Goal: Book appointment/travel/reservation

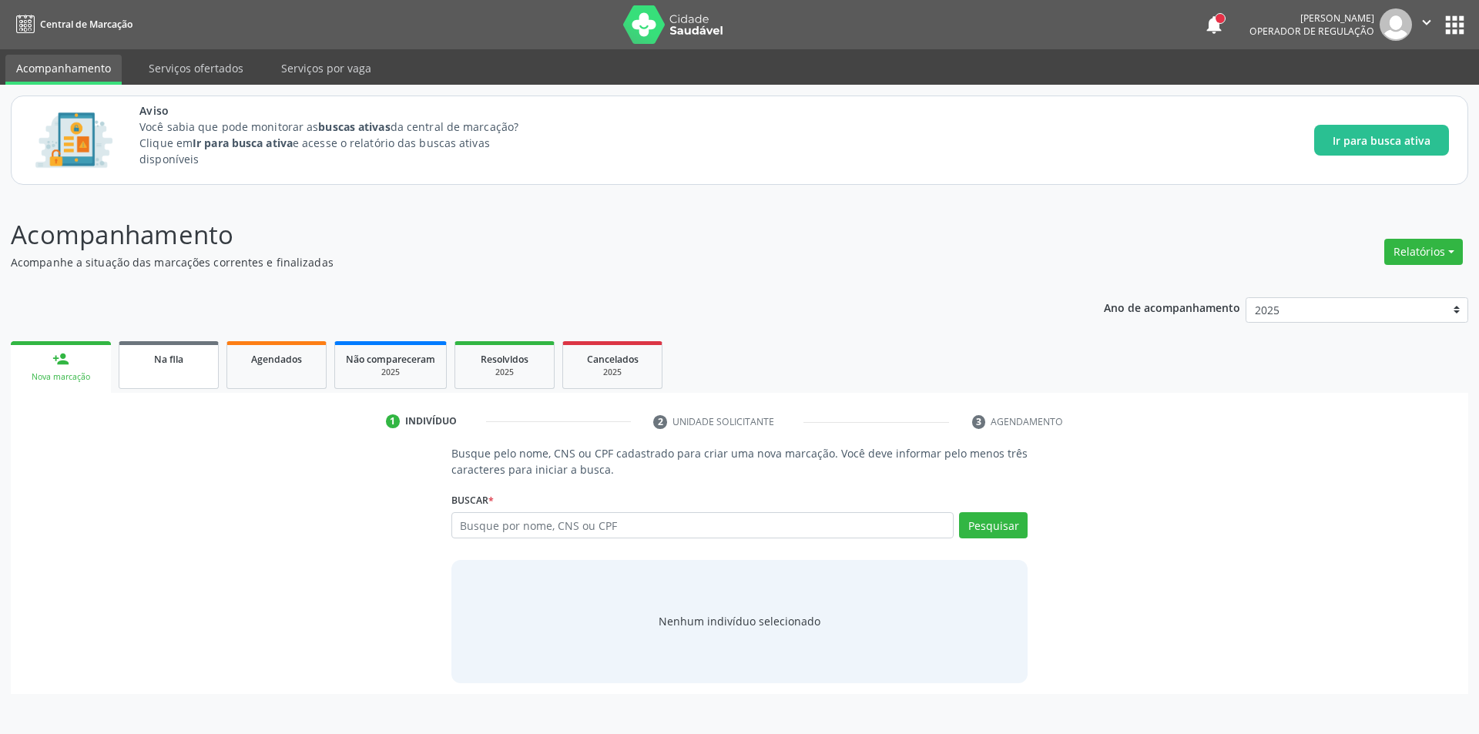
click at [183, 374] on link "Na fila" at bounding box center [169, 365] width 100 height 48
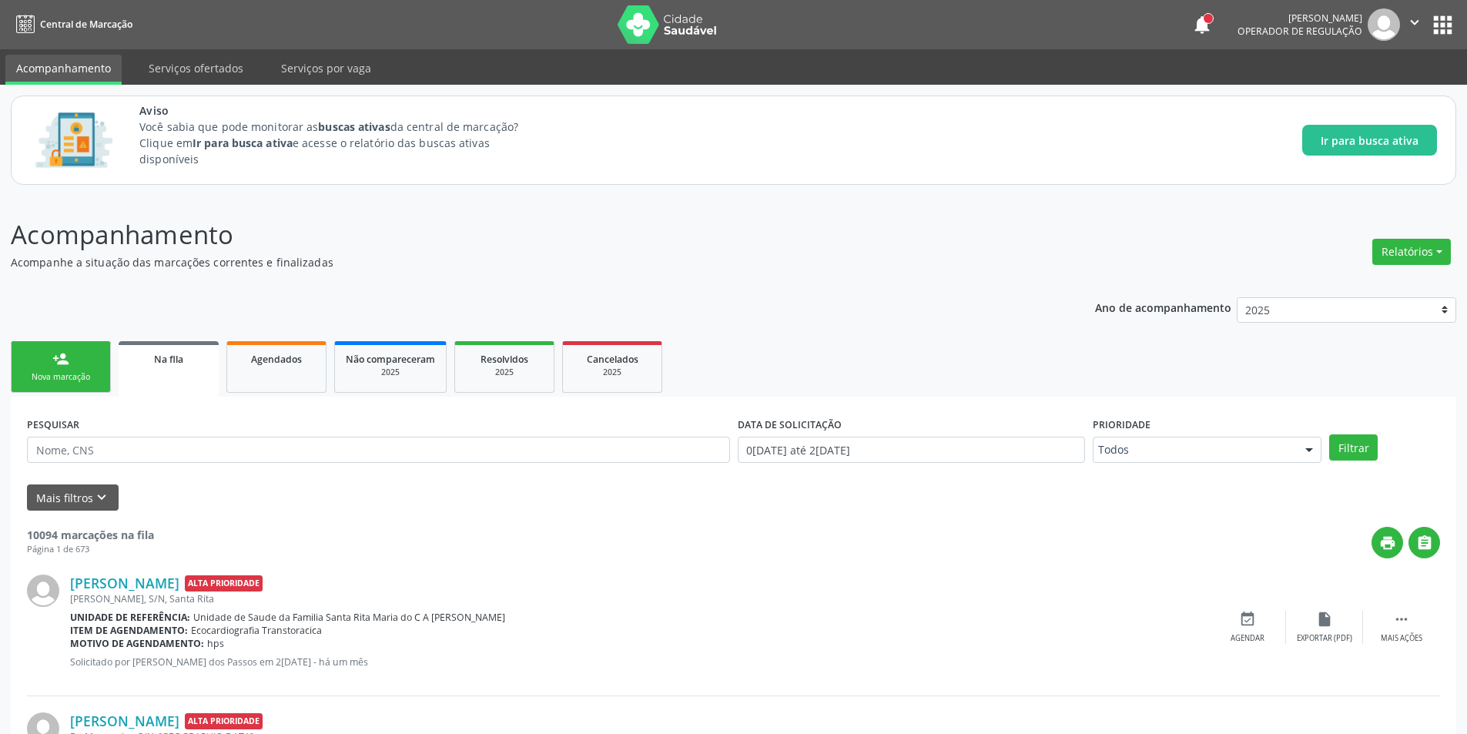
click at [169, 362] on span "Na fila" at bounding box center [168, 359] width 29 height 13
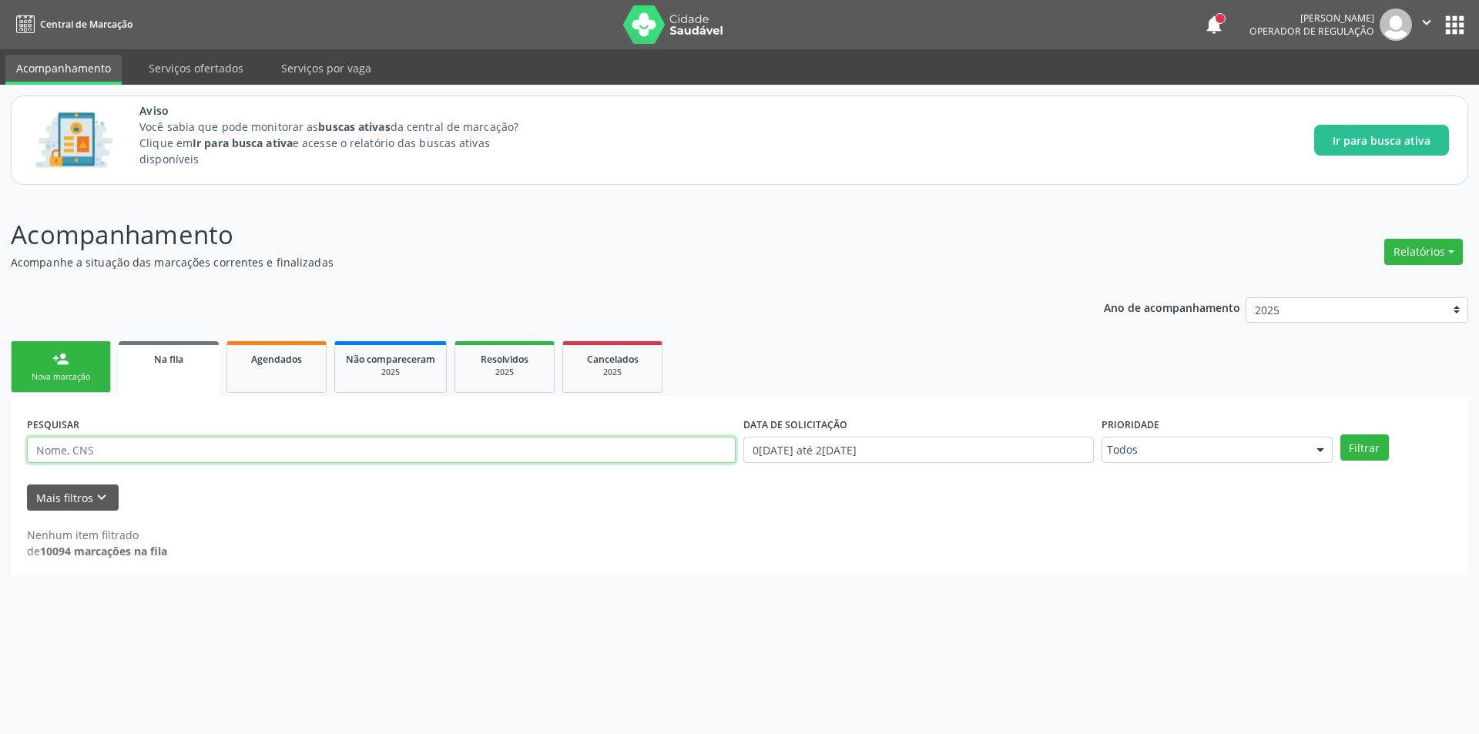
click at [158, 454] on input "text" at bounding box center [381, 450] width 709 height 26
click at [254, 372] on link "Agendados" at bounding box center [276, 367] width 100 height 52
click at [189, 372] on link "Na fila" at bounding box center [169, 368] width 100 height 55
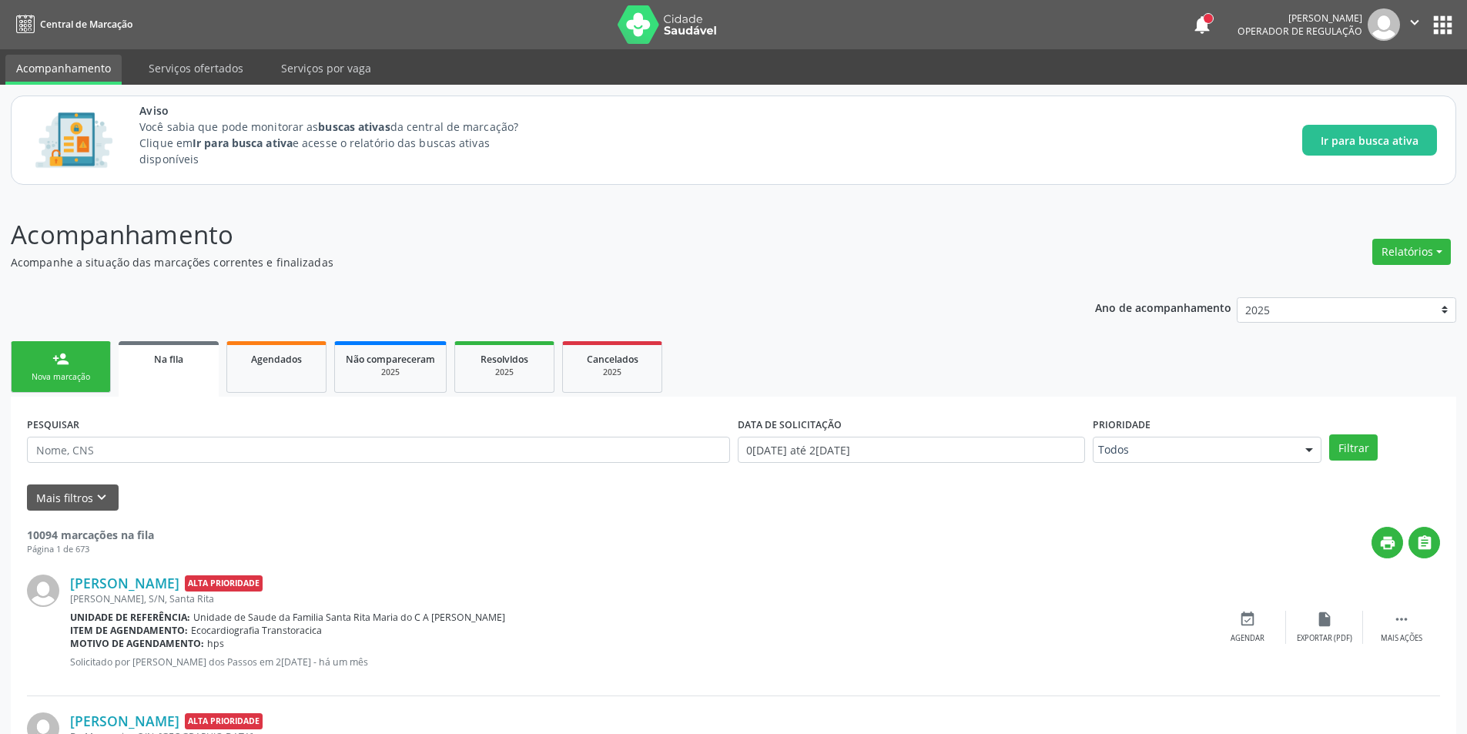
click at [149, 365] on div "Na fila" at bounding box center [168, 358] width 79 height 16
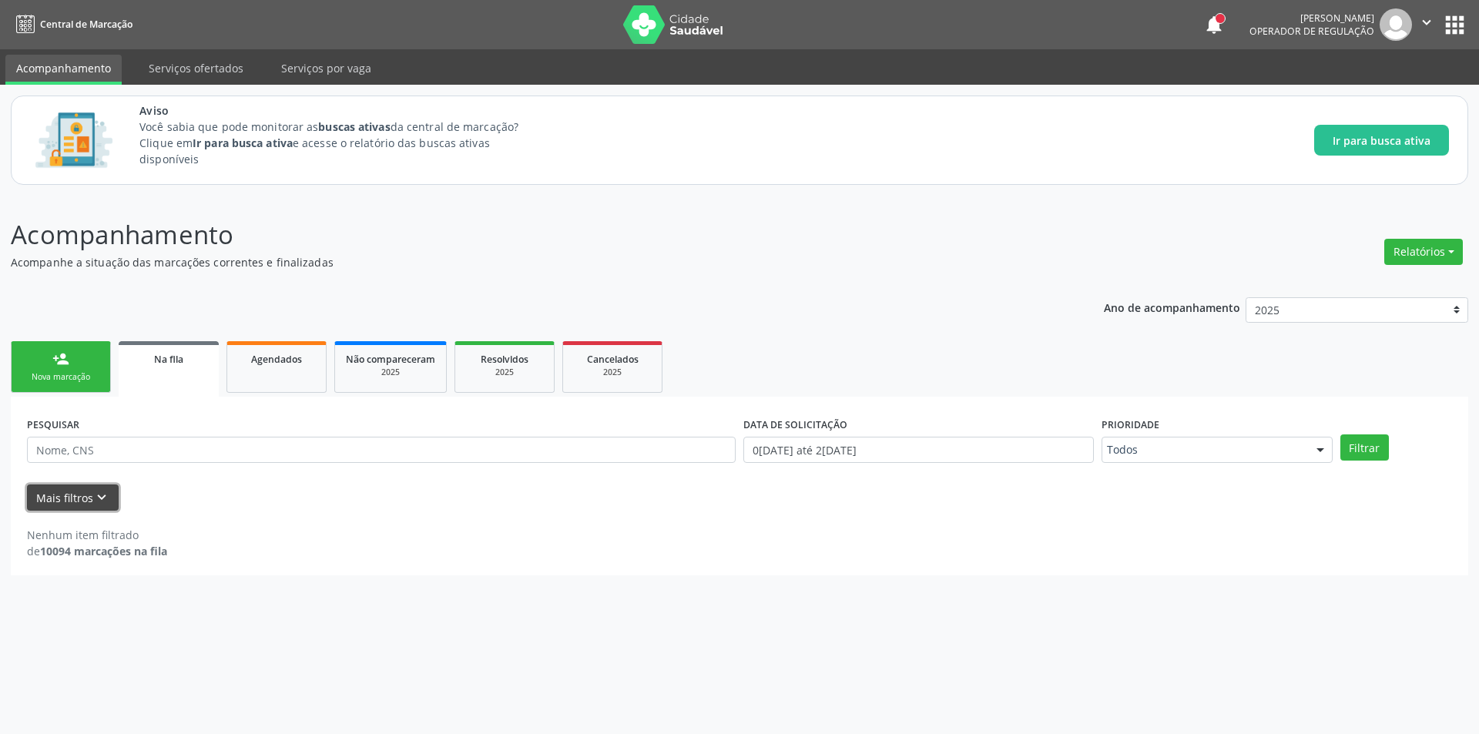
click at [102, 494] on icon "keyboard_arrow_down" at bounding box center [101, 497] width 17 height 17
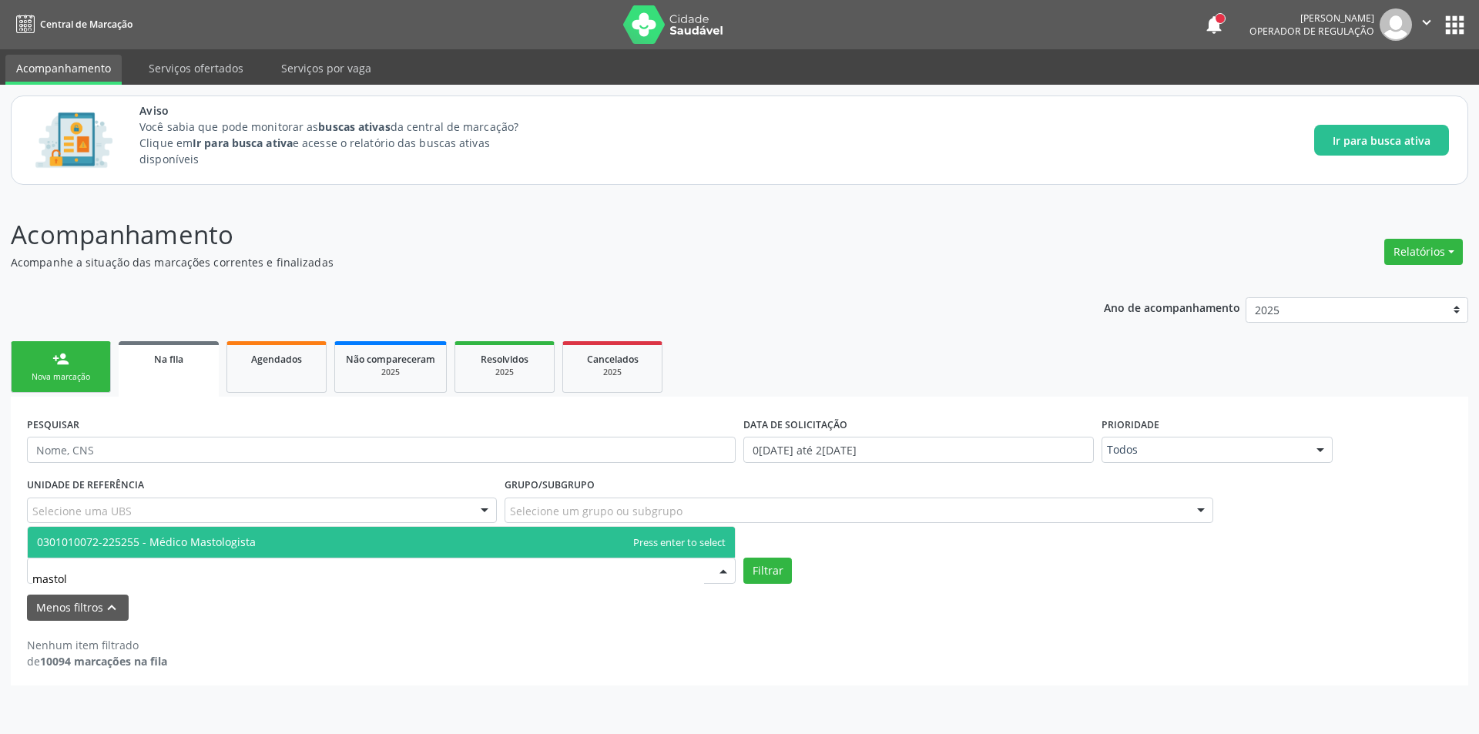
type input "mastolo"
click at [266, 538] on span "0301010072-225255 - Médico Mastologista" at bounding box center [381, 542] width 707 height 31
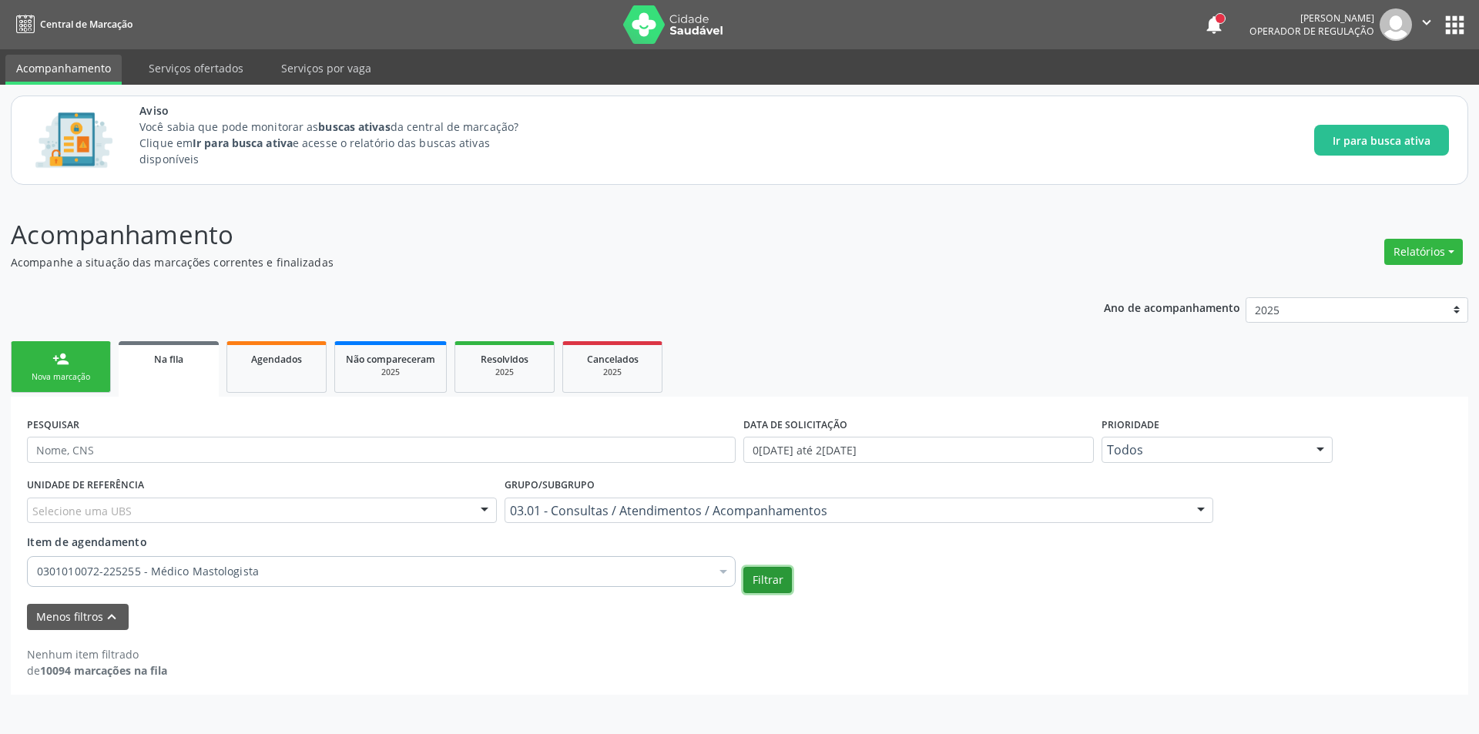
click at [780, 584] on button "Filtrar" at bounding box center [767, 580] width 49 height 26
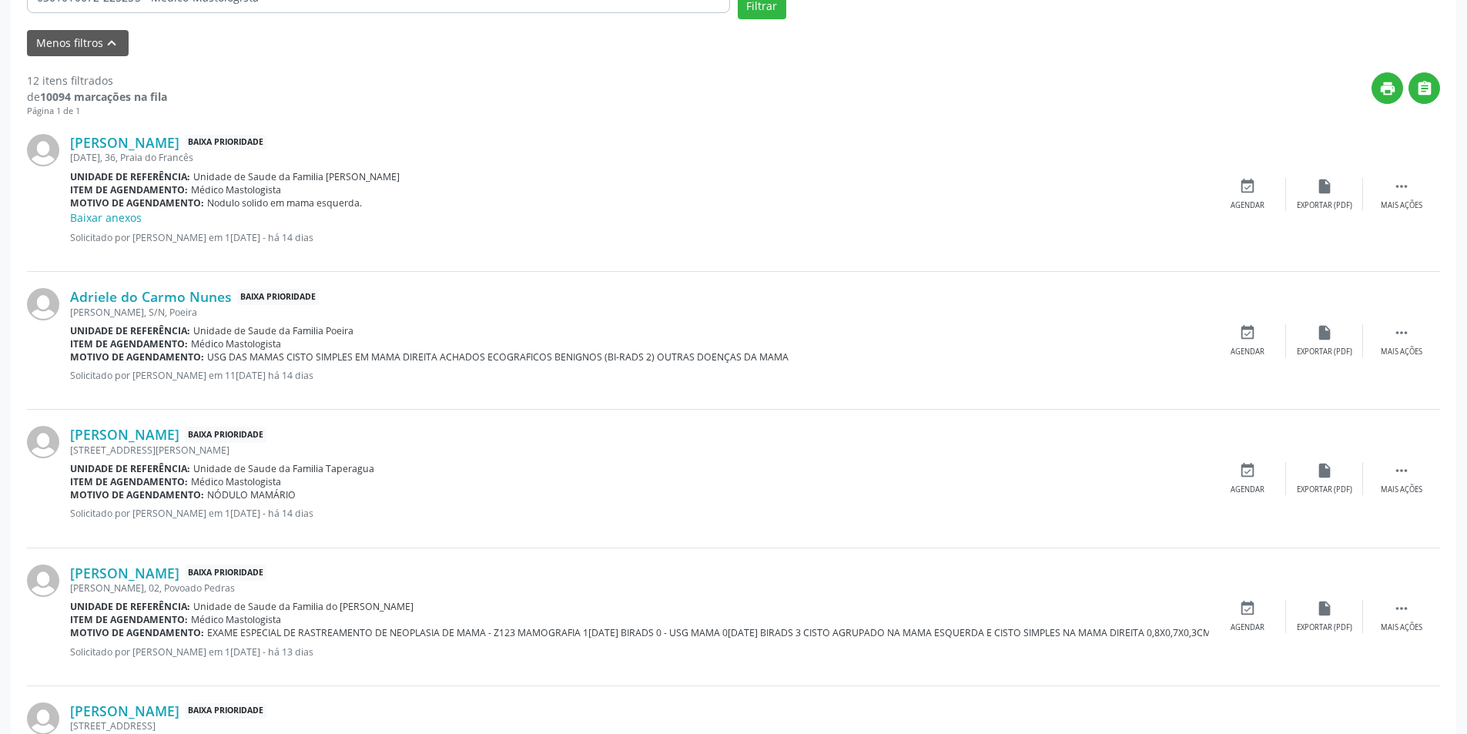
scroll to position [539, 0]
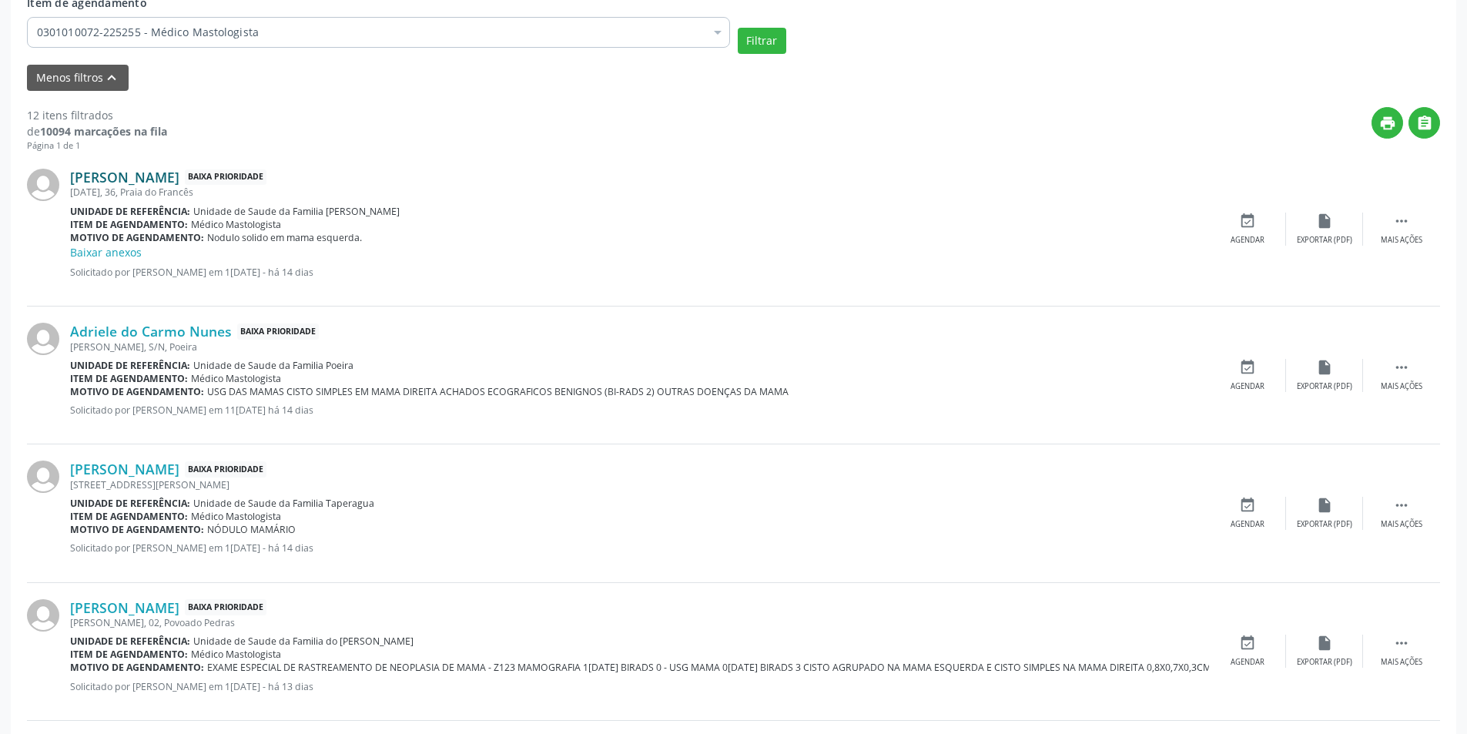
click at [179, 176] on link "Marizelma Santos Buarque da Silva" at bounding box center [124, 177] width 109 height 17
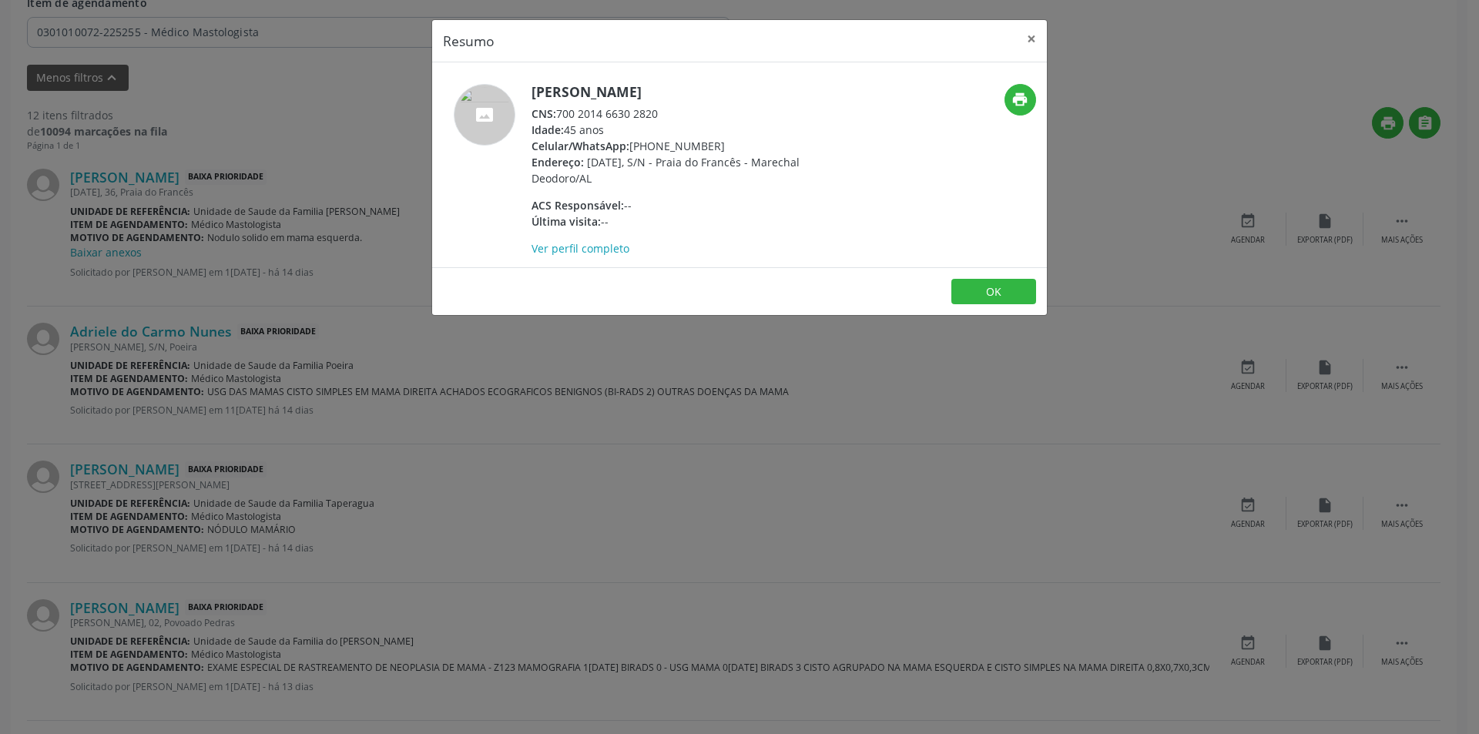
drag, startPoint x: 559, startPoint y: 109, endPoint x: 665, endPoint y: 111, distance: 106.3
click at [665, 111] on div "CNS: 700 2014 6630 2820" at bounding box center [681, 114] width 300 height 16
copy div "700 2014 6630 2820"
click at [995, 297] on button "OK" at bounding box center [993, 292] width 85 height 26
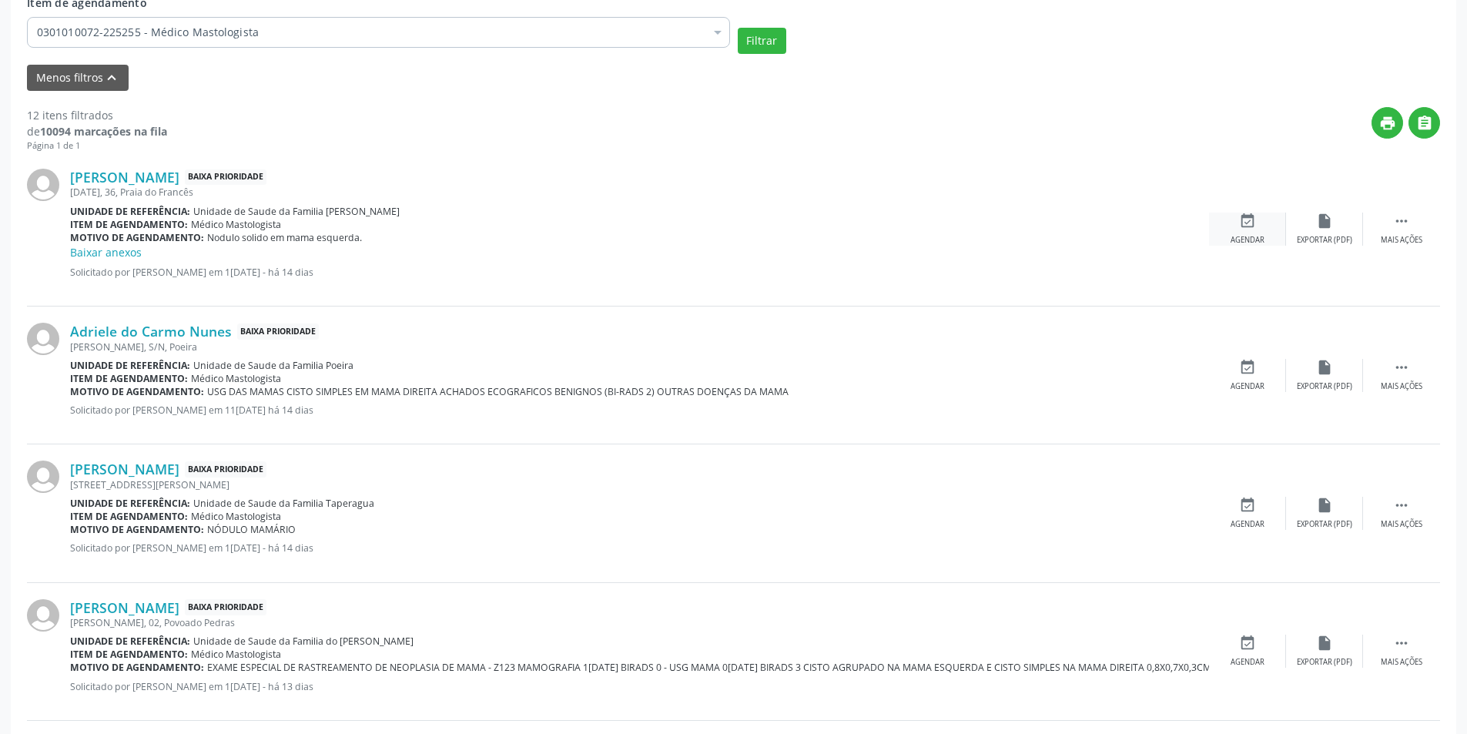
click at [1247, 223] on icon "event_available" at bounding box center [1247, 221] width 17 height 17
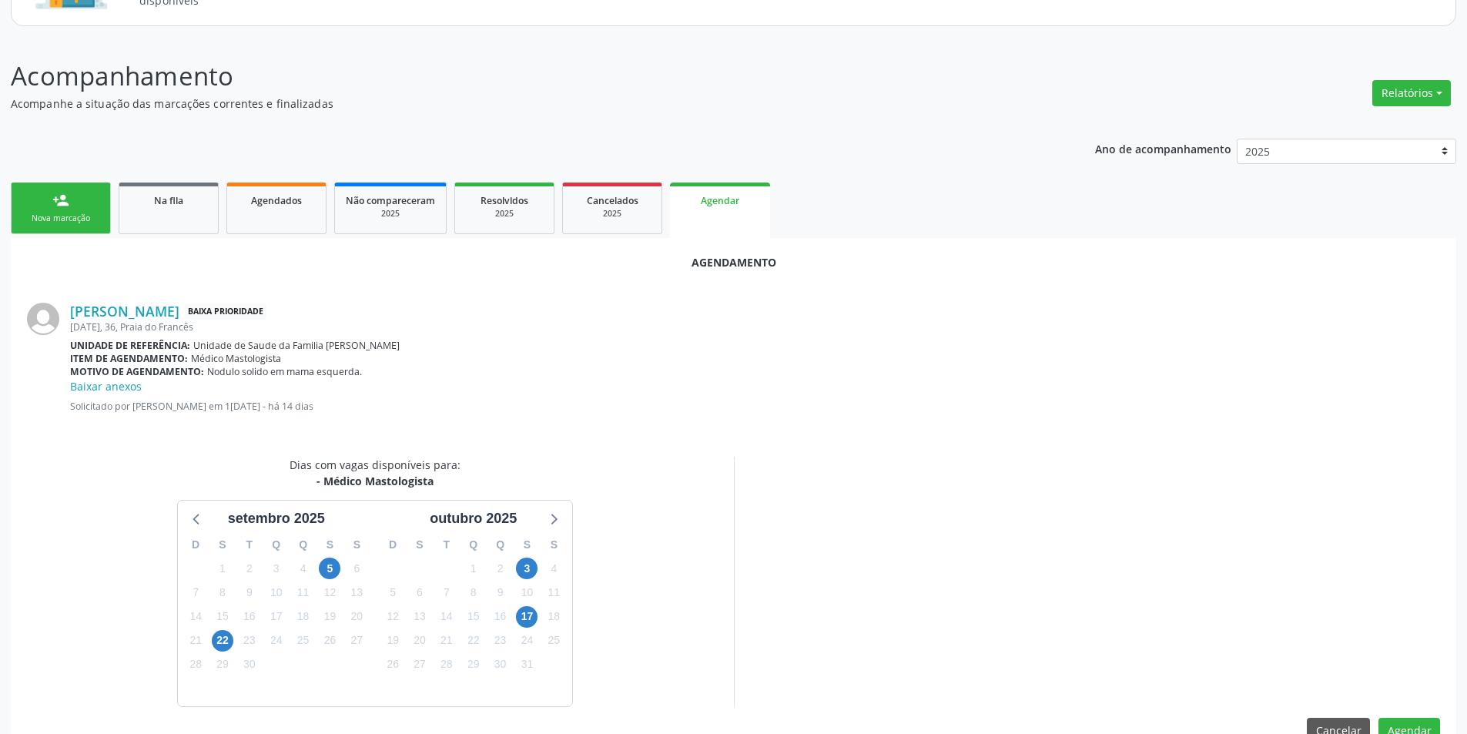
scroll to position [195, 0]
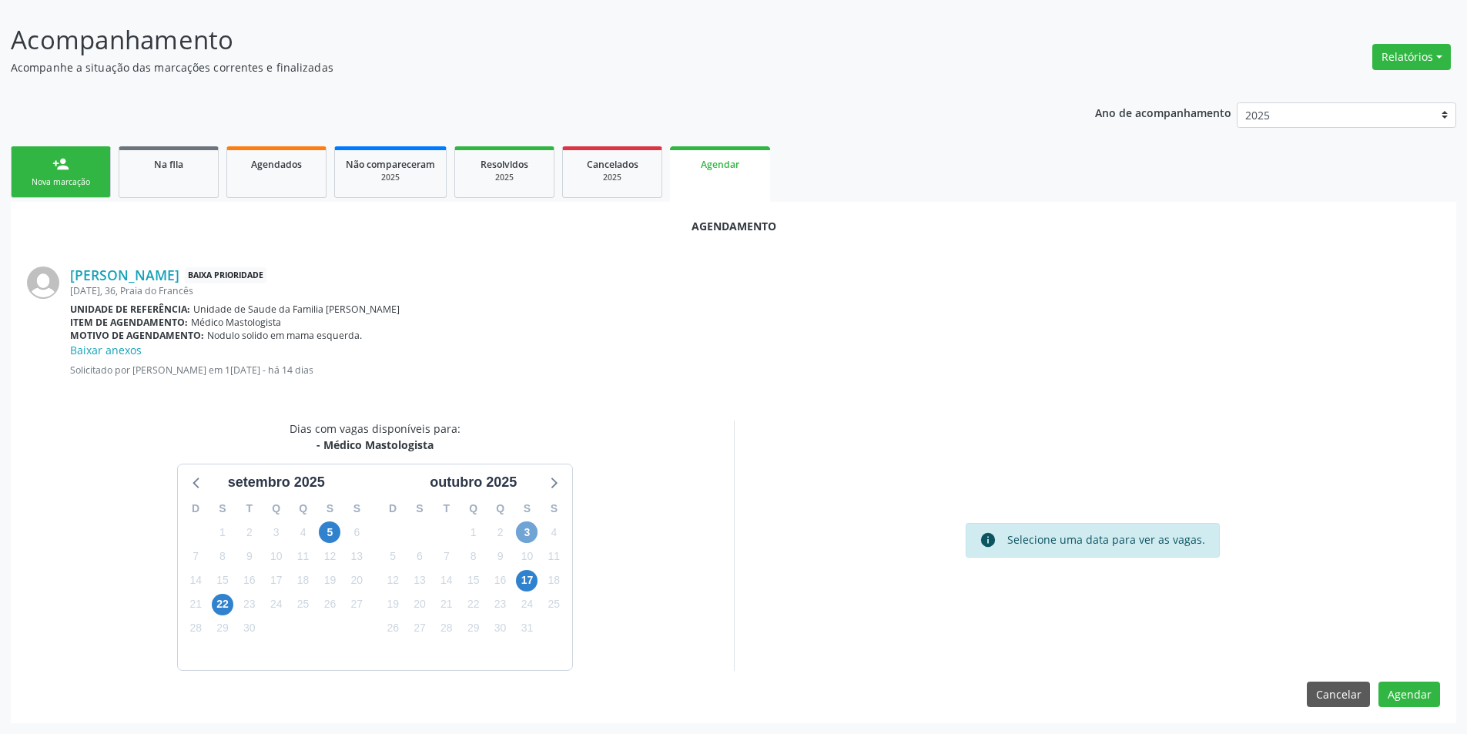
click at [530, 526] on span "3" at bounding box center [527, 532] width 22 height 22
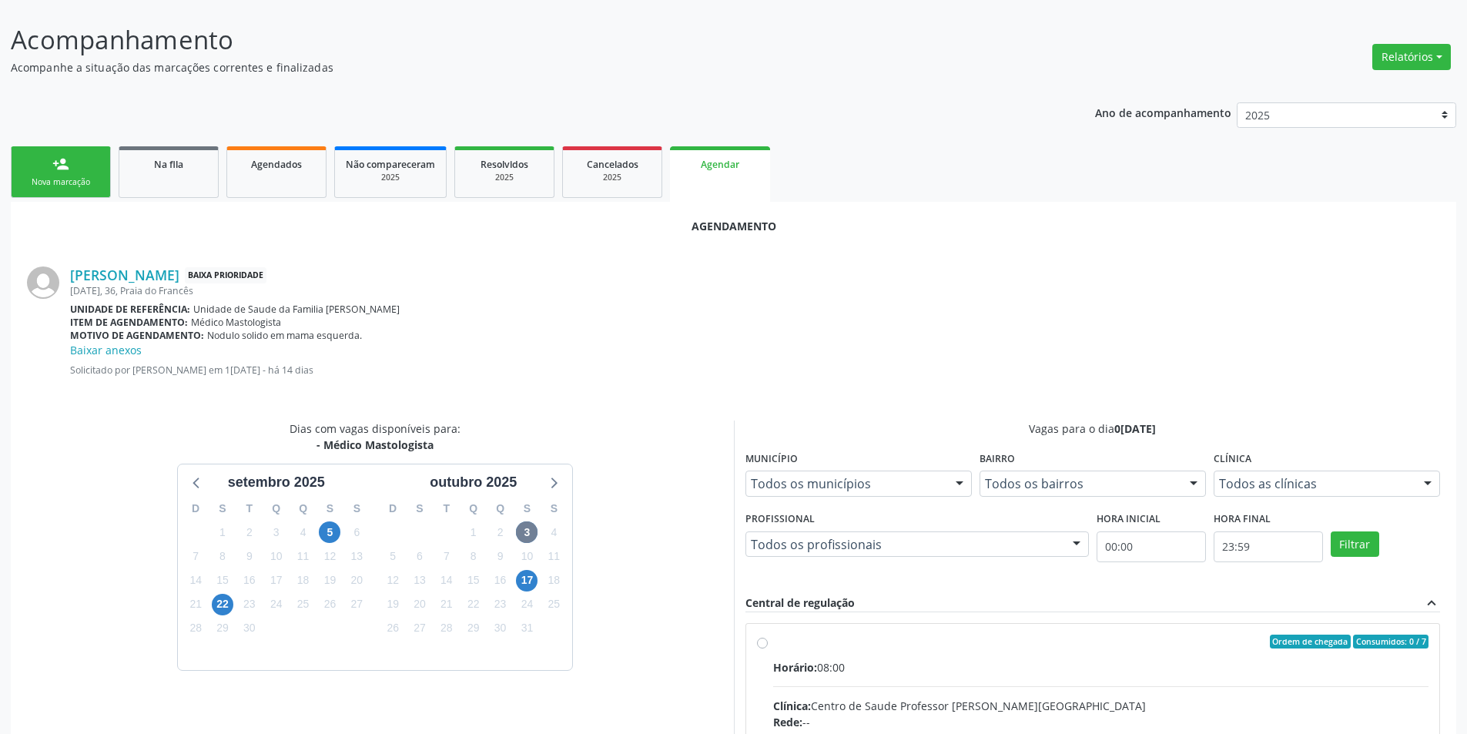
click at [766, 641] on input "Ordem de chegada Consumidos: 0 / 7 Horário: 08:00 Clínica: Centro de Saude Prof…" at bounding box center [762, 642] width 11 height 14
radio input "true"
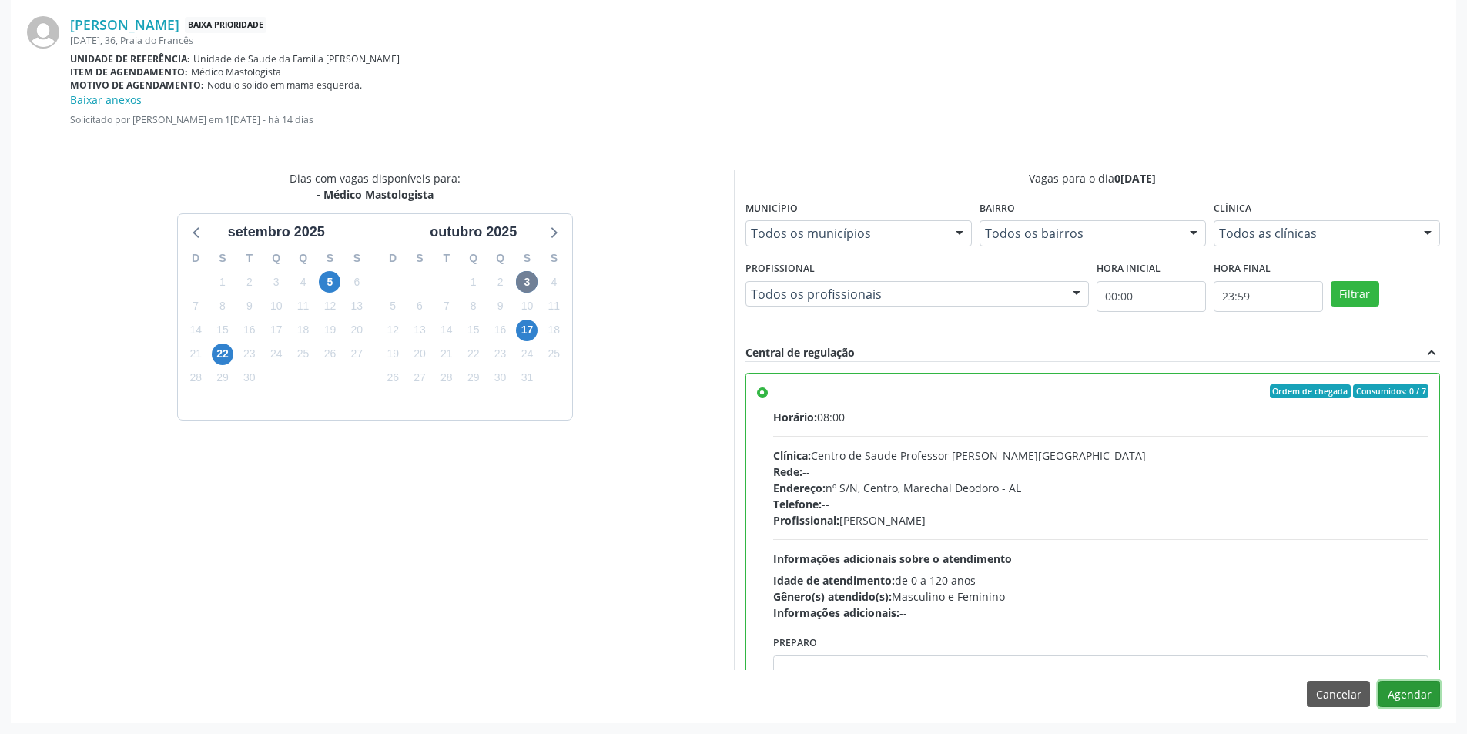
click at [1396, 695] on button "Agendar" at bounding box center [1410, 694] width 62 height 26
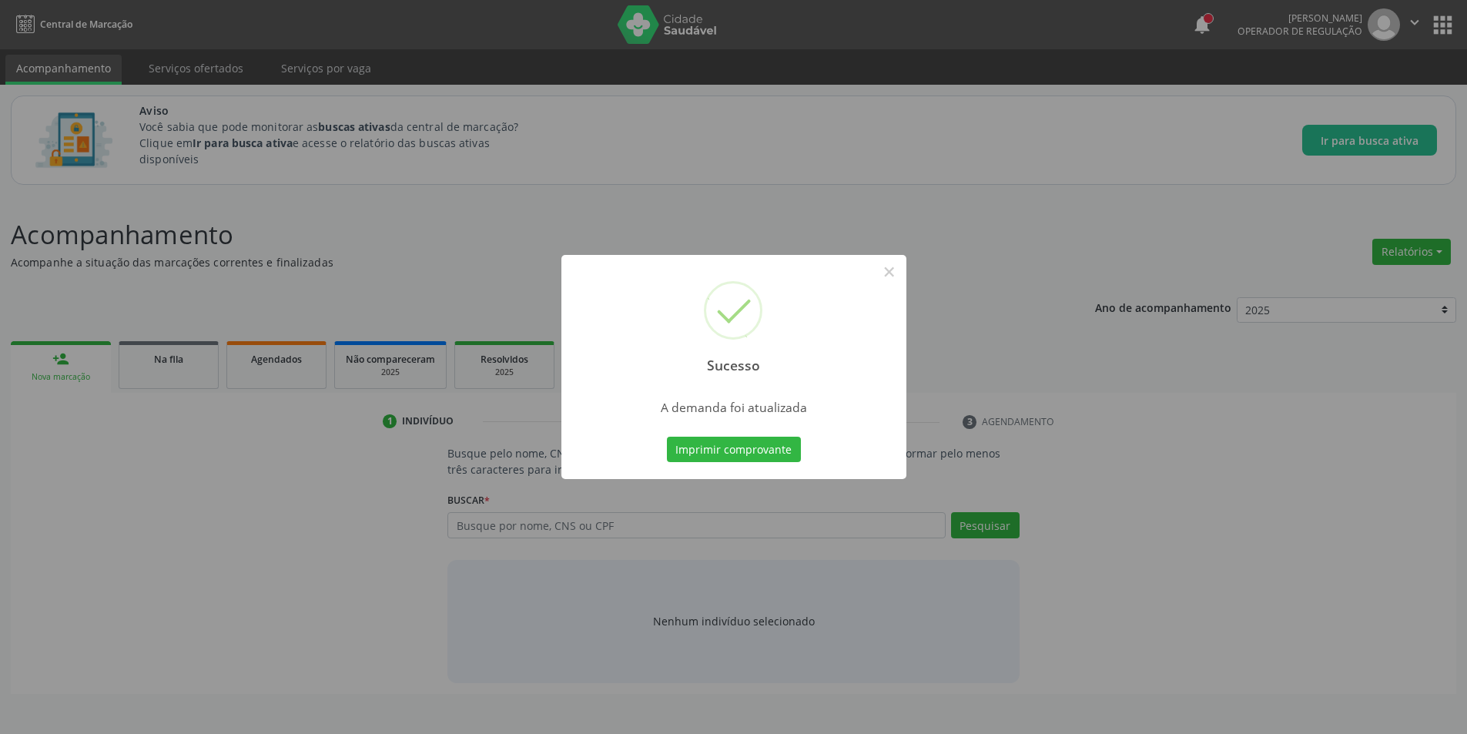
scroll to position [0, 0]
click at [896, 277] on button "×" at bounding box center [895, 272] width 26 height 26
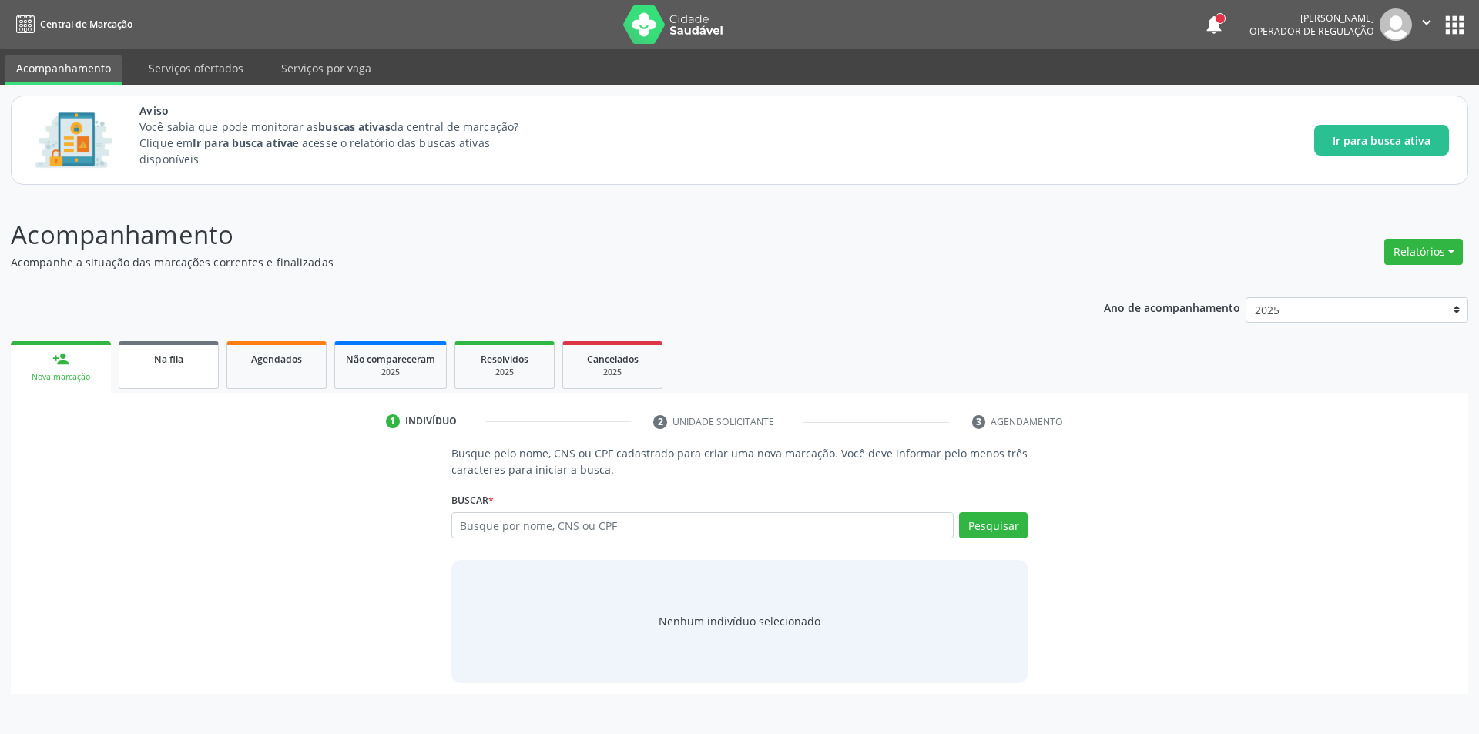
click at [174, 367] on link "Na fila" at bounding box center [169, 365] width 100 height 48
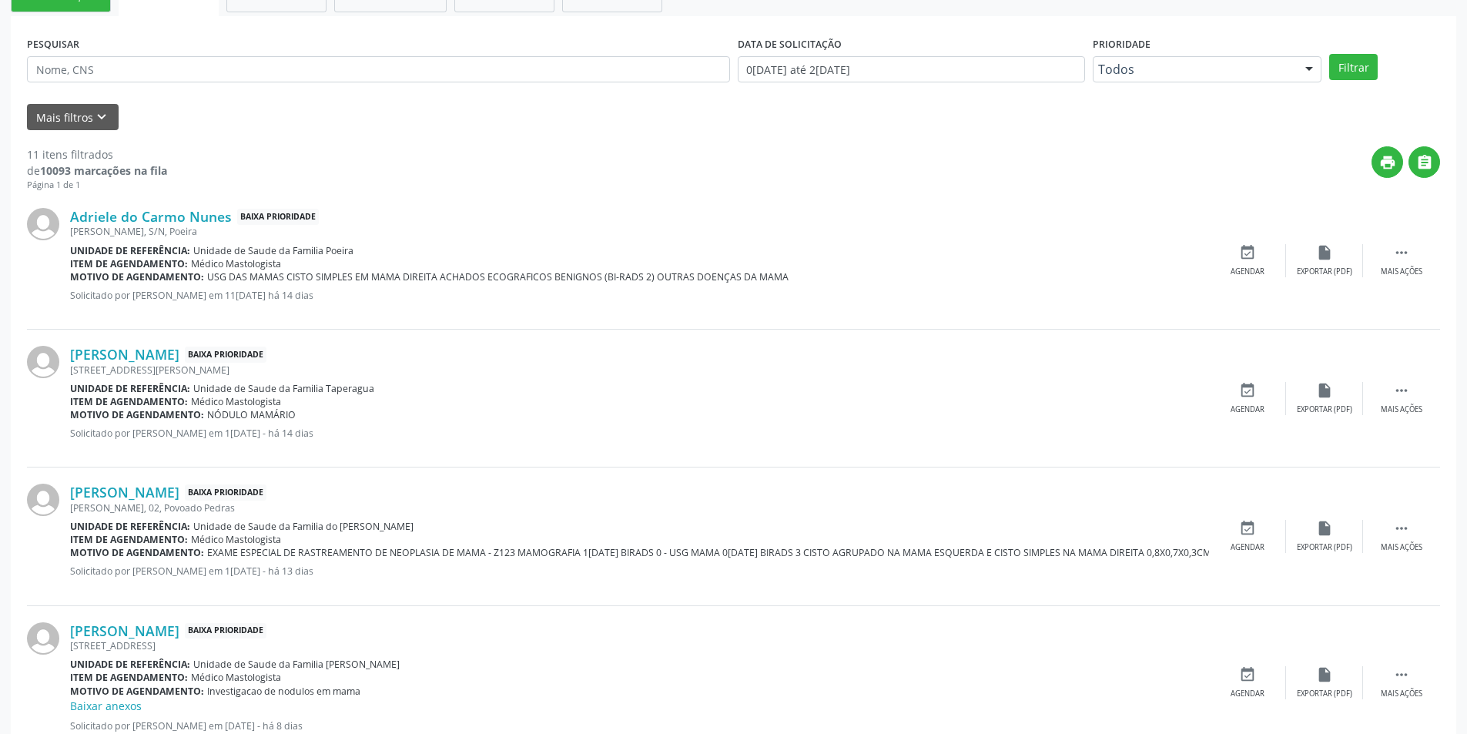
scroll to position [385, 0]
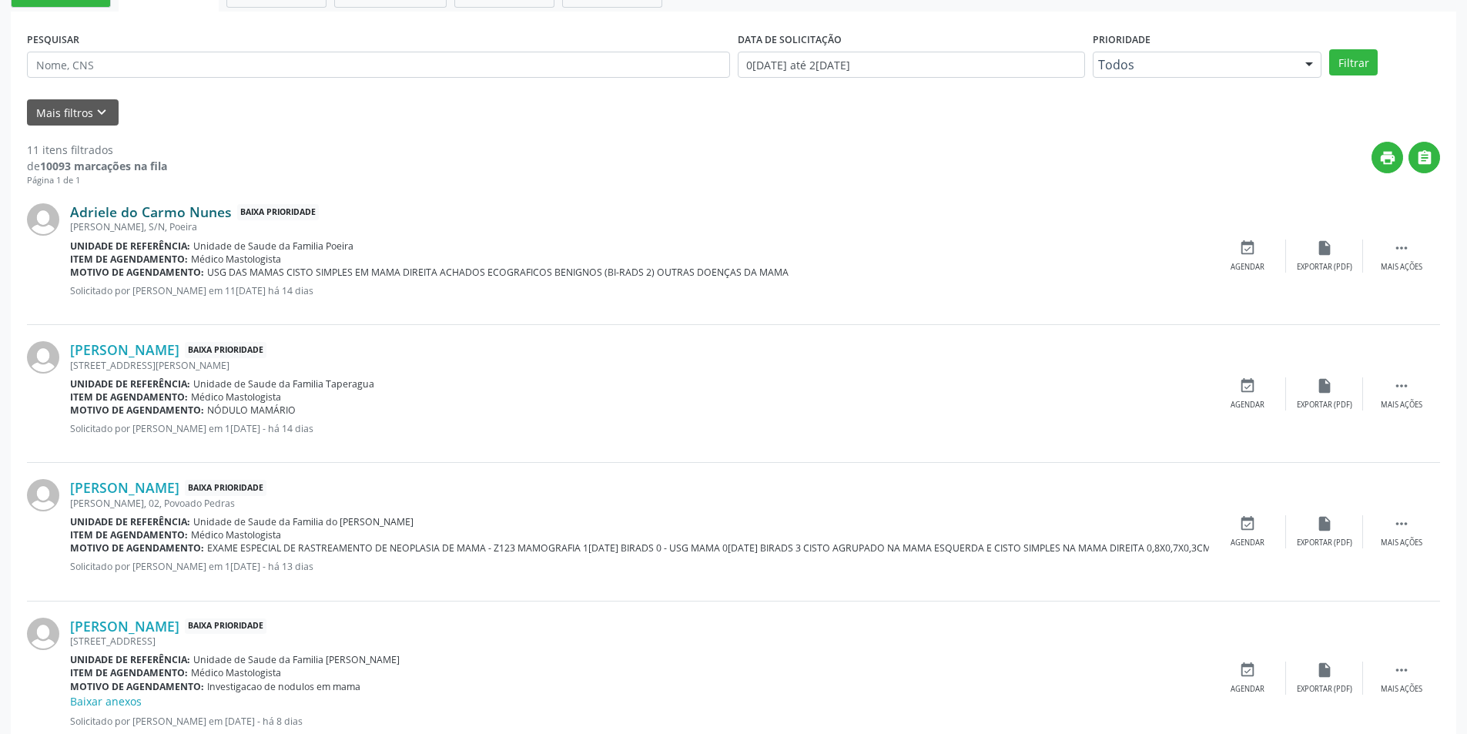
click at [218, 217] on link "Adriele do Carmo Nunes" at bounding box center [151, 211] width 162 height 17
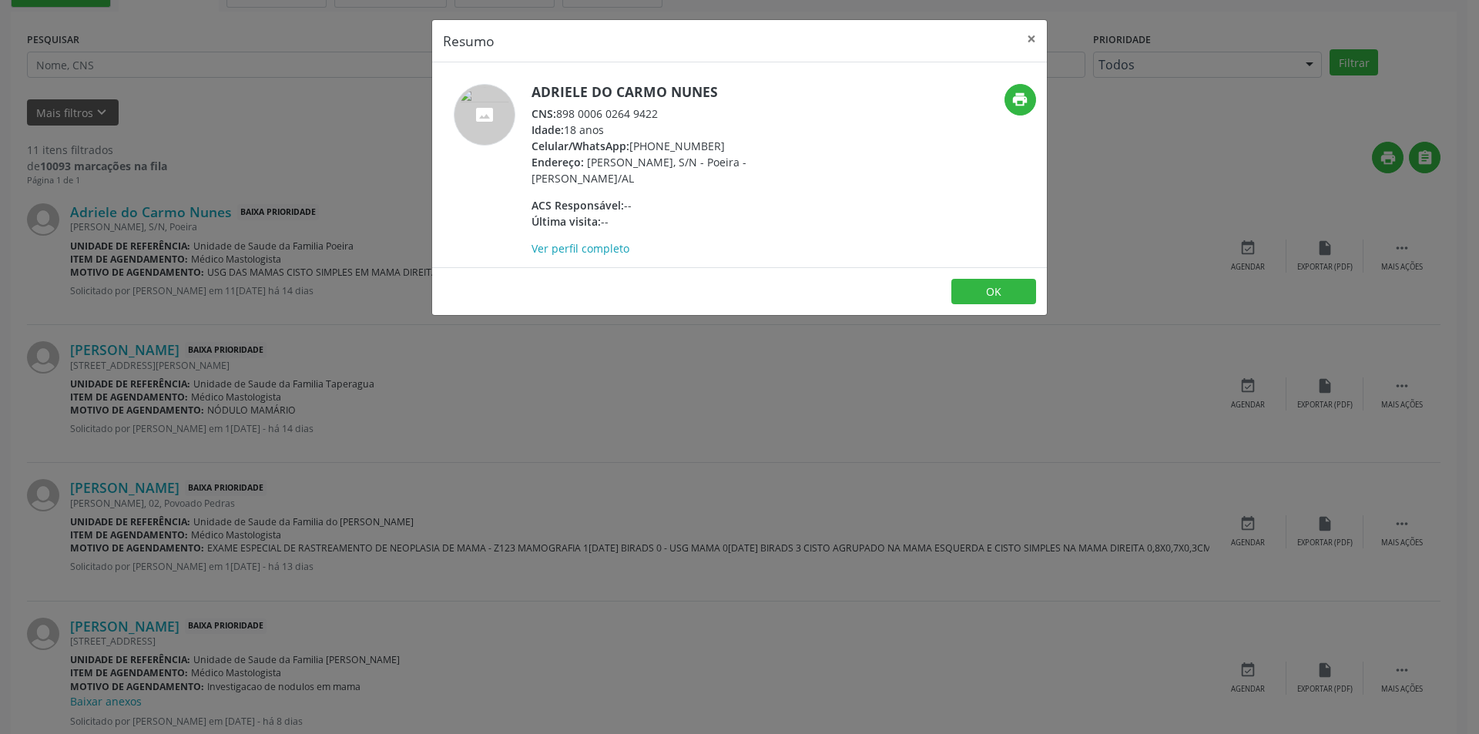
drag, startPoint x: 559, startPoint y: 112, endPoint x: 662, endPoint y: 109, distance: 102.5
click at [662, 109] on div "CNS: 898 0006 0264 9422" at bounding box center [681, 114] width 300 height 16
copy div "898 0006 0264 9422"
click at [1008, 279] on button "OK" at bounding box center [993, 292] width 85 height 26
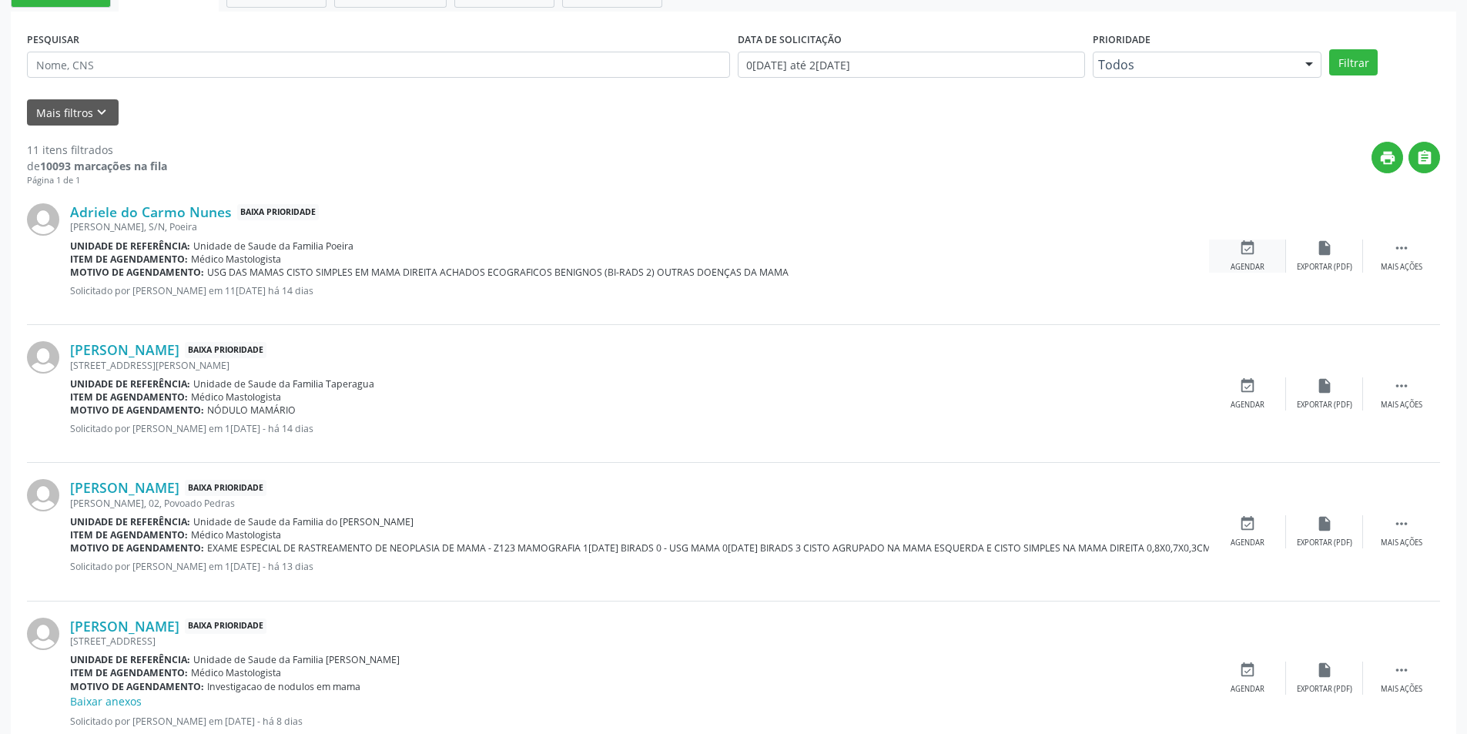
click at [1249, 257] on div "event_available Agendar" at bounding box center [1247, 256] width 77 height 33
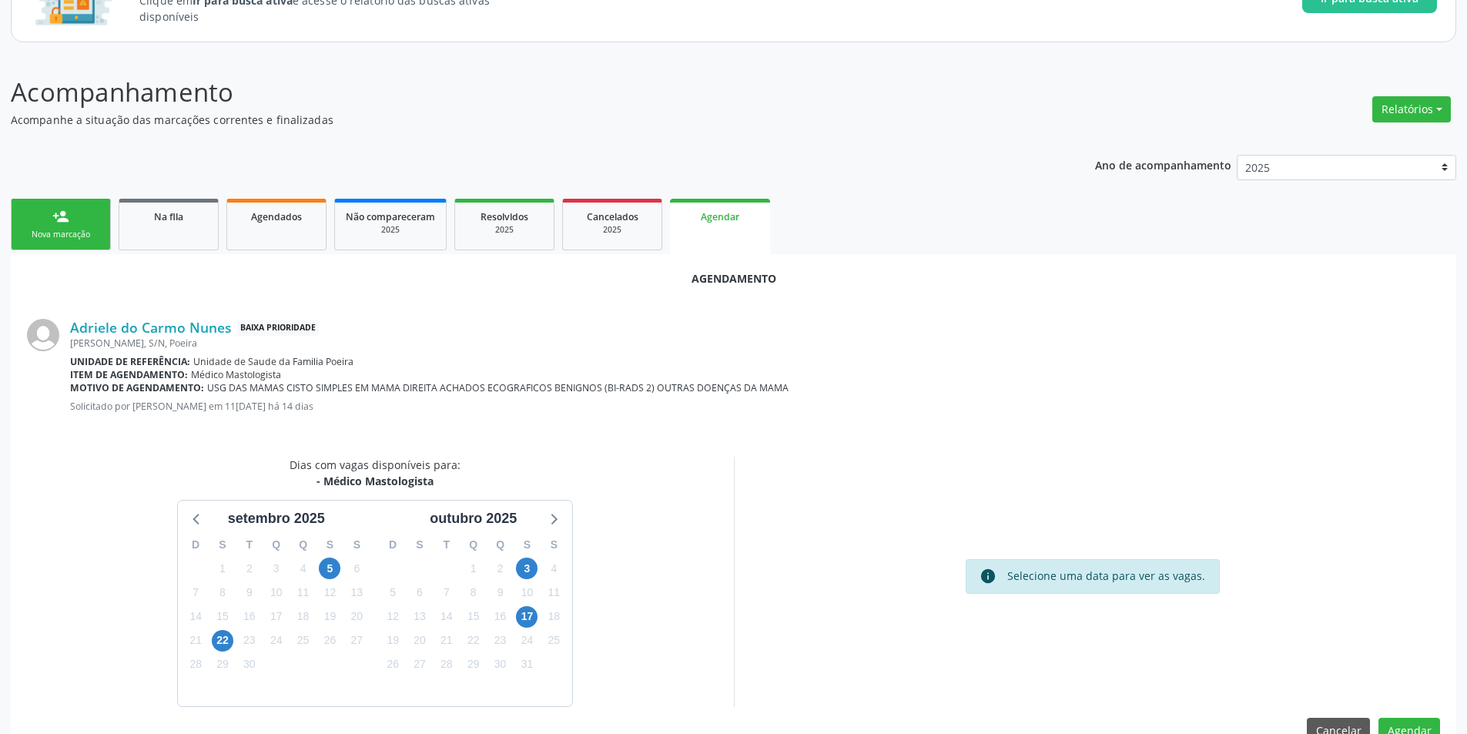
scroll to position [179, 0]
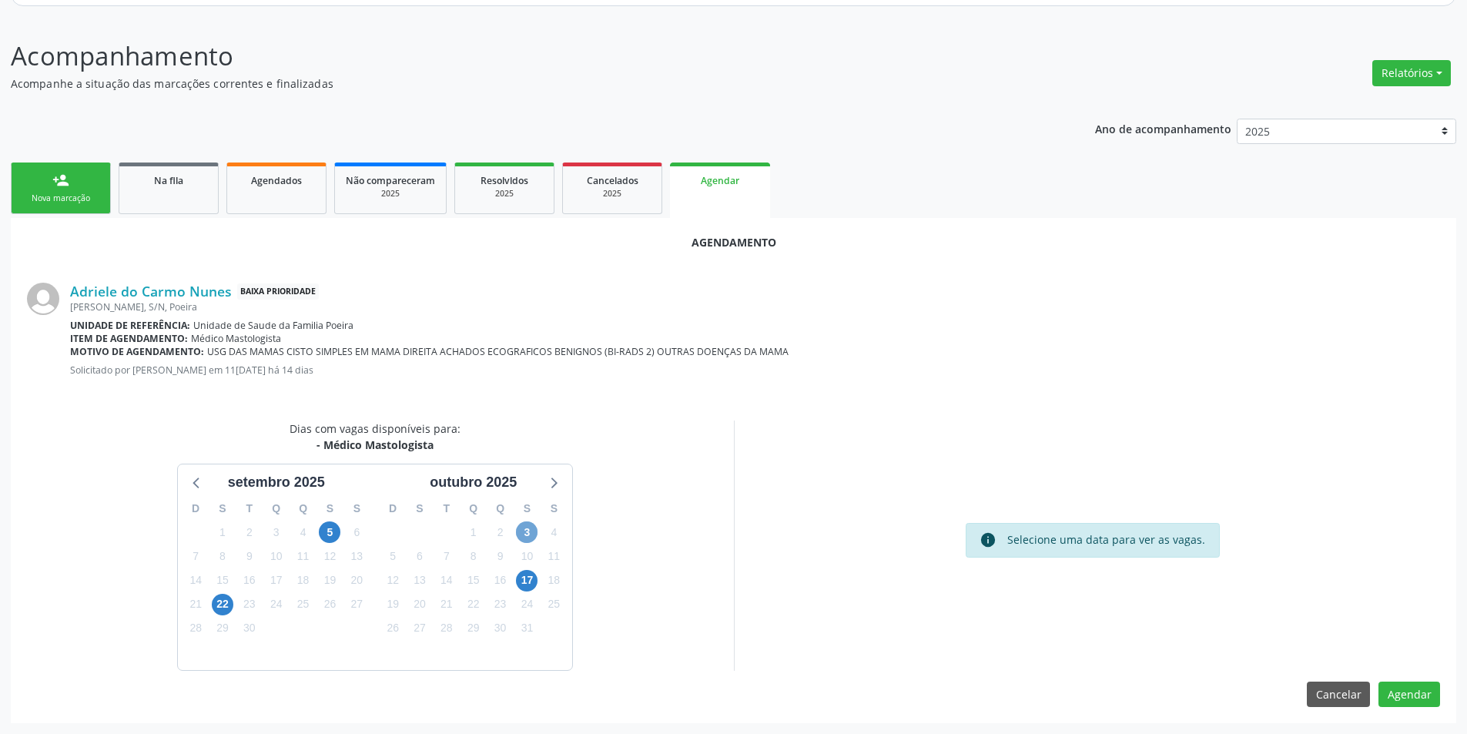
click at [529, 537] on span "3" at bounding box center [527, 532] width 22 height 22
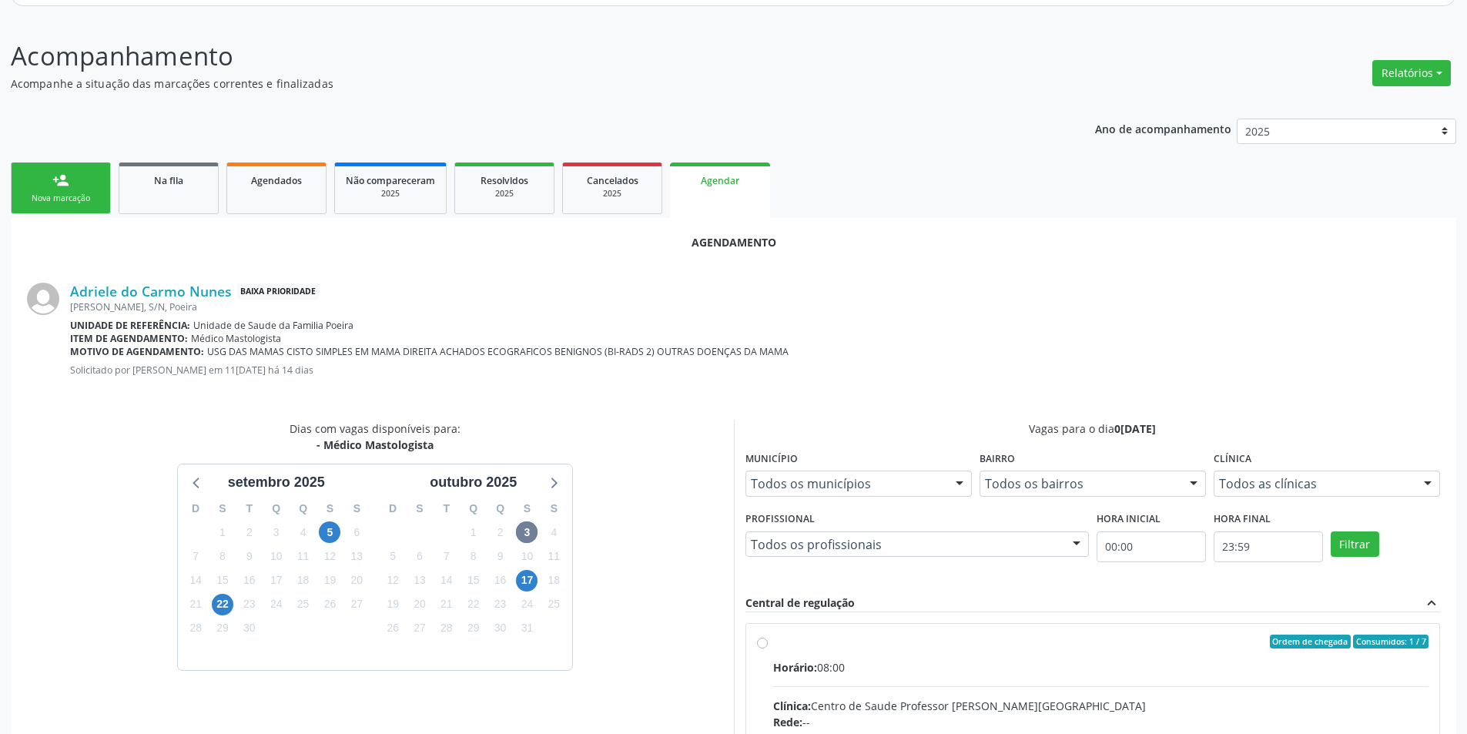
click at [766, 643] on input "Ordem de chegada Consumidos: 1 / 7 Horário: 08:00 Clínica: Centro de Saude Prof…" at bounding box center [762, 642] width 11 height 14
radio input "true"
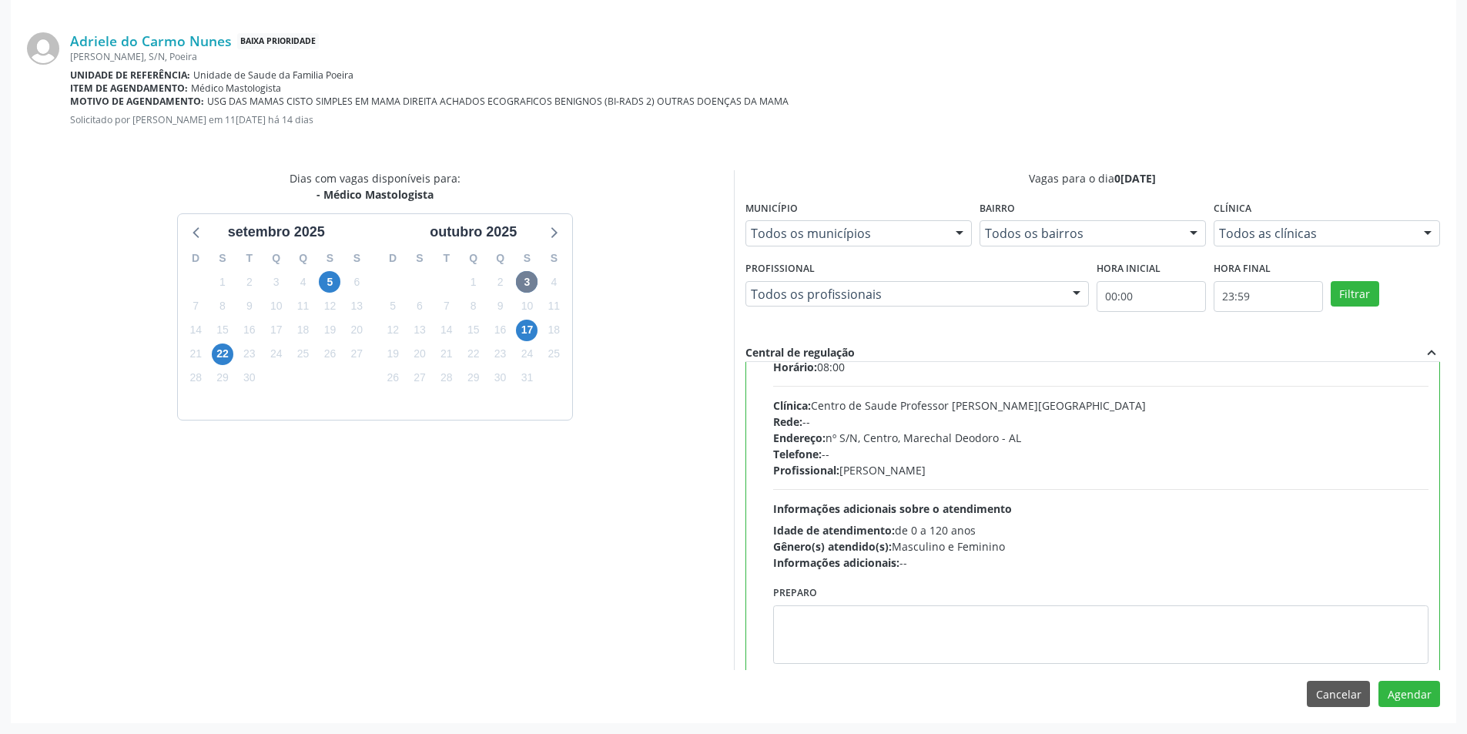
scroll to position [77, 0]
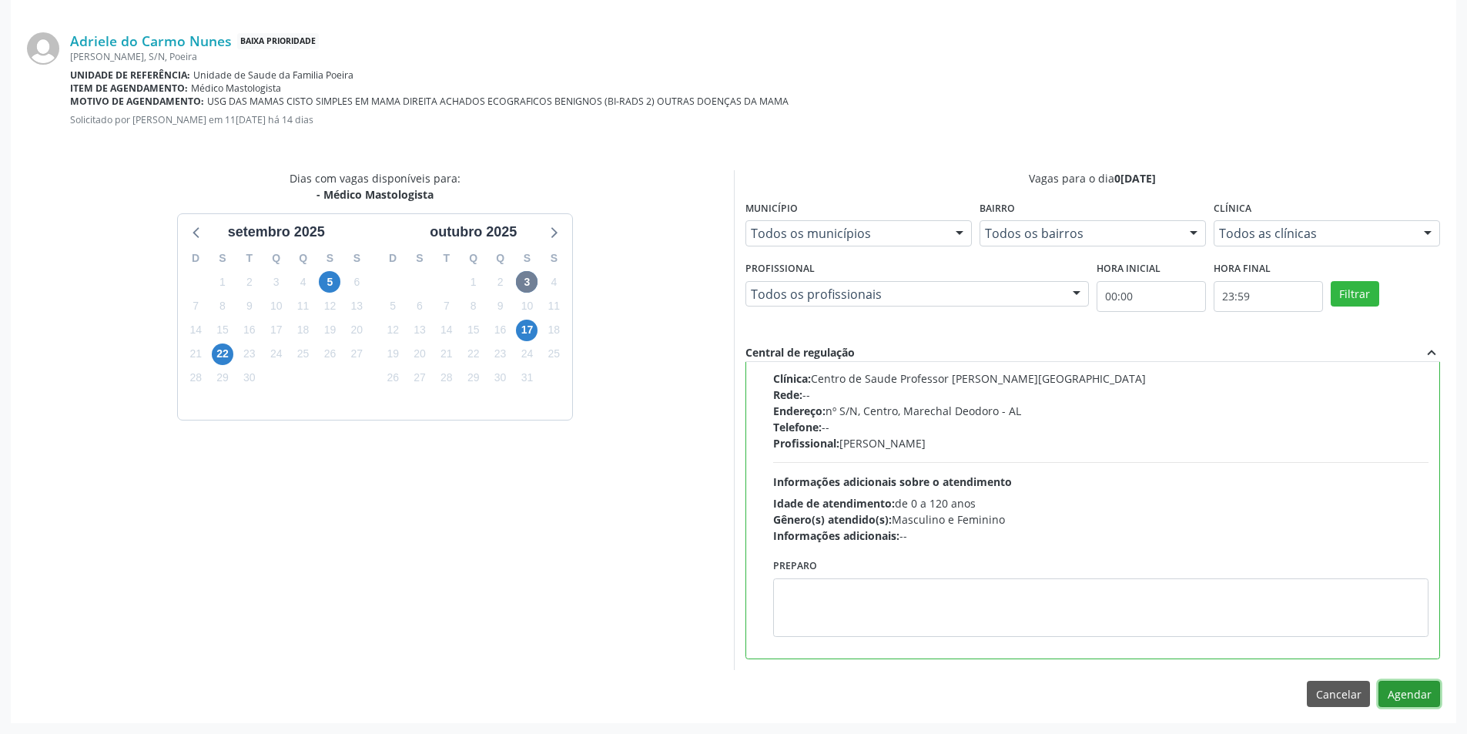
click at [1406, 691] on button "Agendar" at bounding box center [1410, 694] width 62 height 26
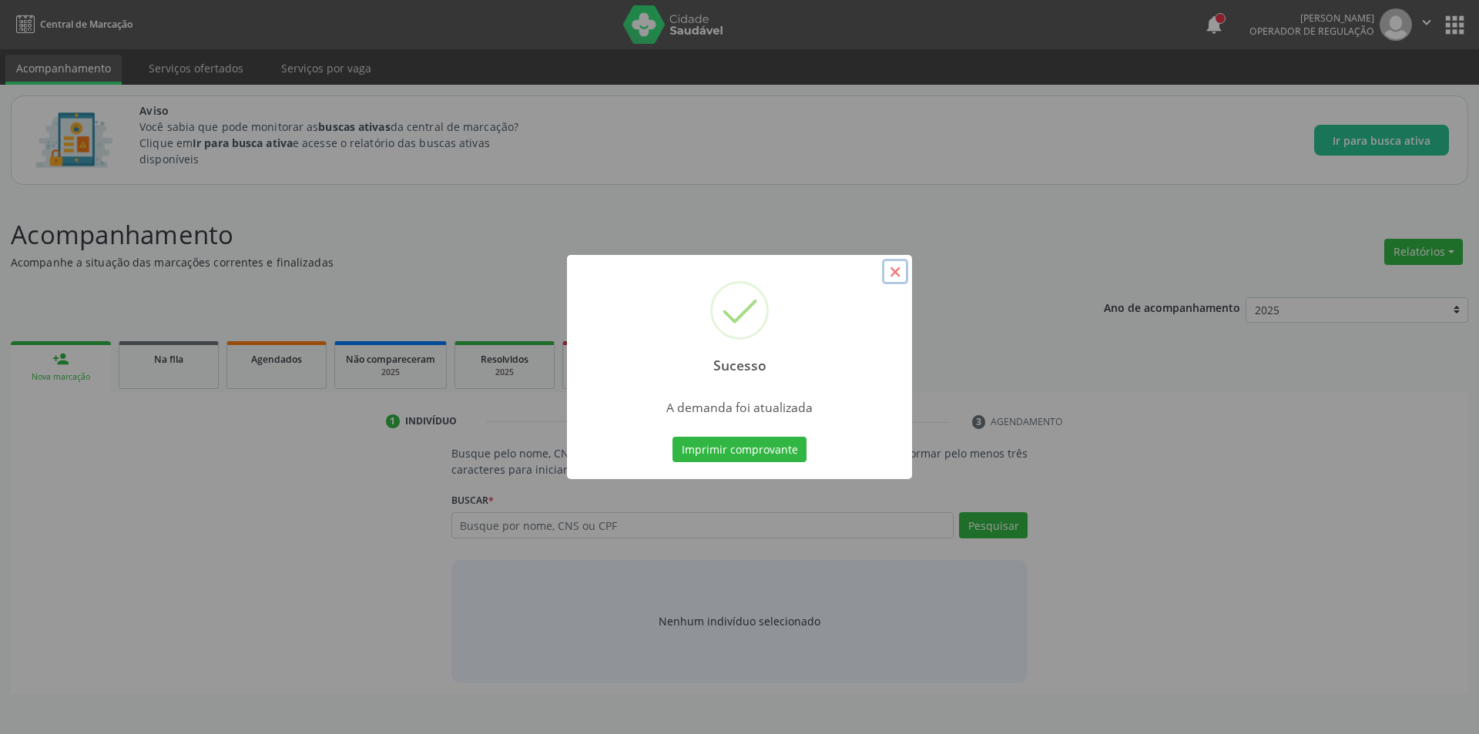
click at [896, 273] on button "×" at bounding box center [895, 272] width 26 height 26
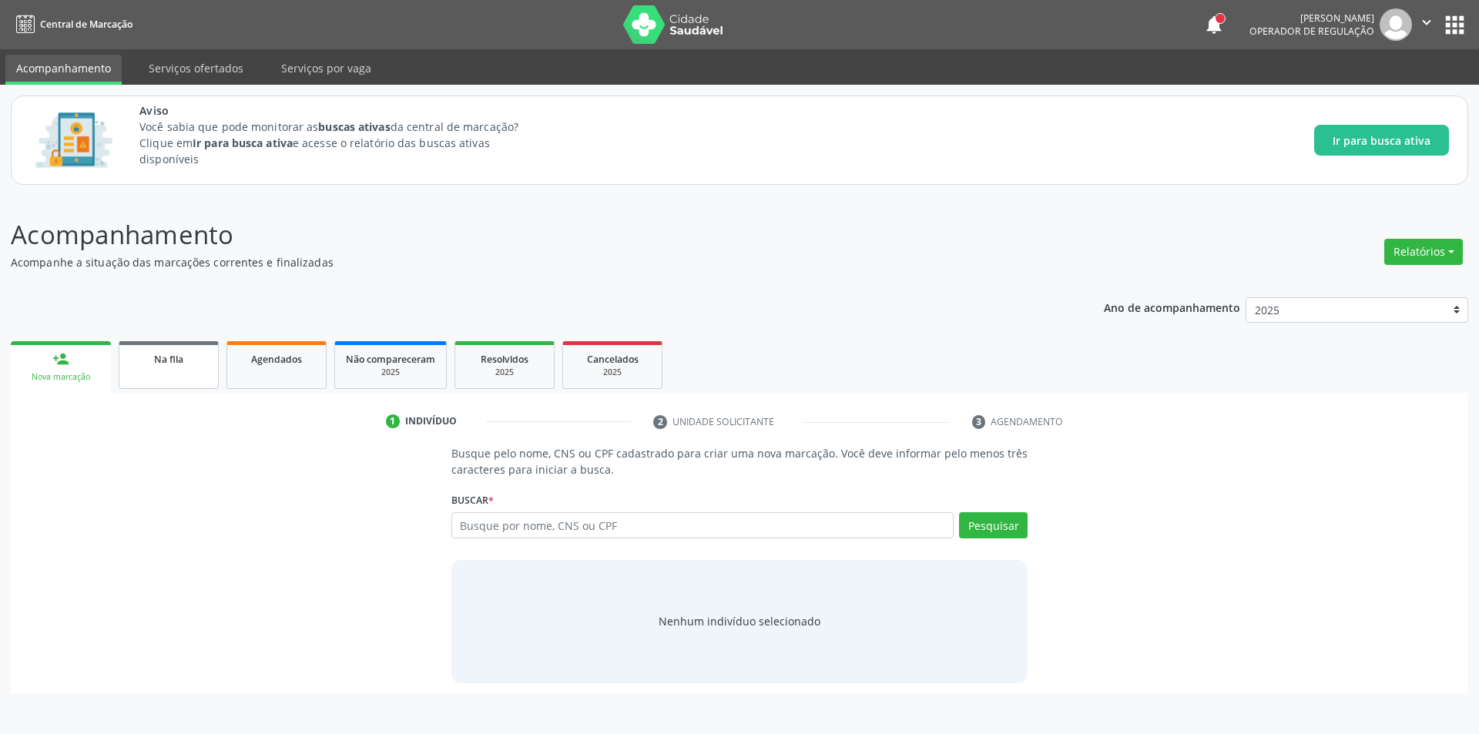
drag, startPoint x: 173, startPoint y: 379, endPoint x: 160, endPoint y: 379, distance: 12.3
click at [172, 379] on link "Na fila" at bounding box center [169, 365] width 100 height 48
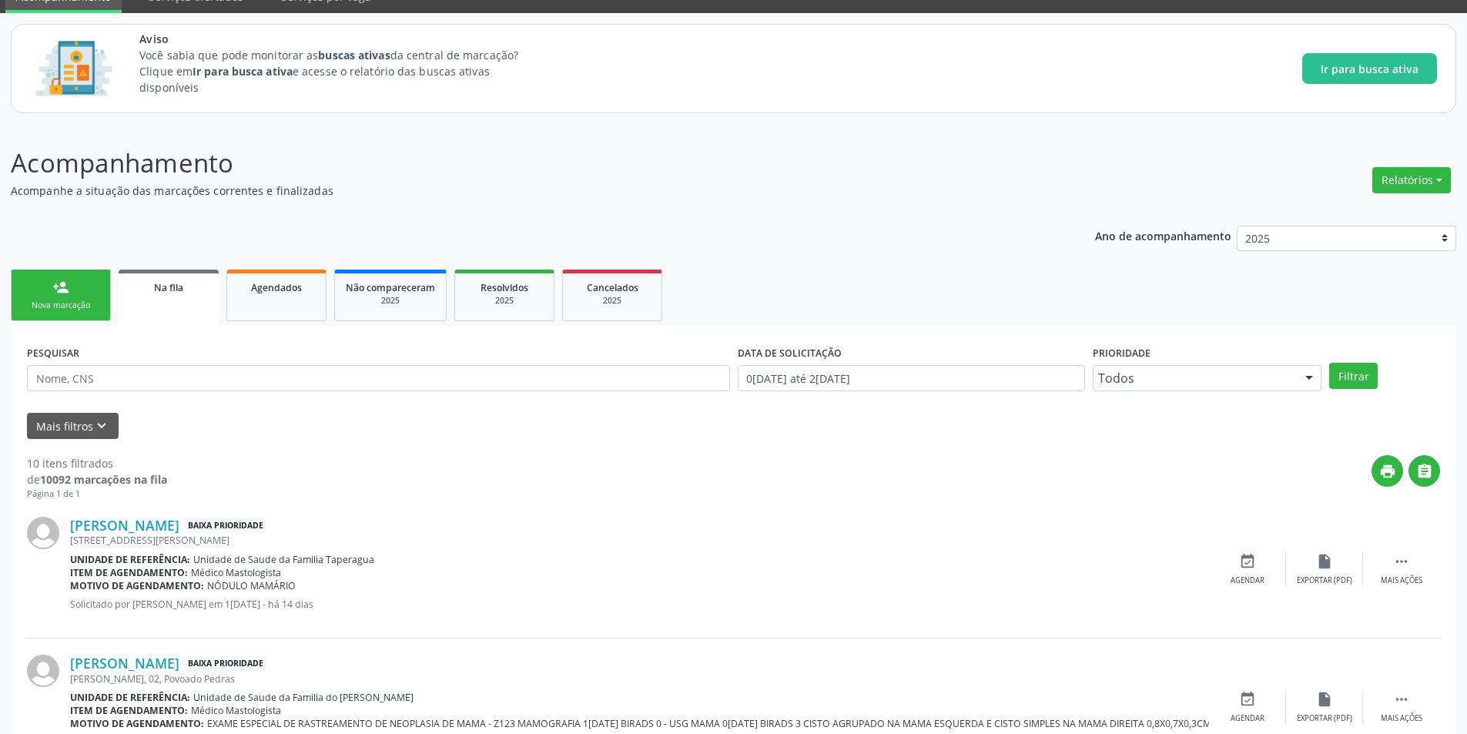
scroll to position [385, 0]
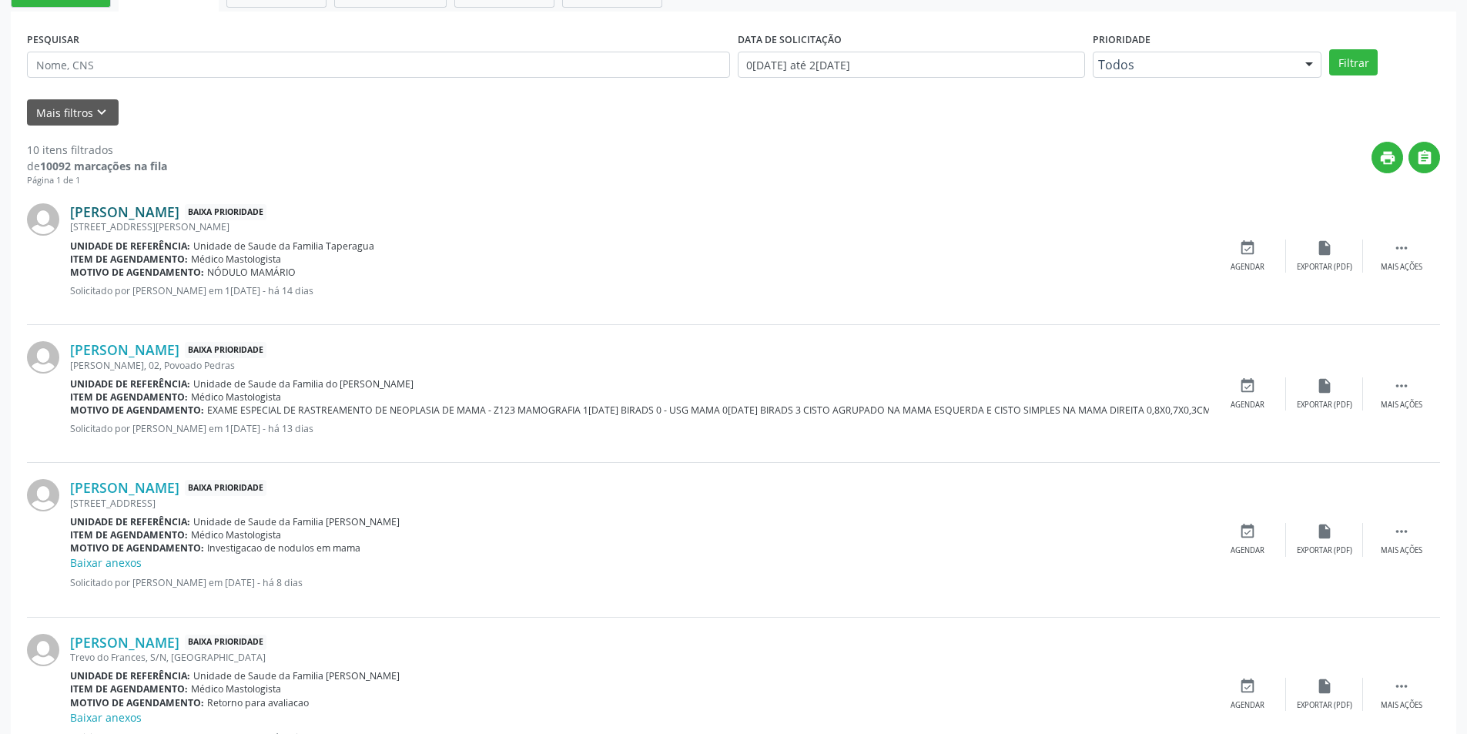
click at [167, 213] on link "Angiele dos Santos Lopes" at bounding box center [124, 211] width 109 height 17
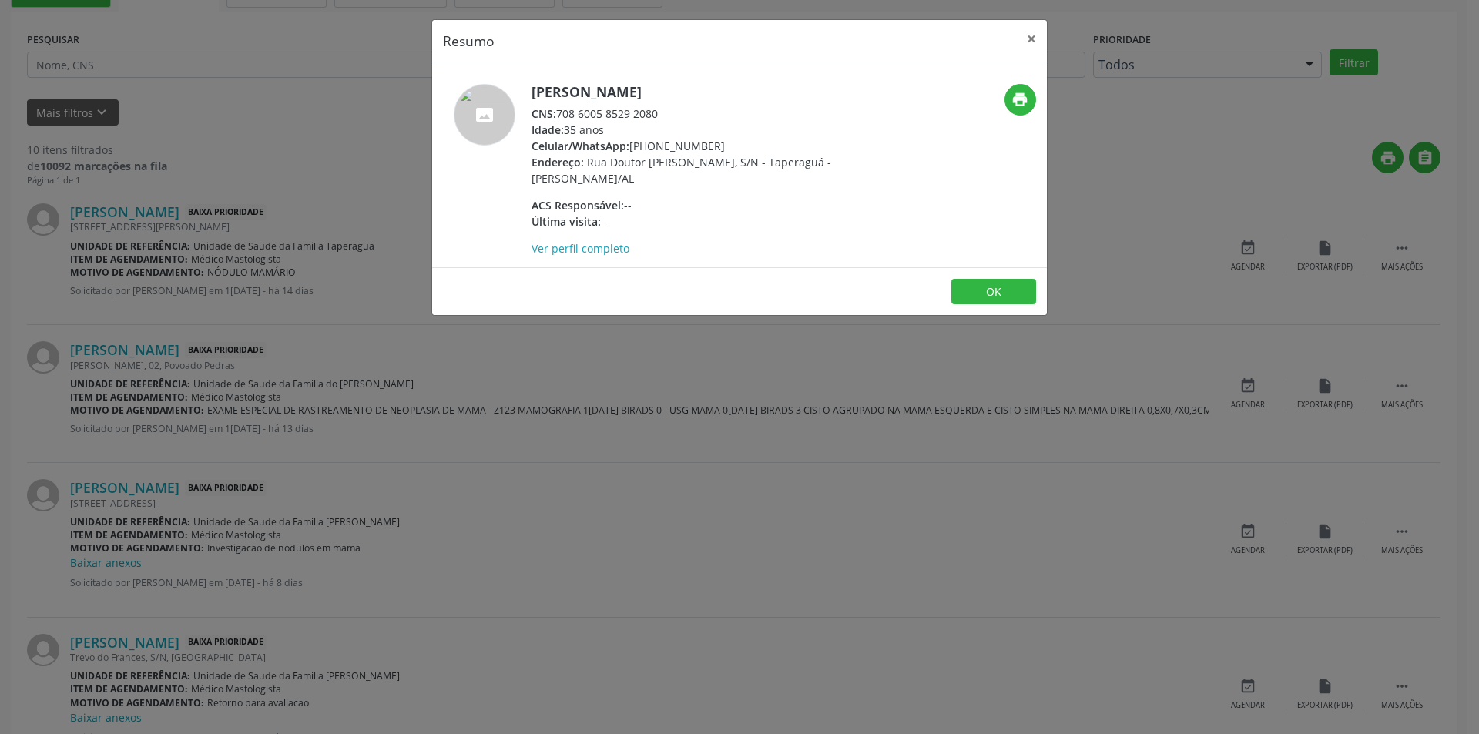
drag, startPoint x: 561, startPoint y: 113, endPoint x: 686, endPoint y: 112, distance: 125.5
click at [686, 112] on div "CNS: 708 6005 8529 2080" at bounding box center [681, 114] width 300 height 16
copy div "708 6005 8529 2080"
click at [984, 284] on button "OK" at bounding box center [993, 292] width 85 height 26
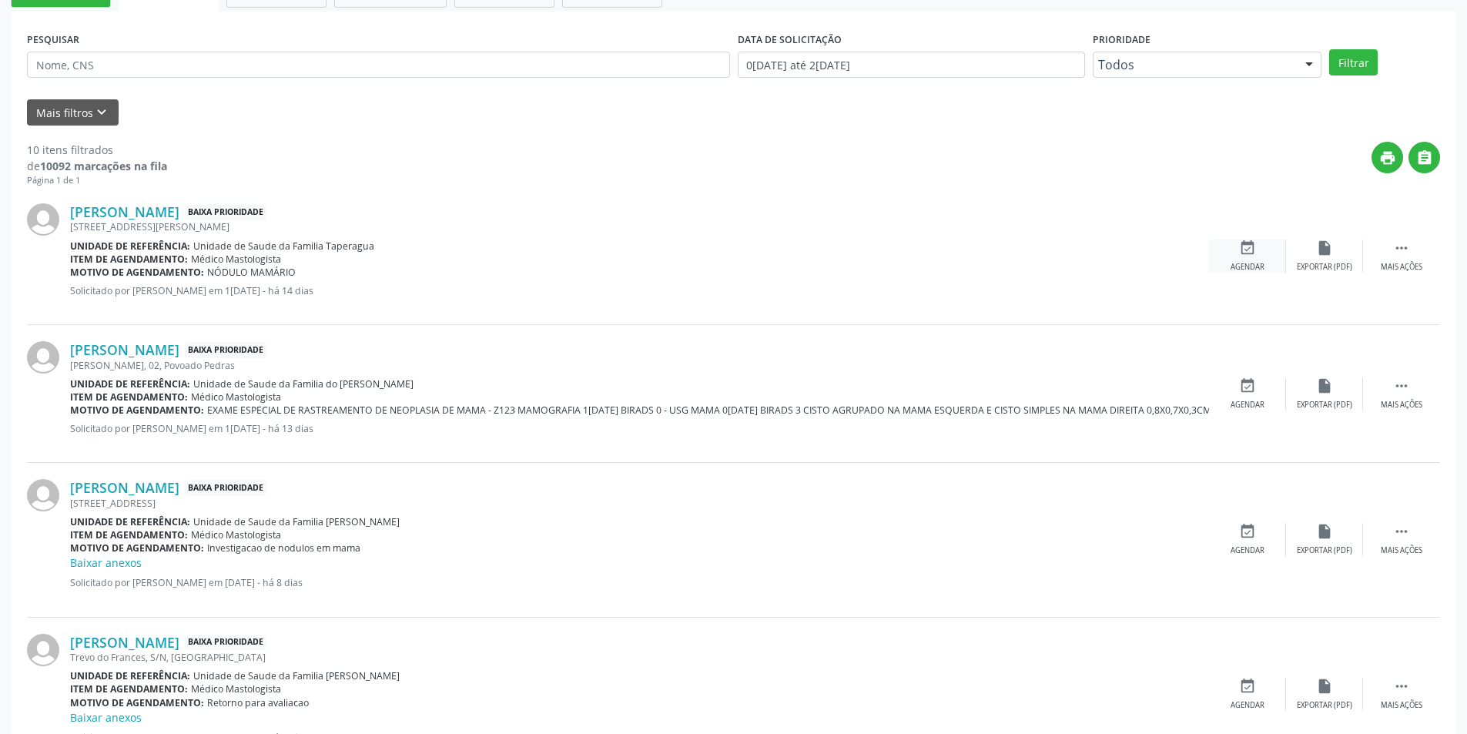
click at [1250, 250] on icon "event_available" at bounding box center [1247, 248] width 17 height 17
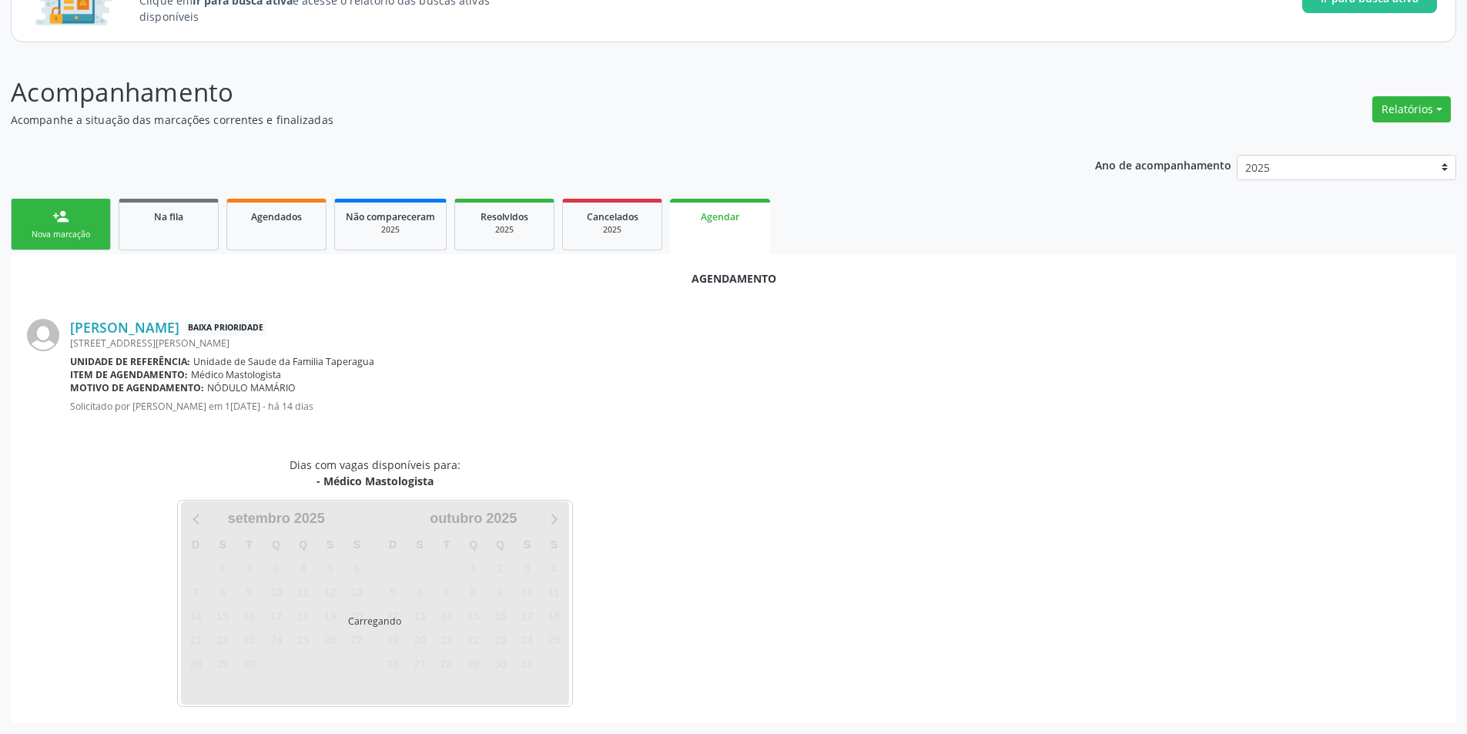
scroll to position [179, 0]
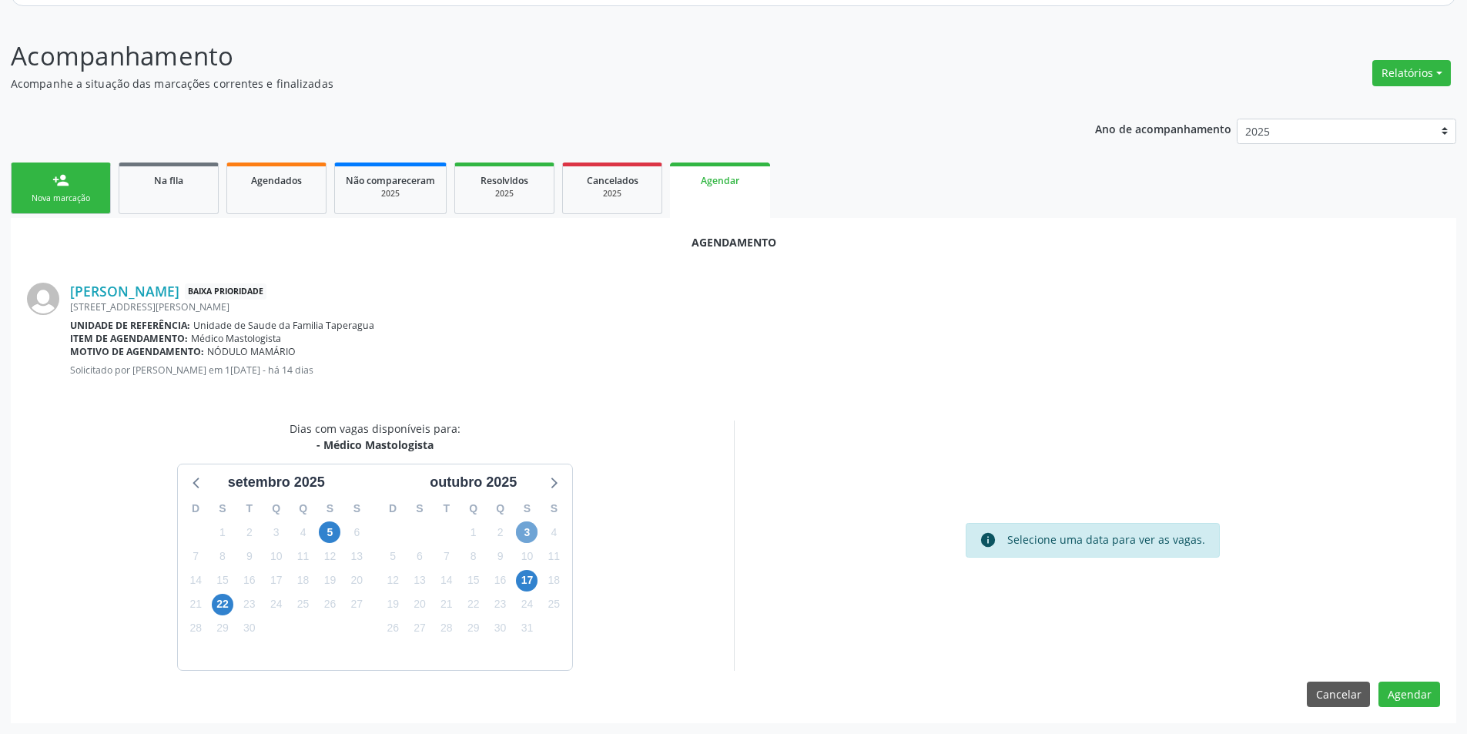
click at [531, 535] on span "3" at bounding box center [527, 532] width 22 height 22
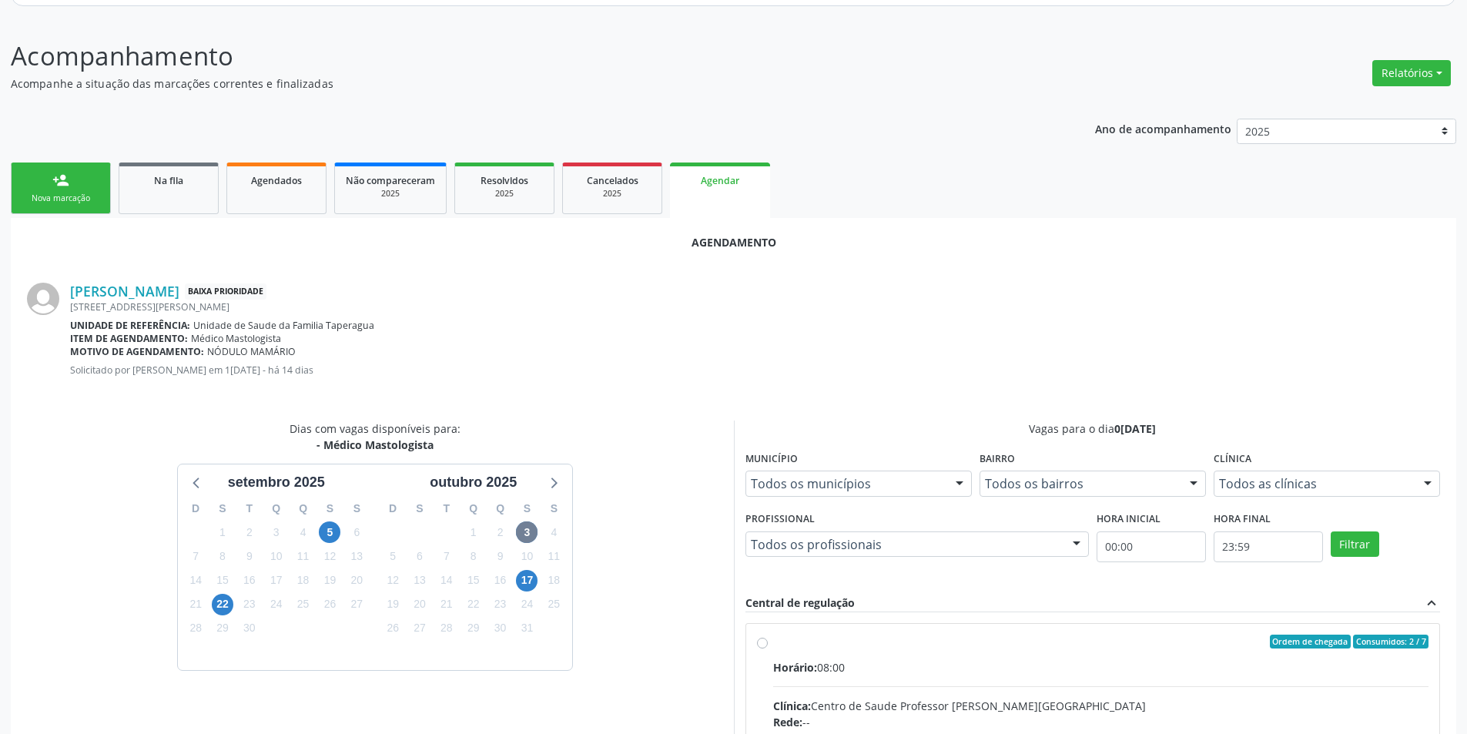
click at [762, 642] on input "Ordem de chegada Consumidos: 2 / 7 Horário: 08:00 Clínica: Centro de Saude Prof…" at bounding box center [762, 642] width 11 height 14
radio input "true"
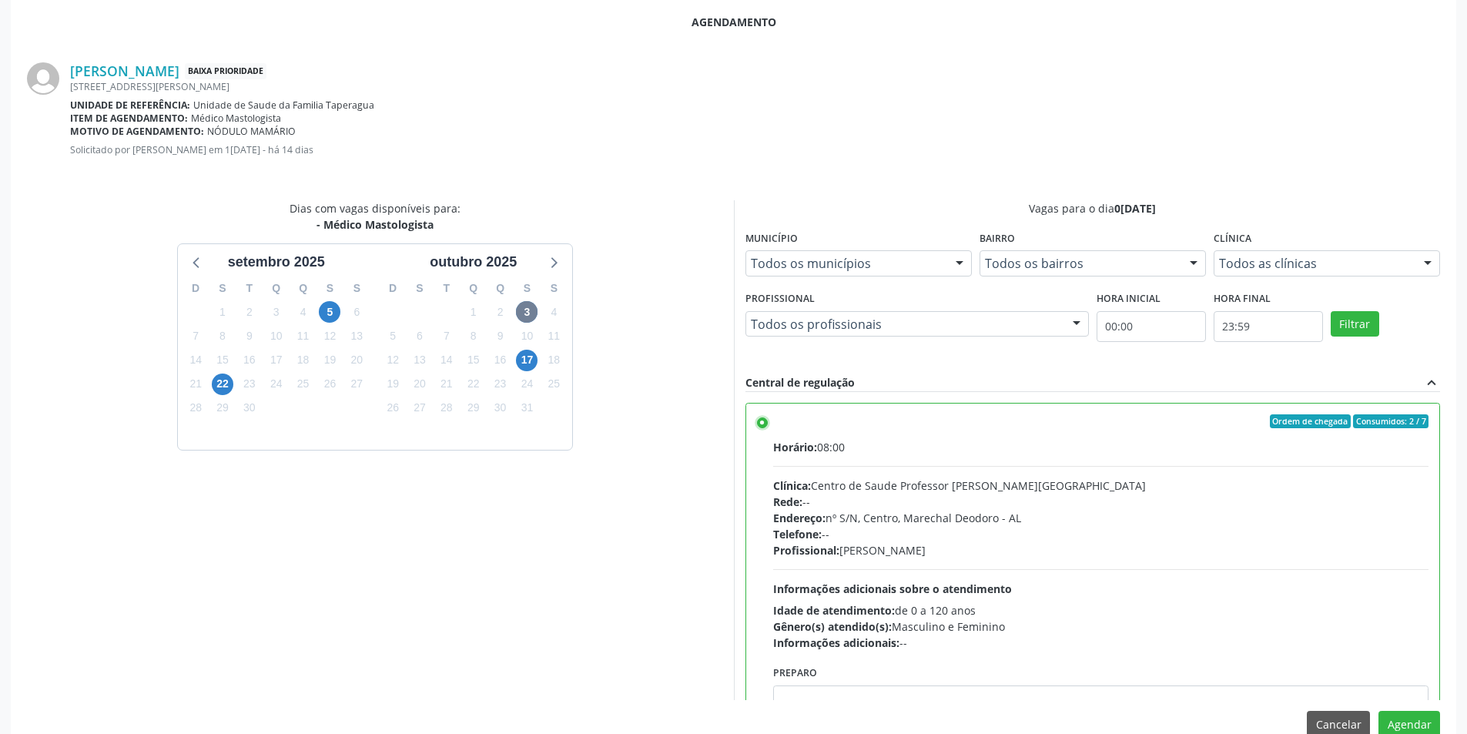
scroll to position [429, 0]
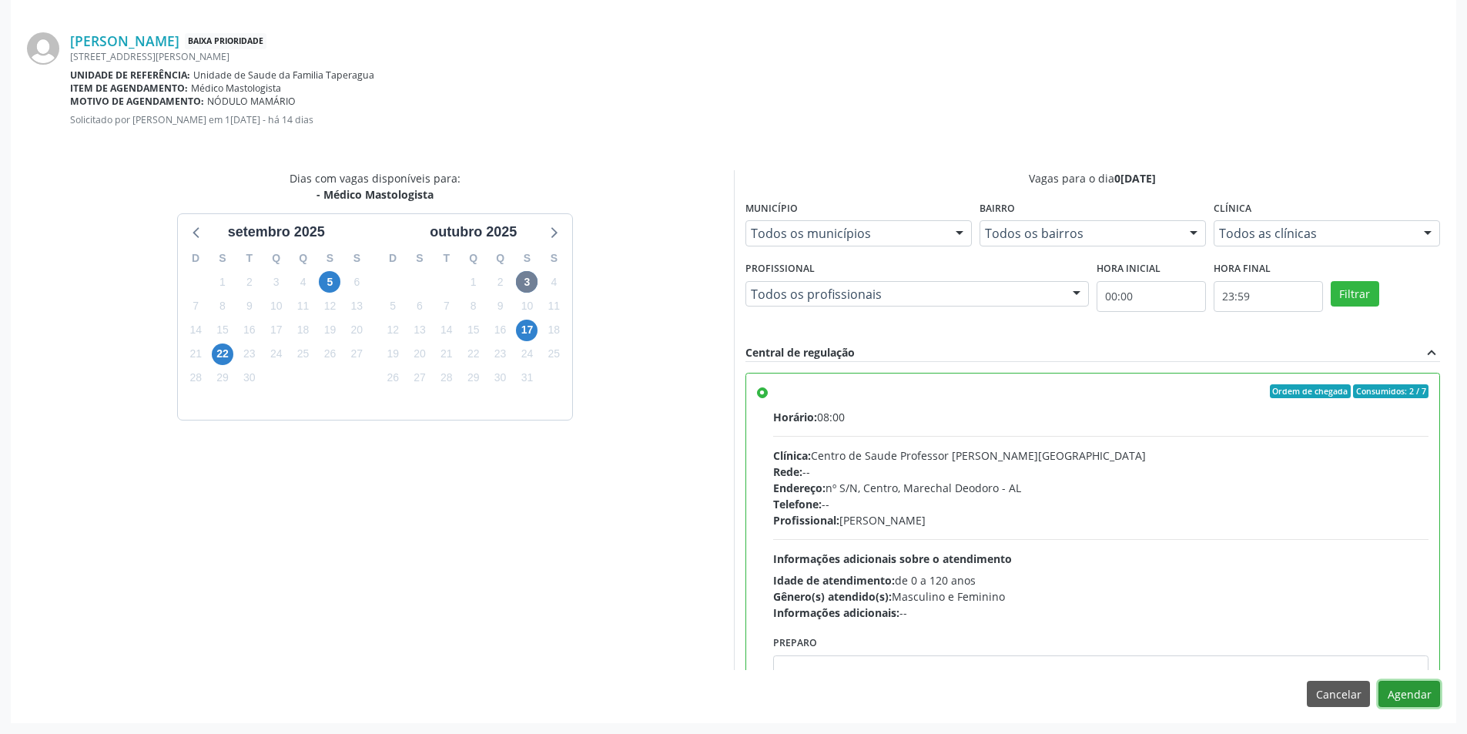
click at [1413, 703] on button "Agendar" at bounding box center [1410, 694] width 62 height 26
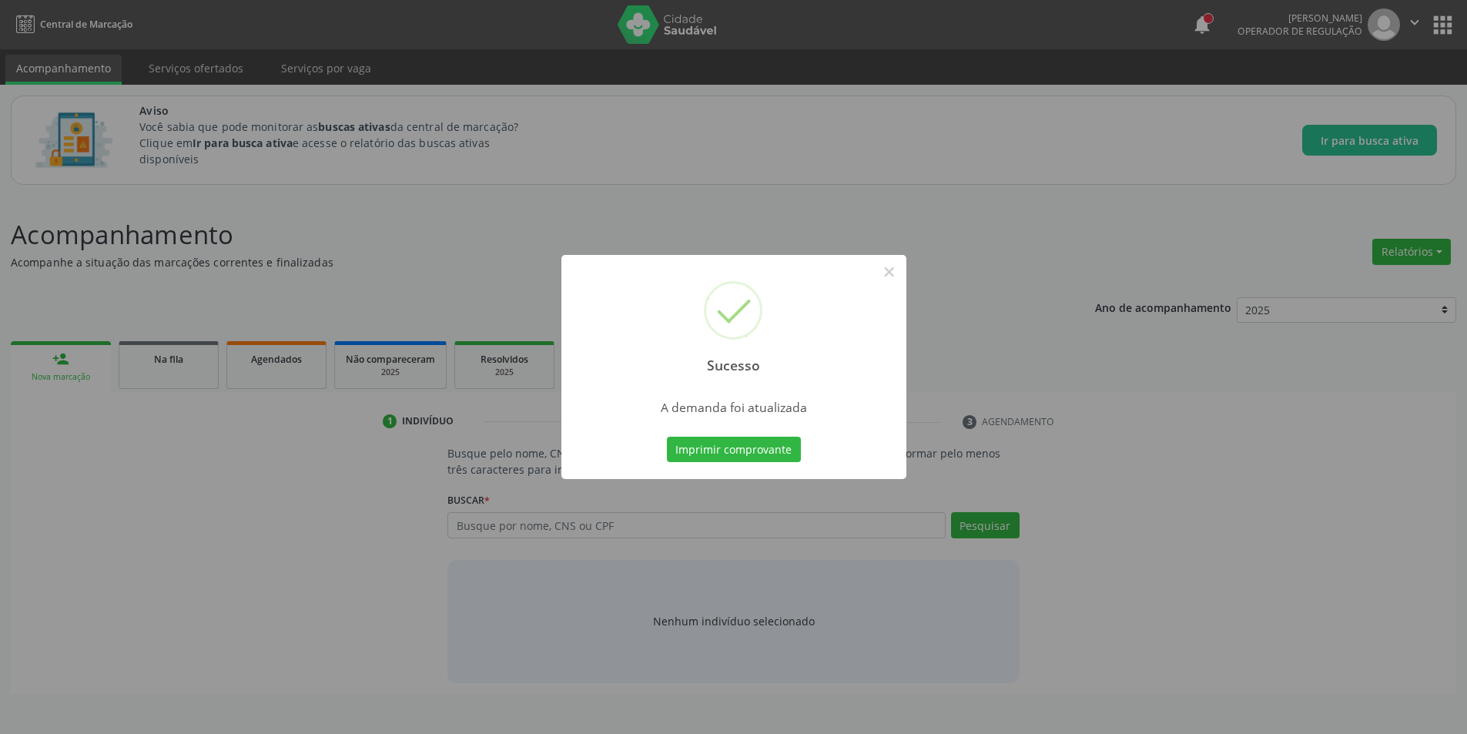
scroll to position [0, 0]
click at [897, 280] on button "×" at bounding box center [895, 272] width 26 height 26
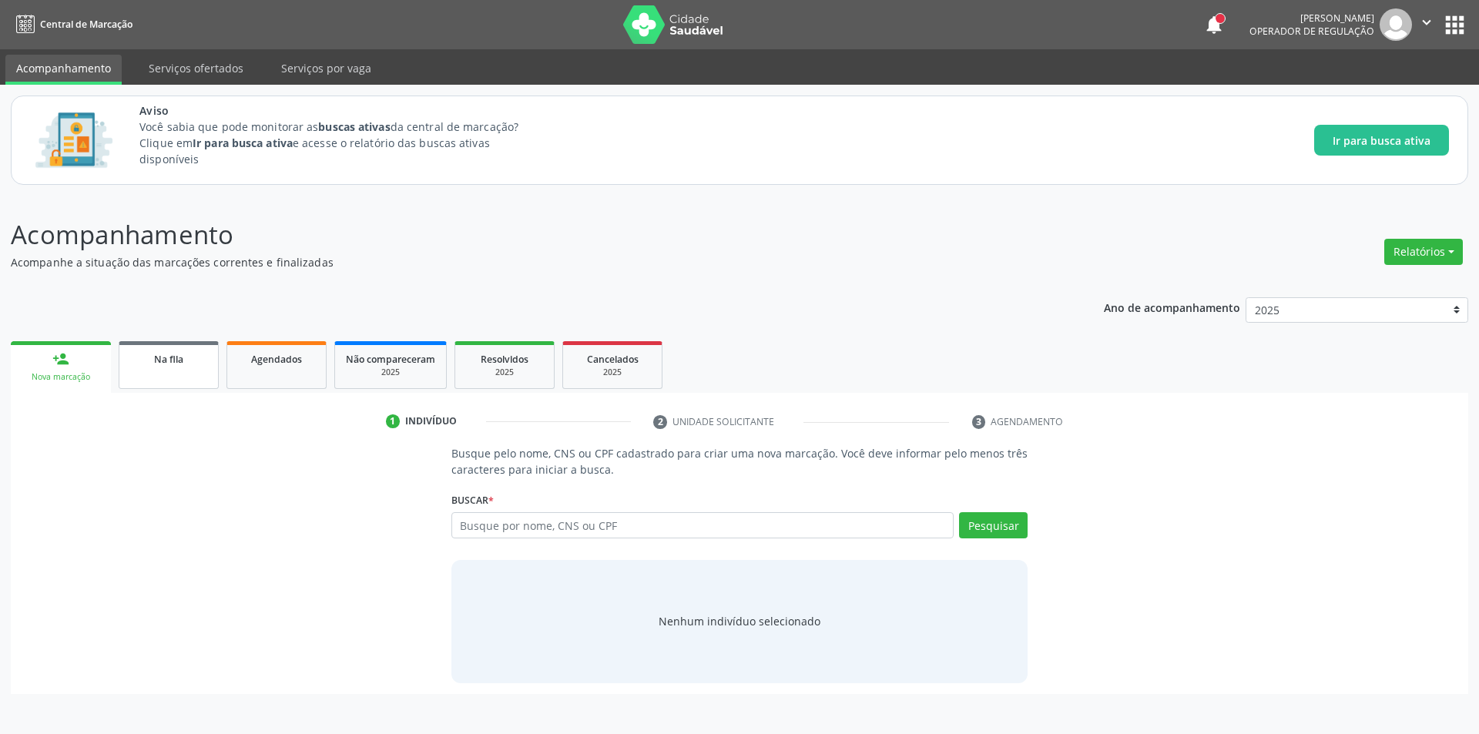
click at [183, 361] on span "Na fila" at bounding box center [168, 359] width 29 height 13
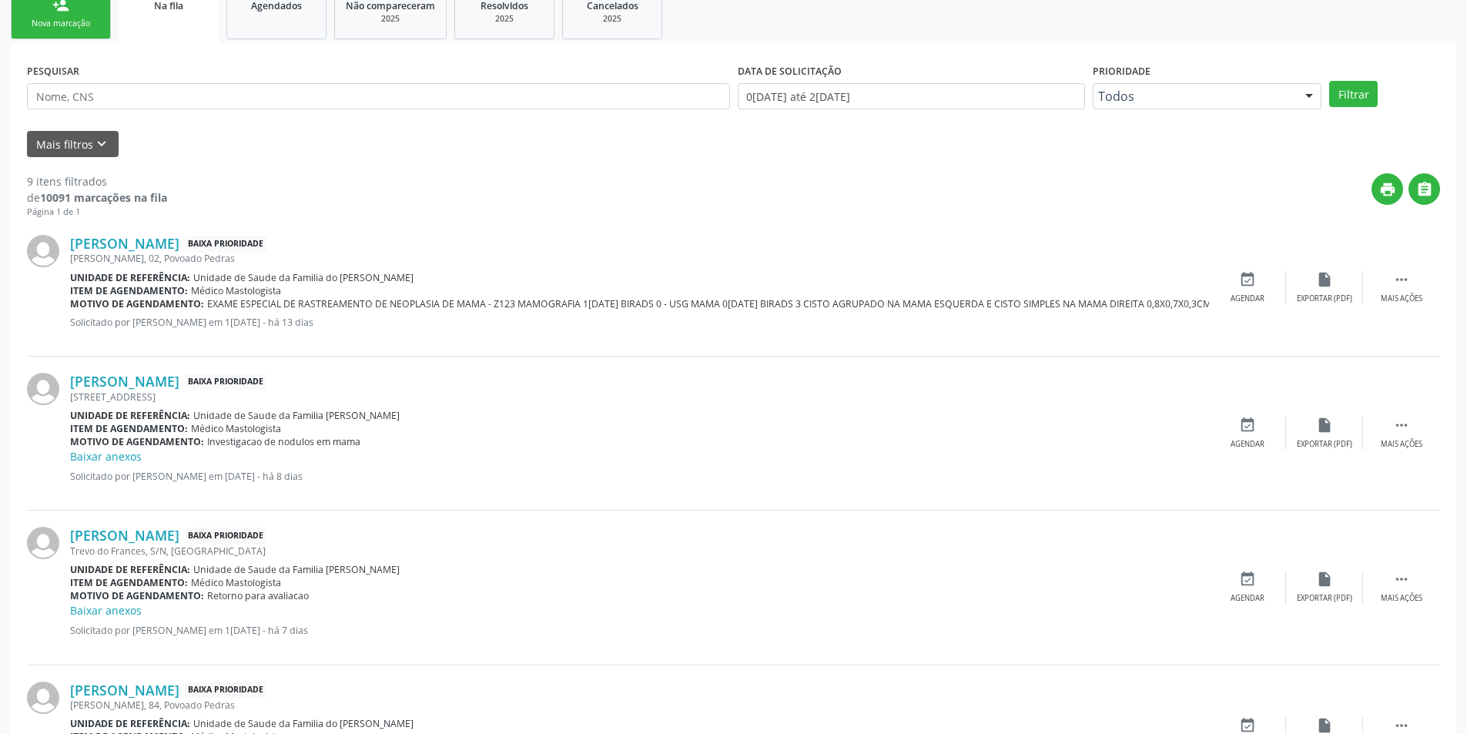
scroll to position [308, 0]
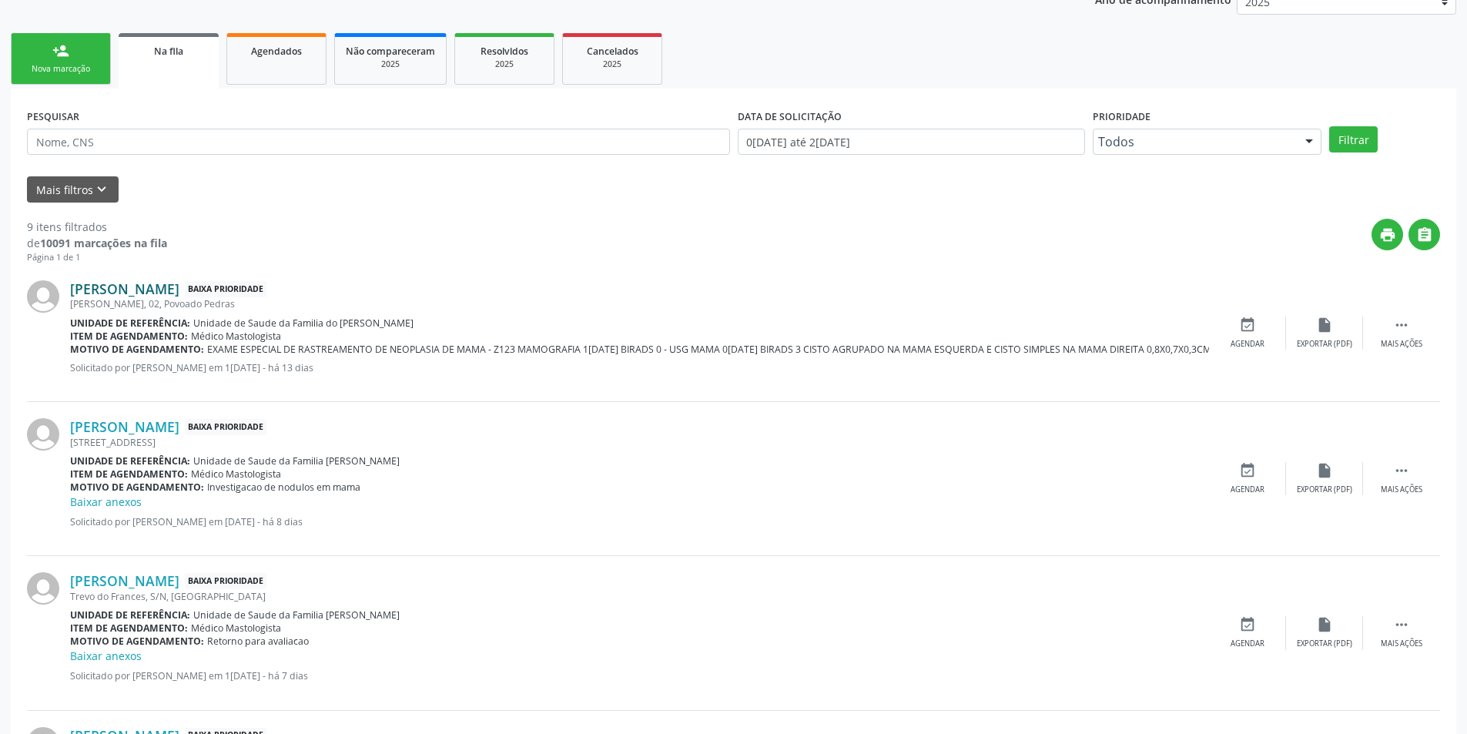
click at [179, 293] on link "Gilvania Vanderlei da Silva" at bounding box center [124, 288] width 109 height 17
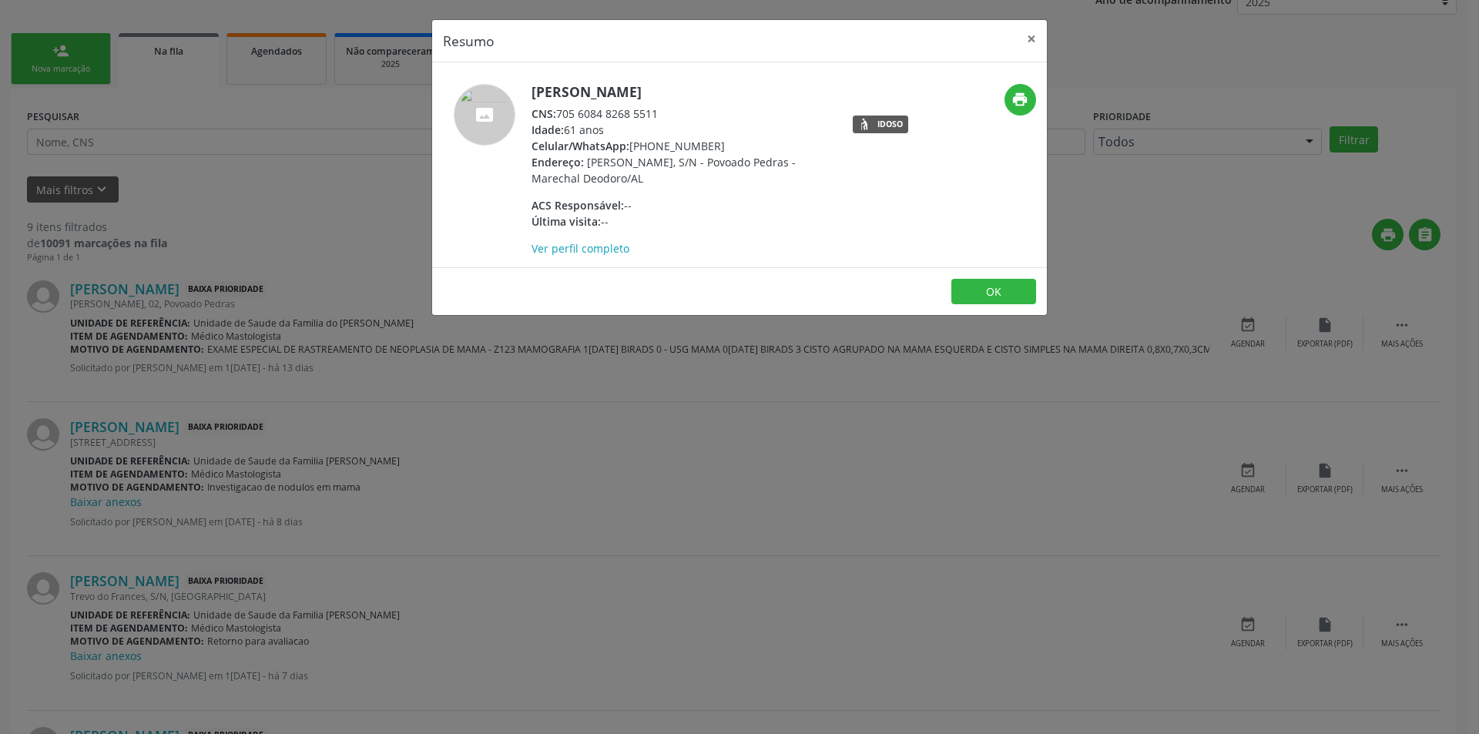
drag, startPoint x: 558, startPoint y: 110, endPoint x: 671, endPoint y: 110, distance: 113.2
click at [671, 110] on div "CNS: 705 6084 8268 5511" at bounding box center [681, 114] width 300 height 16
copy div "705 6084 8268 5511"
click at [991, 285] on button "OK" at bounding box center [993, 292] width 85 height 26
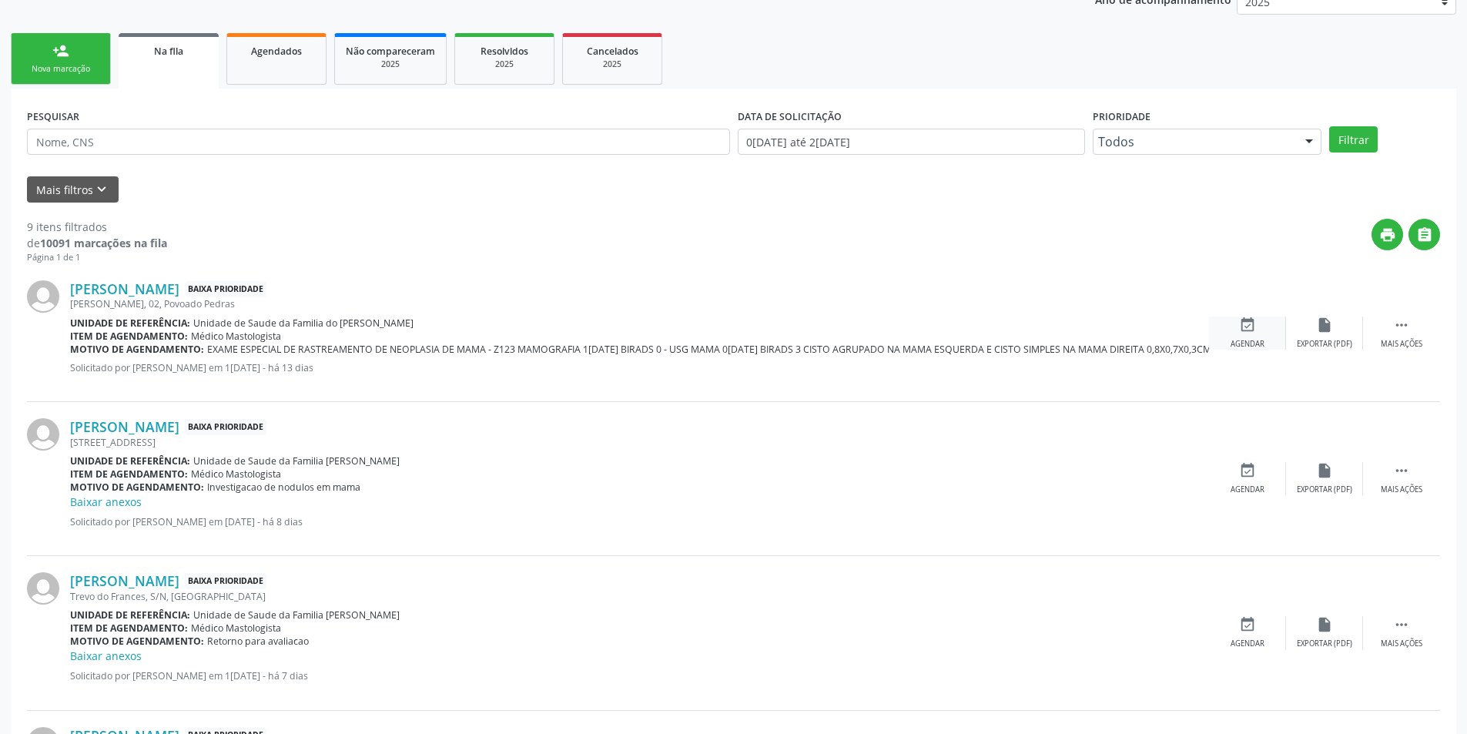
click at [1252, 330] on icon "event_available" at bounding box center [1247, 325] width 17 height 17
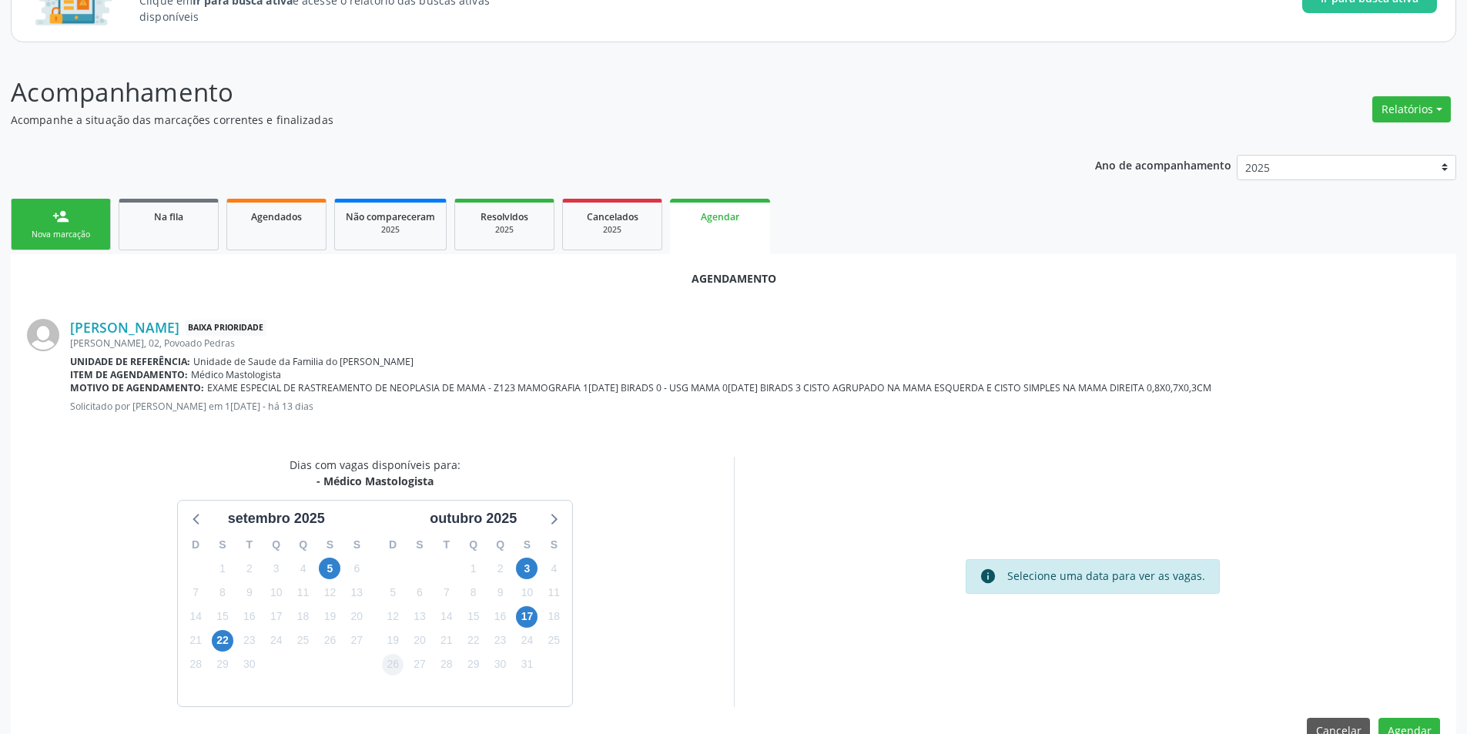
scroll to position [179, 0]
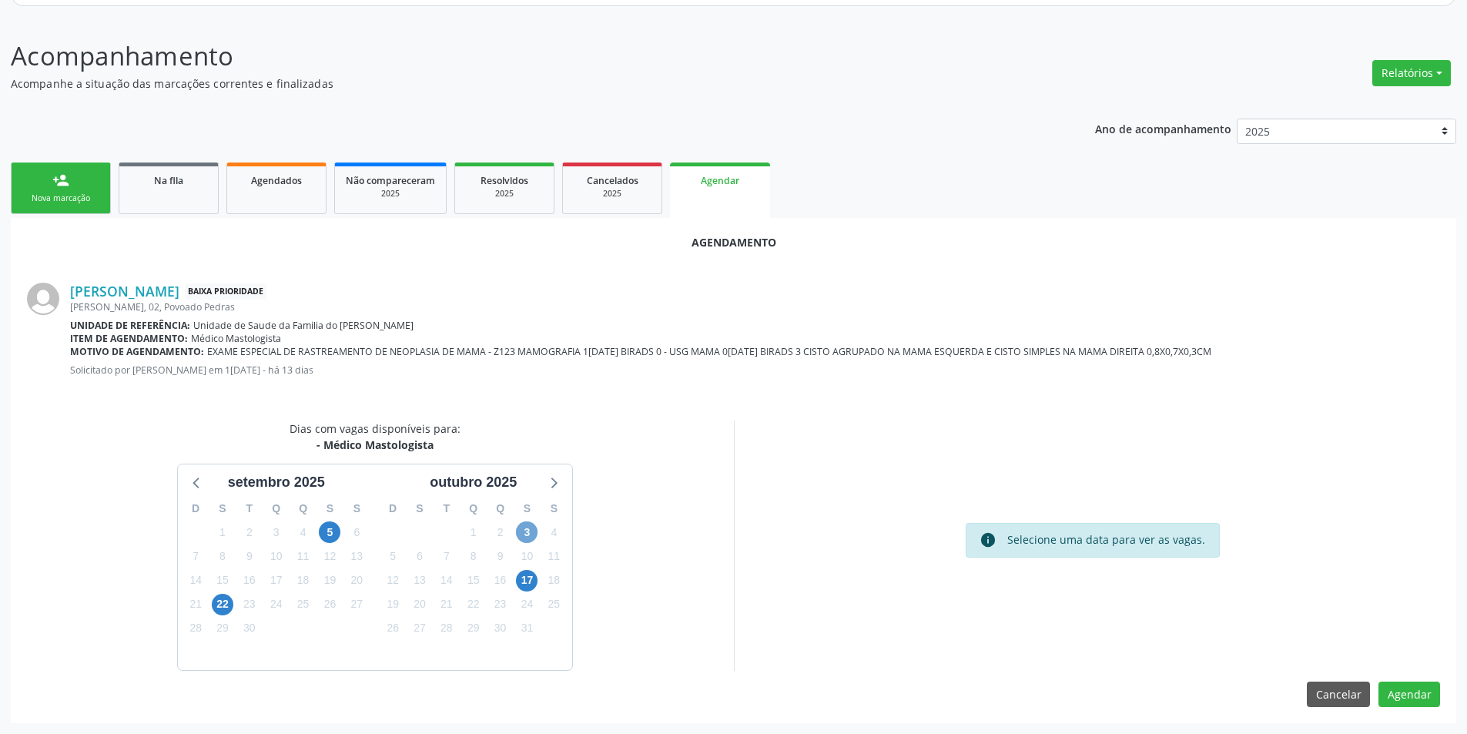
click at [528, 526] on span "3" at bounding box center [527, 532] width 22 height 22
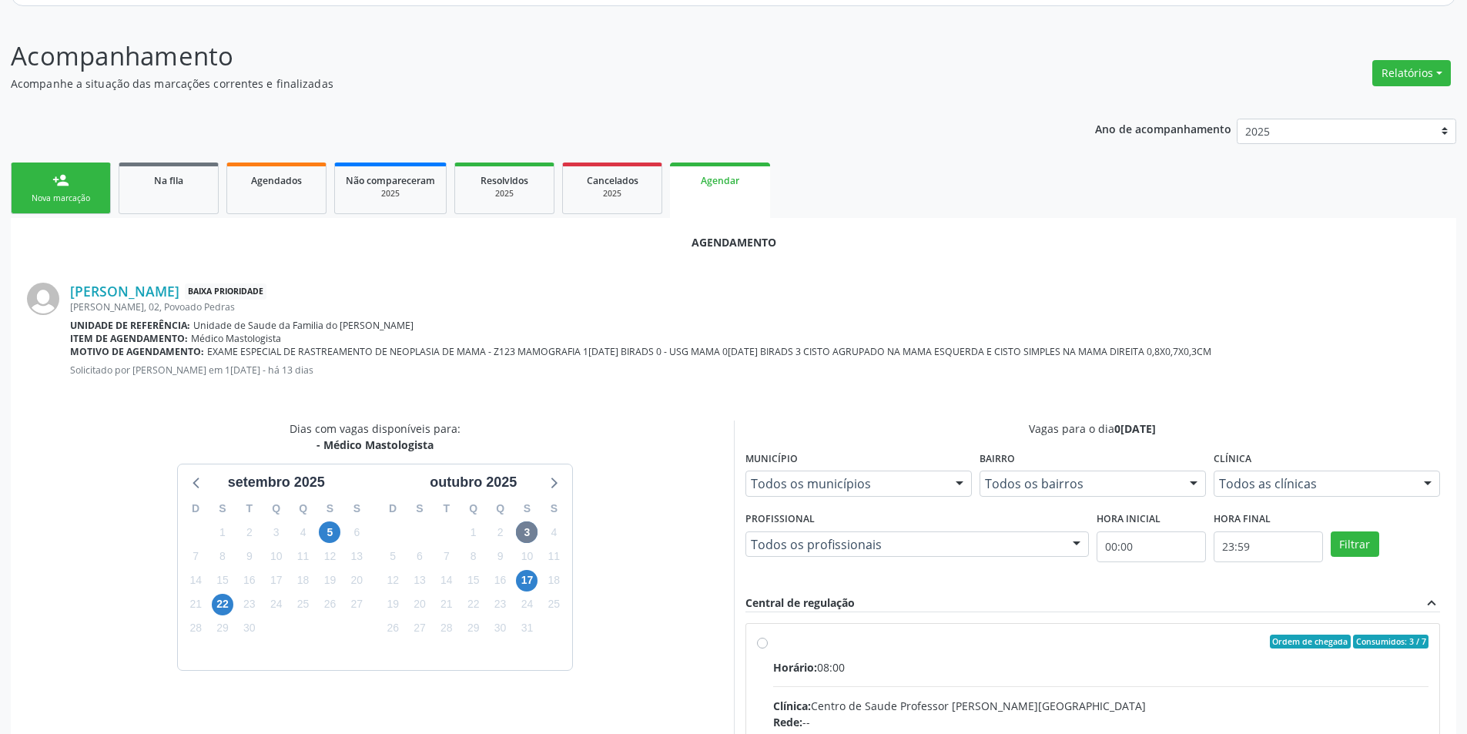
click at [762, 642] on input "Ordem de chegada Consumidos: 3 / 7 Horário: 08:00 Clínica: Centro de Saude Prof…" at bounding box center [762, 642] width 11 height 14
radio input "true"
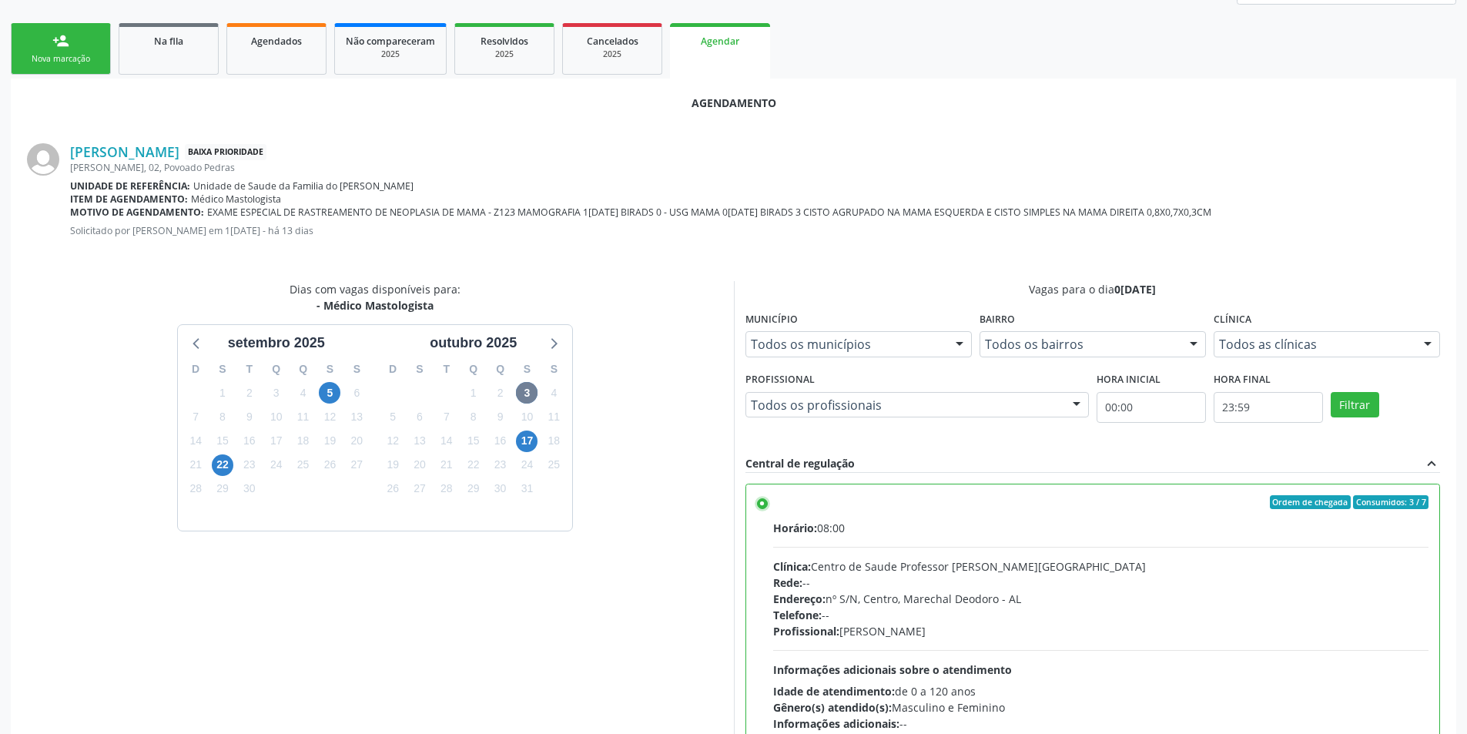
scroll to position [429, 0]
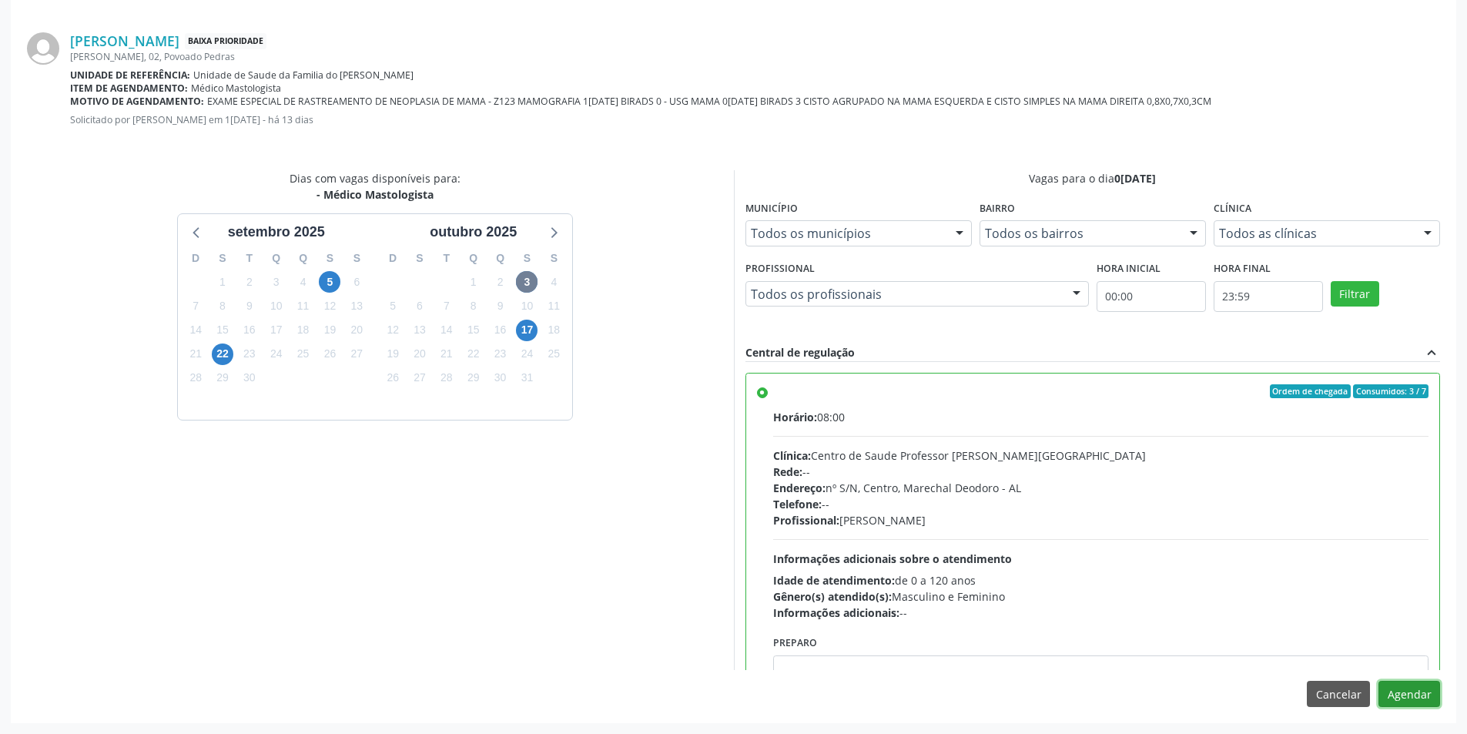
click at [1396, 688] on button "Agendar" at bounding box center [1410, 694] width 62 height 26
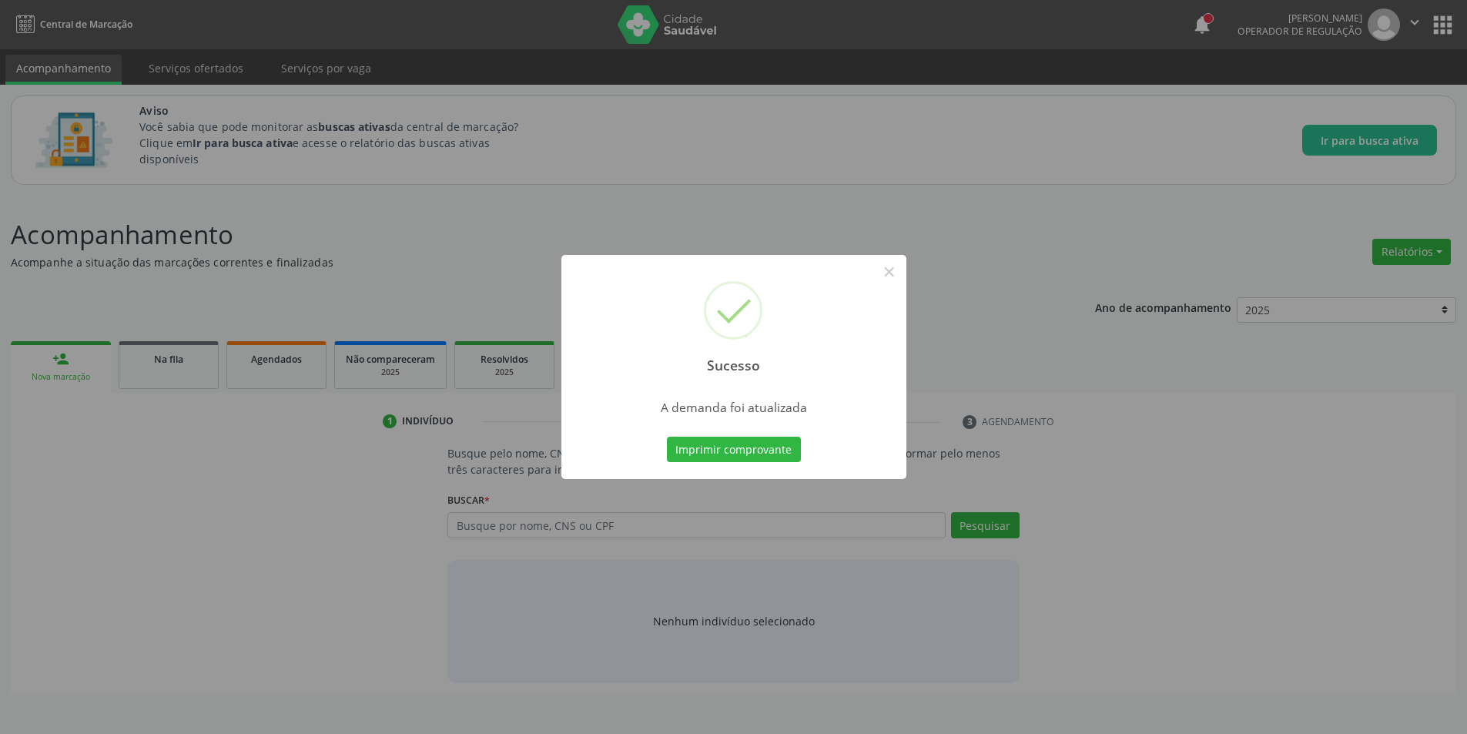
scroll to position [0, 0]
click at [894, 273] on button "×" at bounding box center [895, 272] width 26 height 26
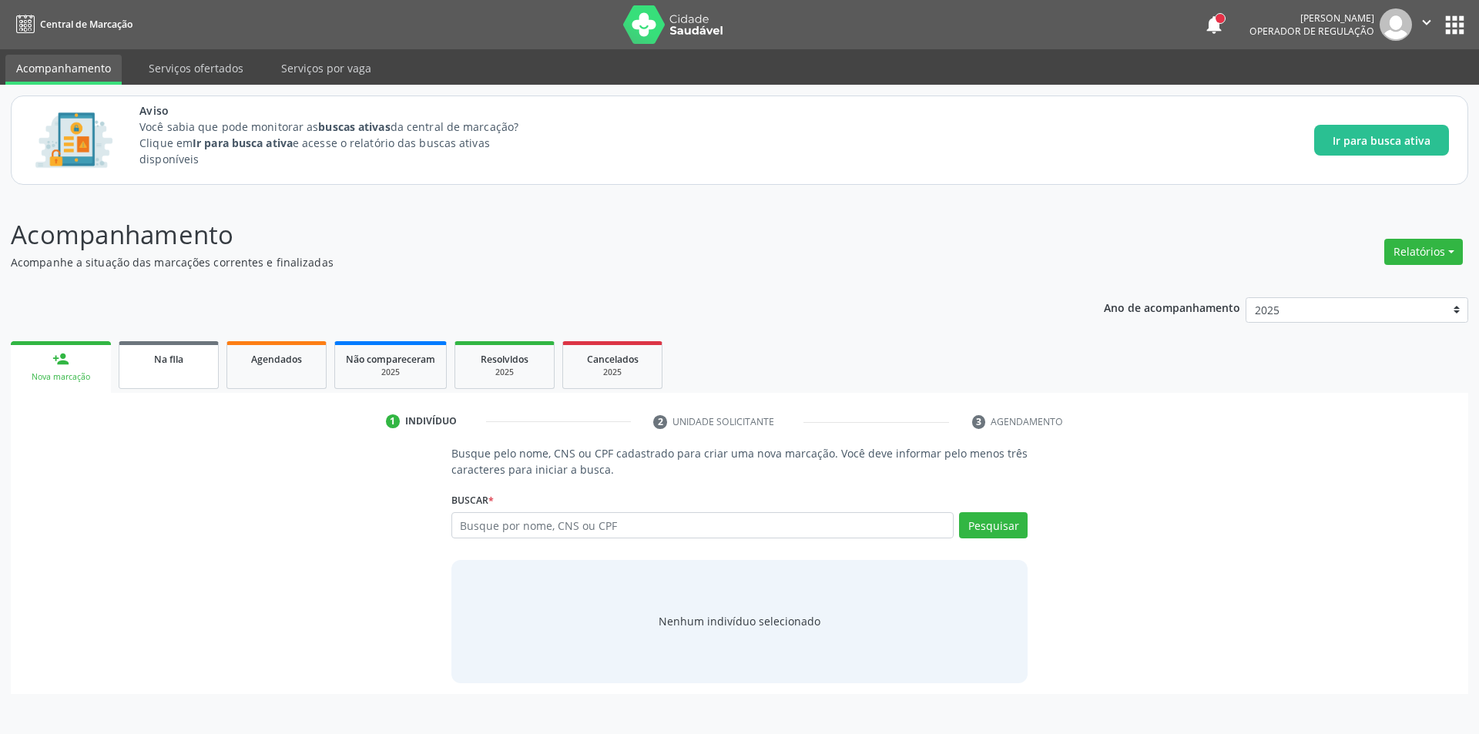
click at [173, 365] on span "Na fila" at bounding box center [168, 359] width 29 height 13
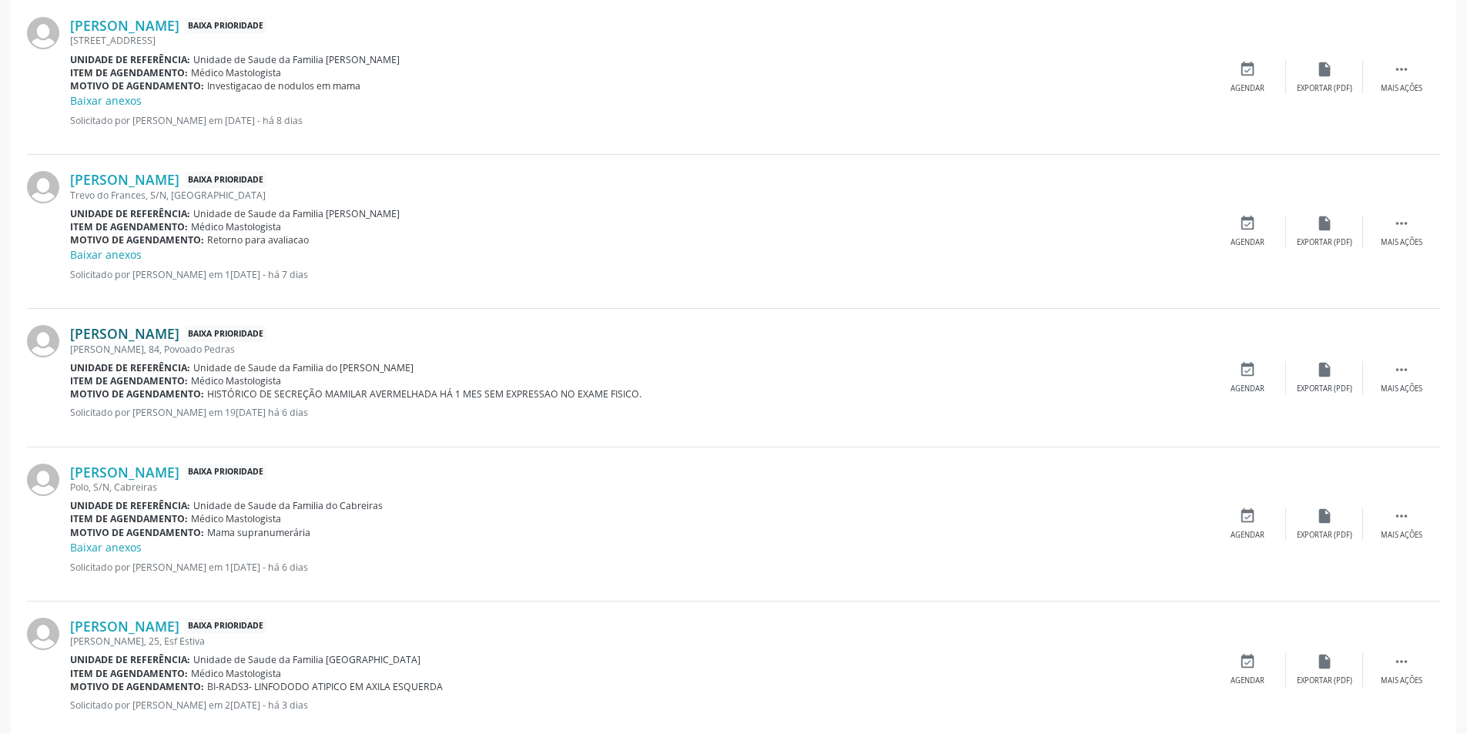
scroll to position [494, 0]
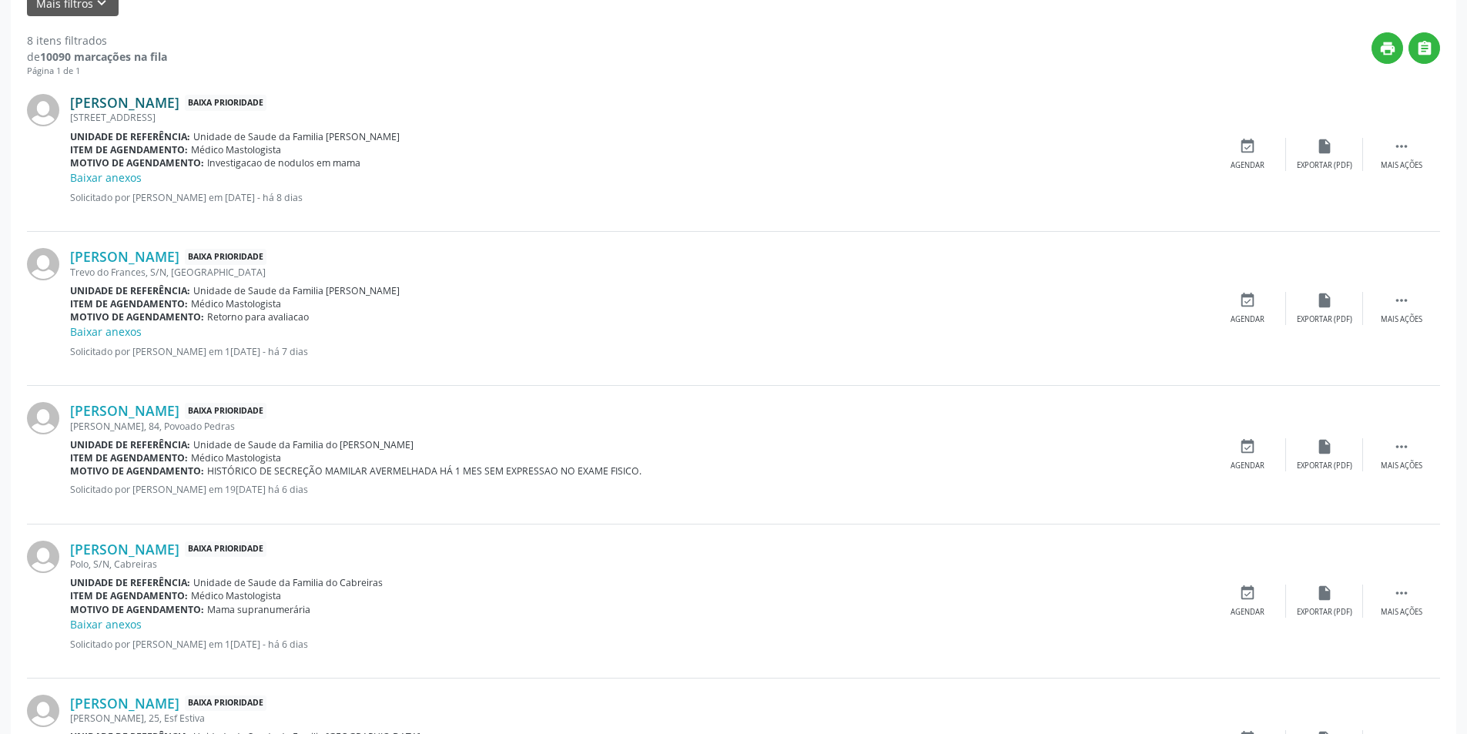
click at [179, 103] on link "Sandra Denise de Lima Santos" at bounding box center [124, 102] width 109 height 17
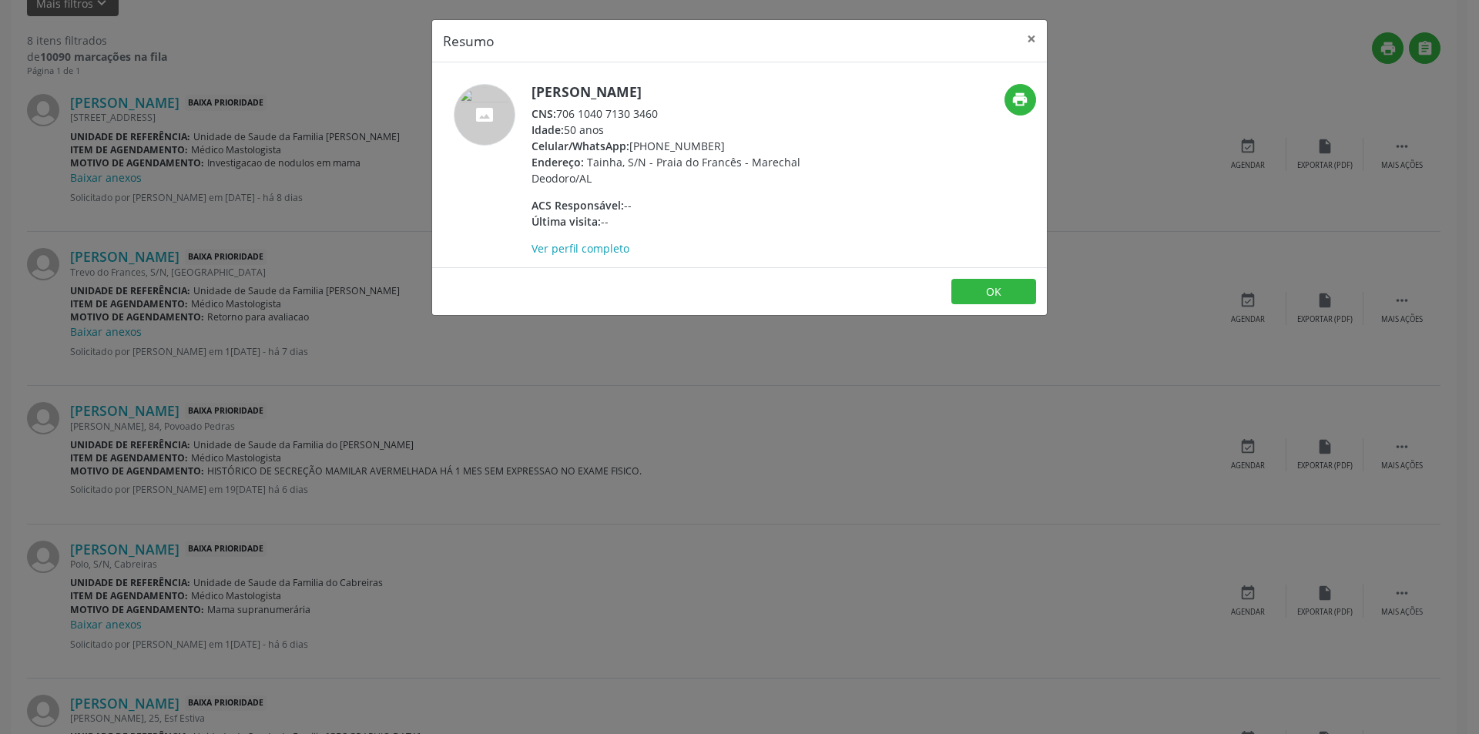
drag, startPoint x: 559, startPoint y: 112, endPoint x: 669, endPoint y: 116, distance: 110.2
click at [669, 116] on div "CNS: 706 1040 7130 3460" at bounding box center [681, 114] width 300 height 16
copy div "706 1040 7130 3460"
click at [976, 300] on button "OK" at bounding box center [993, 292] width 85 height 26
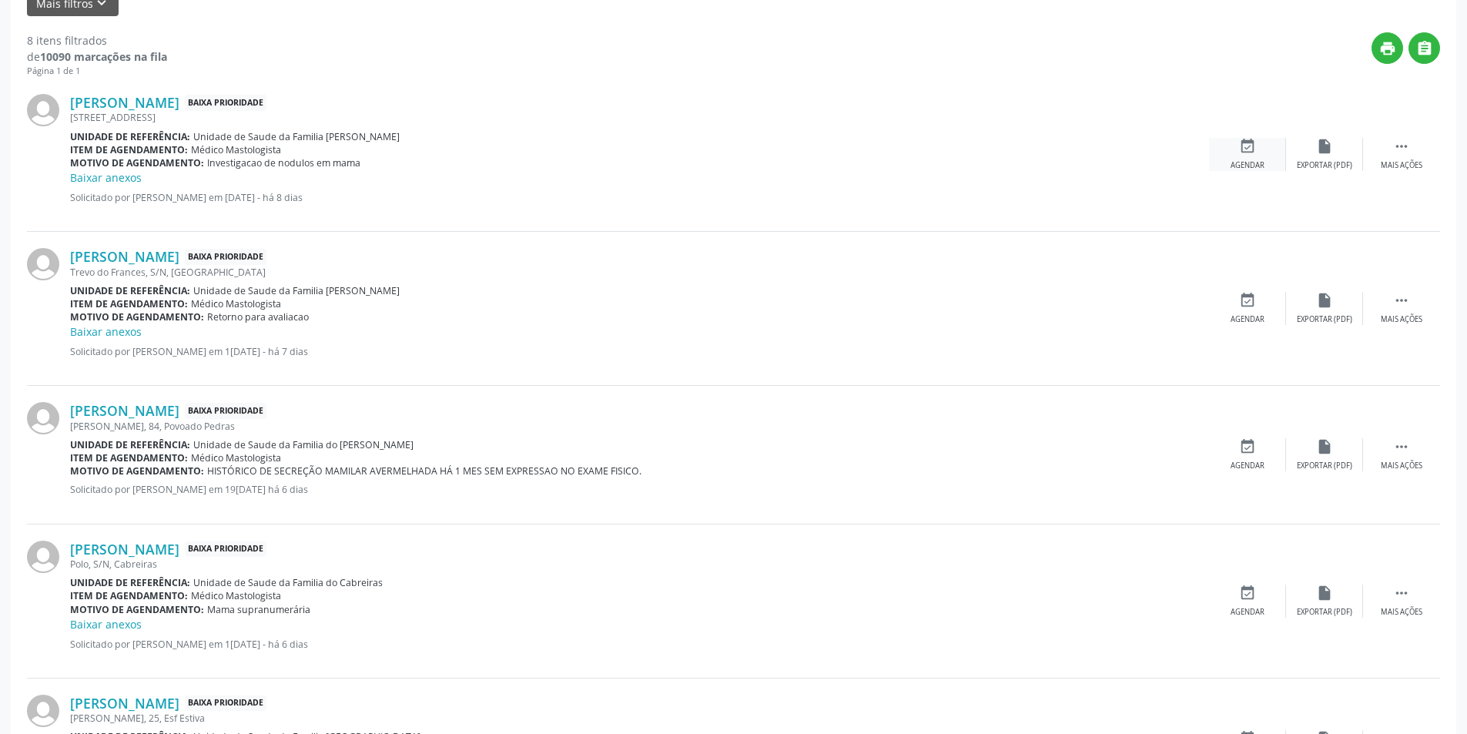
click at [1248, 151] on icon "event_available" at bounding box center [1247, 146] width 17 height 17
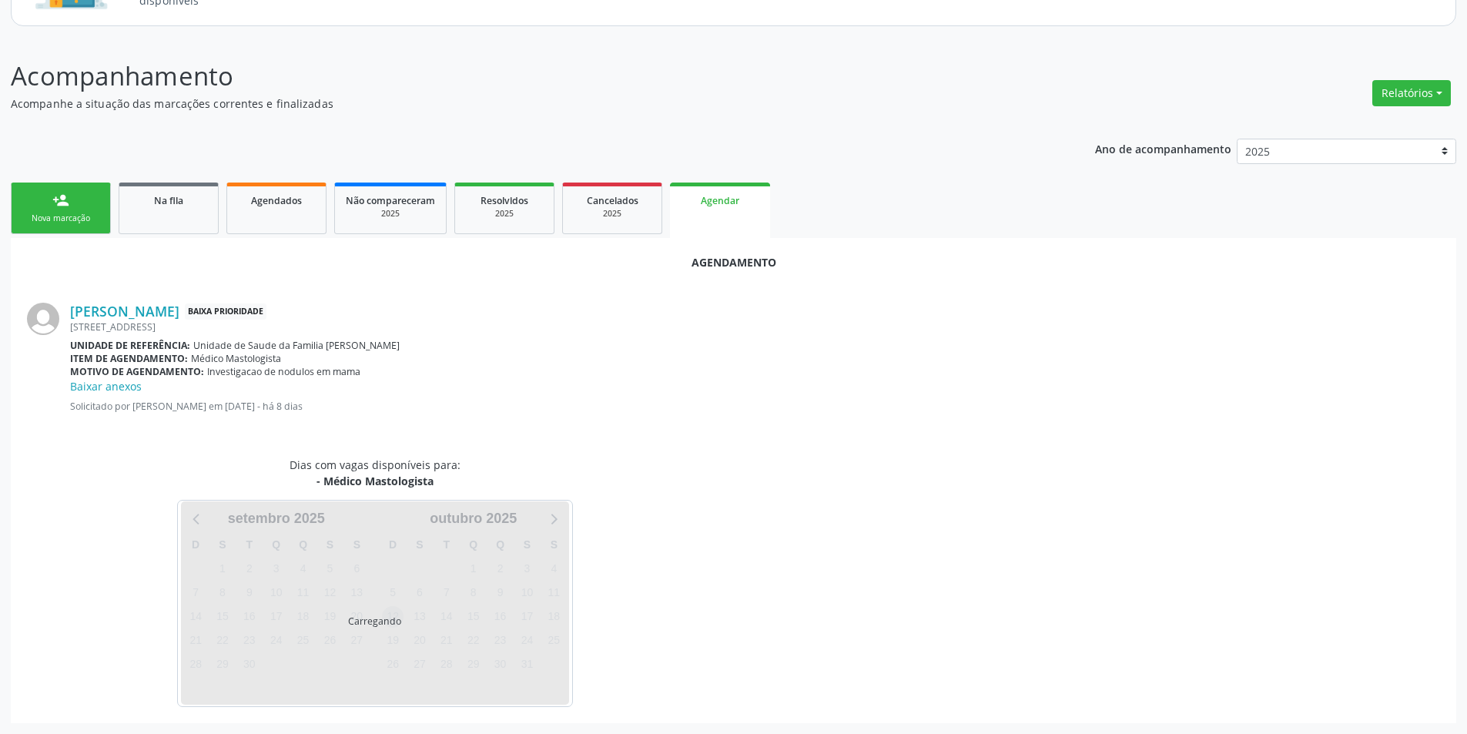
scroll to position [195, 0]
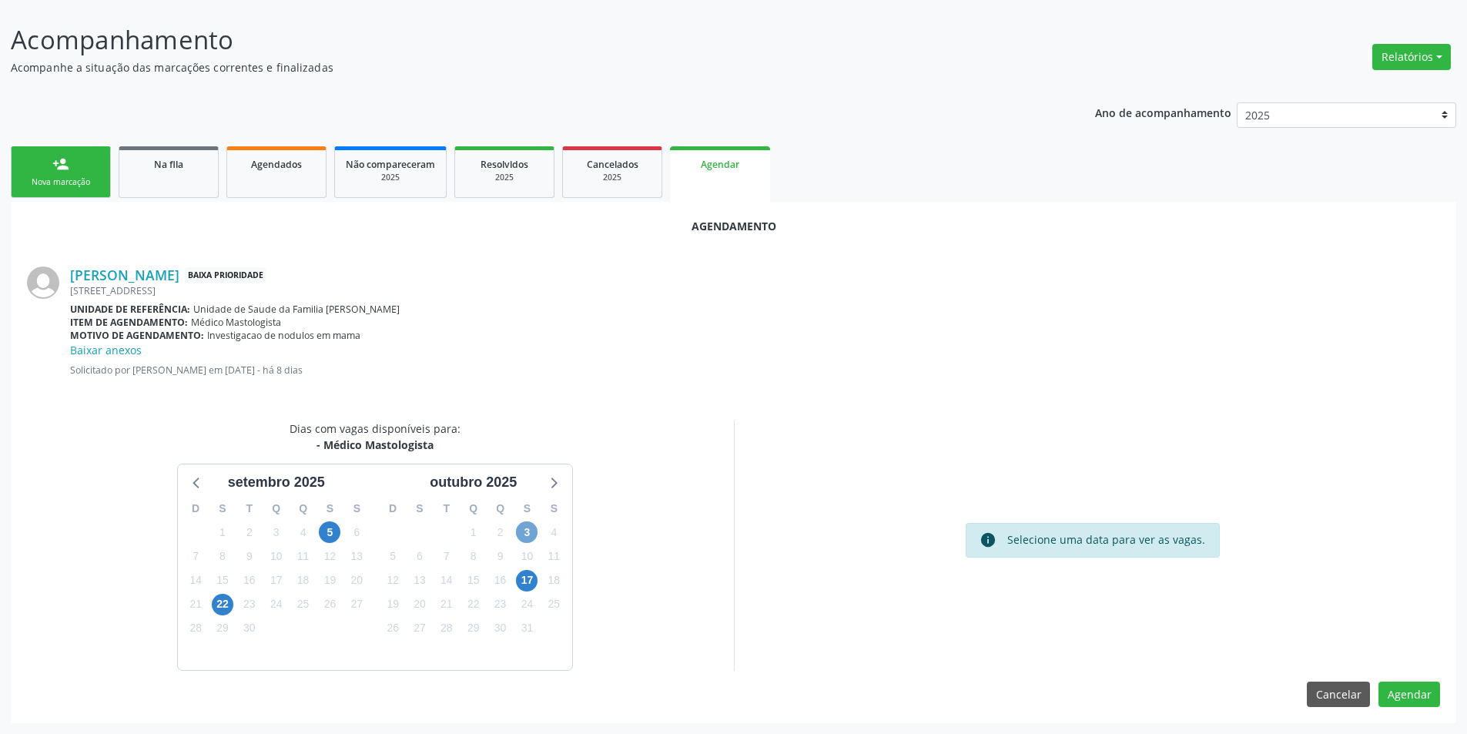
click at [528, 528] on span "3" at bounding box center [527, 532] width 22 height 22
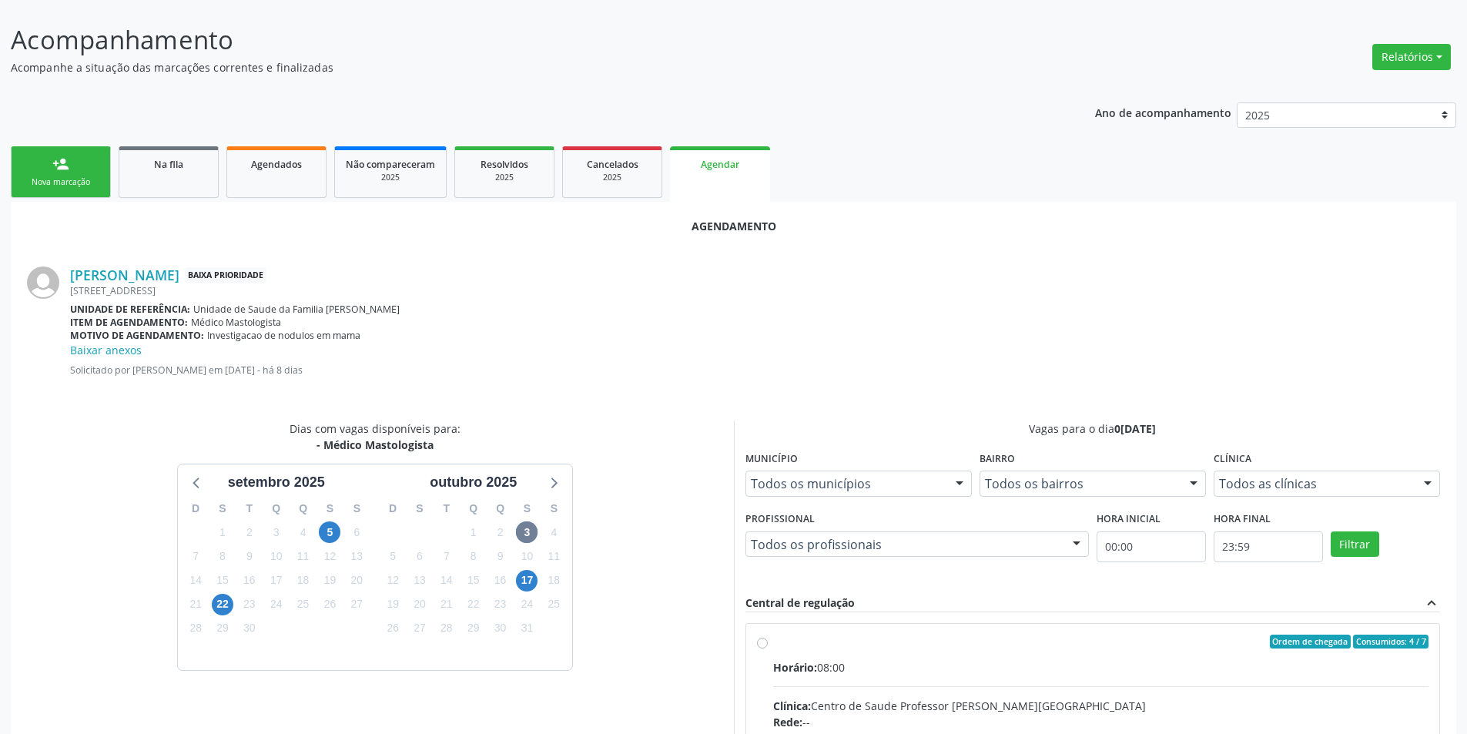
drag, startPoint x: 763, startPoint y: 646, endPoint x: 1014, endPoint y: 614, distance: 253.2
click at [763, 645] on input "Ordem de chegada Consumidos: 4 / 7 Horário: 08:00 Clínica: Centro de Saude Prof…" at bounding box center [762, 642] width 11 height 14
radio input "true"
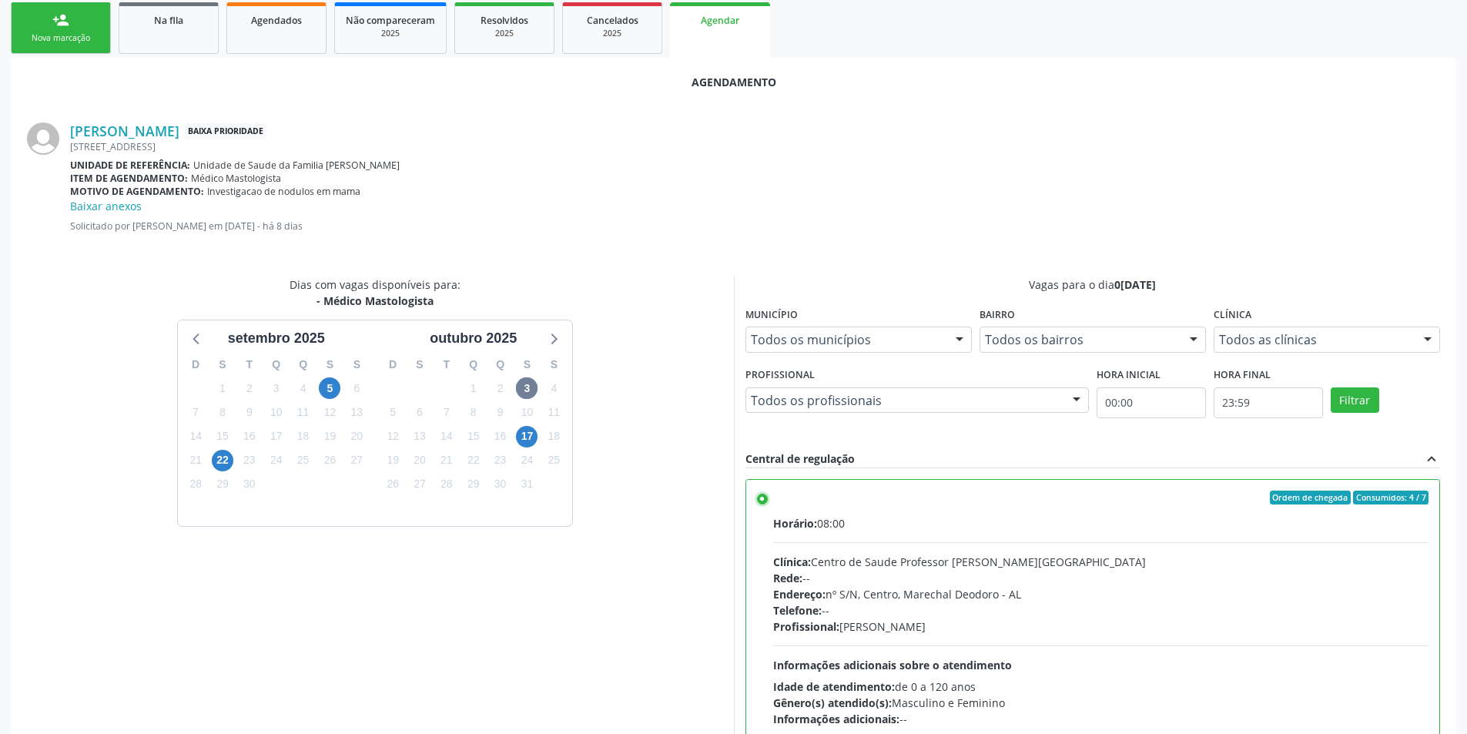
scroll to position [445, 0]
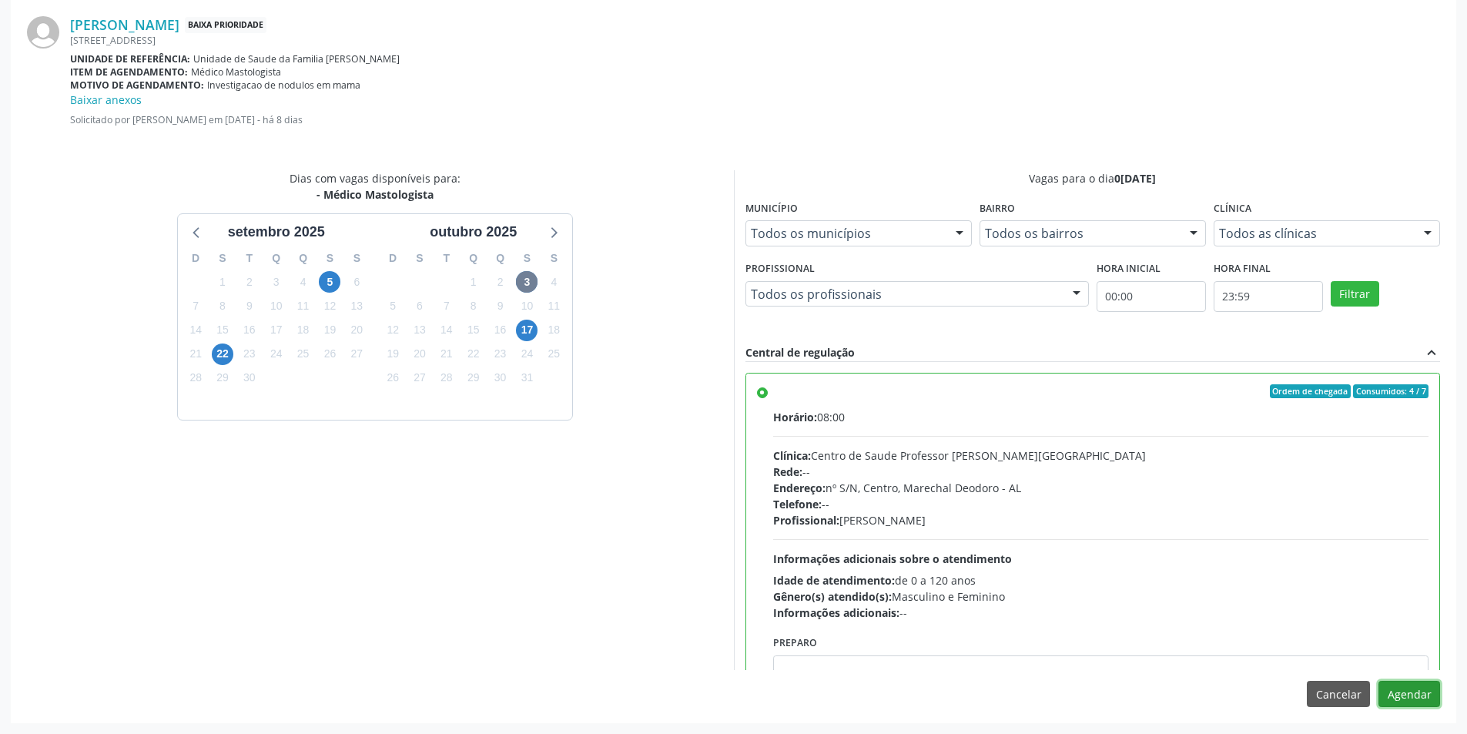
click at [1429, 691] on button "Agendar" at bounding box center [1410, 694] width 62 height 26
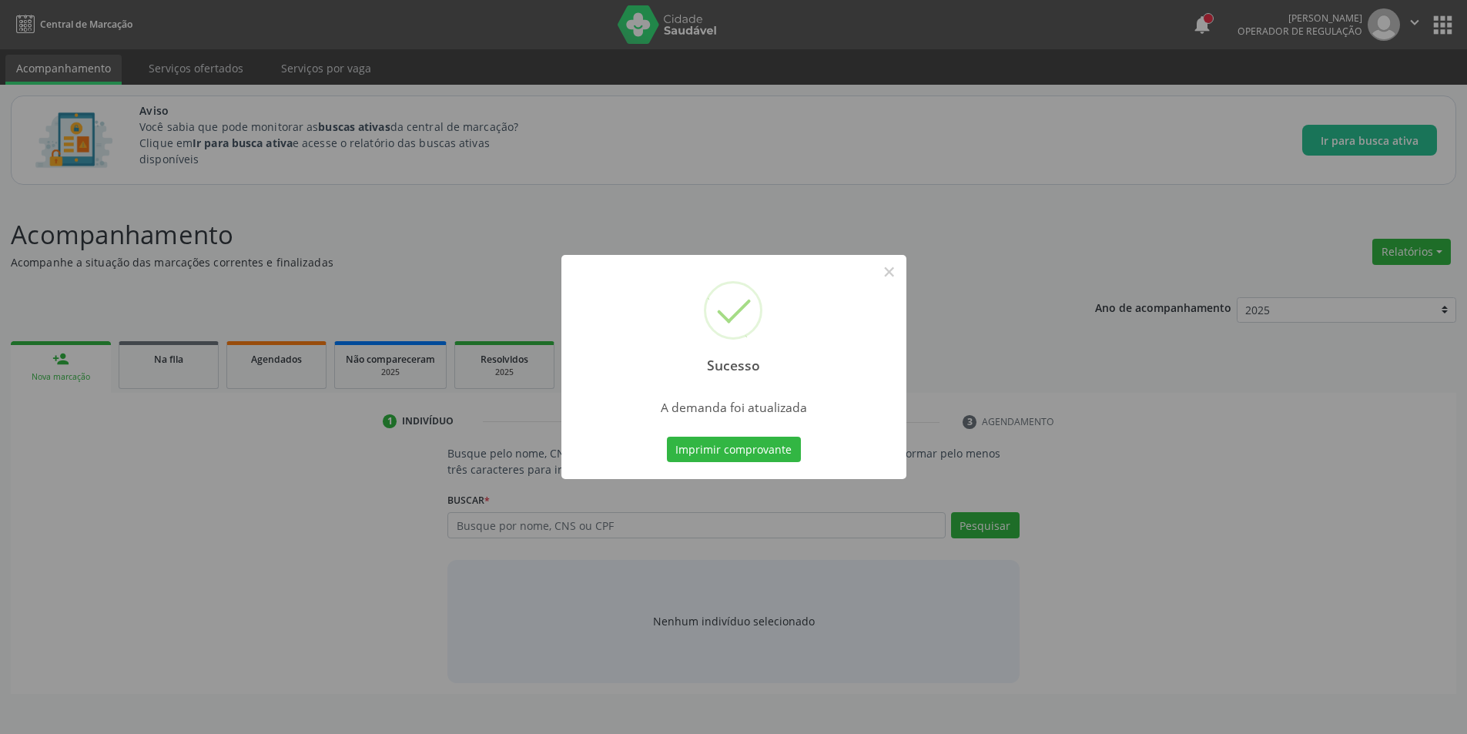
scroll to position [0, 0]
click at [886, 267] on button "×" at bounding box center [895, 272] width 26 height 26
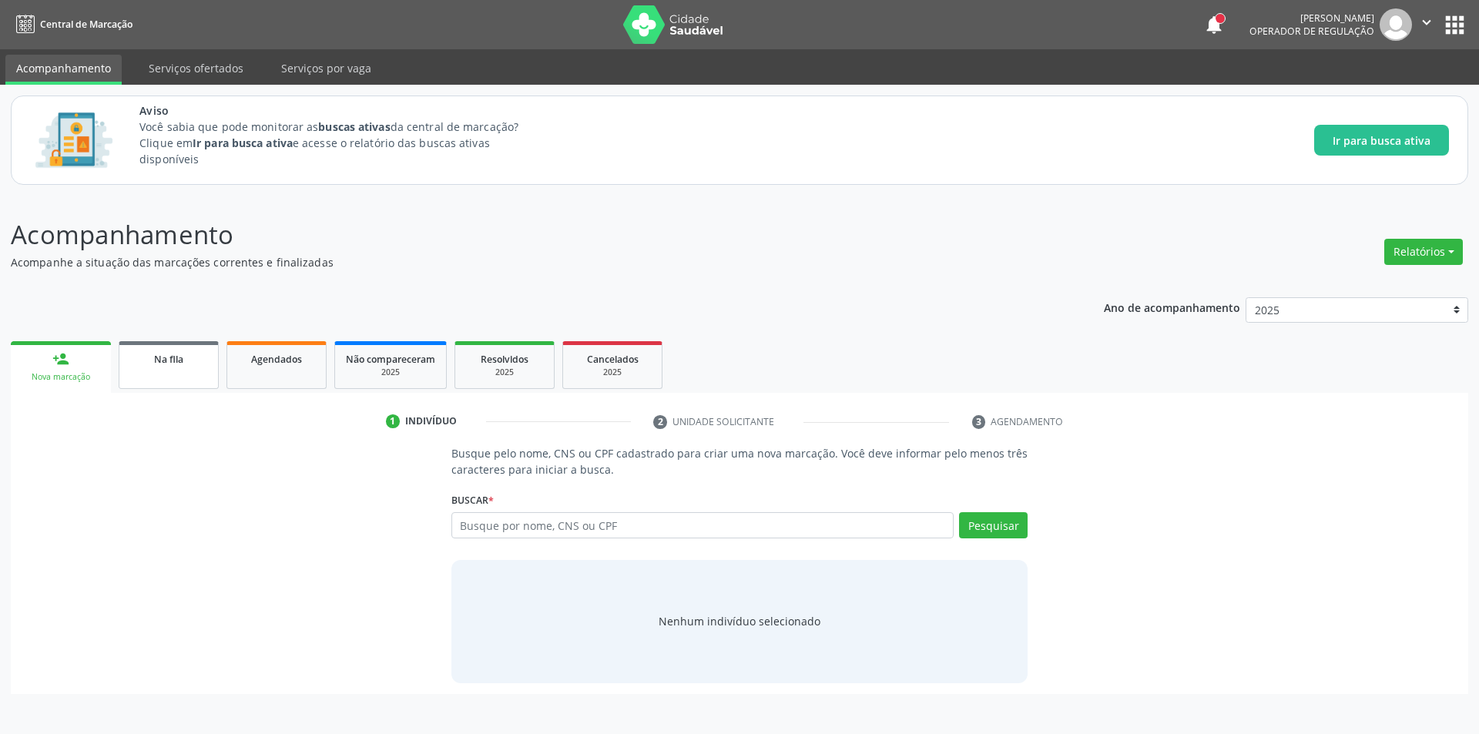
click at [173, 361] on span "Na fila" at bounding box center [168, 359] width 29 height 13
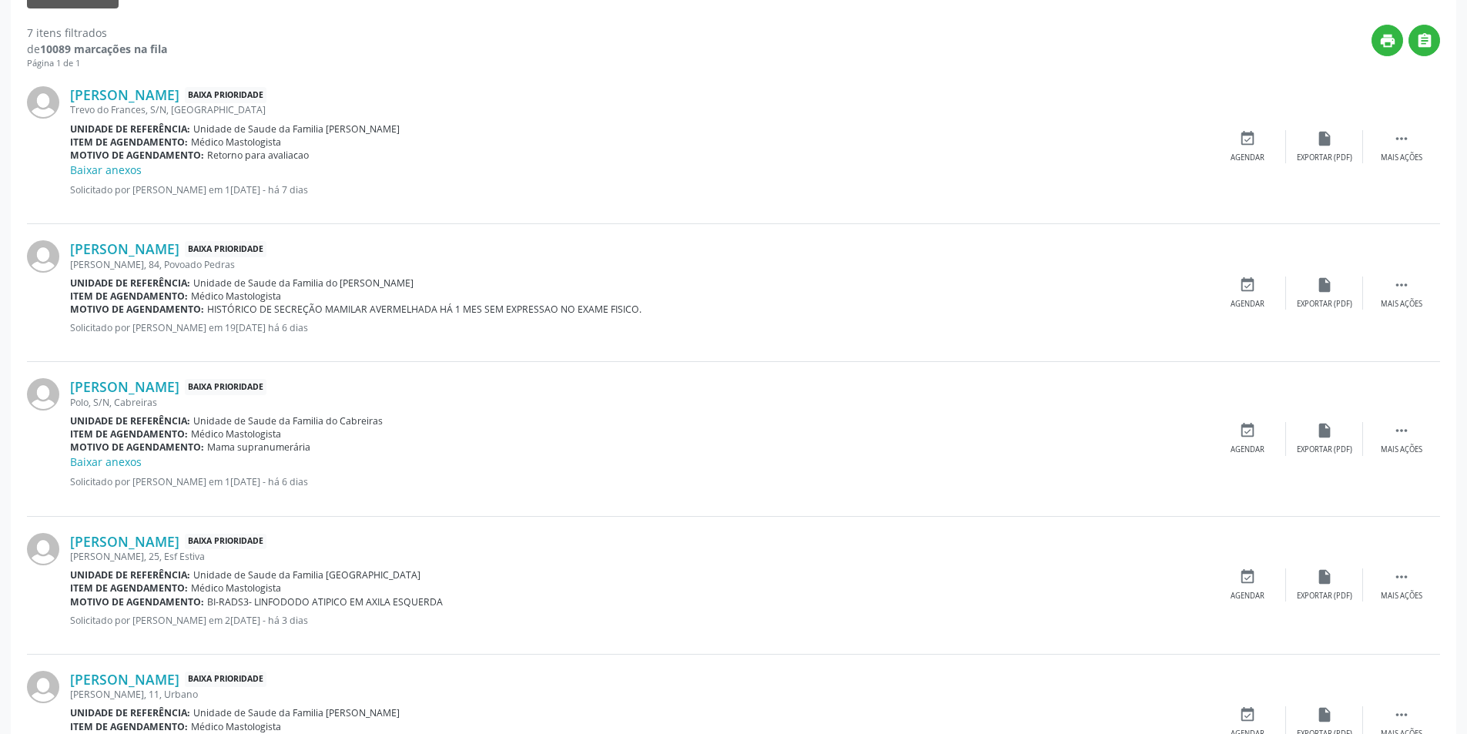
scroll to position [539, 0]
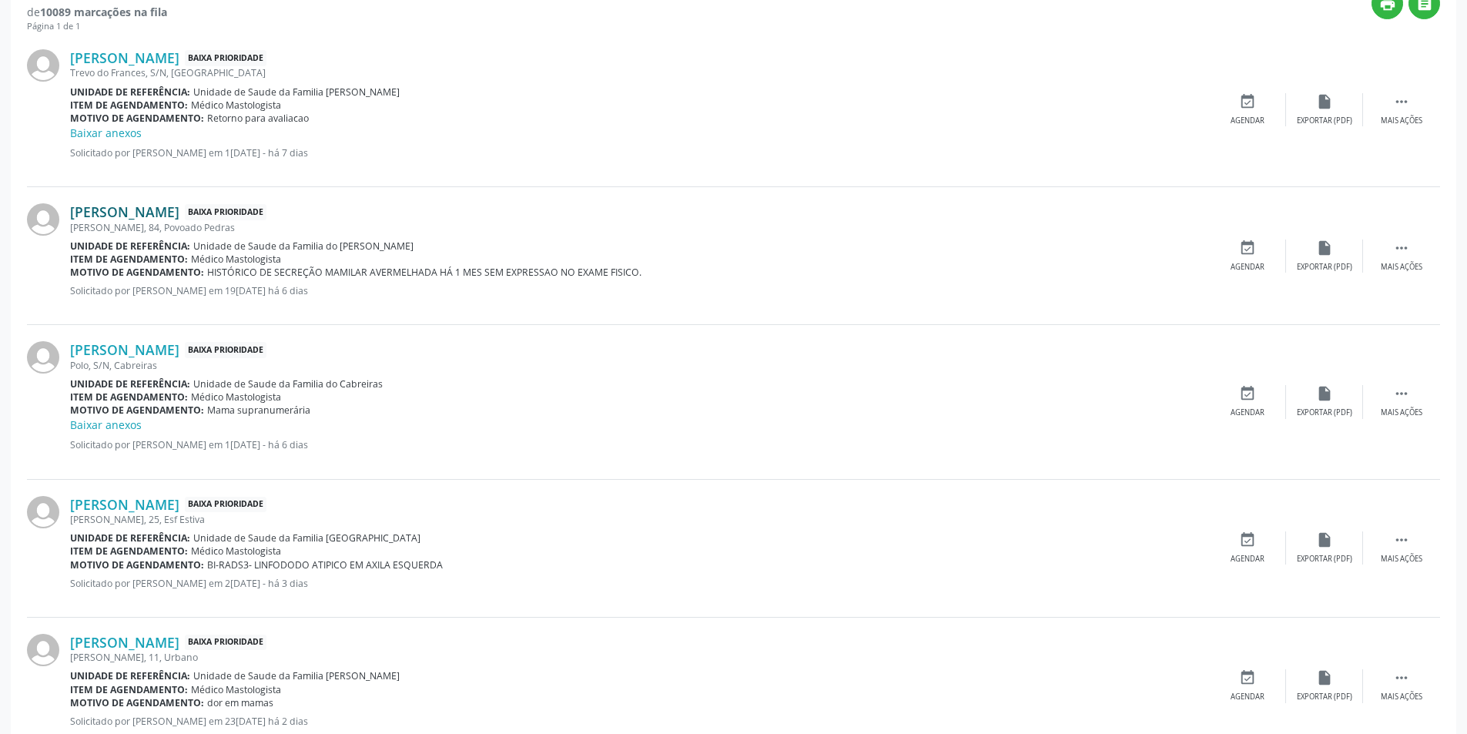
click at [179, 209] on link "Maria Francisca da Silva do Nascimento" at bounding box center [124, 211] width 109 height 17
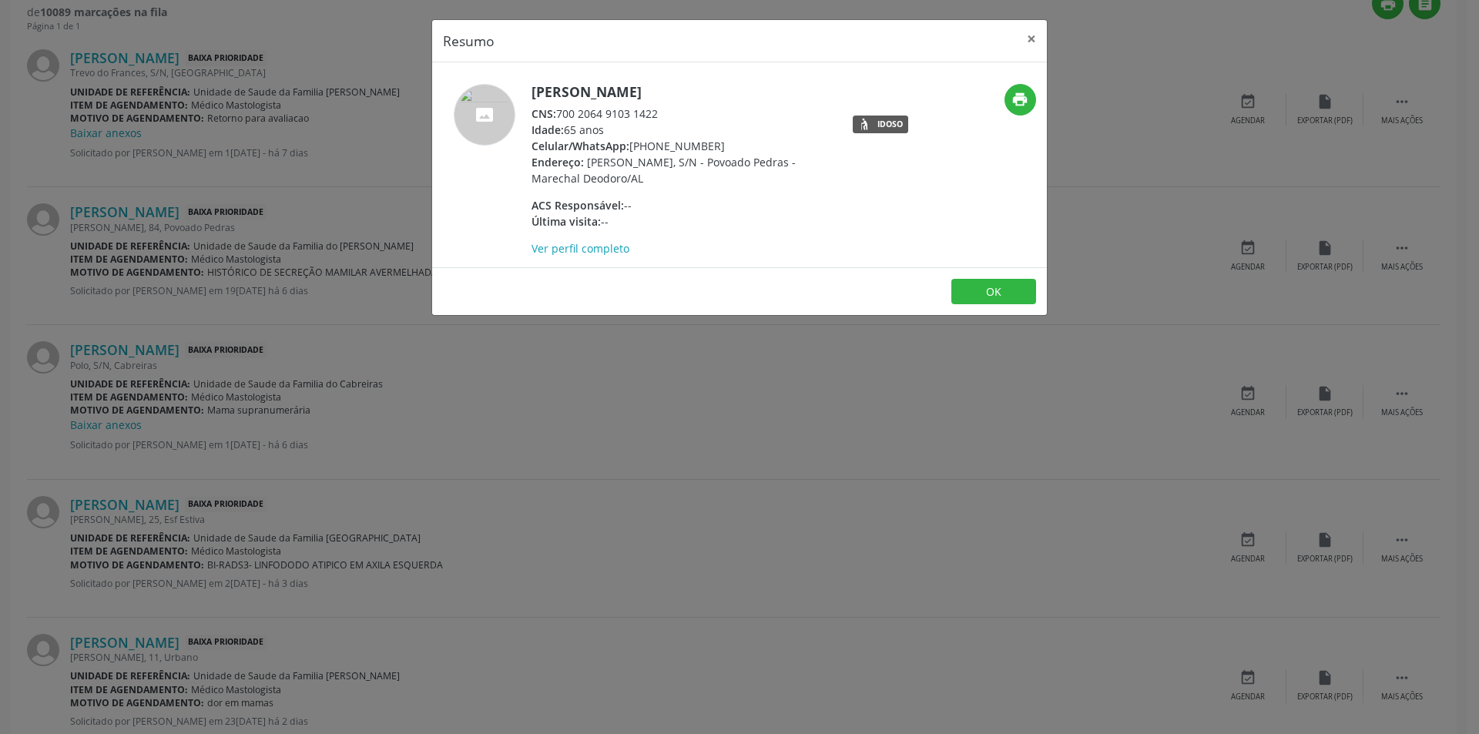
drag, startPoint x: 560, startPoint y: 127, endPoint x: 682, endPoint y: 128, distance: 121.7
click at [682, 122] on div "CNS: 700 2064 9103 1422" at bounding box center [681, 114] width 300 height 16
copy div "700 2064 9103 1422"
click at [990, 304] on button "OK" at bounding box center [993, 292] width 85 height 26
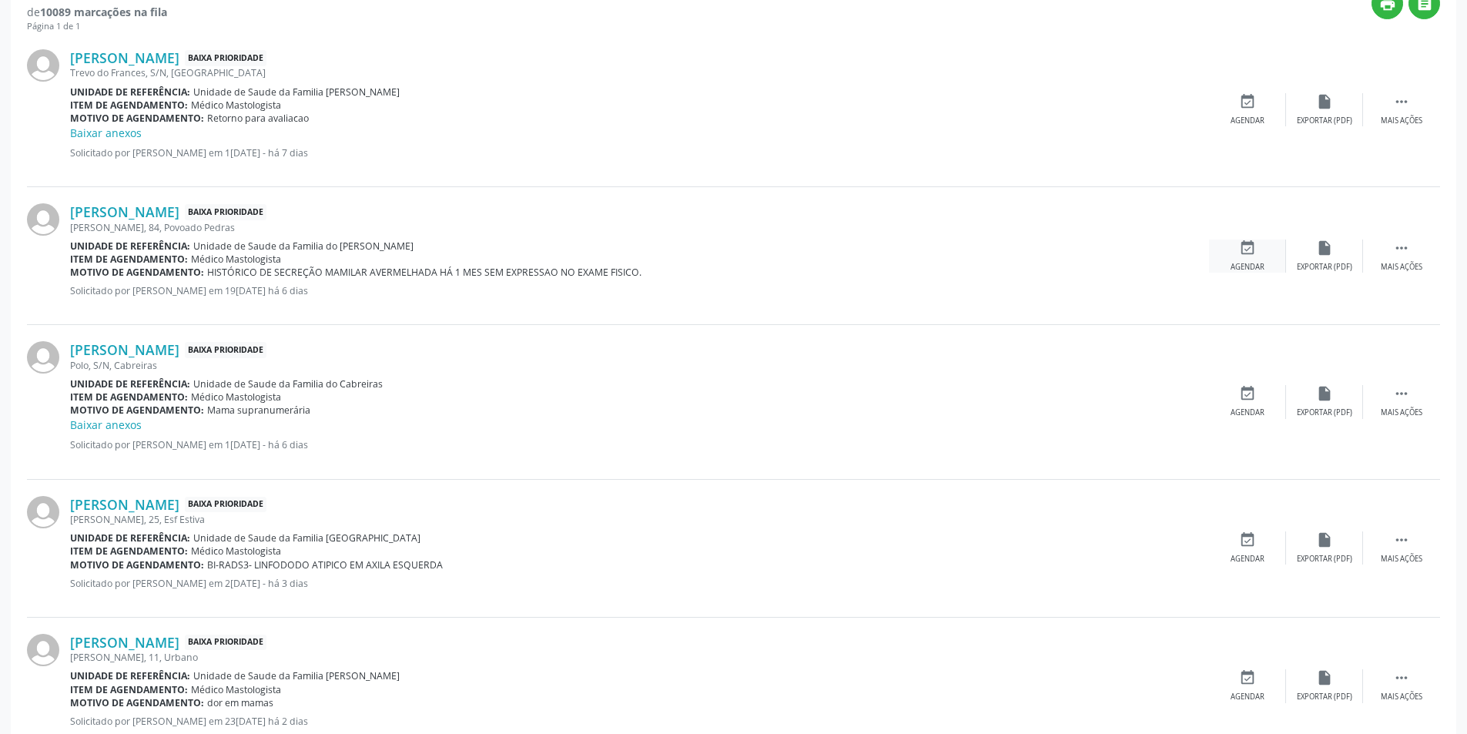
click at [1238, 257] on div "event_available Agendar" at bounding box center [1247, 256] width 77 height 33
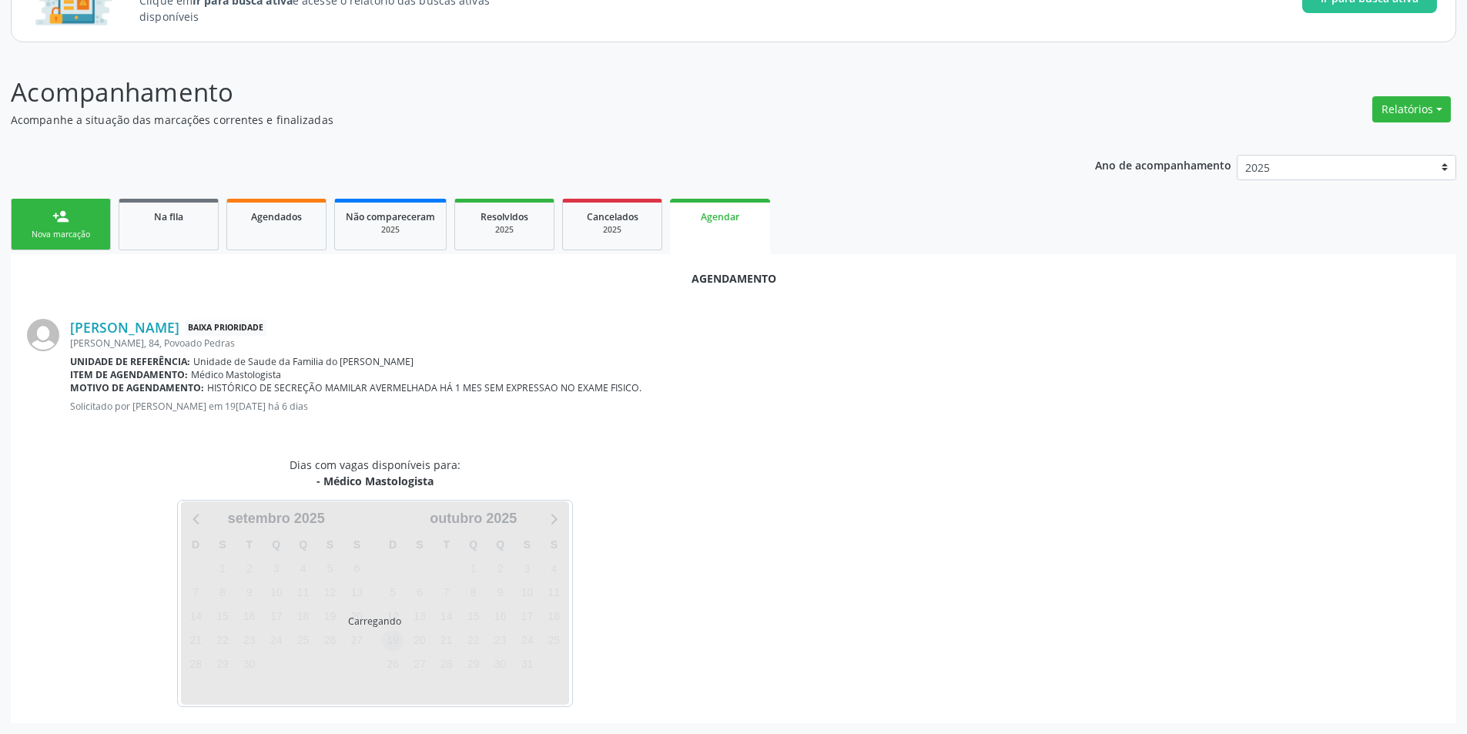
scroll to position [179, 0]
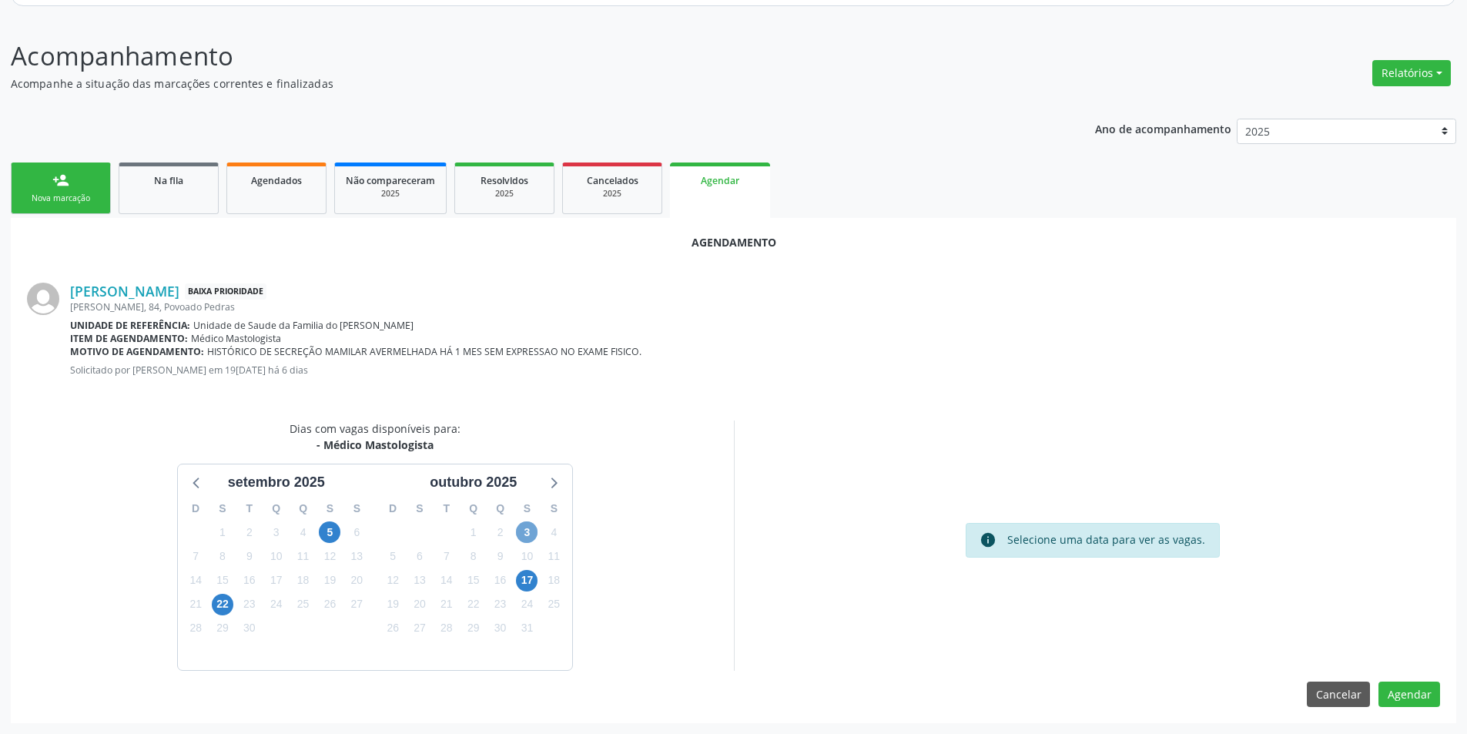
click at [532, 527] on span "3" at bounding box center [527, 532] width 22 height 22
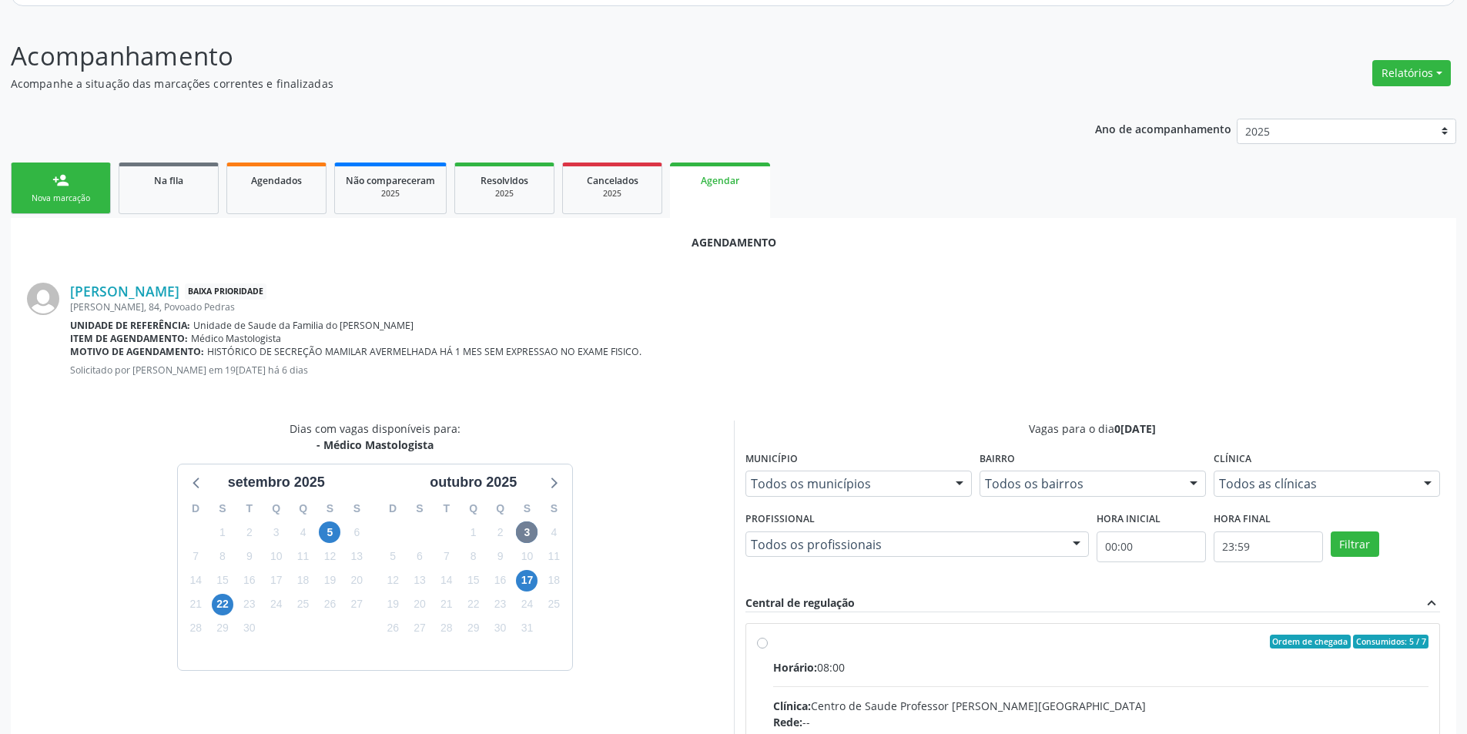
click at [759, 640] on input "Ordem de chegada Consumidos: 5 / 7 Horário: 08:00 Clínica: Centro de Saude Prof…" at bounding box center [762, 642] width 11 height 14
radio input "true"
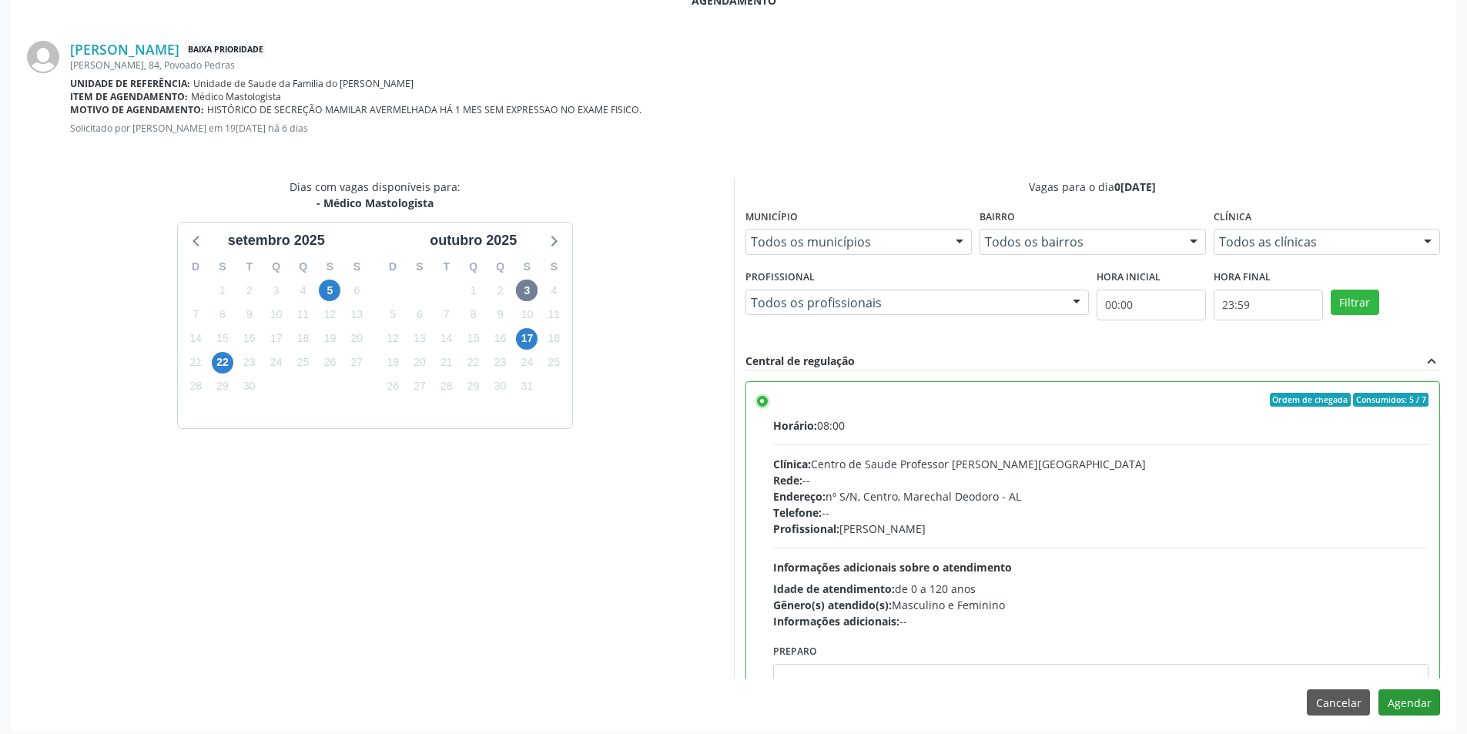
scroll to position [429, 0]
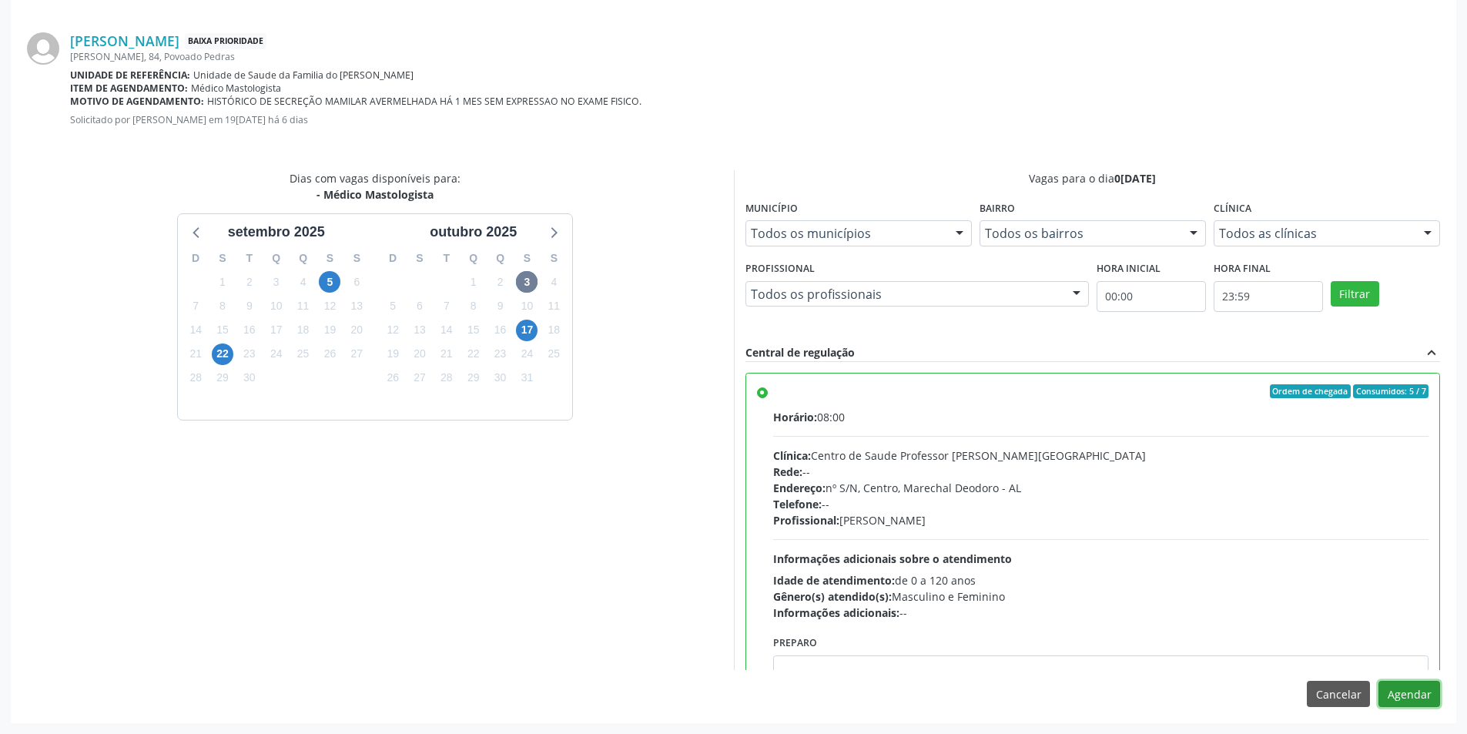
click at [1416, 697] on button "Agendar" at bounding box center [1410, 694] width 62 height 26
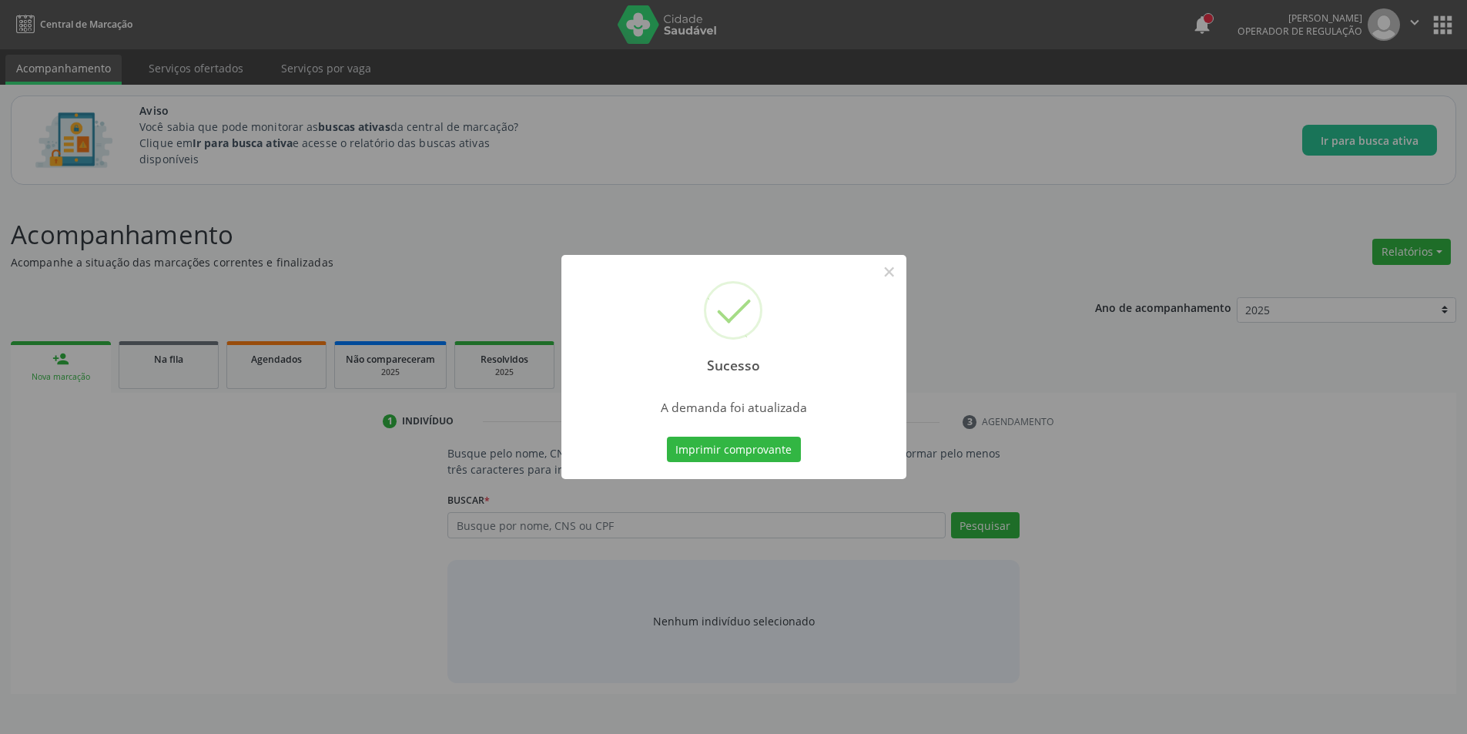
scroll to position [0, 0]
drag, startPoint x: 894, startPoint y: 271, endPoint x: 889, endPoint y: 281, distance: 11.4
click at [894, 271] on button "×" at bounding box center [895, 272] width 26 height 26
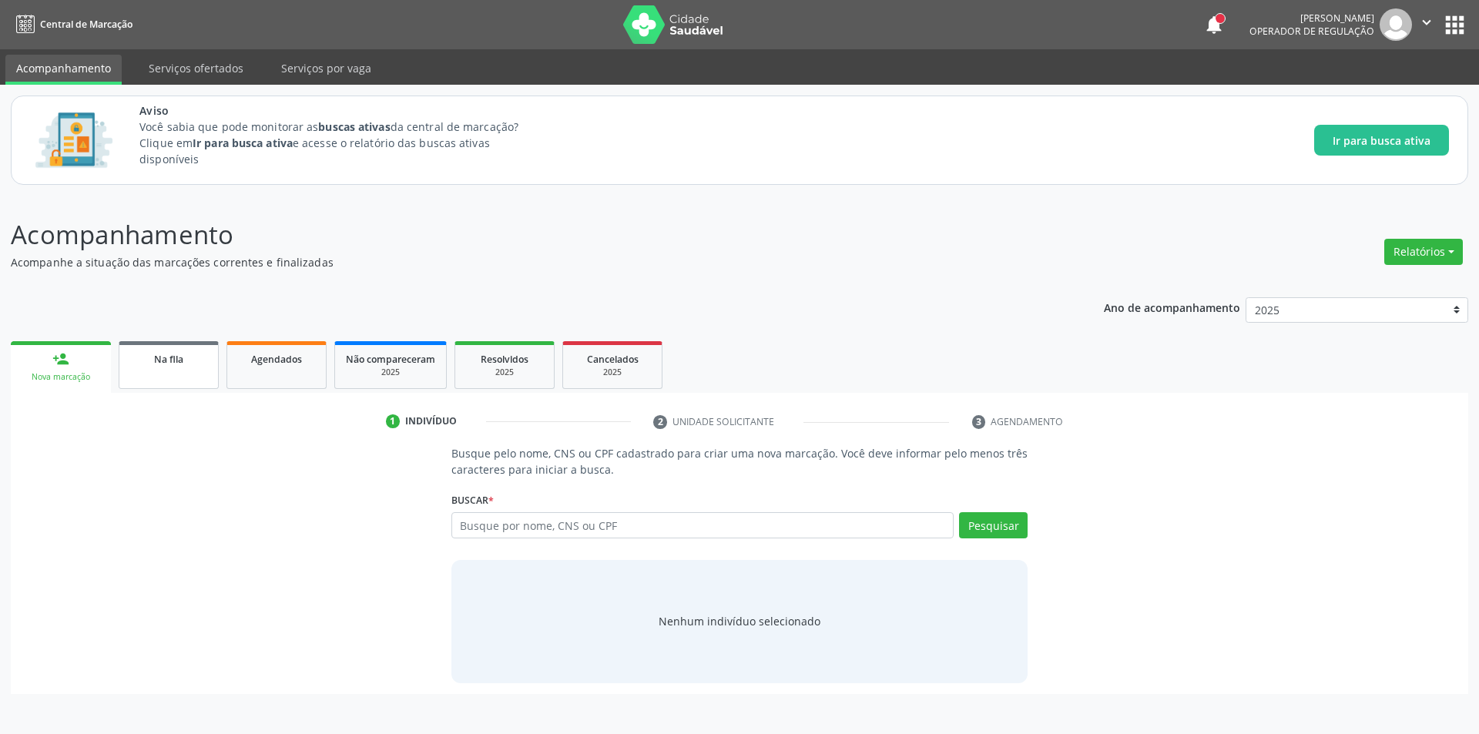
click at [163, 371] on link "Na fila" at bounding box center [169, 365] width 100 height 48
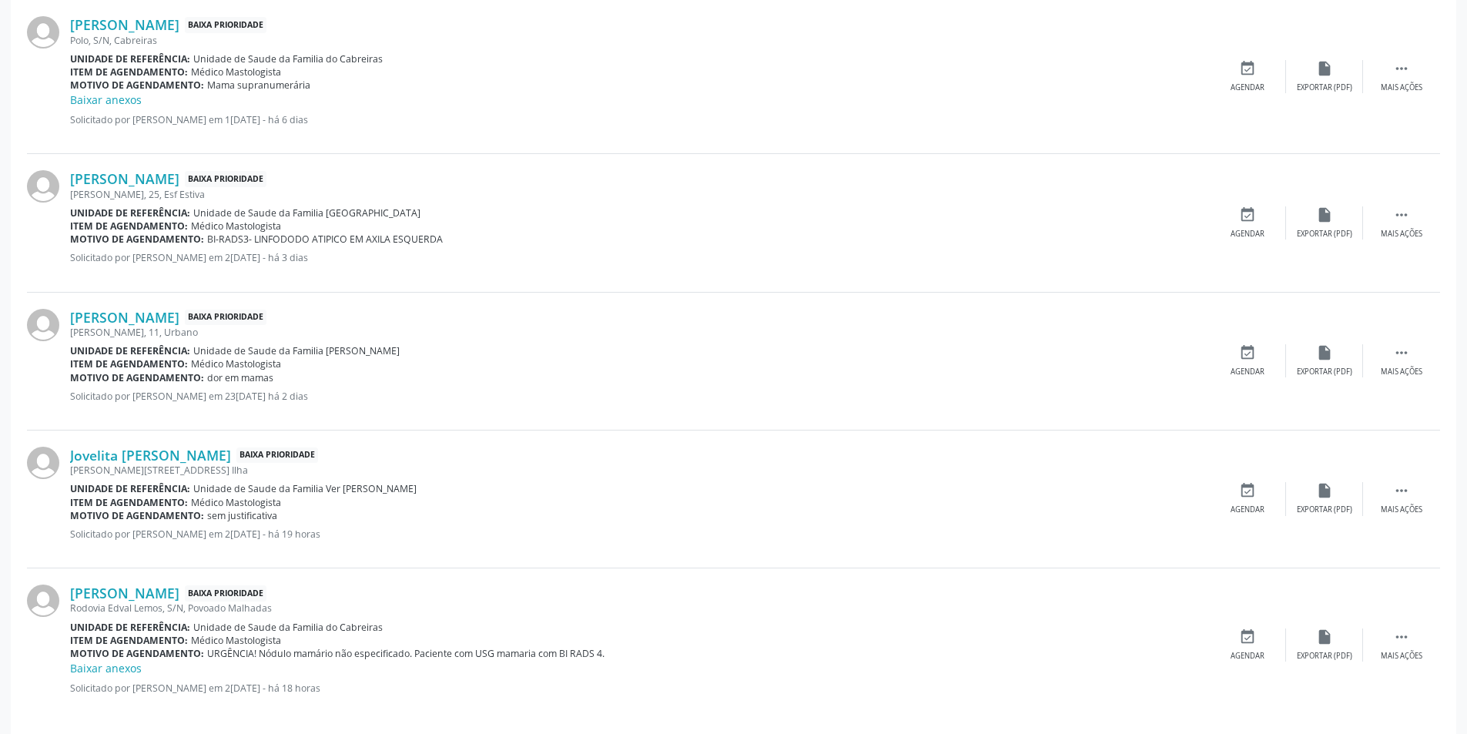
scroll to position [741, 0]
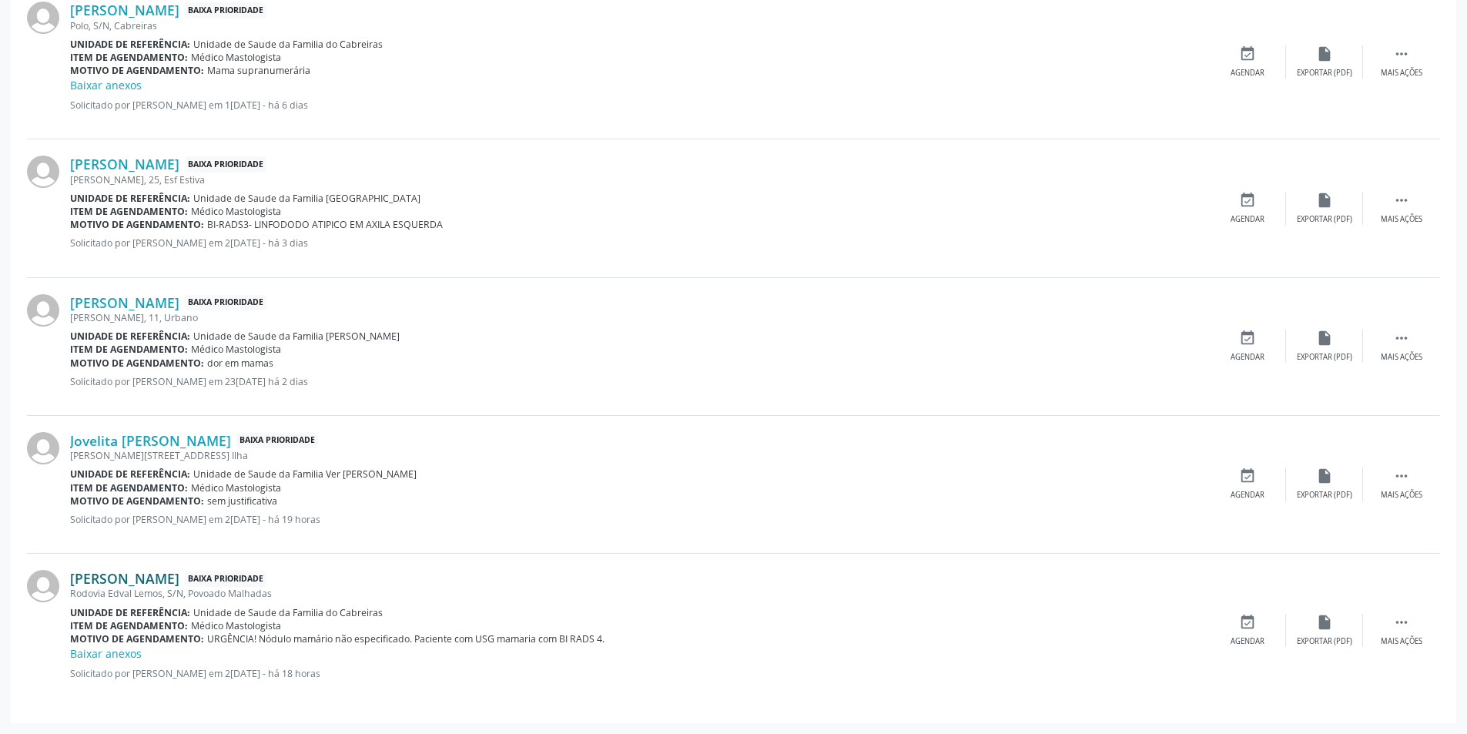
click at [179, 579] on link "Maria Benedita da Silva Santos" at bounding box center [124, 578] width 109 height 17
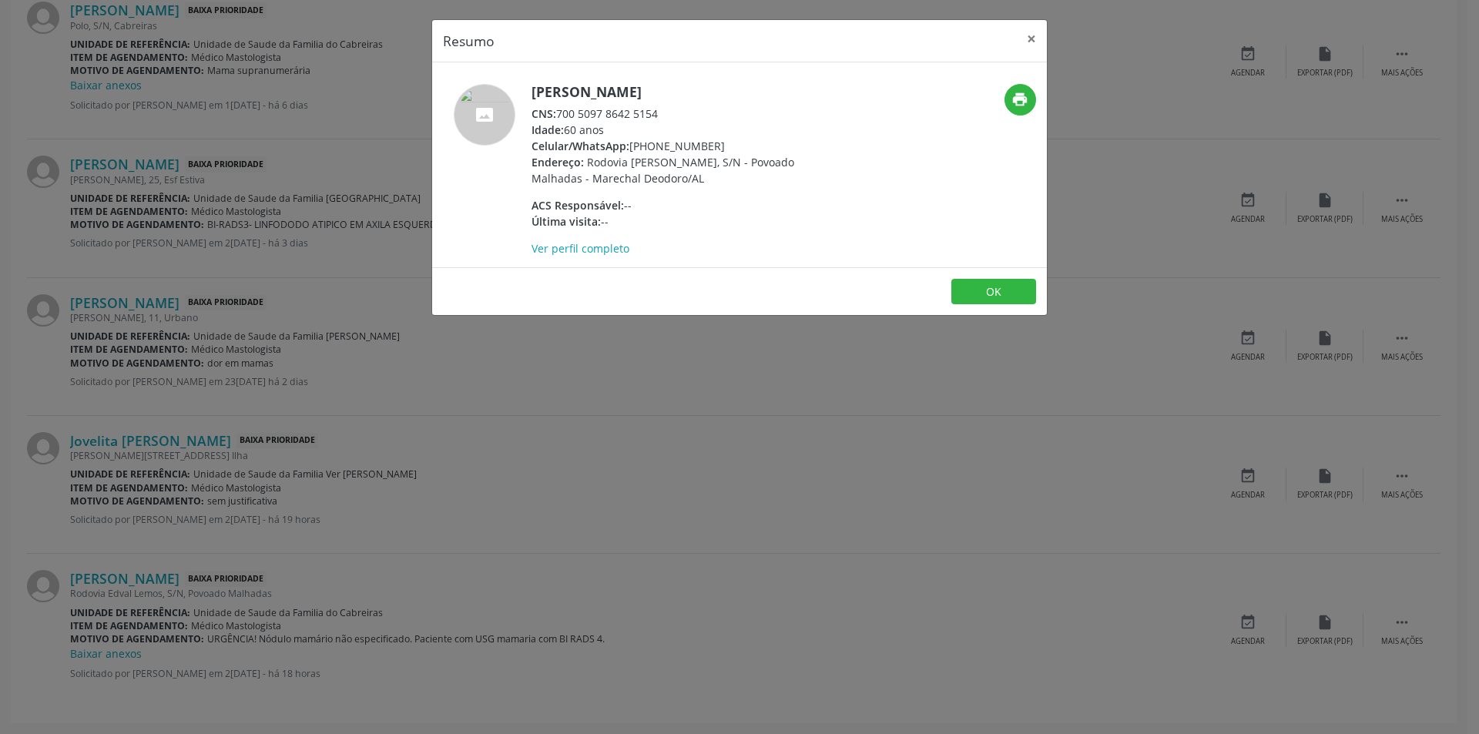
drag, startPoint x: 563, startPoint y: 112, endPoint x: 671, endPoint y: 106, distance: 108.0
click at [671, 106] on div "CNS: 700 5097 8642 5154" at bounding box center [681, 114] width 300 height 16
copy div "700 5097 8642 5154"
click at [1005, 294] on button "OK" at bounding box center [993, 292] width 85 height 26
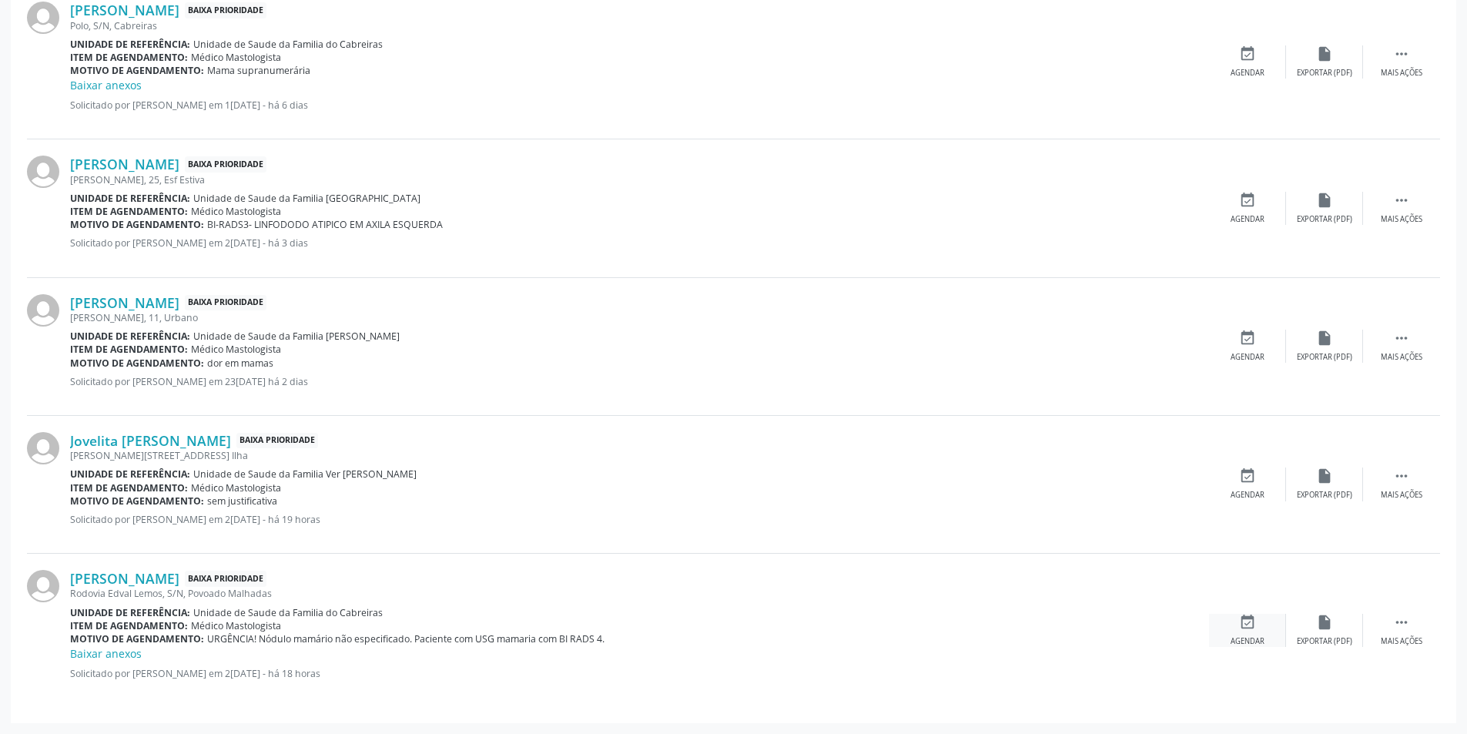
click at [1243, 625] on icon "event_available" at bounding box center [1247, 622] width 17 height 17
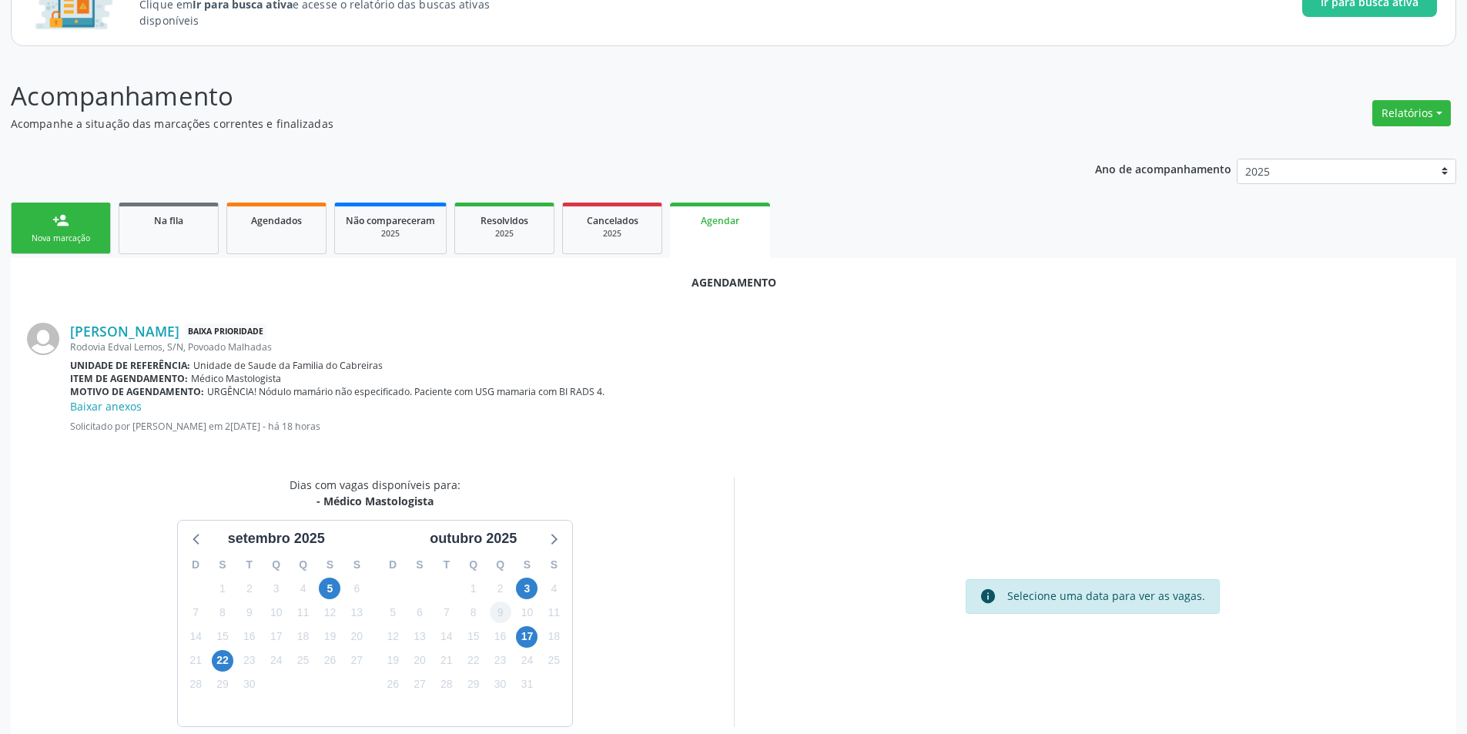
scroll to position [154, 0]
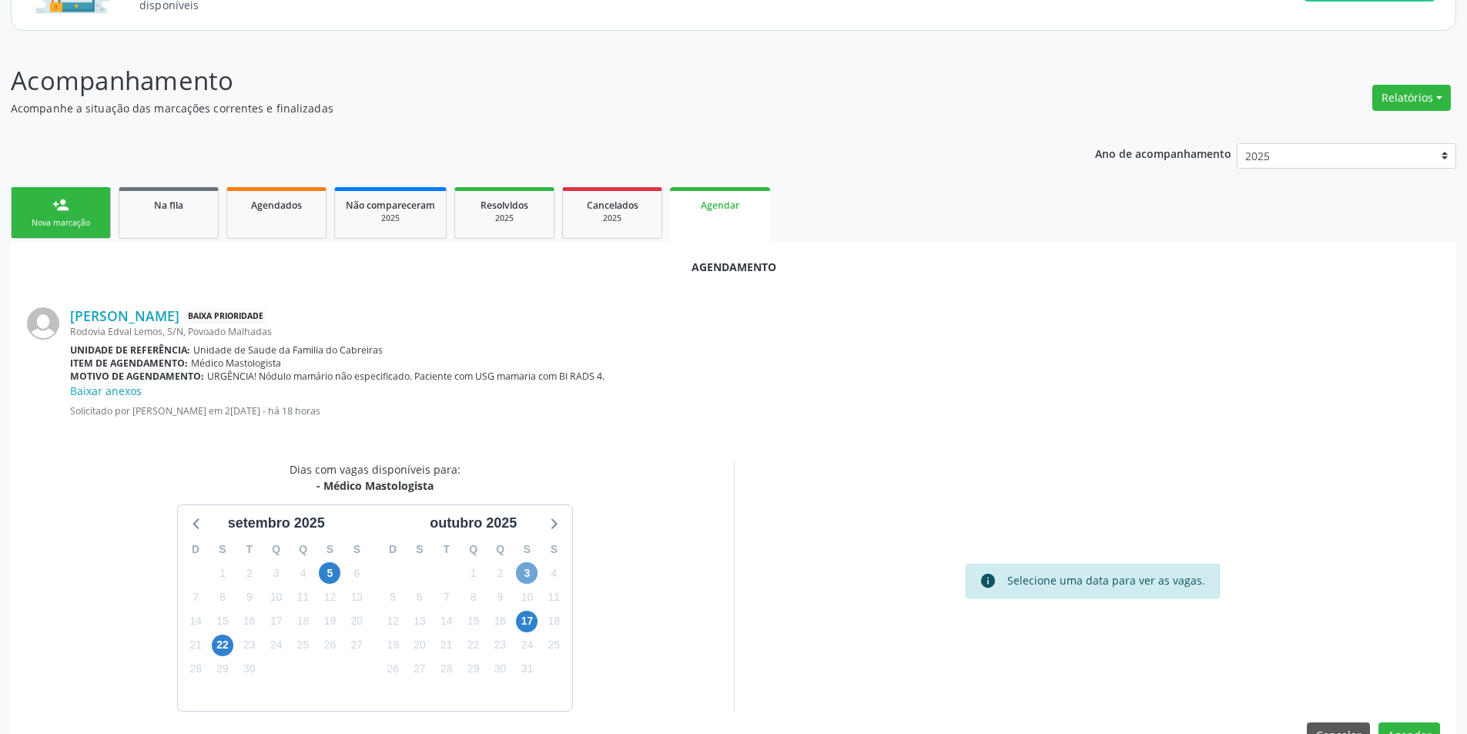
click at [531, 571] on span "3" at bounding box center [527, 573] width 22 height 22
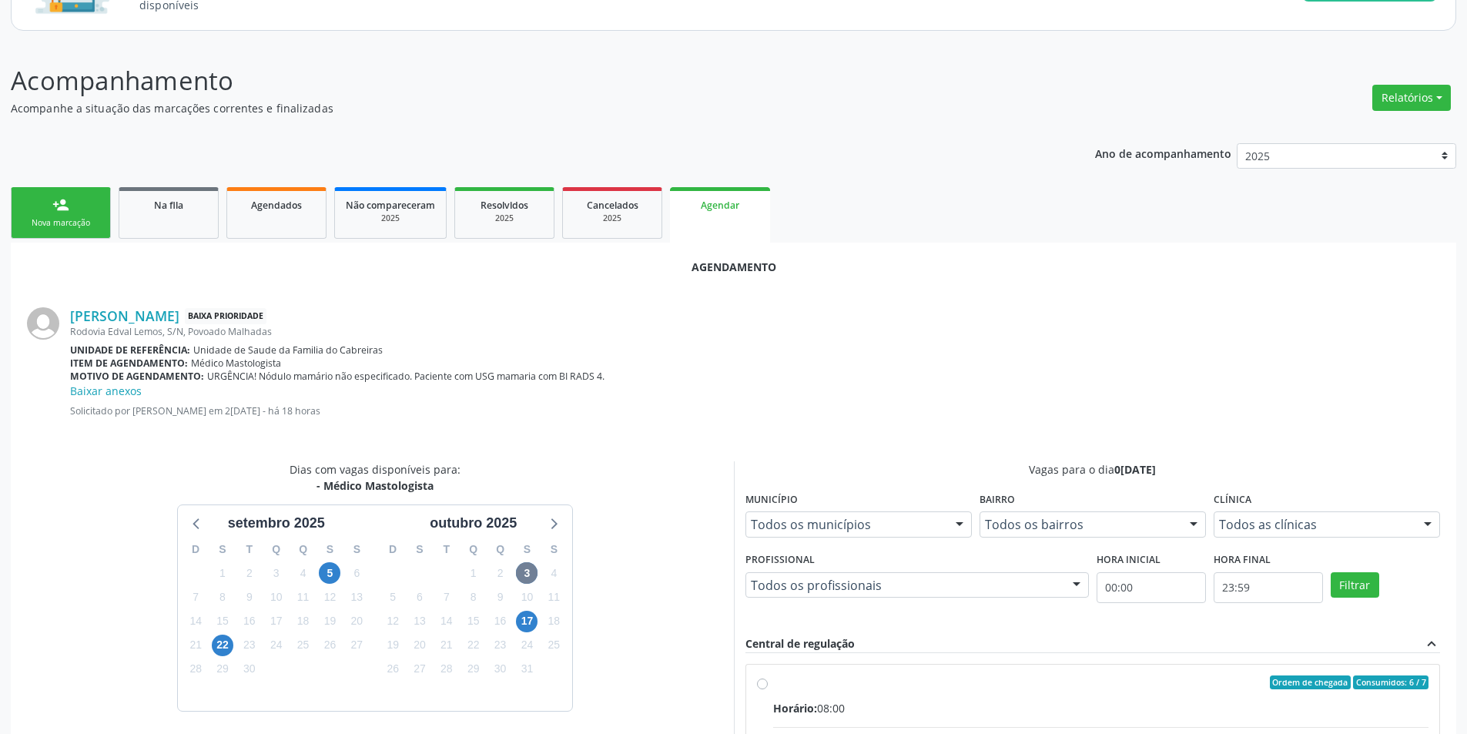
click at [763, 682] on input "Ordem de chegada Consumidos: 6 / 7 Horário: 08:00 Clínica: Centro de Saude Prof…" at bounding box center [762, 682] width 11 height 14
radio input "true"
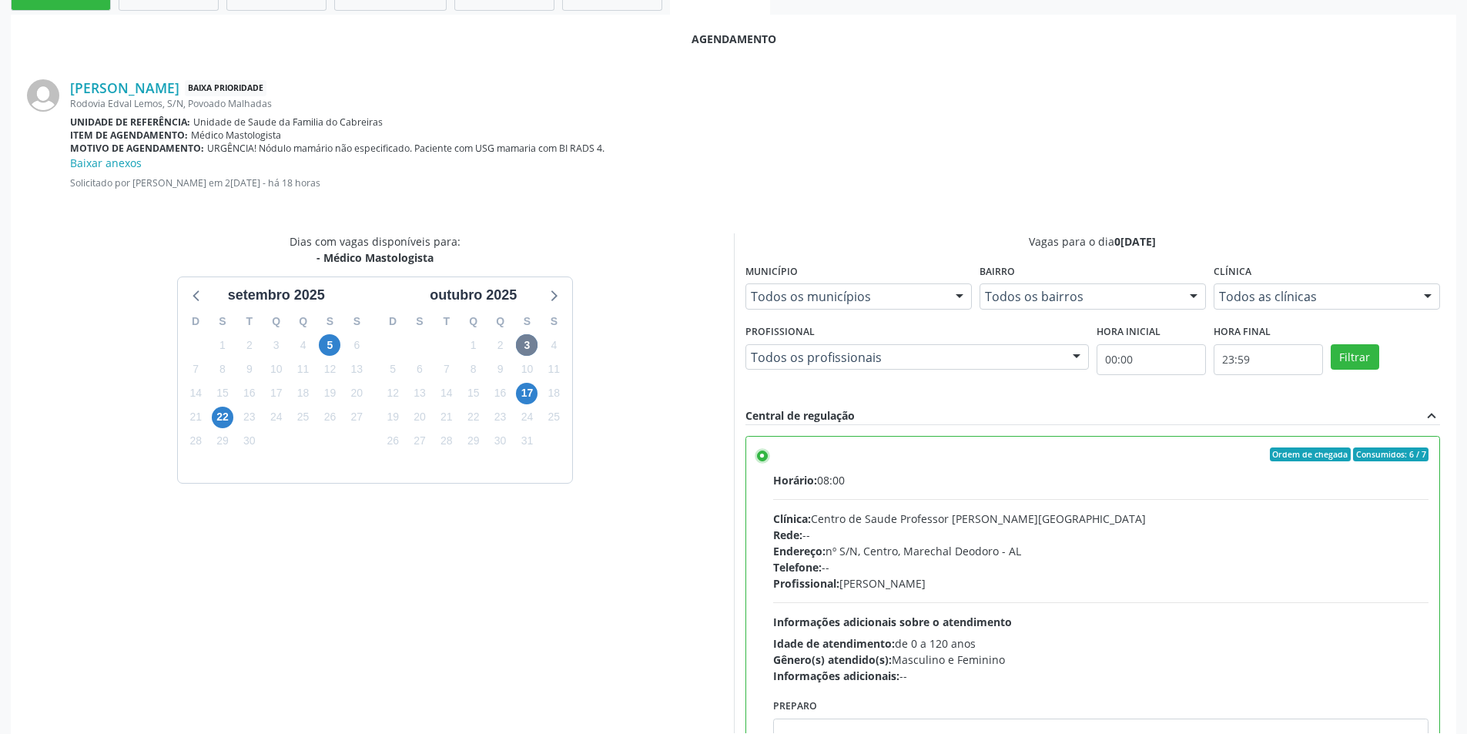
scroll to position [445, 0]
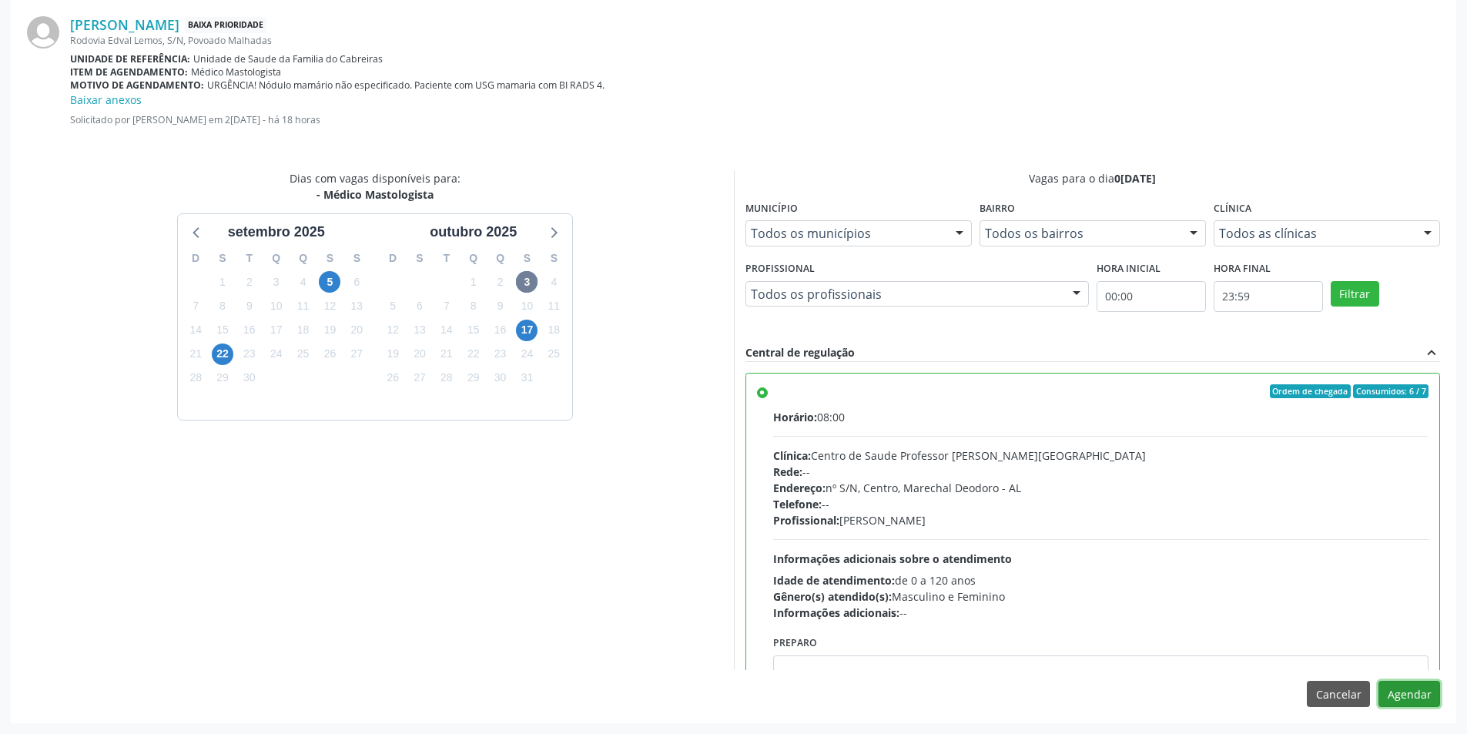
click at [1413, 690] on button "Agendar" at bounding box center [1410, 694] width 62 height 26
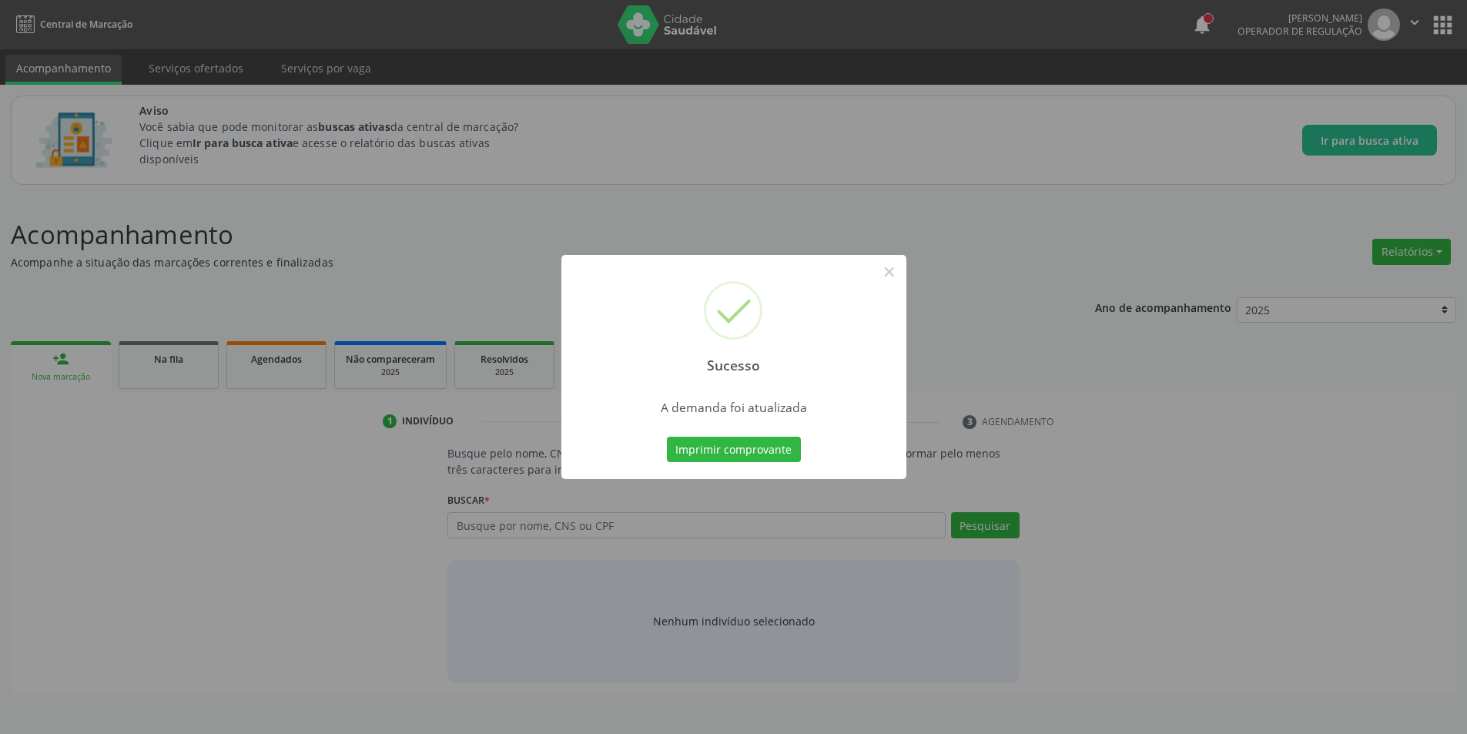
scroll to position [0, 0]
click at [892, 270] on button "×" at bounding box center [895, 272] width 26 height 26
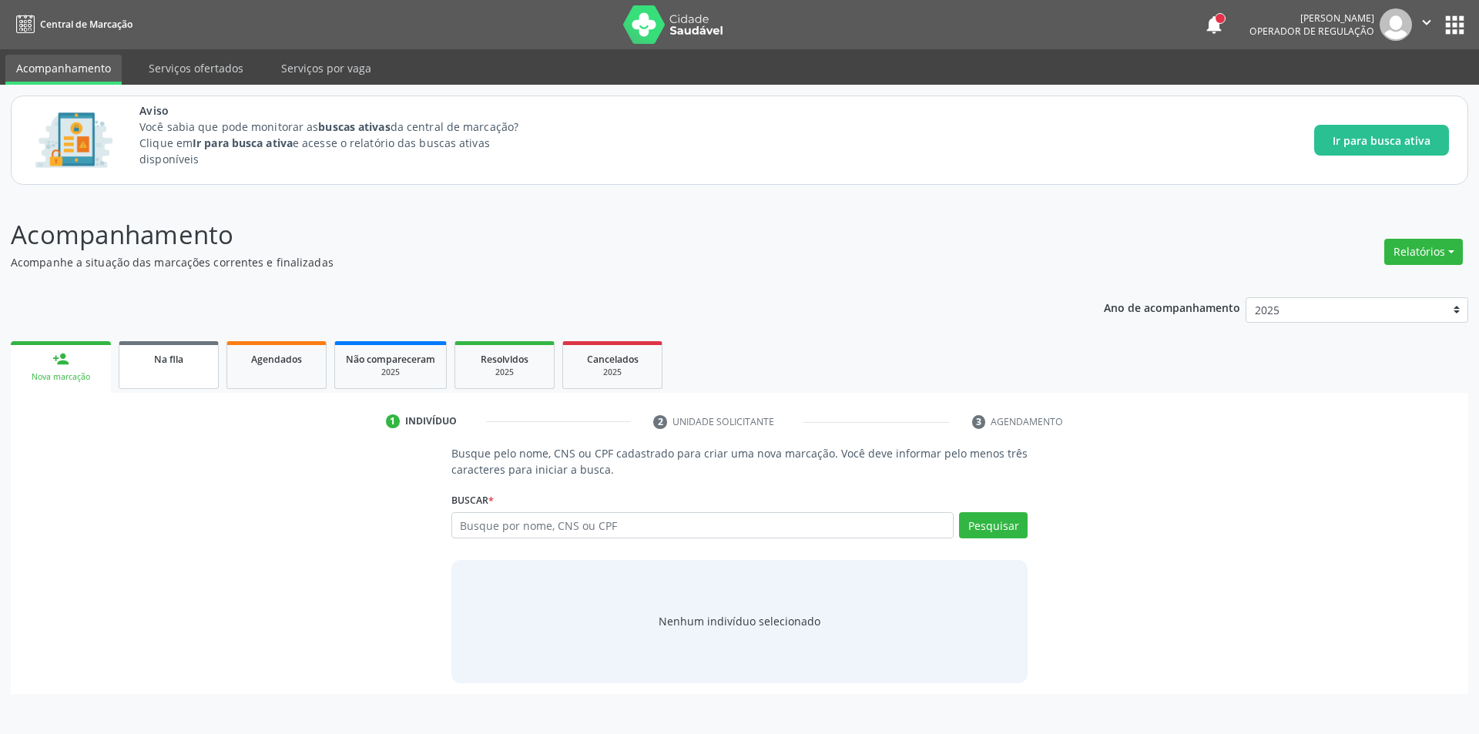
click at [146, 363] on div "Na fila" at bounding box center [168, 358] width 77 height 16
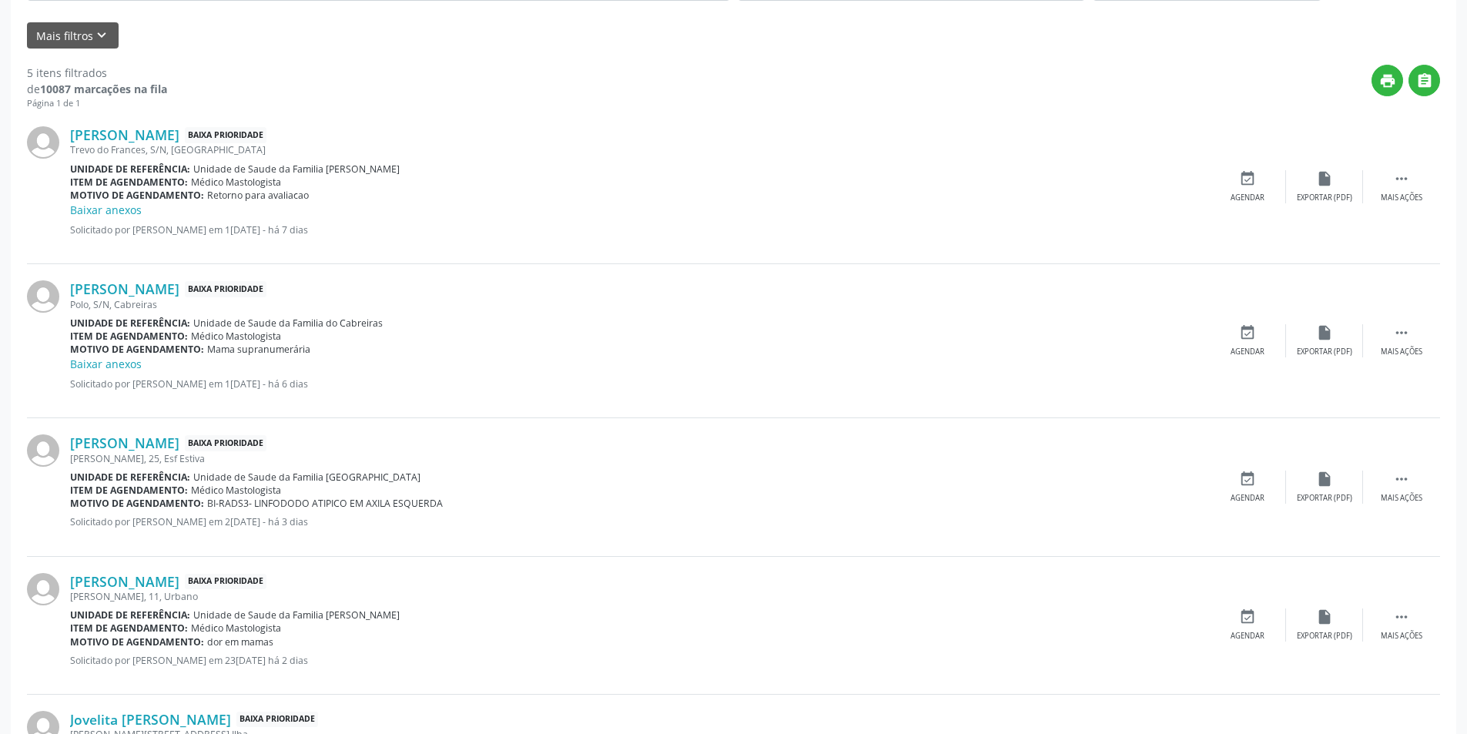
scroll to position [587, 0]
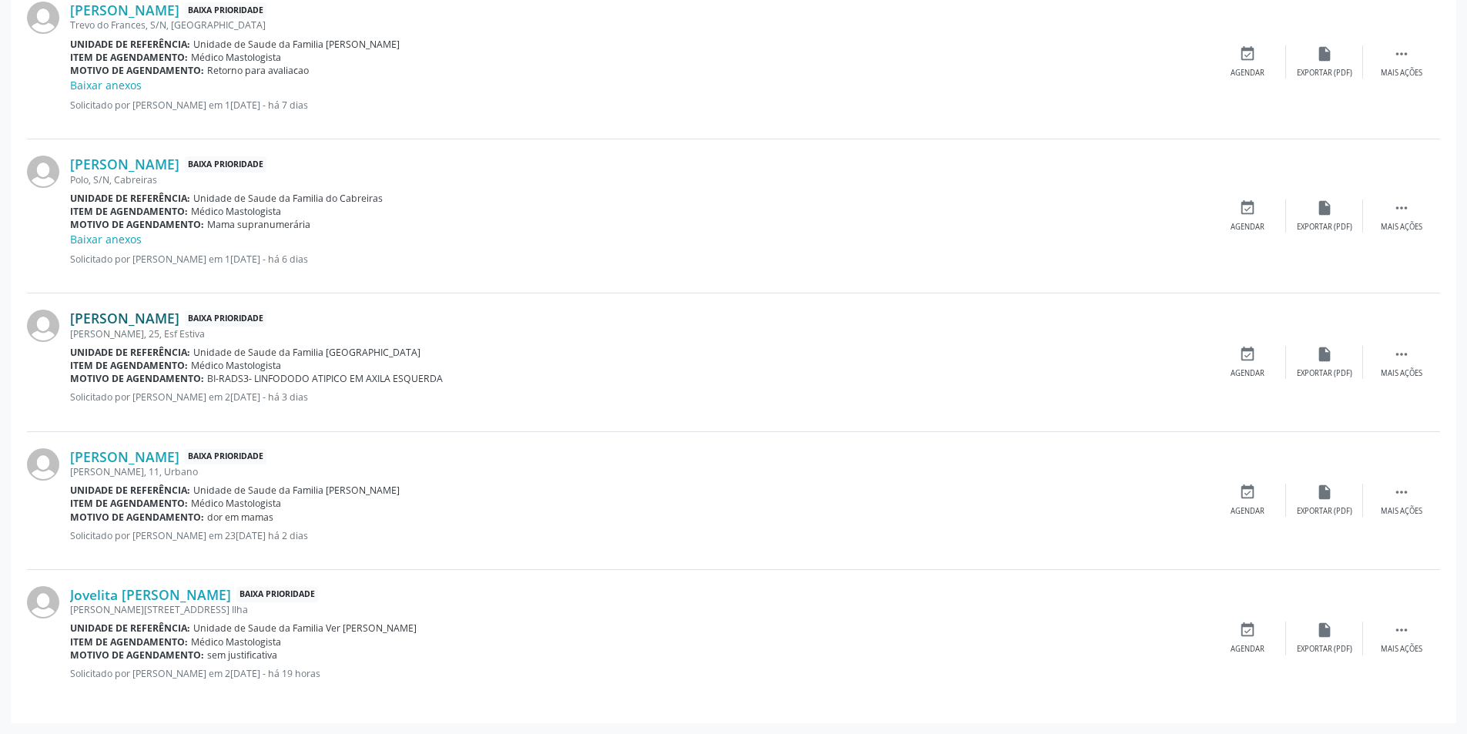
click at [157, 316] on link "Maria Janiete Pacheco" at bounding box center [124, 318] width 109 height 17
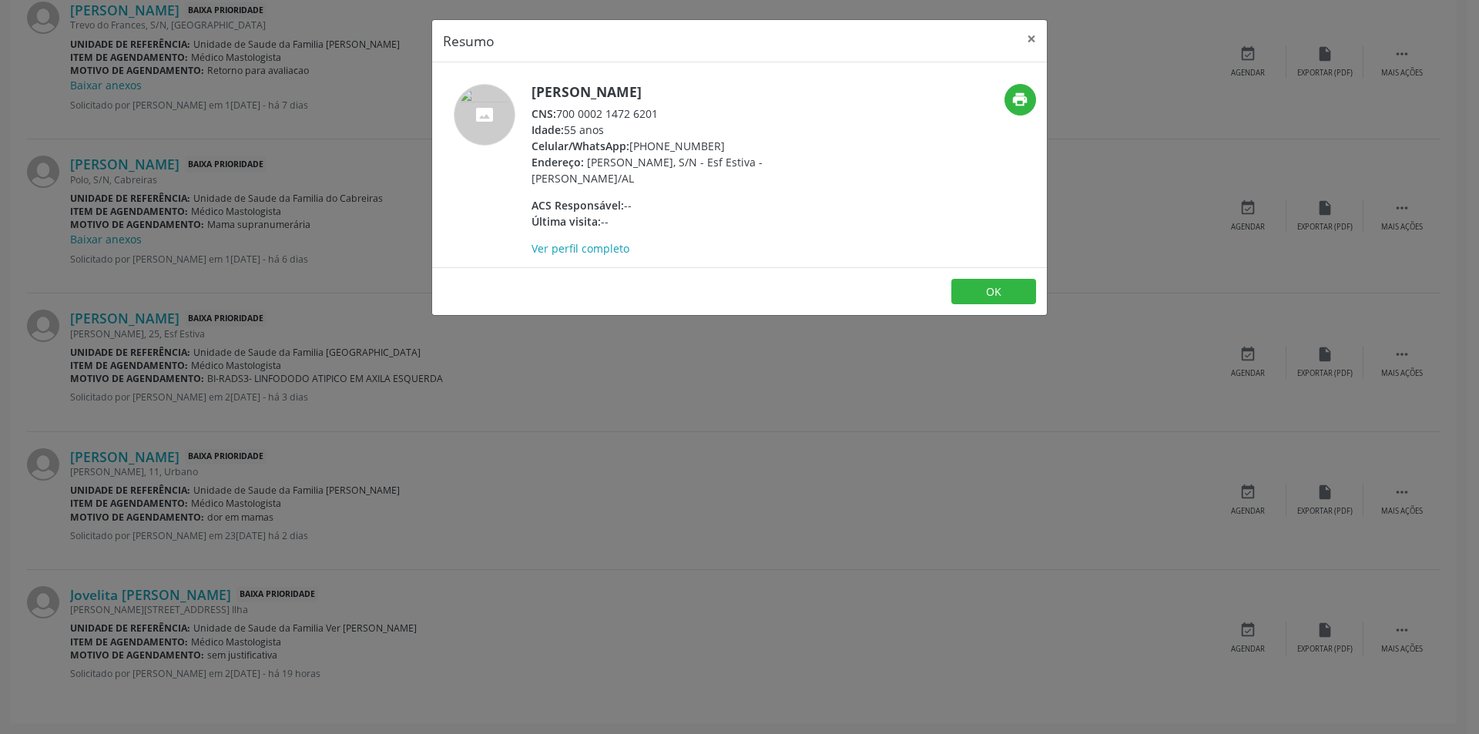
drag, startPoint x: 561, startPoint y: 109, endPoint x: 674, endPoint y: 108, distance: 113.2
click at [674, 108] on div "CNS: 700 0002 1472 6201" at bounding box center [681, 114] width 300 height 16
copy div "700 0002 1472 6201"
click at [1001, 279] on button "OK" at bounding box center [993, 292] width 85 height 26
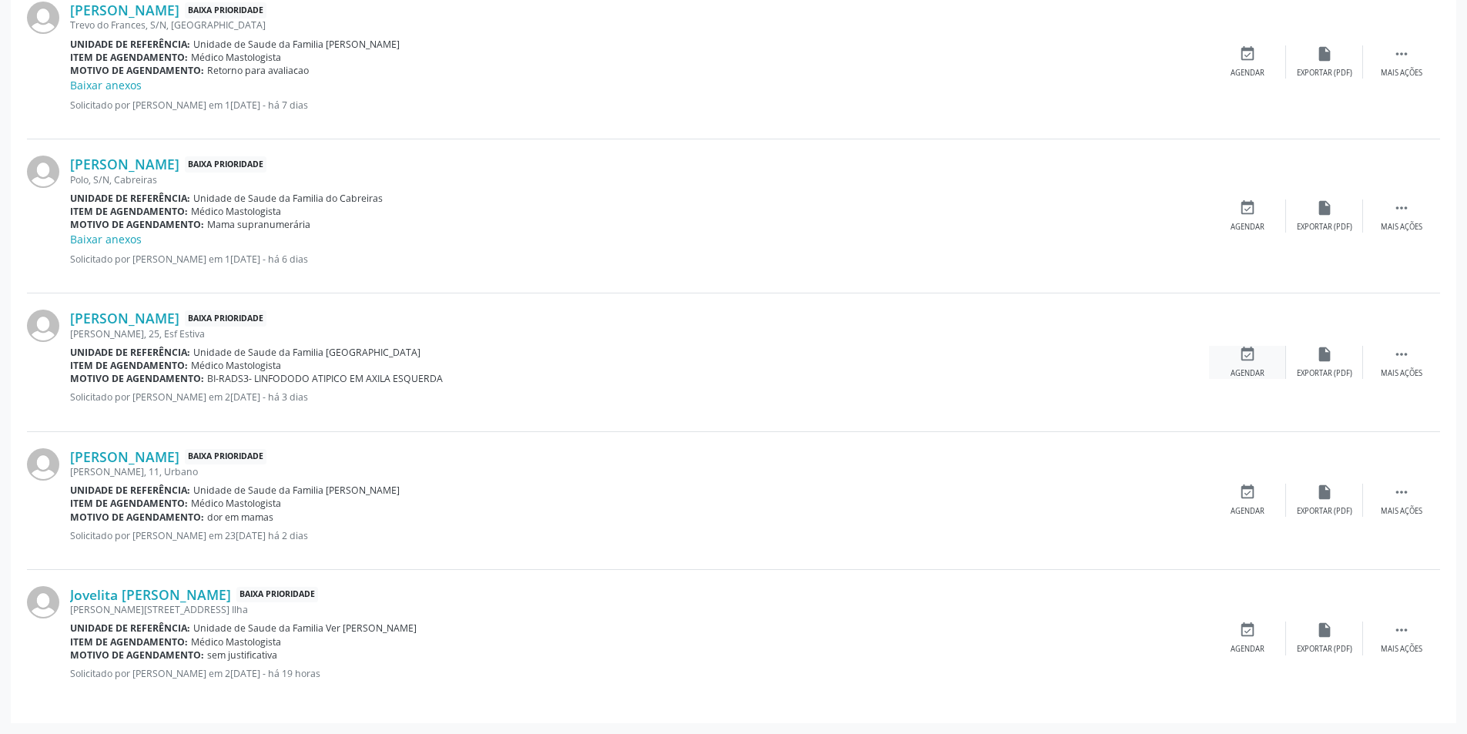
click at [1239, 362] on icon "event_available" at bounding box center [1247, 354] width 17 height 17
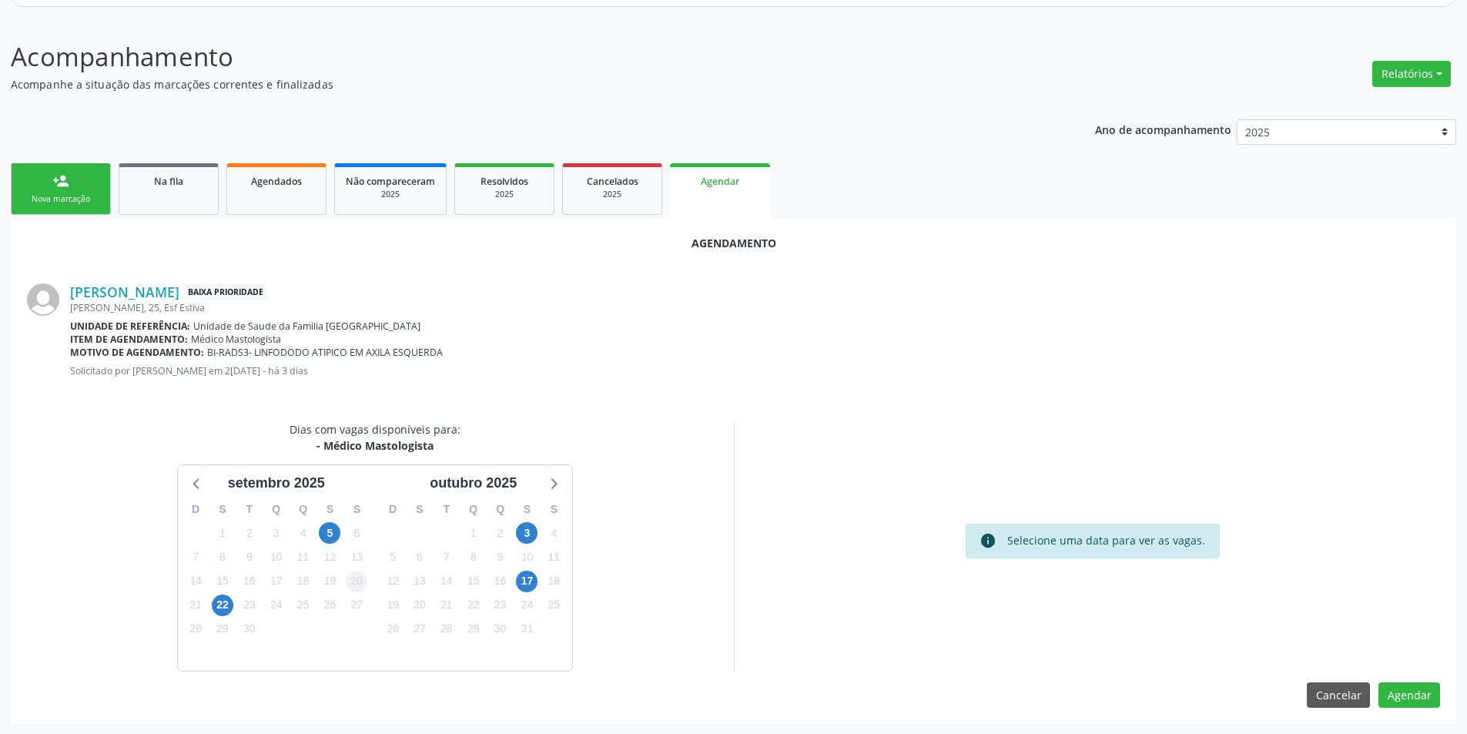
scroll to position [179, 0]
click at [529, 531] on span "3" at bounding box center [527, 532] width 22 height 22
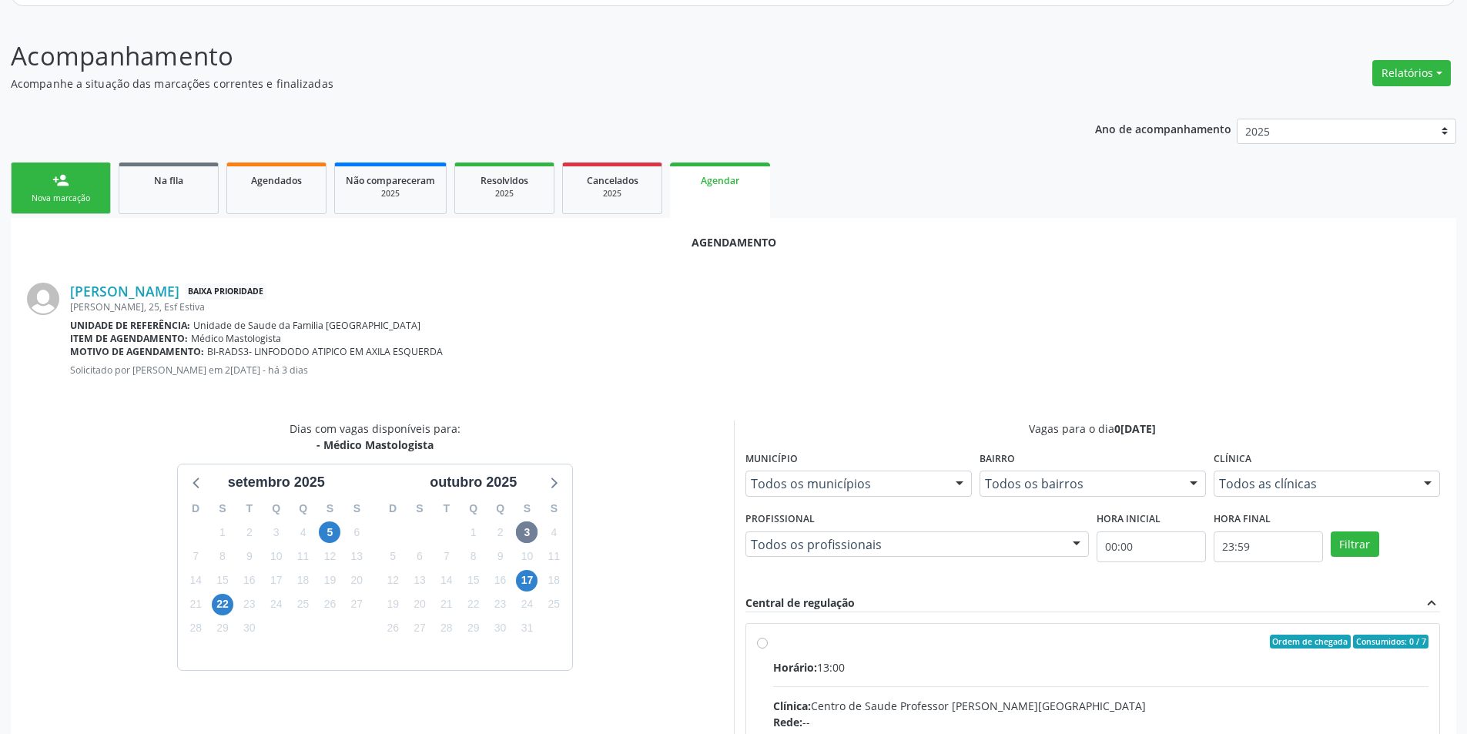
click at [761, 640] on input "Ordem de chegada Consumidos: 0 / 7 Horário: 13:00 Clínica: Centro de Saude Prof…" at bounding box center [762, 642] width 11 height 14
radio input "true"
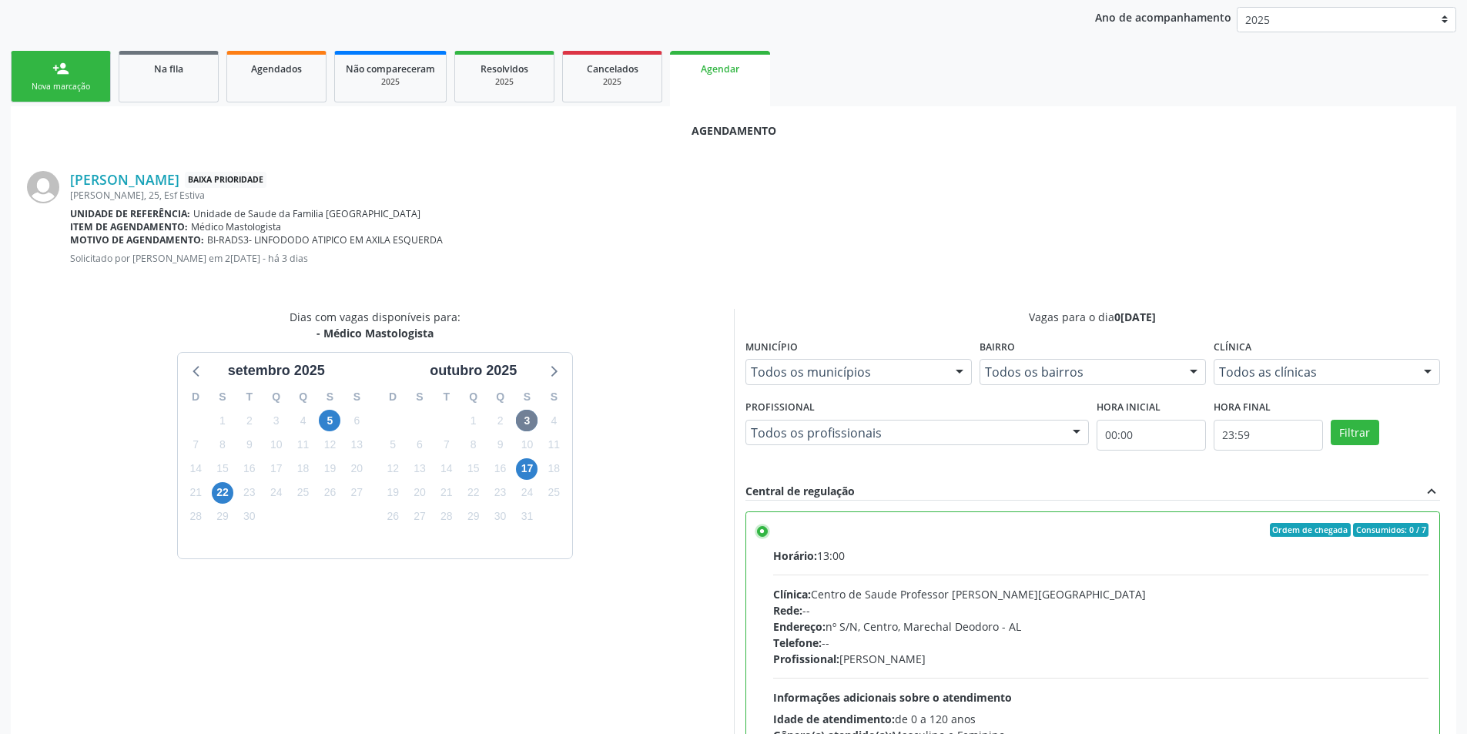
scroll to position [429, 0]
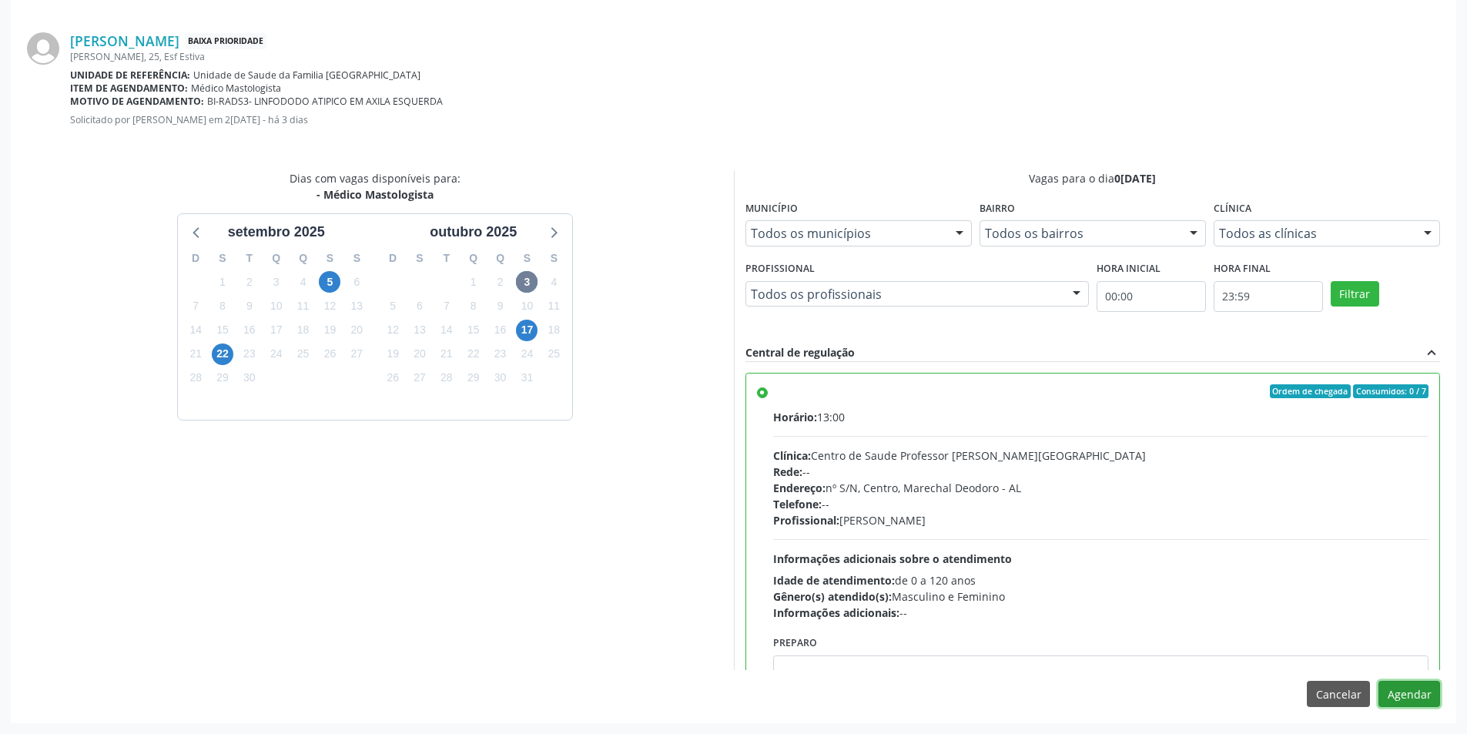
click at [1422, 693] on button "Agendar" at bounding box center [1410, 694] width 62 height 26
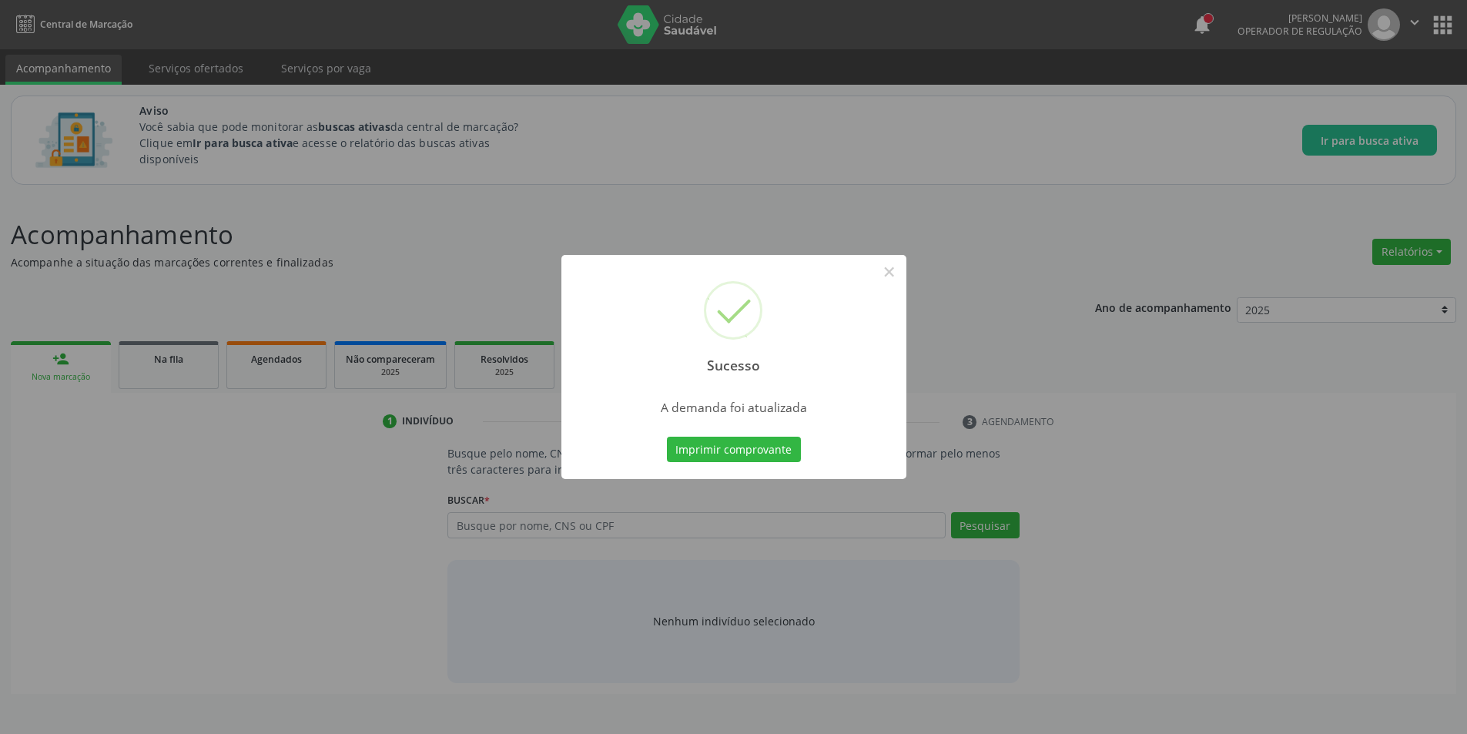
scroll to position [0, 0]
click at [908, 268] on div "Sucesso ×" at bounding box center [739, 321] width 345 height 132
click at [898, 268] on button "×" at bounding box center [895, 272] width 26 height 26
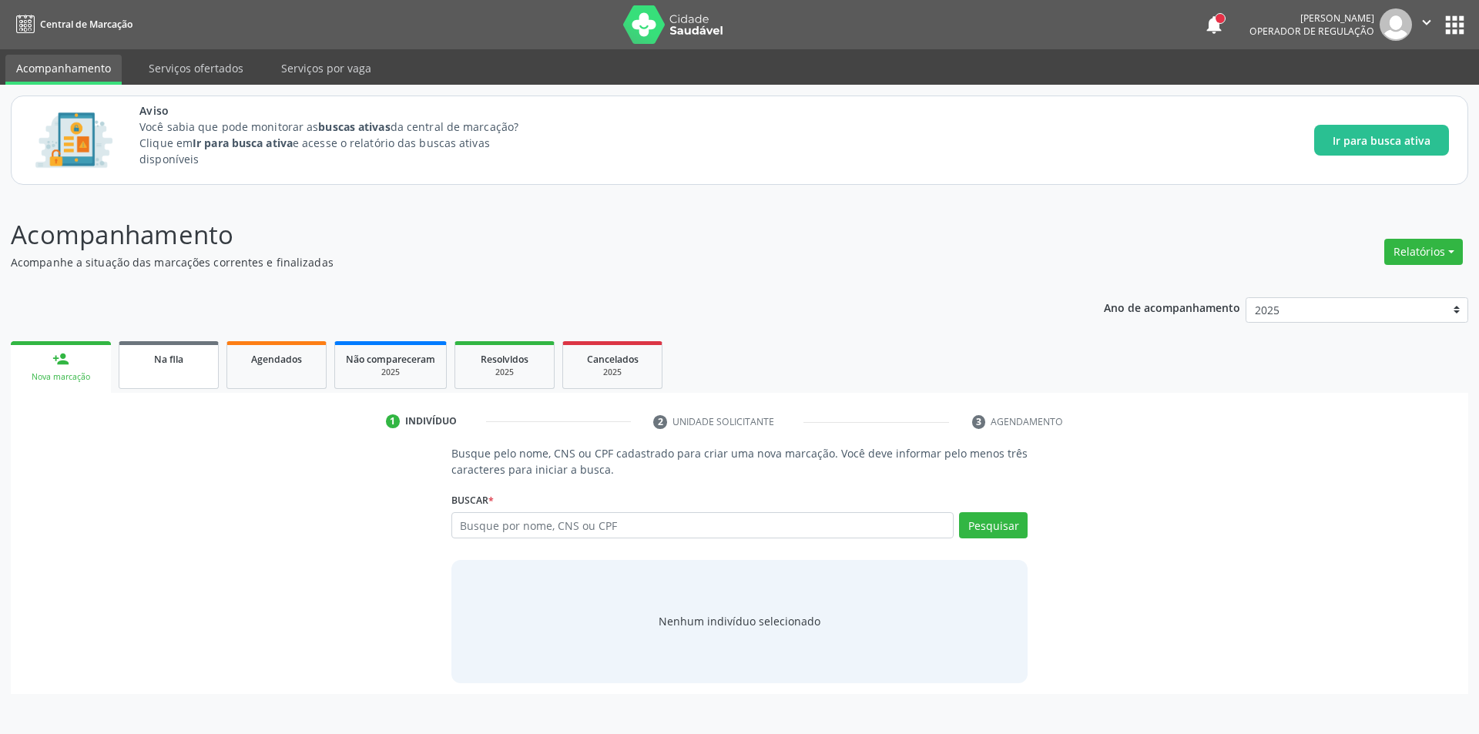
click at [204, 367] on link "Na fila" at bounding box center [169, 365] width 100 height 48
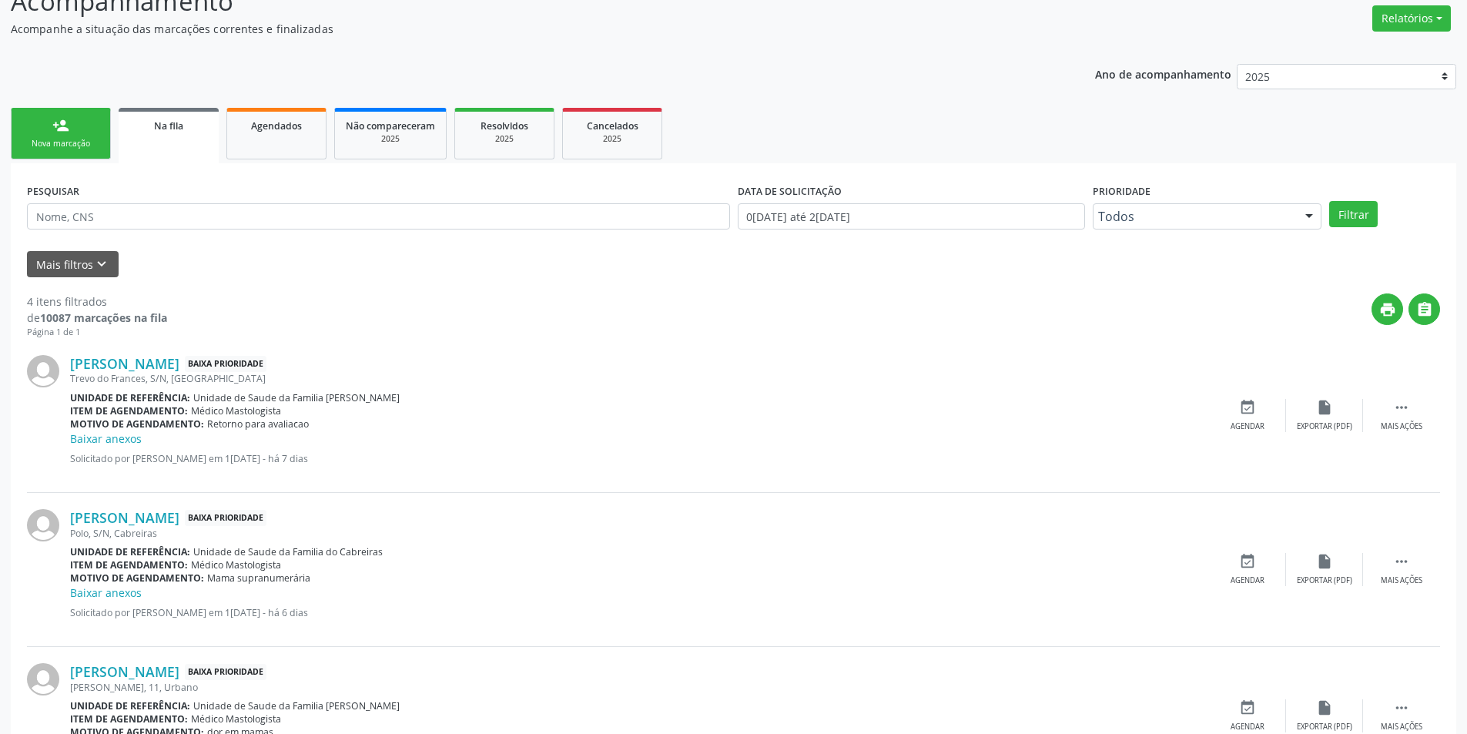
scroll to position [218, 0]
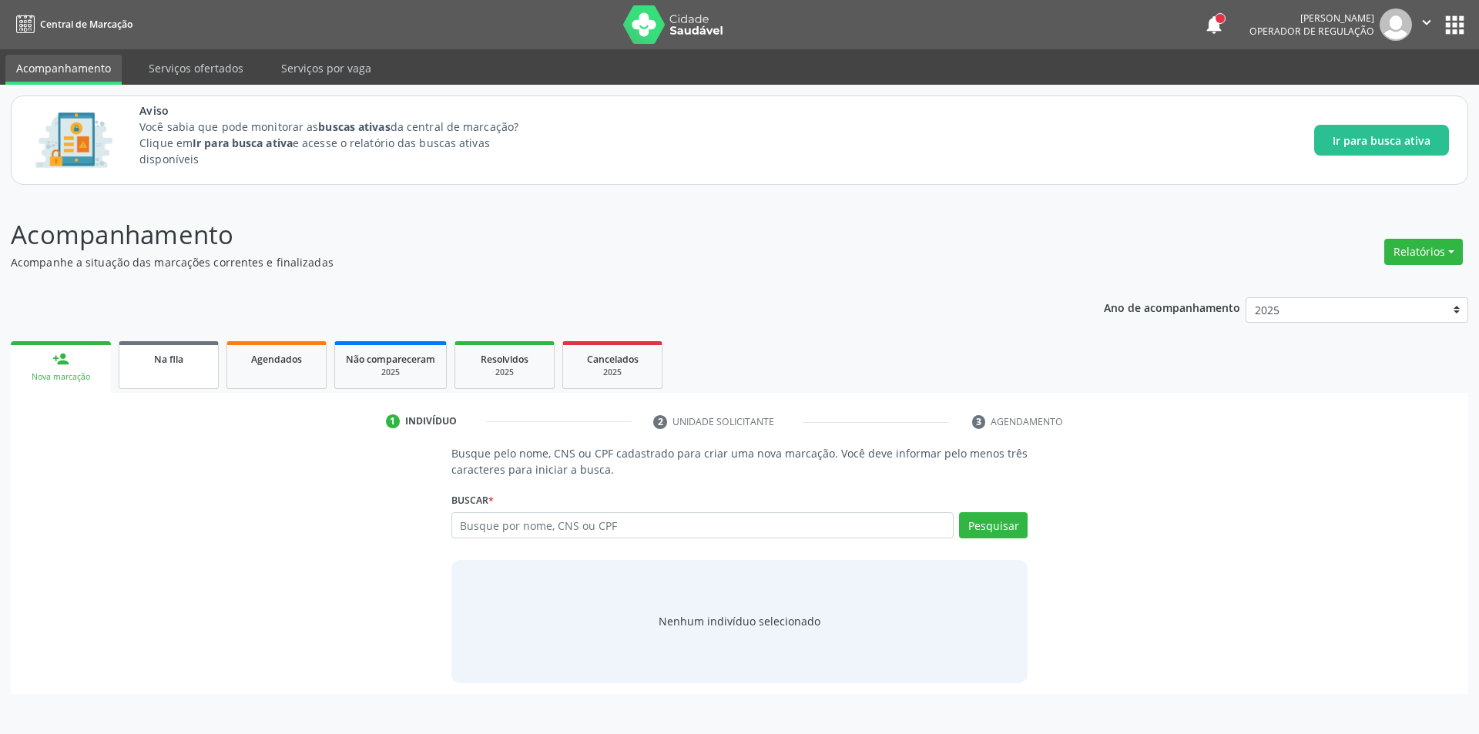
click at [128, 372] on link "Na fila" at bounding box center [169, 365] width 100 height 48
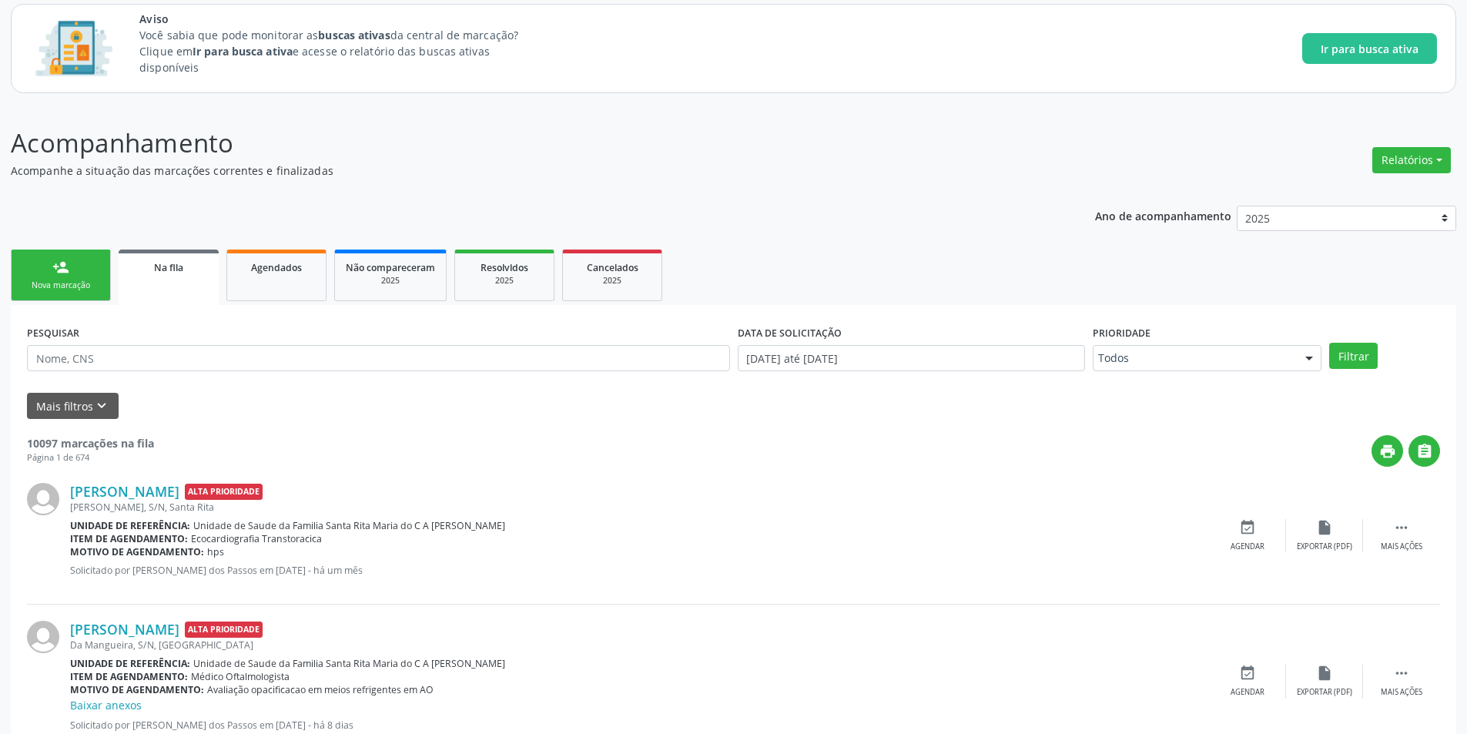
scroll to position [77, 0]
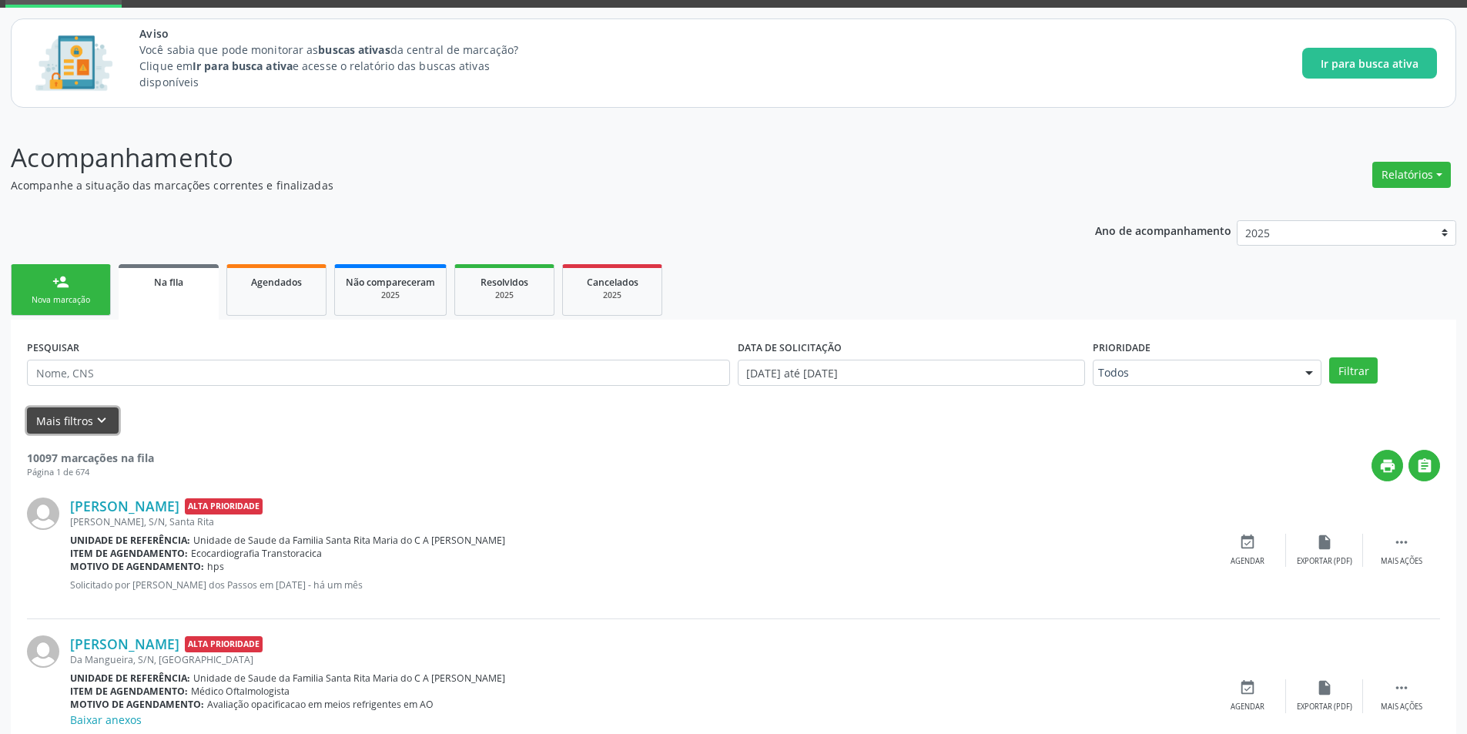
click at [82, 418] on button "Mais filtros keyboard_arrow_down" at bounding box center [73, 420] width 92 height 27
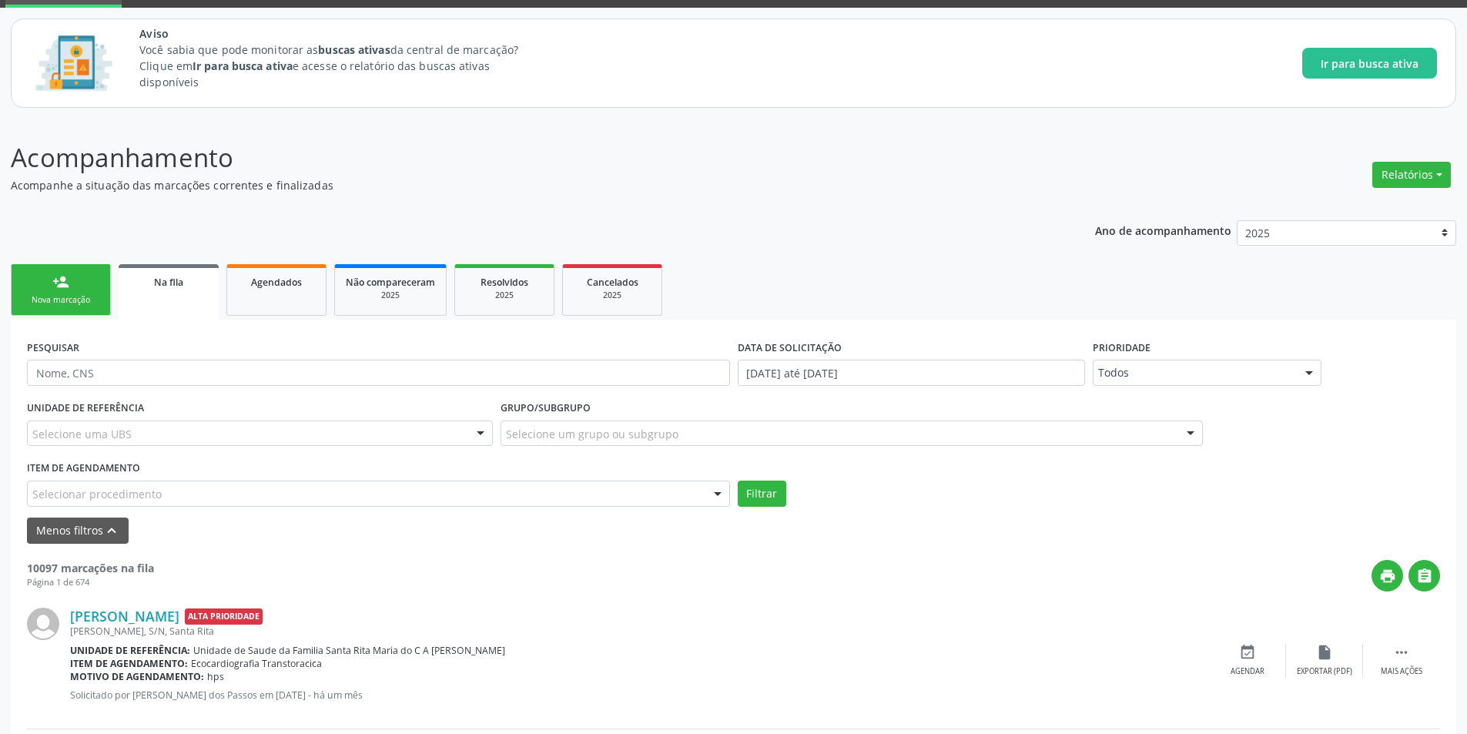
click at [269, 488] on div "Selecionar procedimento" at bounding box center [378, 494] width 703 height 26
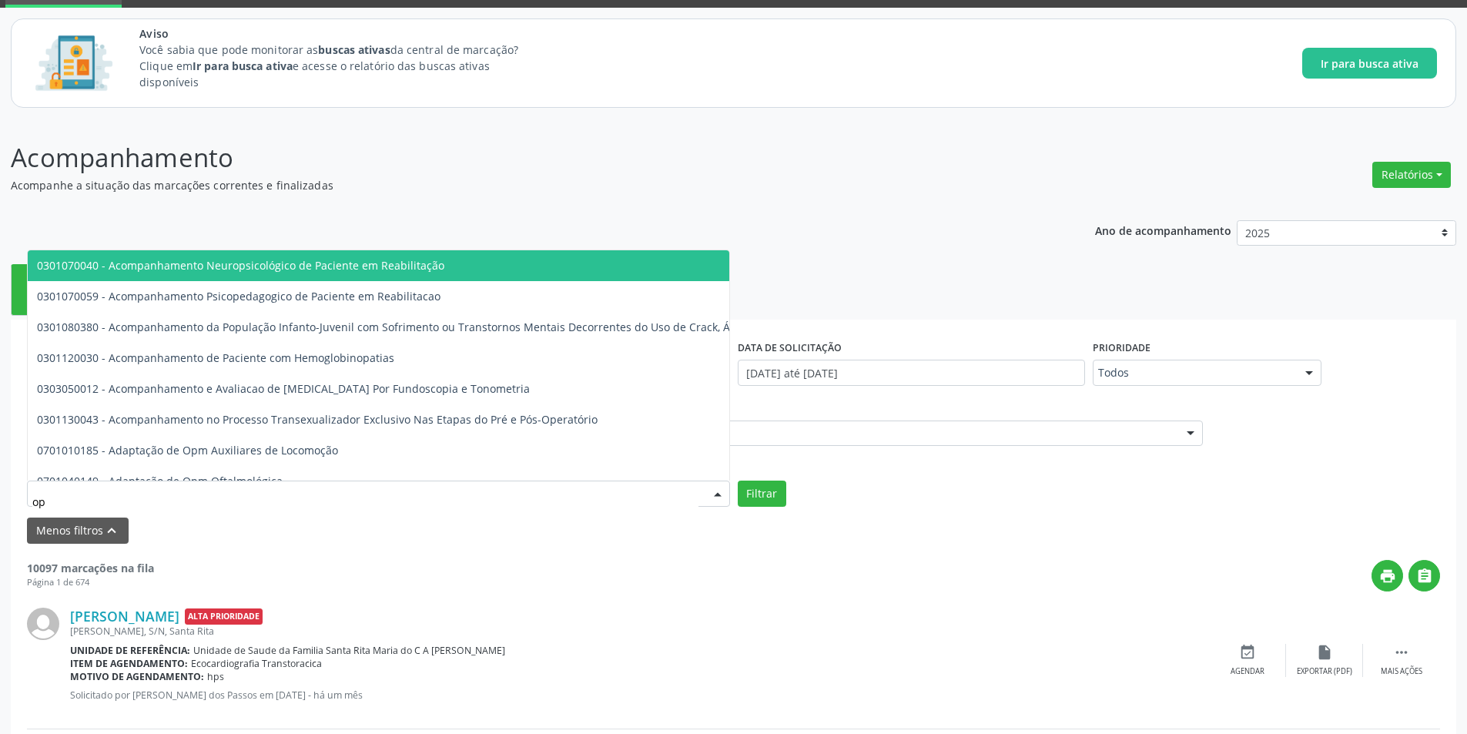
type input "o"
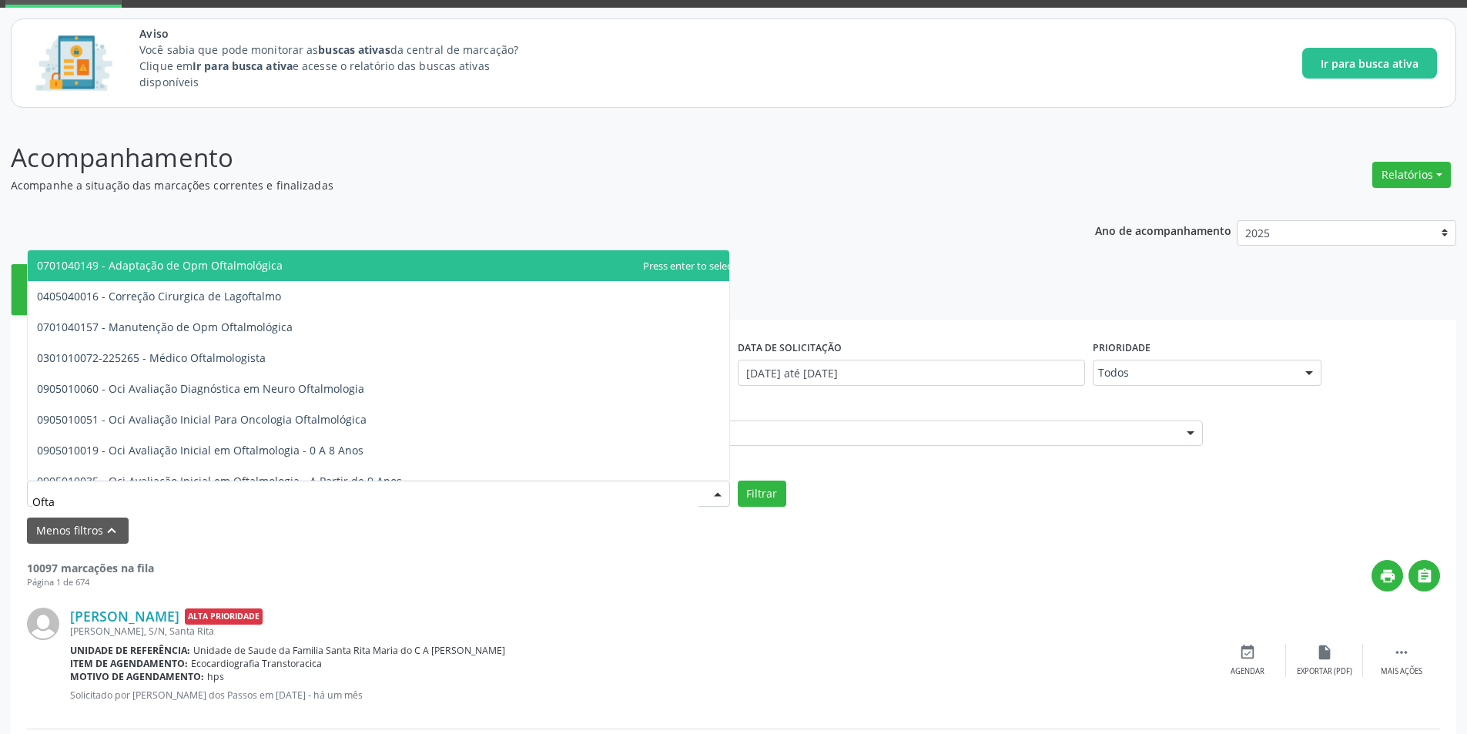
type input "Oftal"
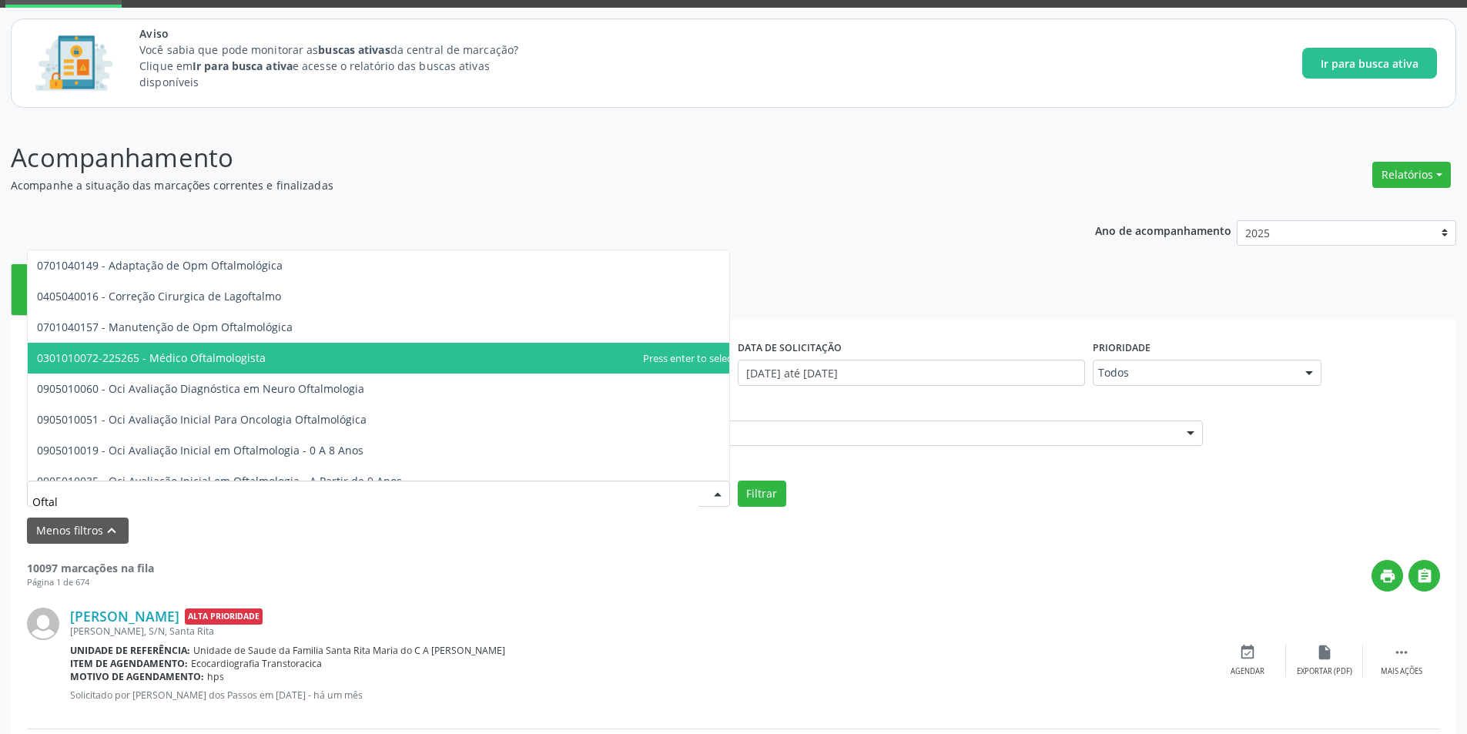
click at [245, 358] on span "0301010072-225265 - Médico Oftalmologista" at bounding box center [151, 357] width 229 height 15
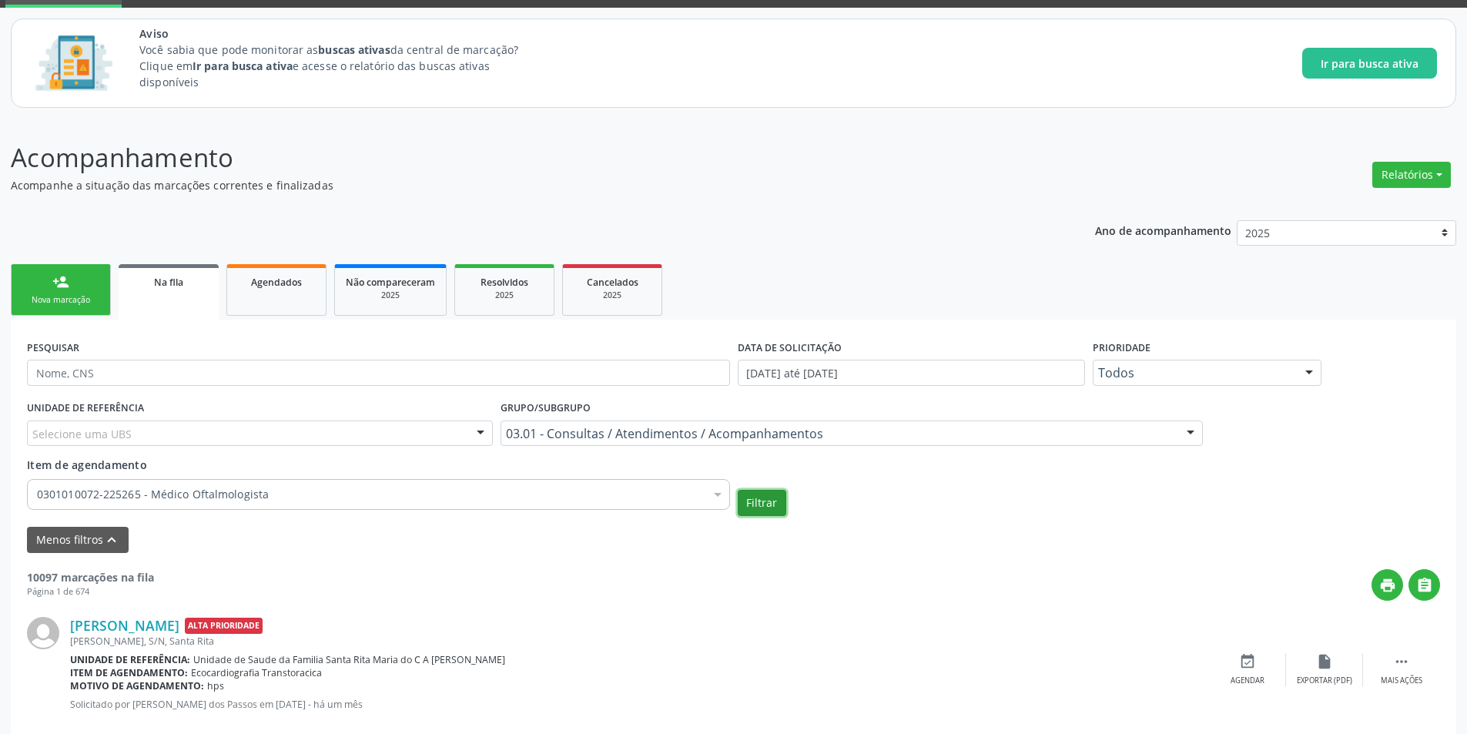
click at [762, 504] on button "Filtrar" at bounding box center [762, 503] width 49 height 26
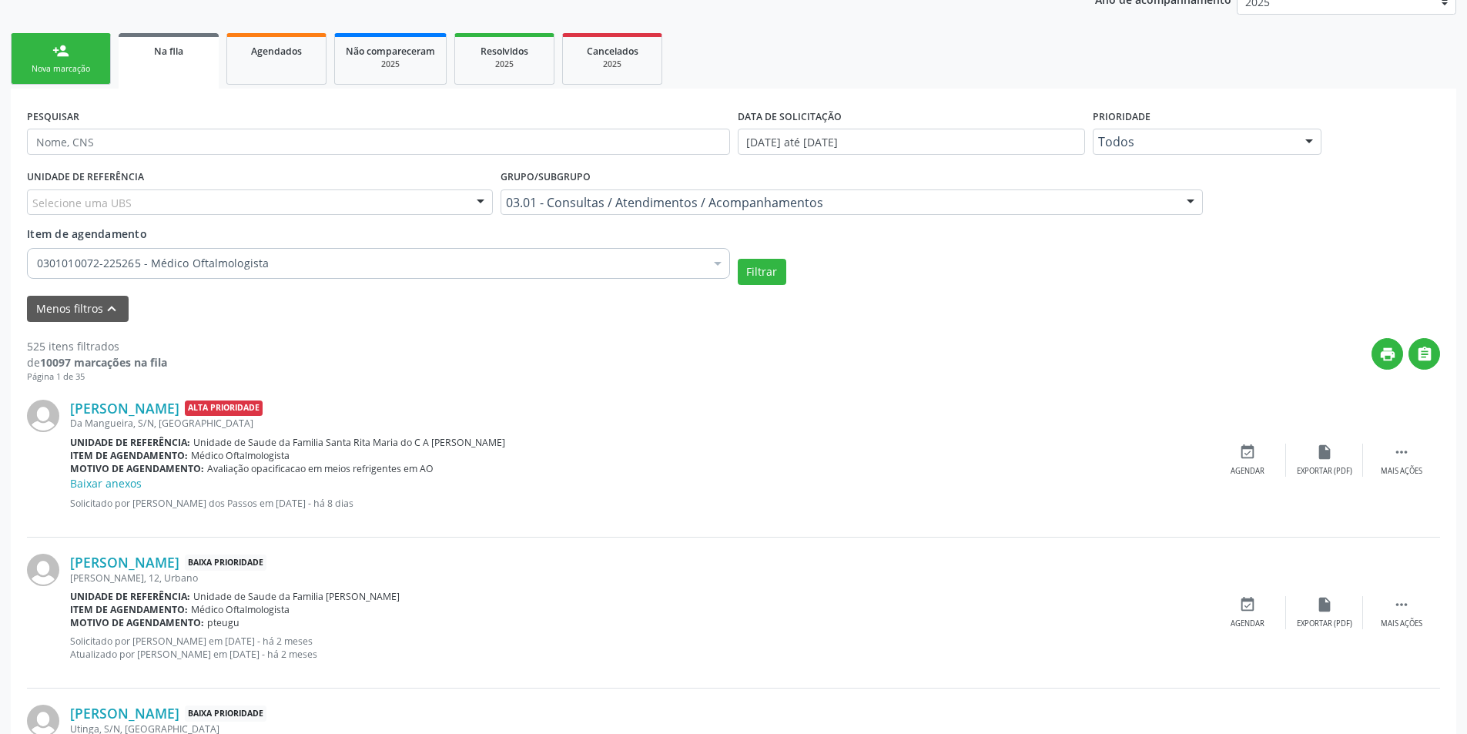
scroll to position [385, 0]
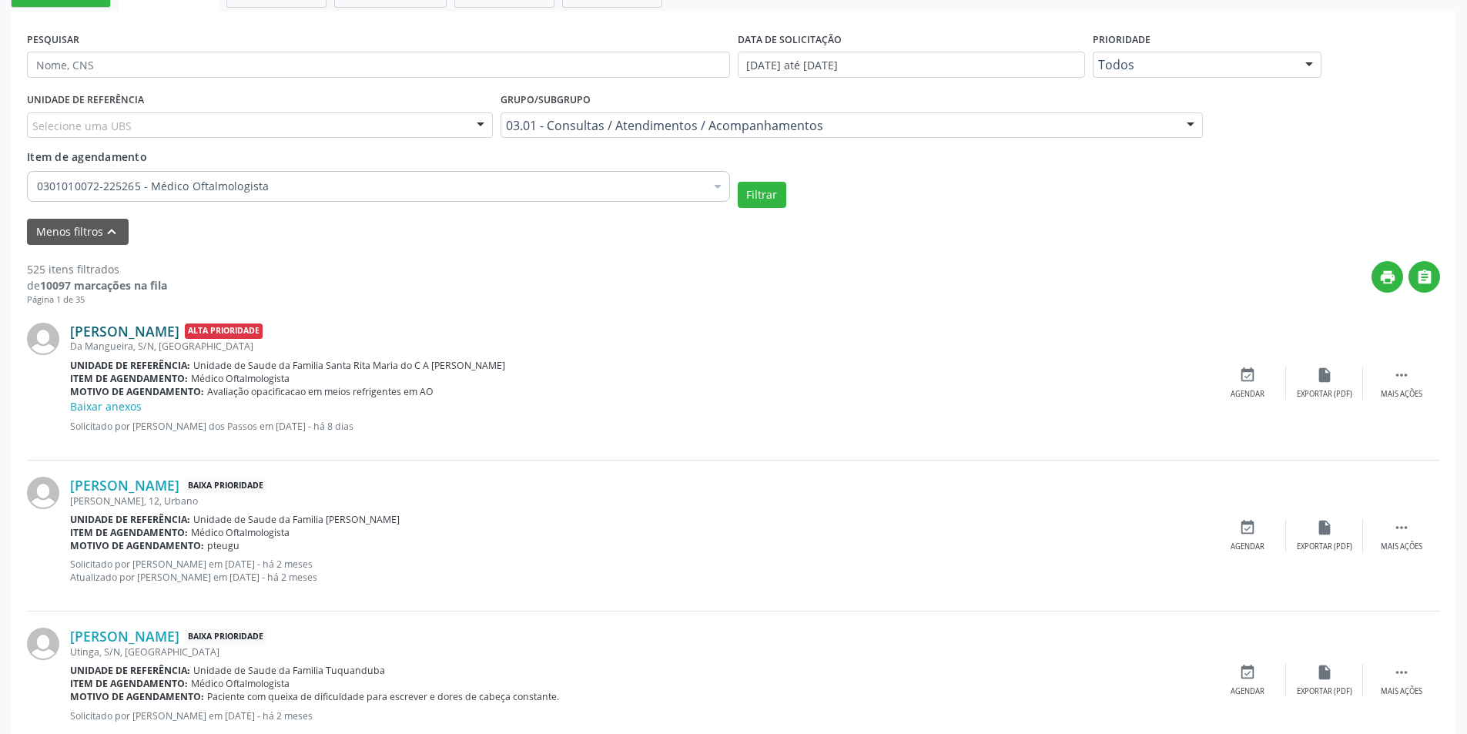
click at [175, 329] on link "[PERSON_NAME]" at bounding box center [124, 331] width 109 height 17
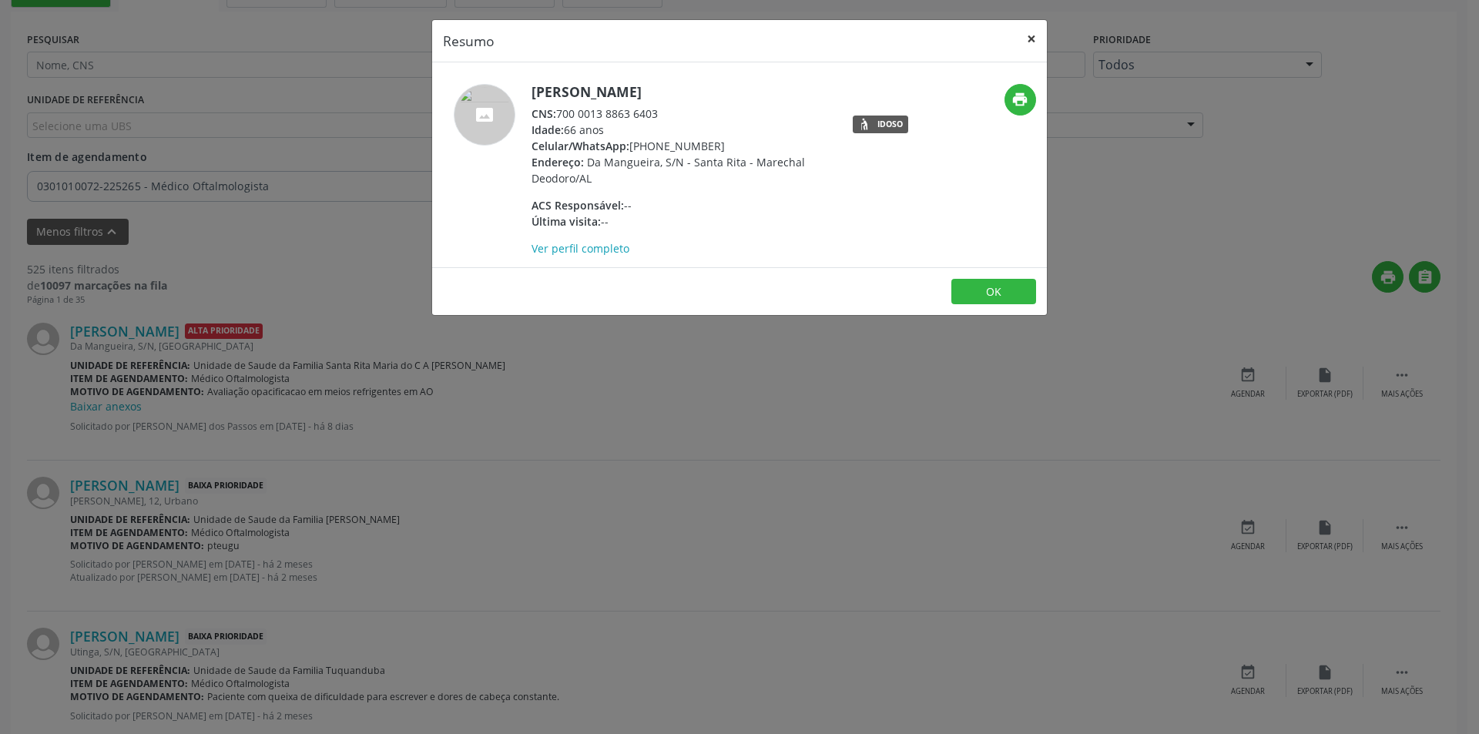
click at [1026, 35] on button "×" at bounding box center [1031, 39] width 31 height 38
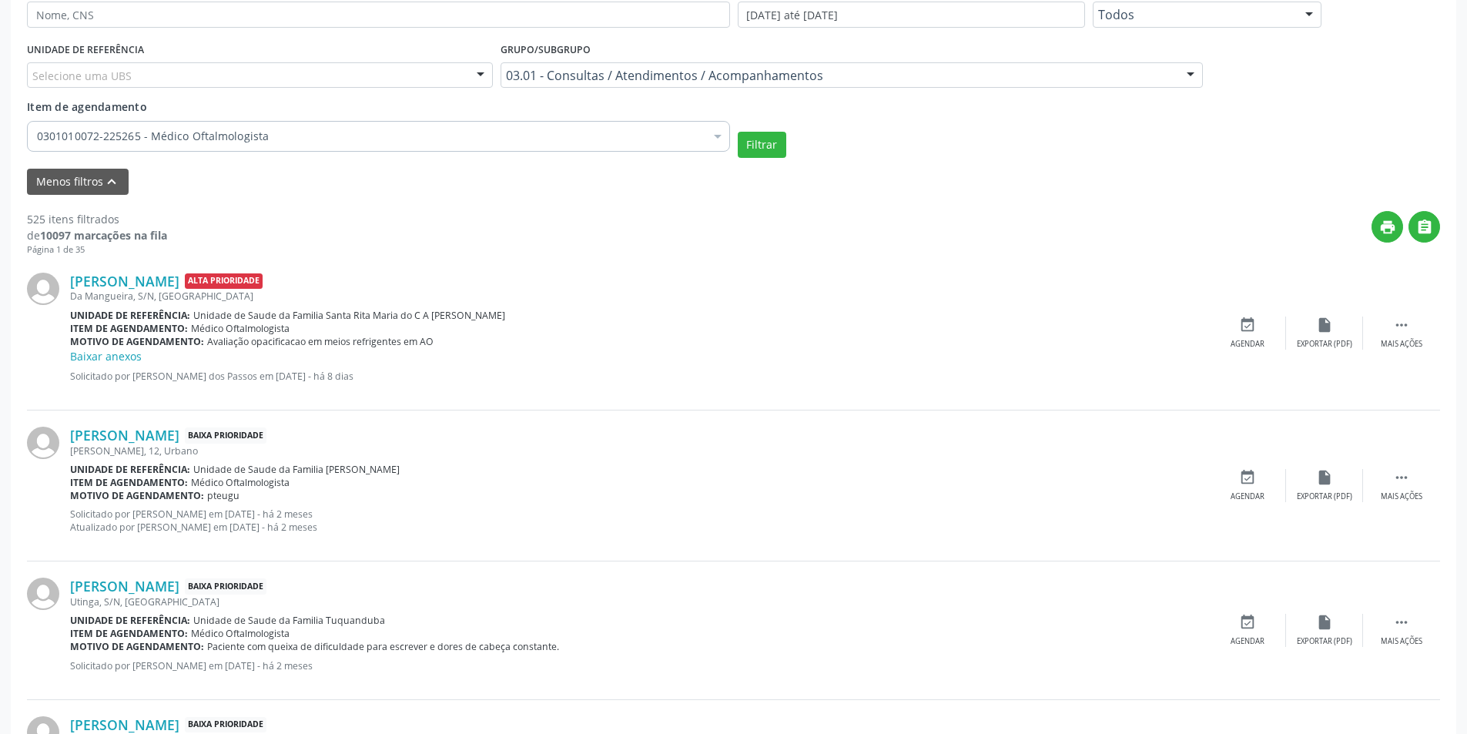
scroll to position [462, 0]
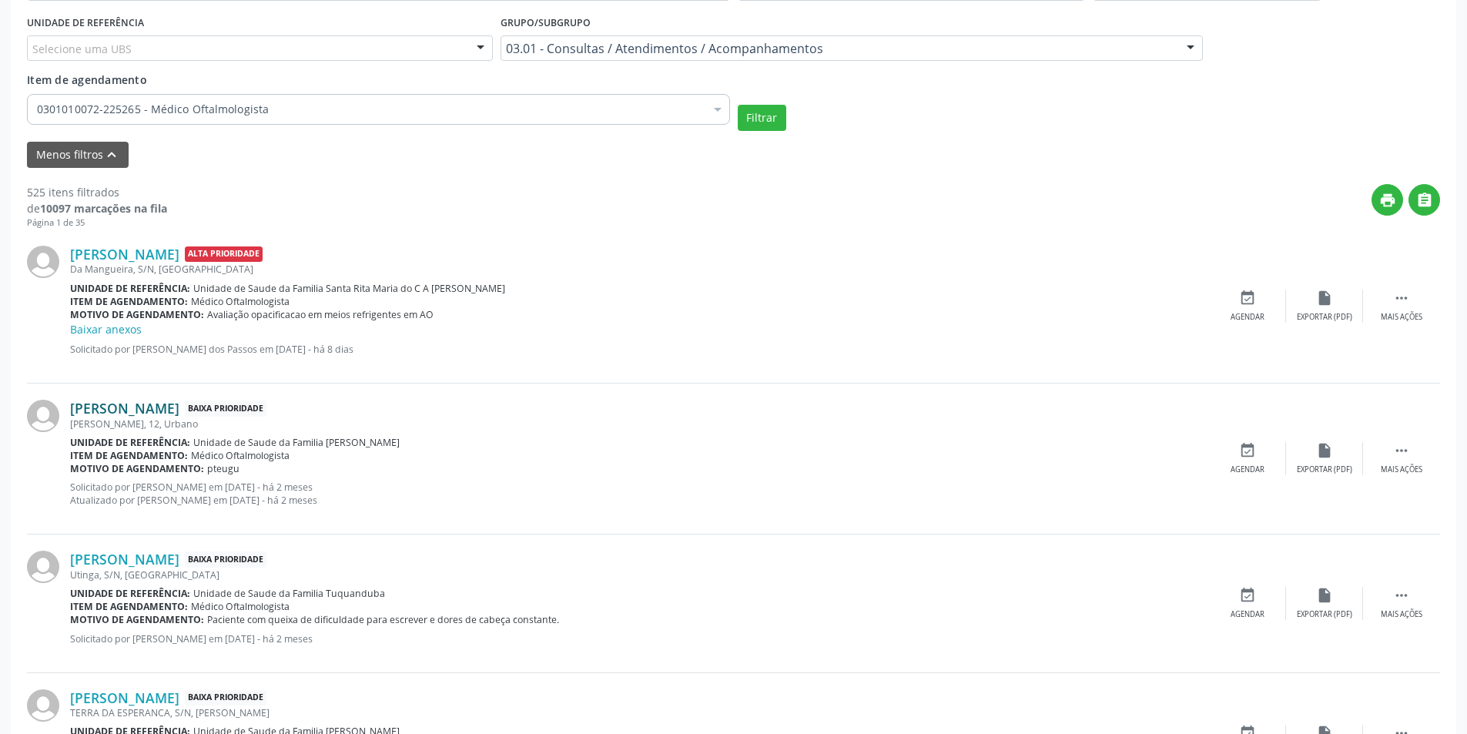
click at [157, 411] on link "[PERSON_NAME]" at bounding box center [124, 408] width 109 height 17
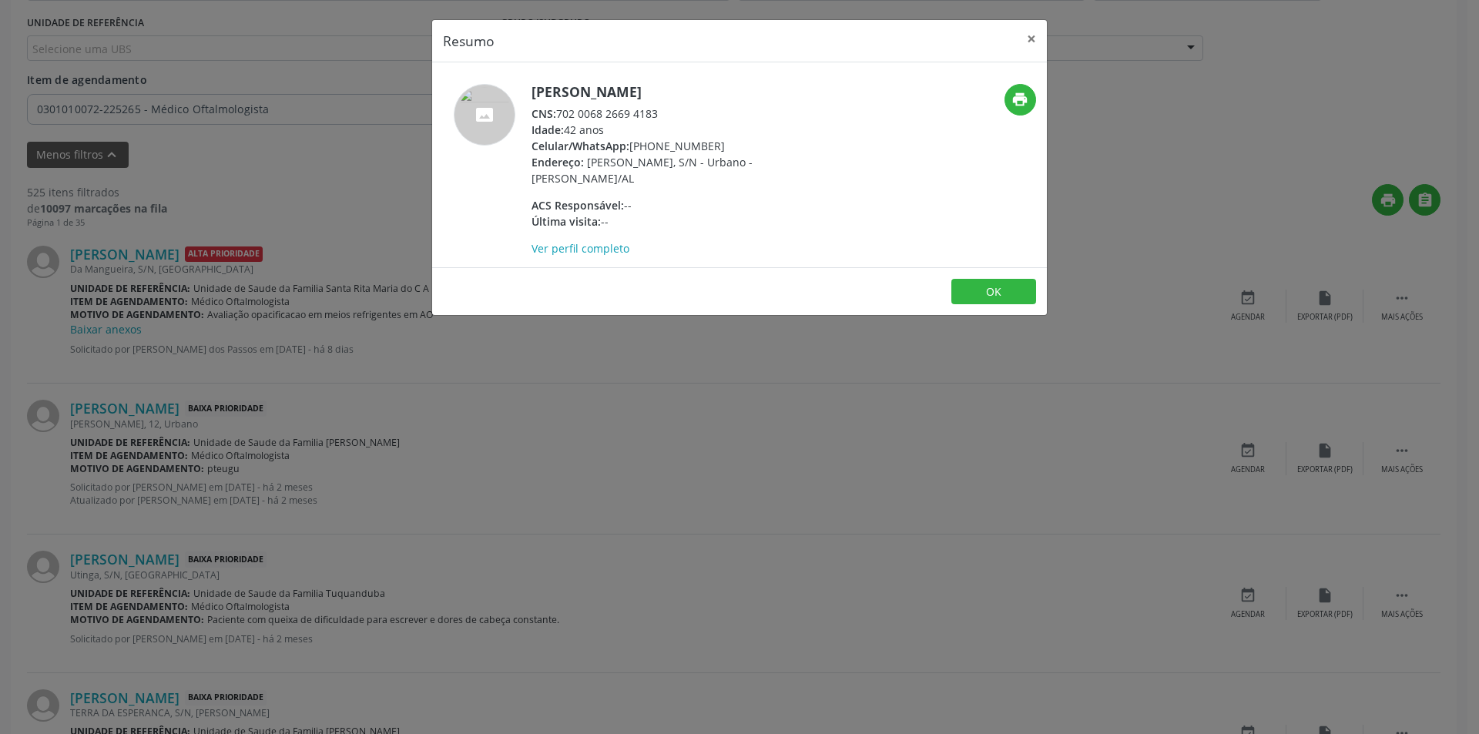
drag, startPoint x: 560, startPoint y: 110, endPoint x: 660, endPoint y: 109, distance: 100.1
click at [660, 109] on div "CNS: 702 0068 2669 4183" at bounding box center [681, 114] width 300 height 16
drag, startPoint x: 561, startPoint y: 109, endPoint x: 670, endPoint y: 109, distance: 109.4
click at [670, 109] on div "CNS: 702 0068 2669 4183" at bounding box center [681, 114] width 300 height 16
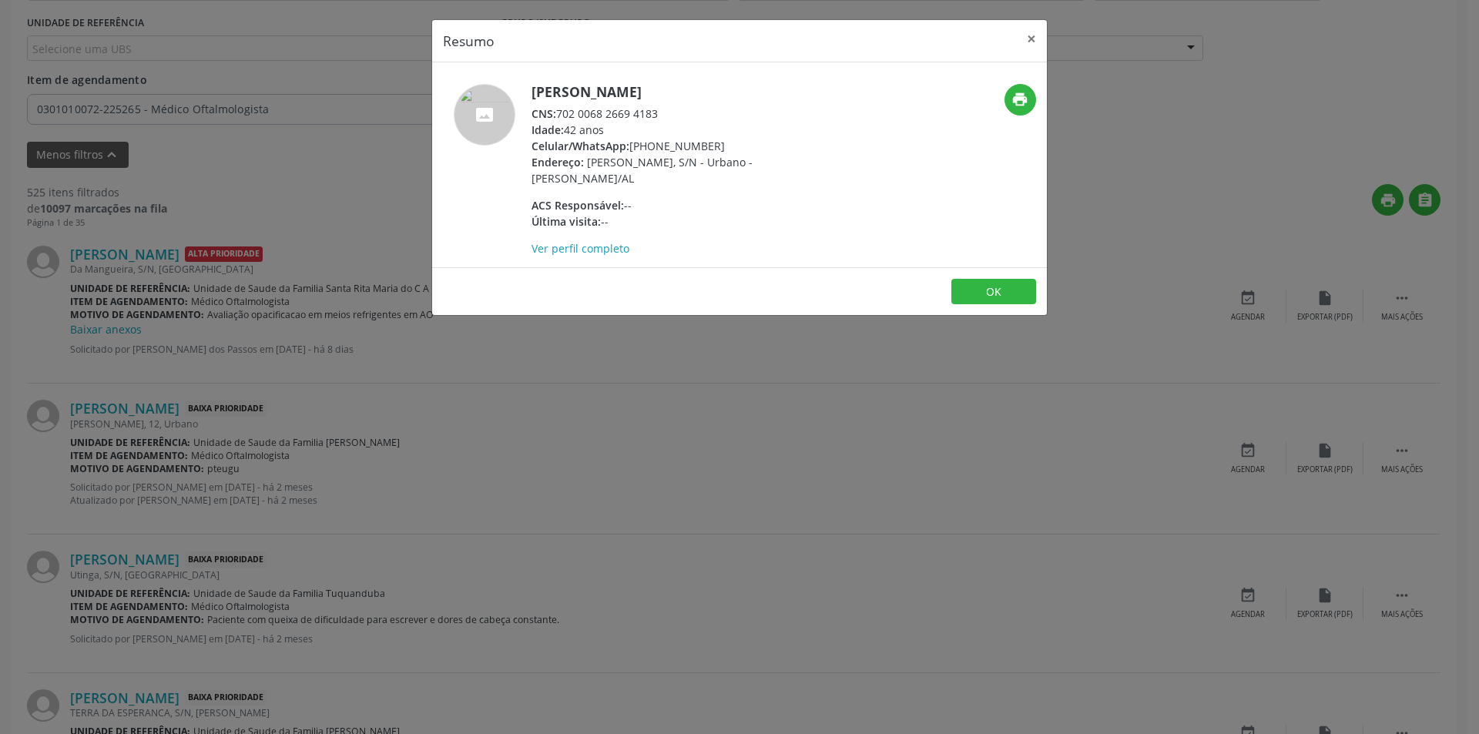
copy div "702 0068 2669 4183"
click at [987, 282] on button "OK" at bounding box center [993, 292] width 85 height 26
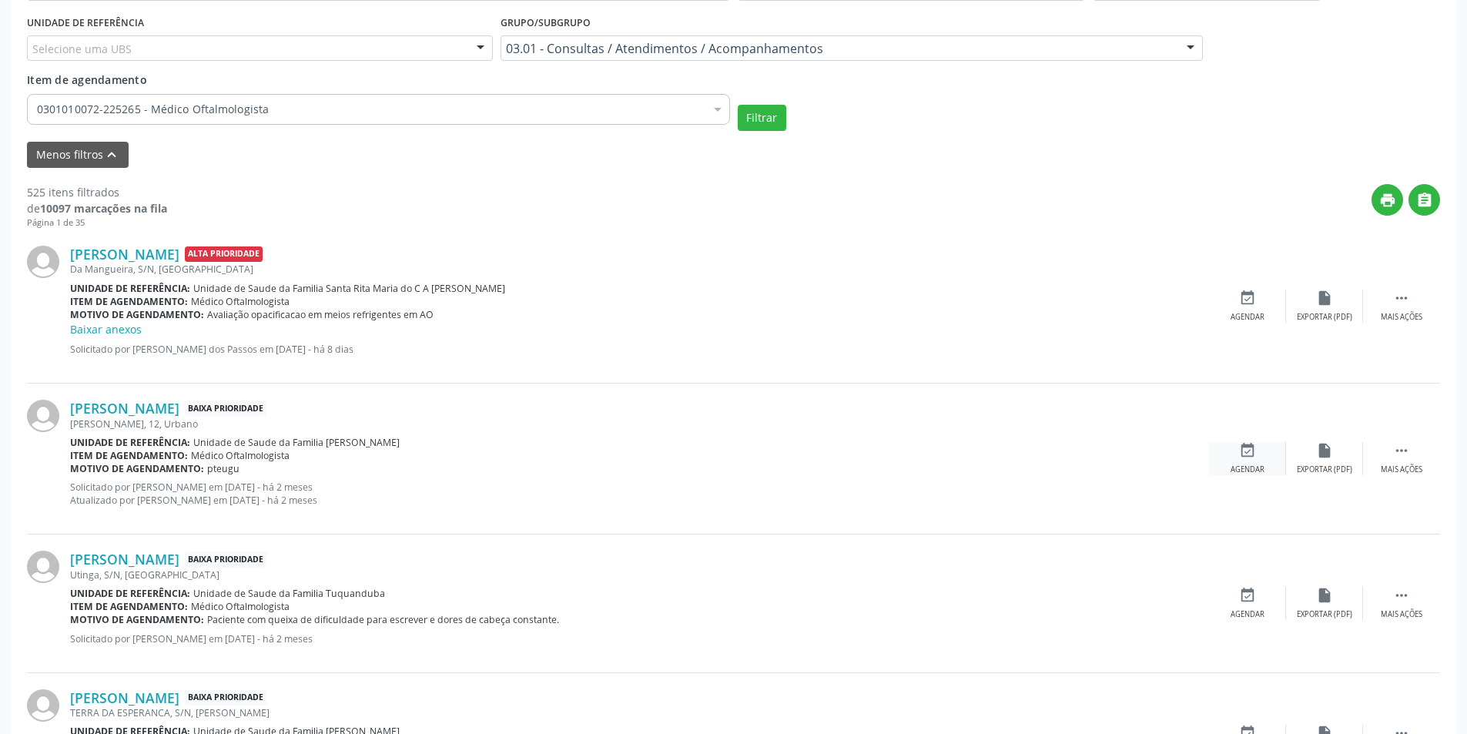
click at [1237, 456] on div "event_available Agendar" at bounding box center [1247, 458] width 77 height 33
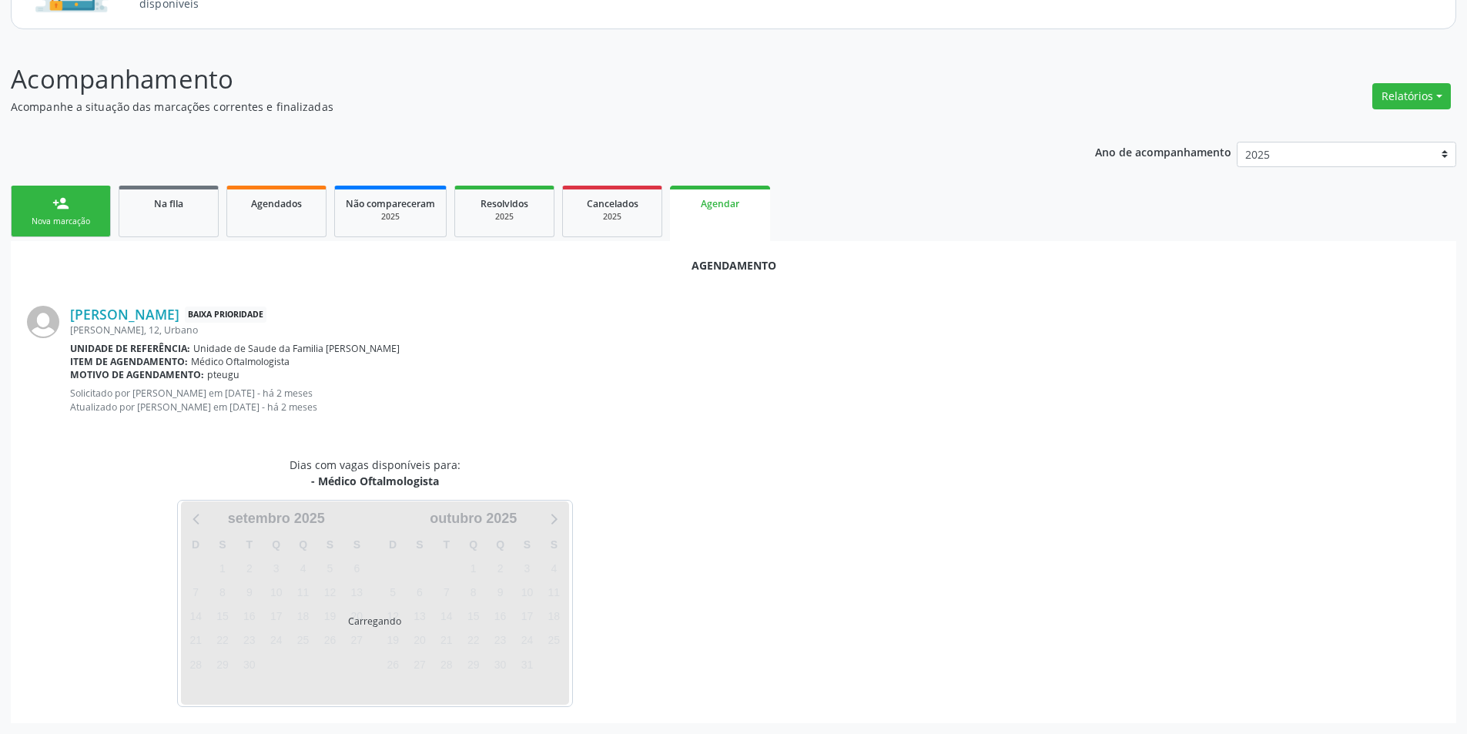
scroll to position [192, 0]
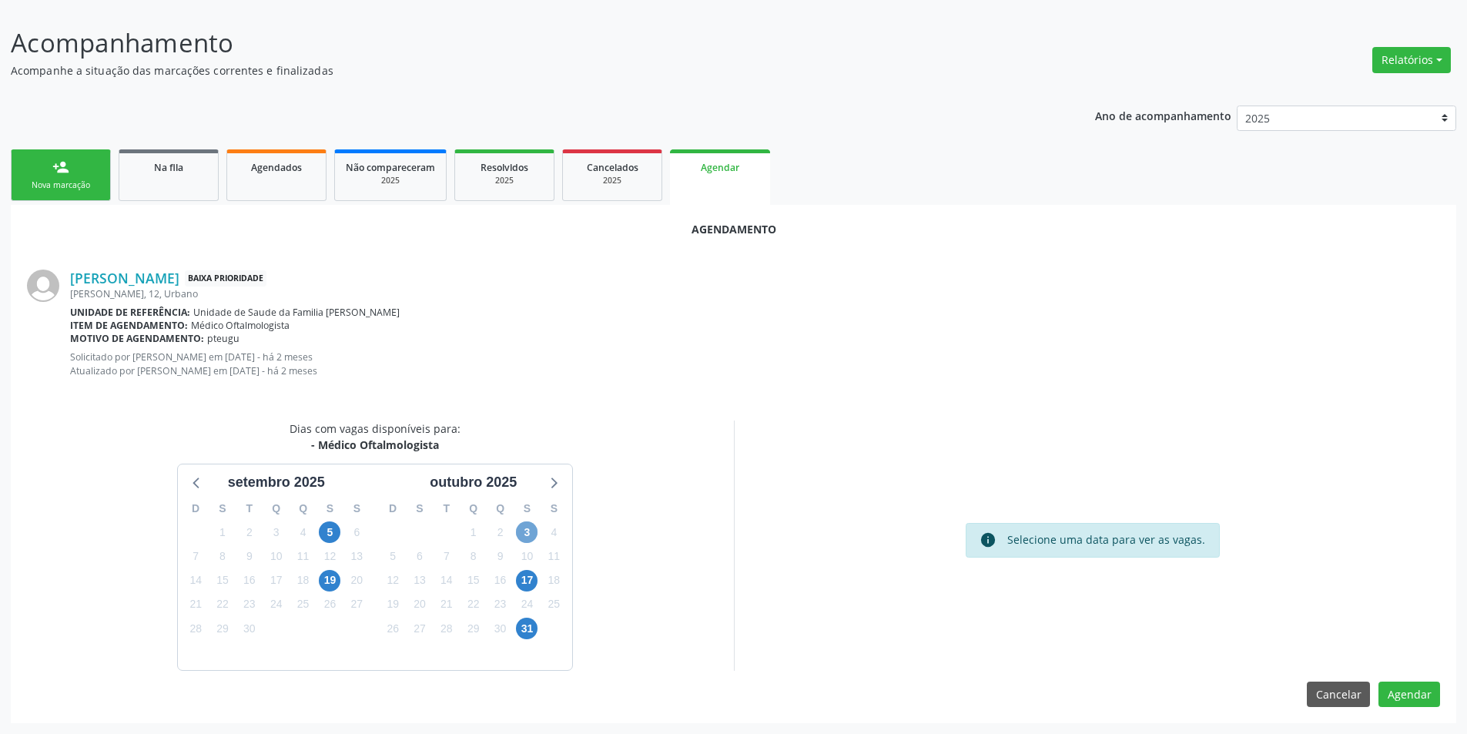
click at [524, 528] on span "3" at bounding box center [527, 532] width 22 height 22
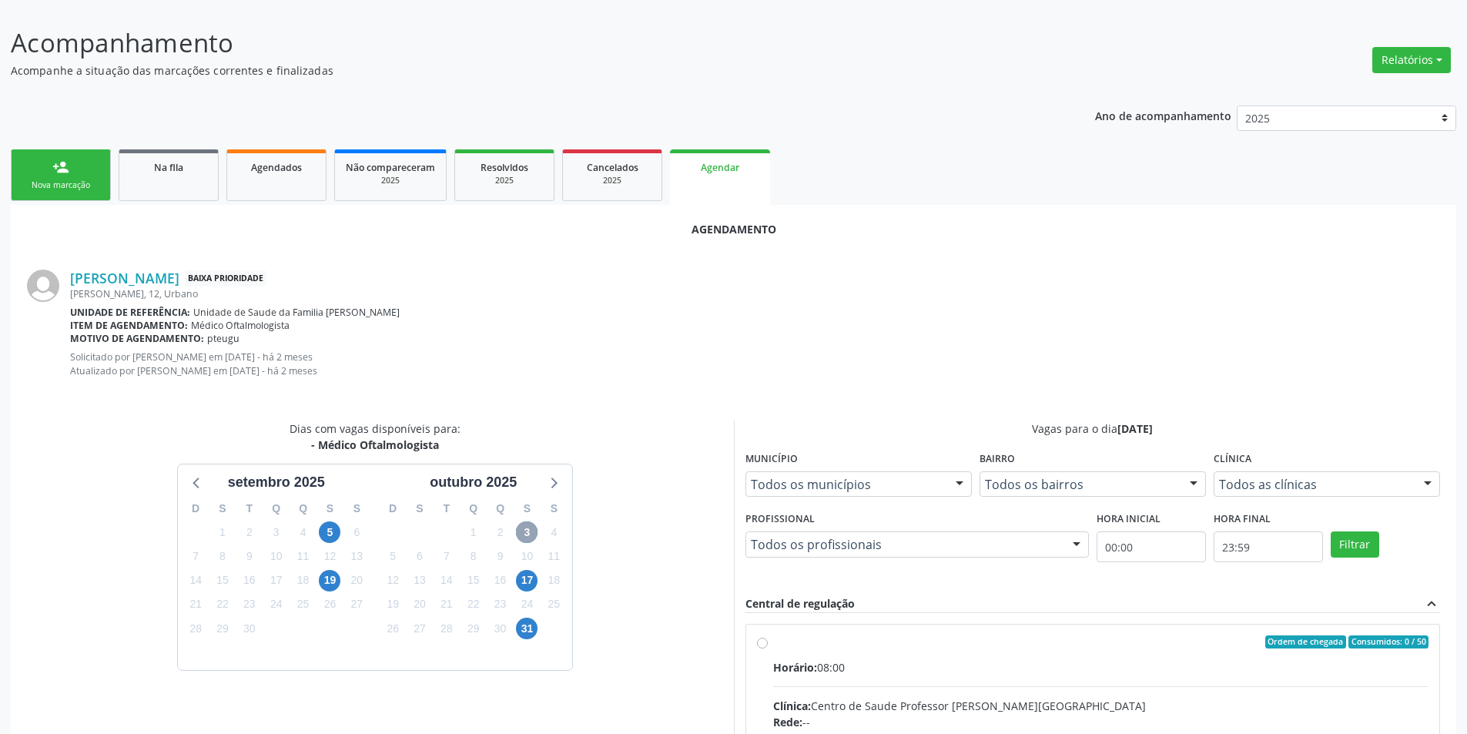
scroll to position [346, 0]
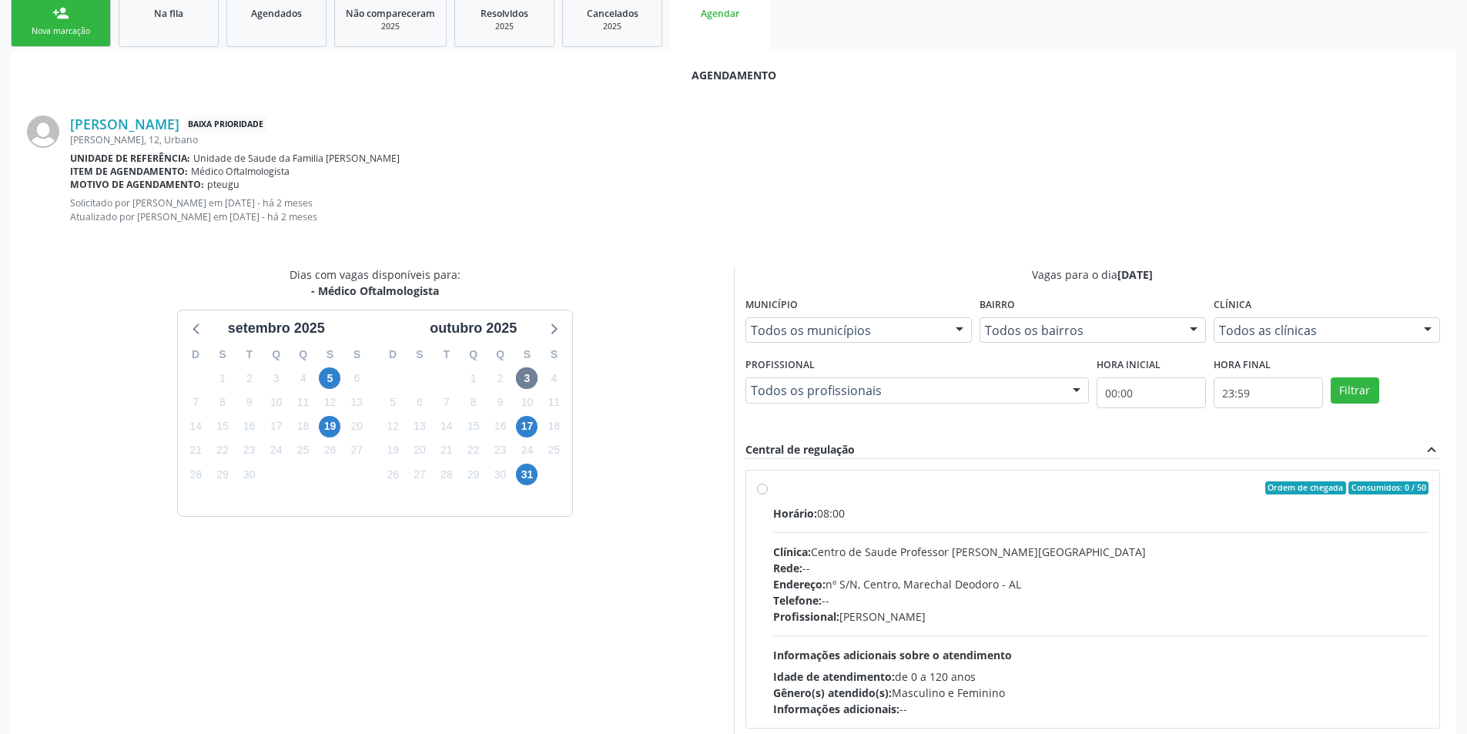
click at [773, 488] on label "Ordem de chegada Consumidos: 0 / 50 Horário: 08:00 Clínica: Centro de Saude Pro…" at bounding box center [1101, 599] width 656 height 236
click at [761, 488] on input "Ordem de chegada Consumidos: 0 / 50 Horário: 08:00 Clínica: Centro de Saude Pro…" at bounding box center [762, 488] width 11 height 14
radio input "true"
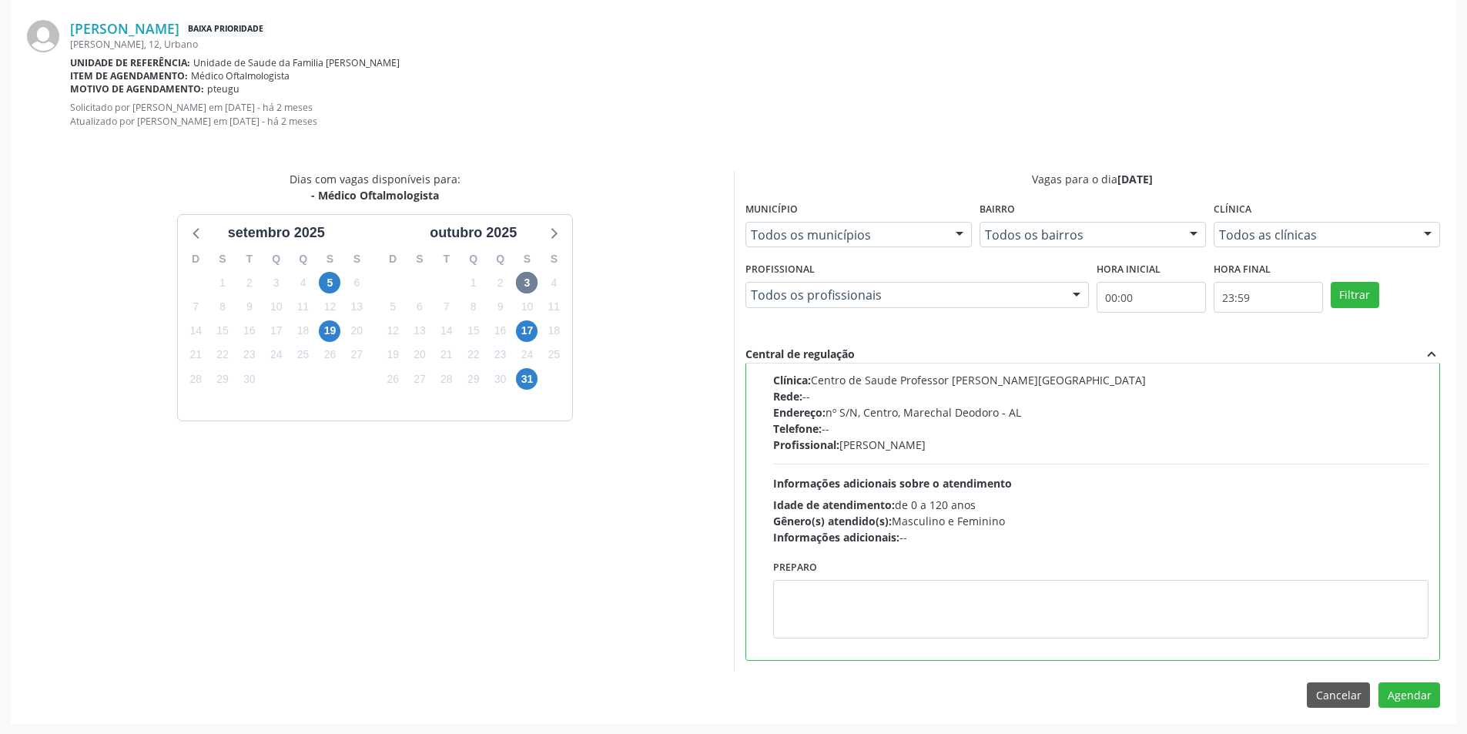
scroll to position [442, 0]
click at [1426, 692] on button "Agendar" at bounding box center [1410, 695] width 62 height 26
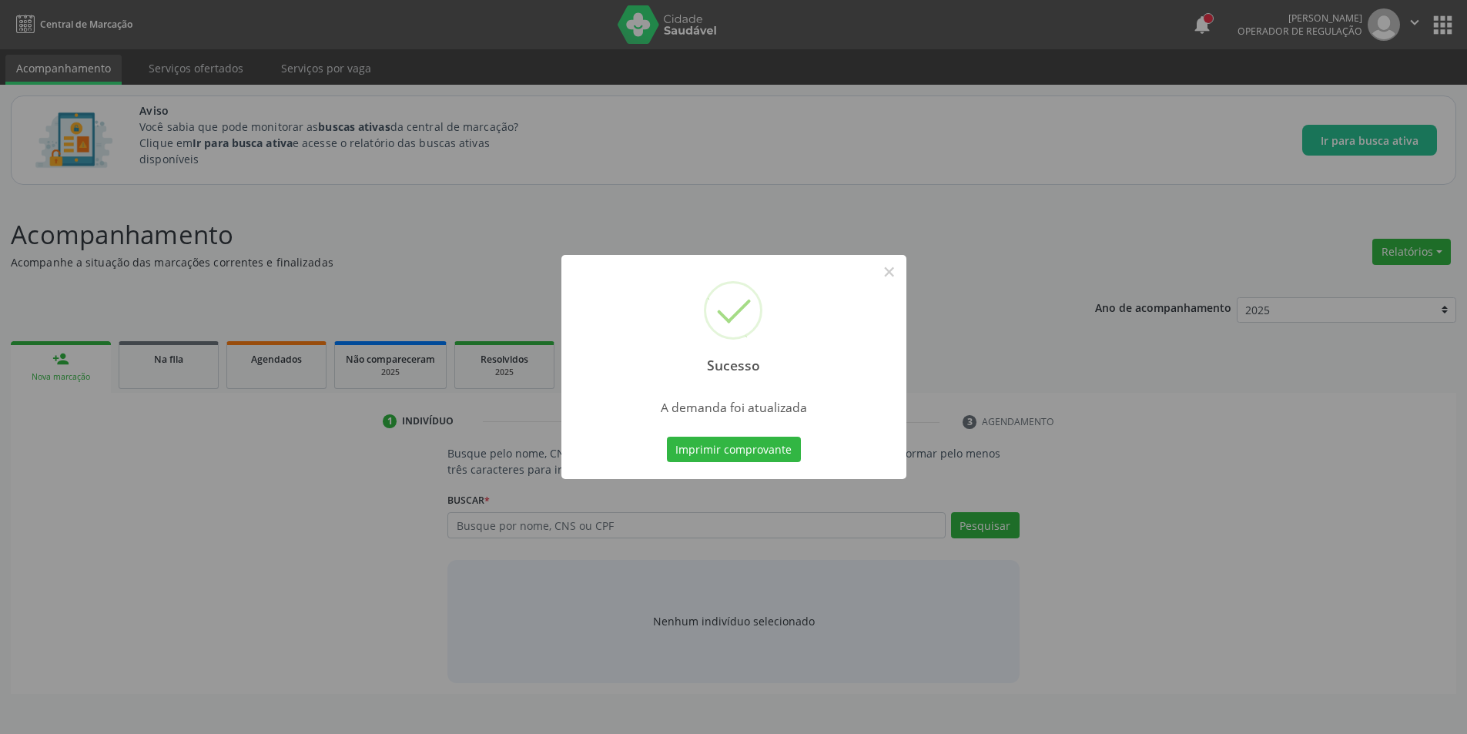
scroll to position [0, 0]
click at [899, 277] on button "×" at bounding box center [895, 272] width 26 height 26
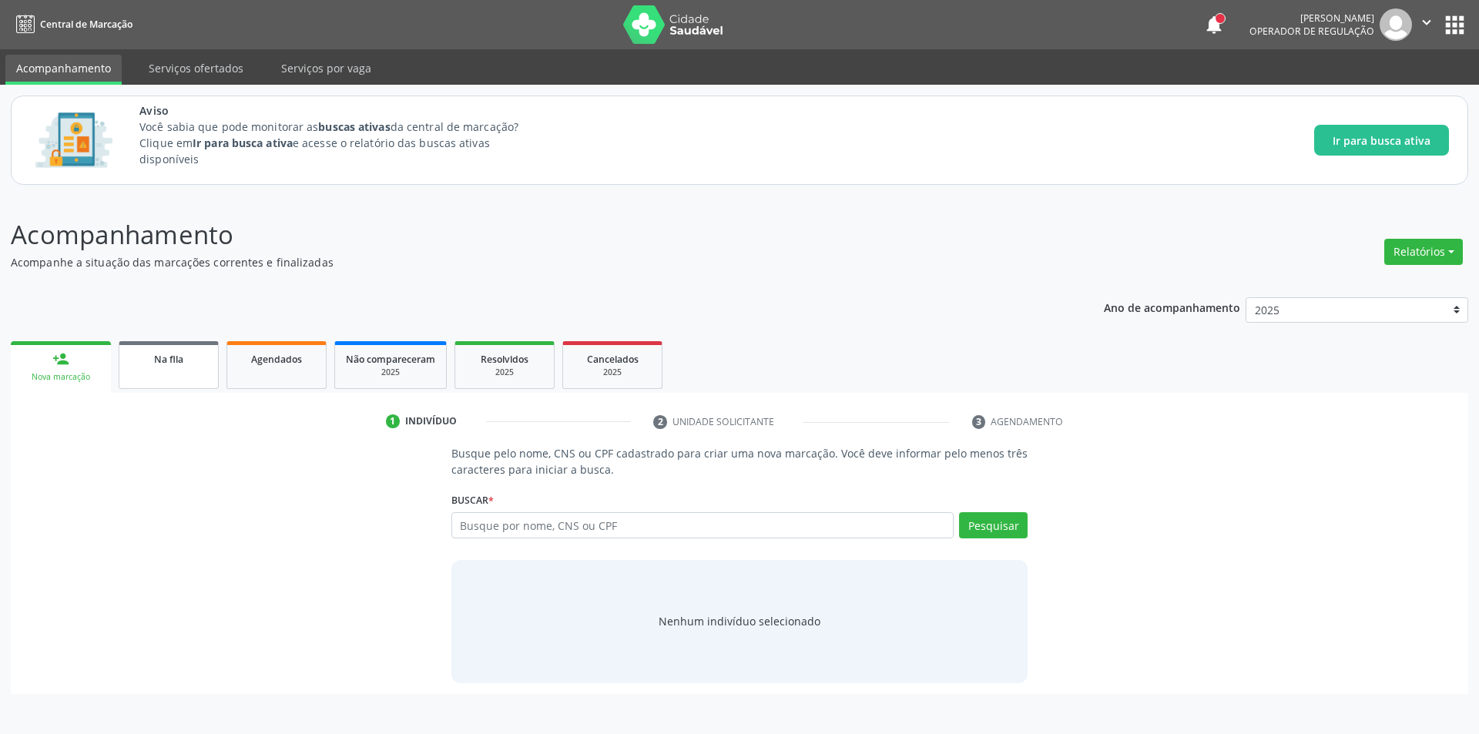
click at [201, 373] on link "Na fila" at bounding box center [169, 365] width 100 height 48
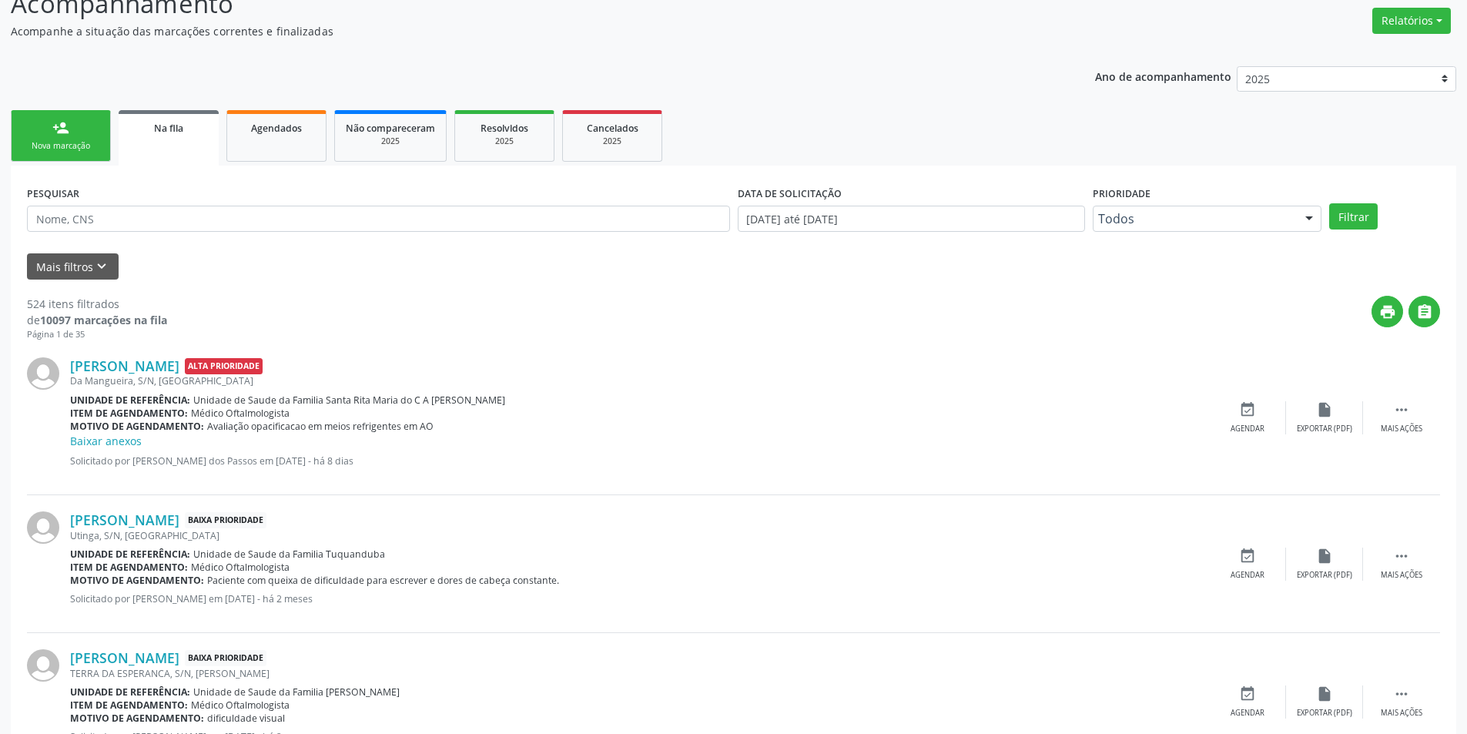
scroll to position [385, 0]
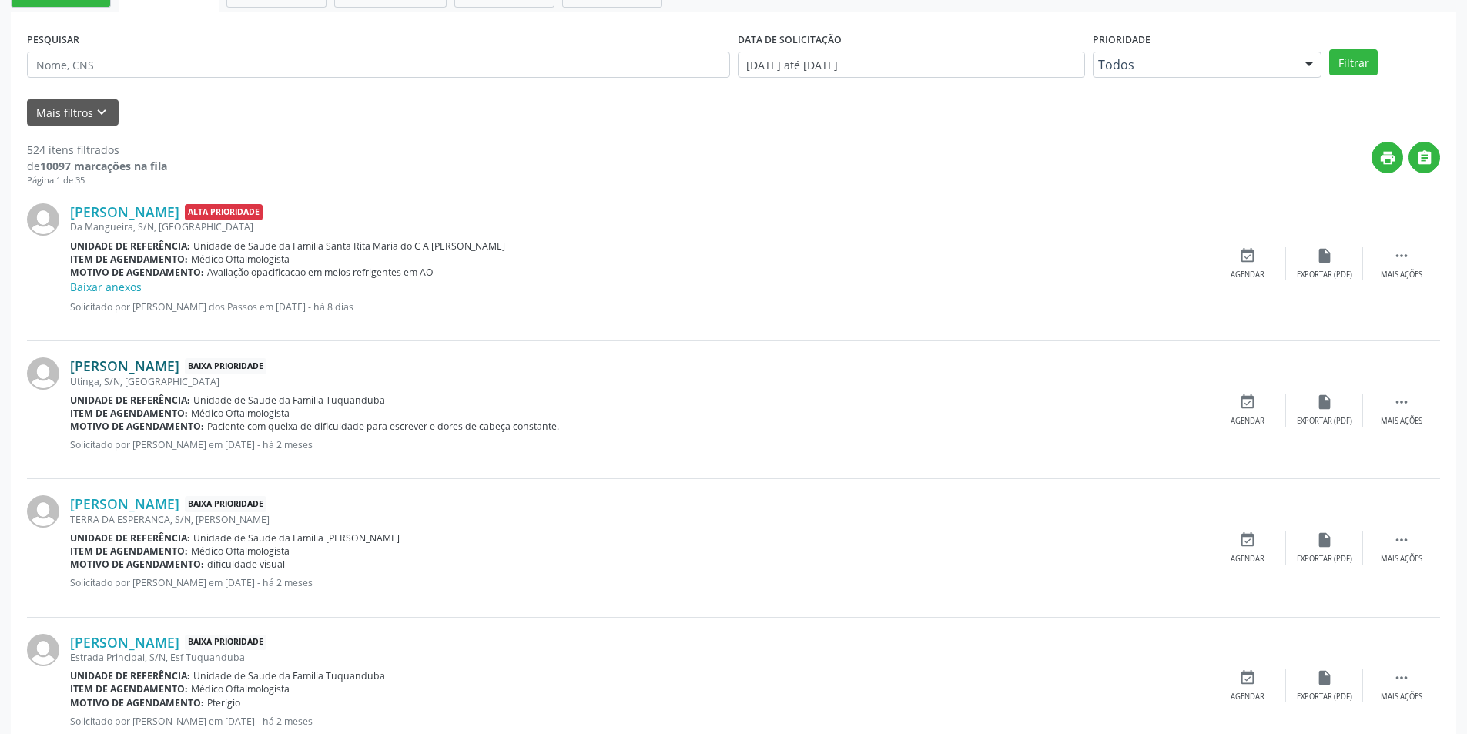
click at [179, 369] on link "[PERSON_NAME]" at bounding box center [124, 365] width 109 height 17
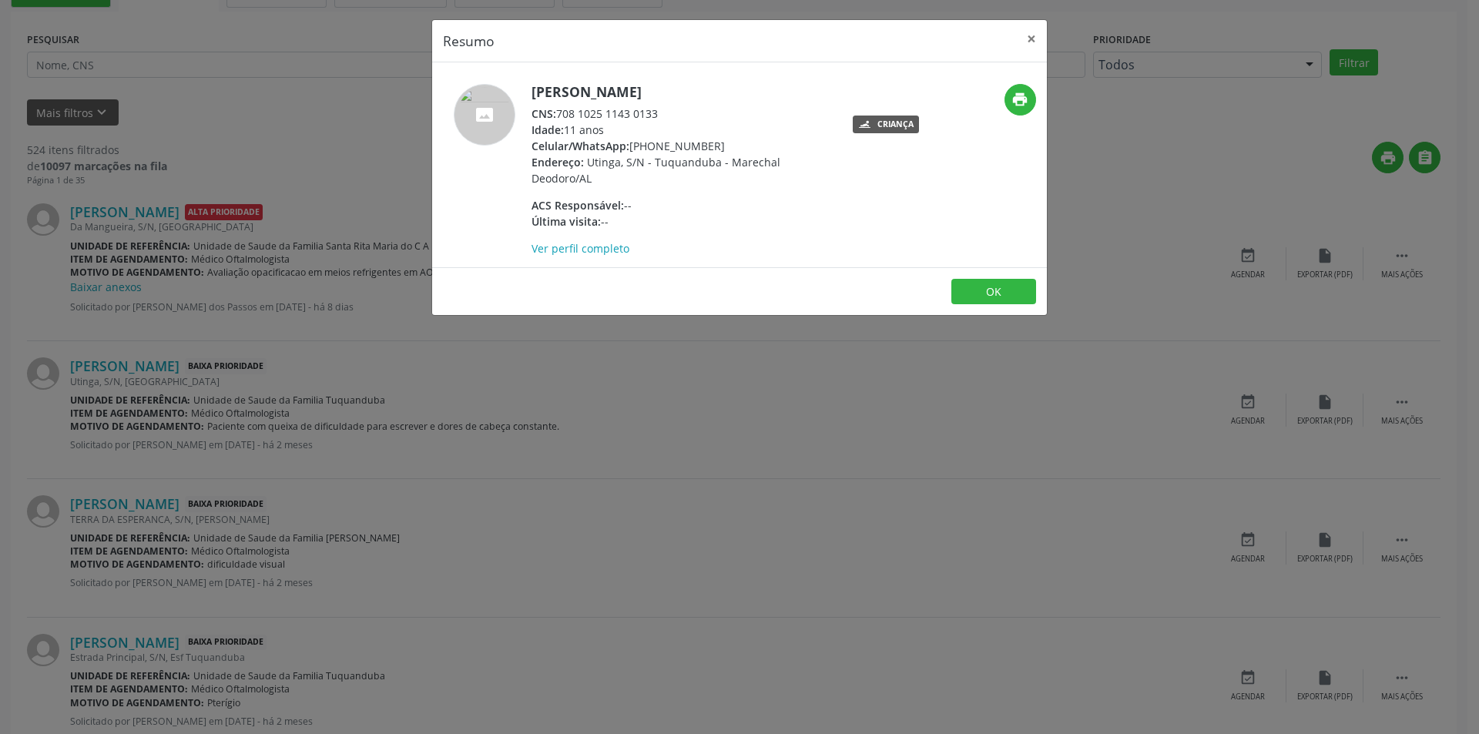
drag, startPoint x: 559, startPoint y: 112, endPoint x: 668, endPoint y: 110, distance: 108.6
click at [668, 110] on div "CNS: 708 1025 1143 0133" at bounding box center [681, 114] width 300 height 16
copy div "708 1025 1143 0133"
click at [994, 290] on button "OK" at bounding box center [993, 292] width 85 height 26
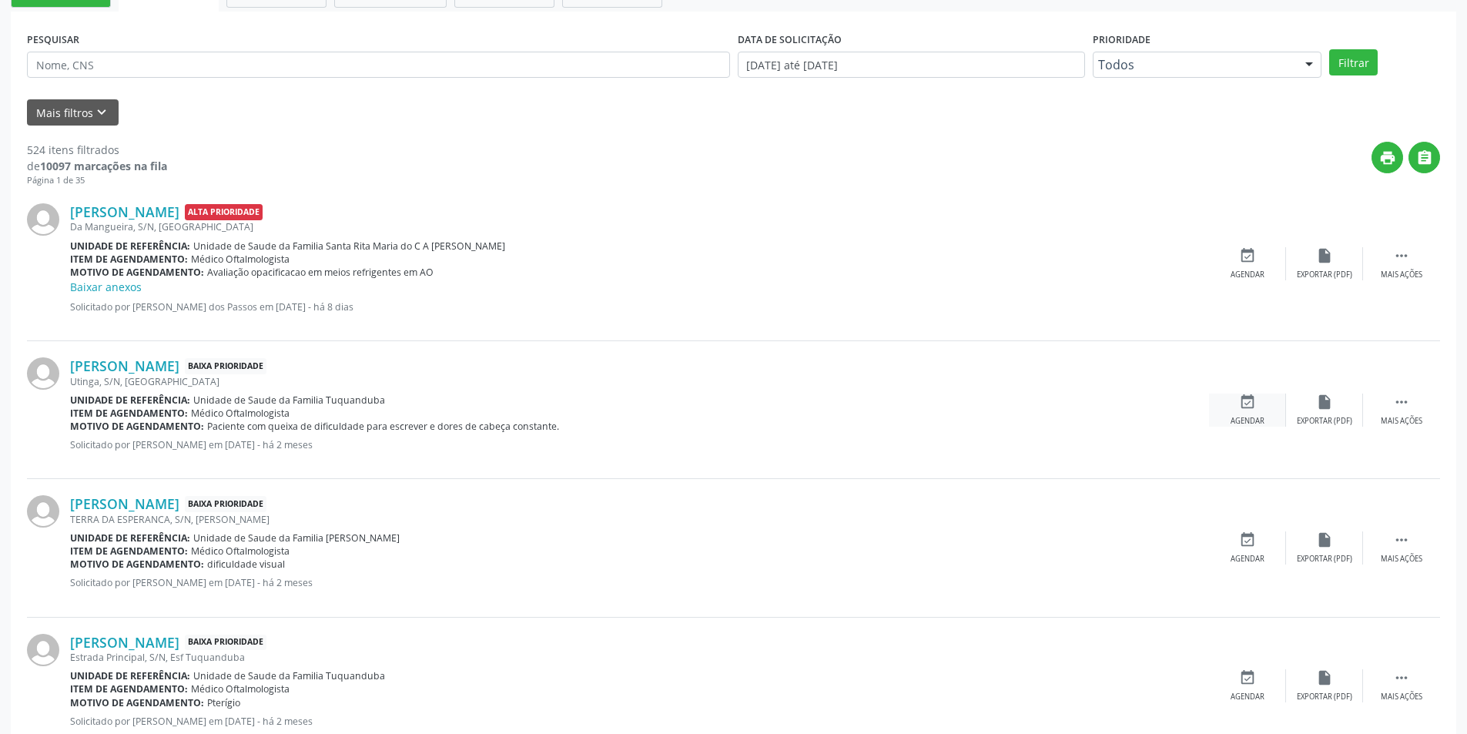
click at [1255, 401] on icon "event_available" at bounding box center [1247, 402] width 17 height 17
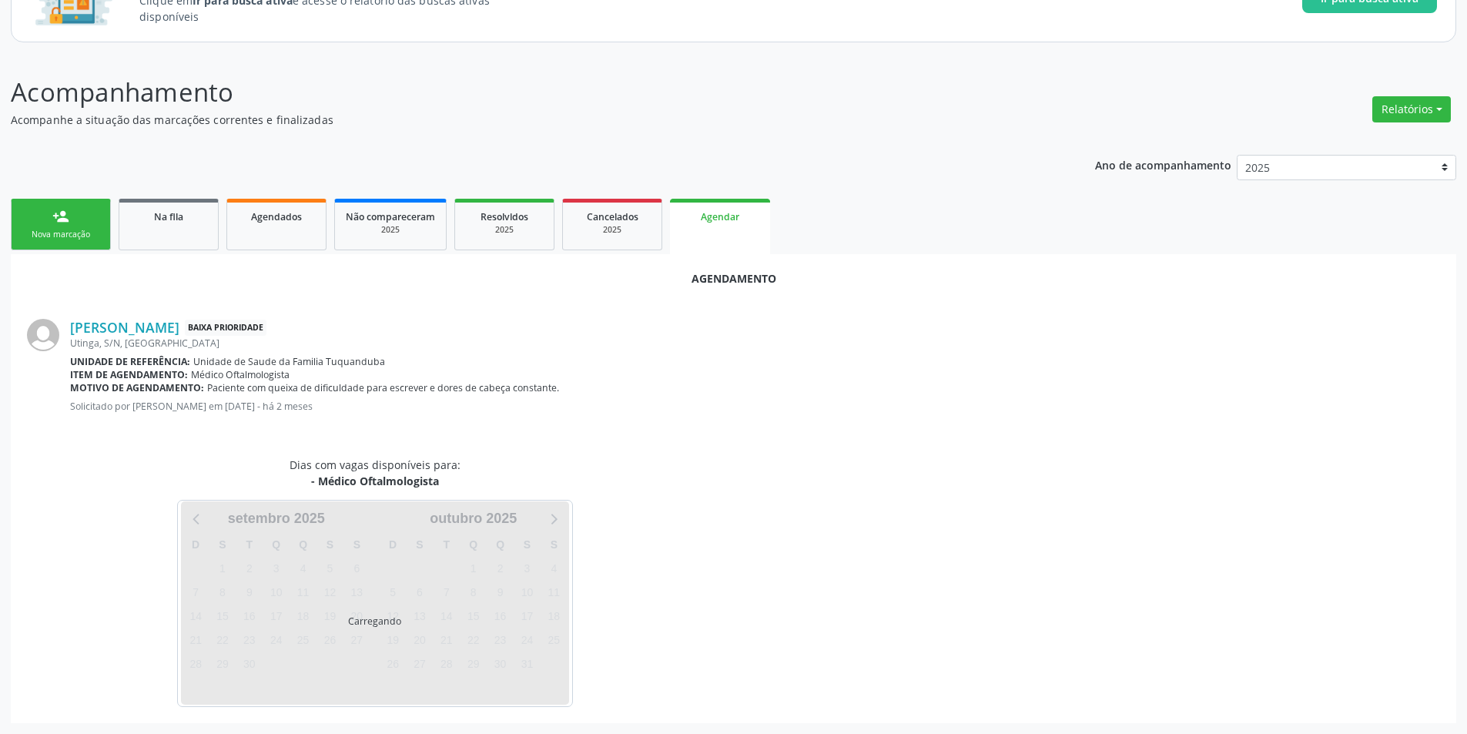
scroll to position [179, 0]
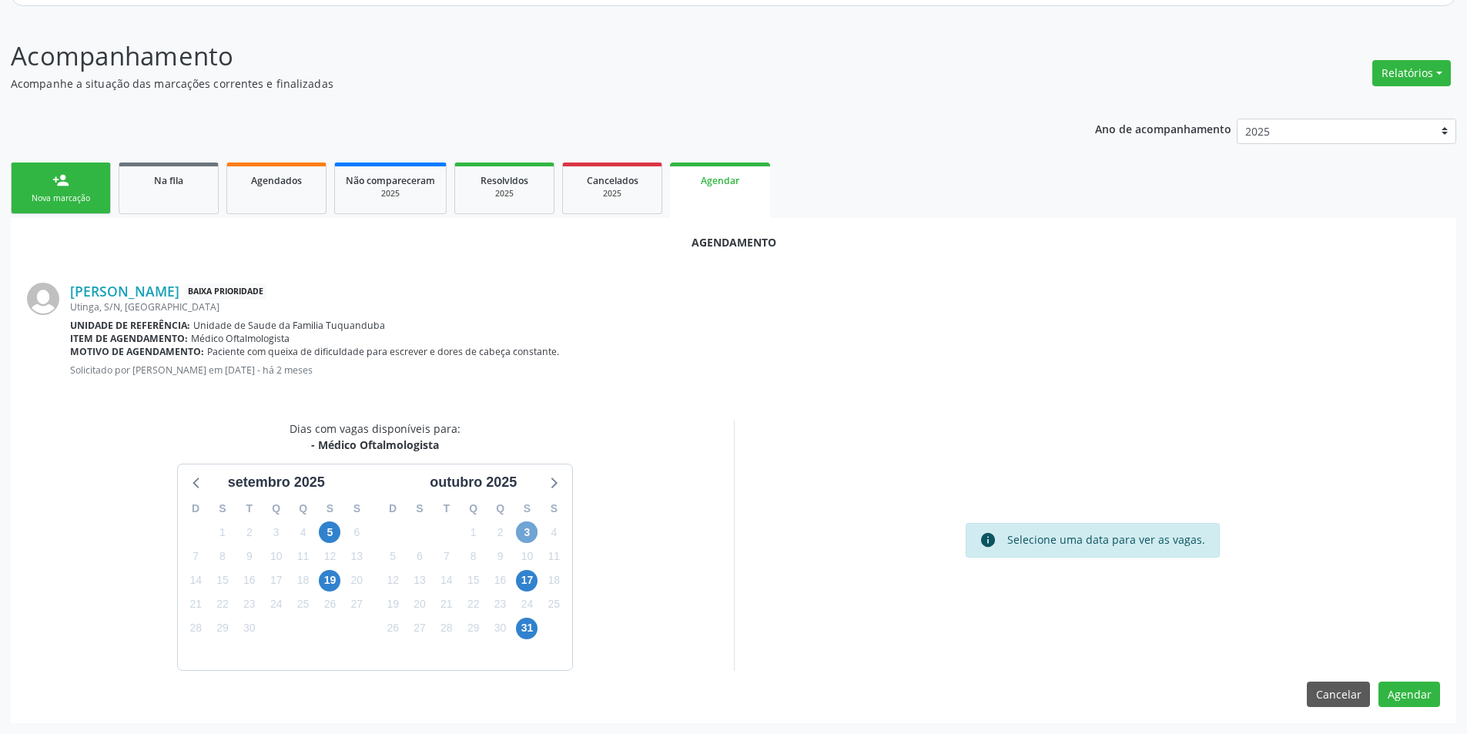
click at [524, 529] on span "3" at bounding box center [527, 532] width 22 height 22
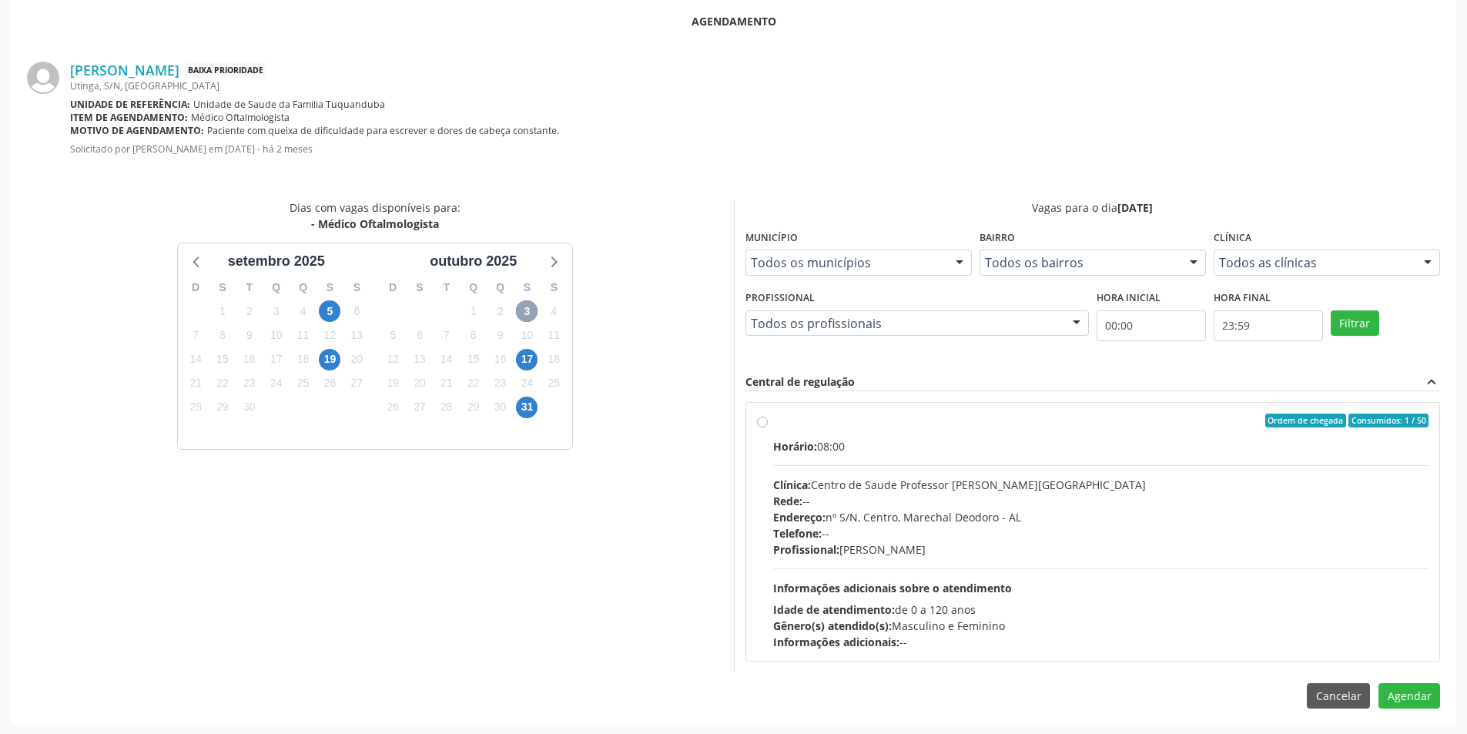
scroll to position [401, 0]
click at [768, 428] on div "Ordem de chegada Consumidos: 1 / 50 Horário: 08:00 Clínica: Centro de Saude Pro…" at bounding box center [1093, 530] width 672 height 236
radio input "true"
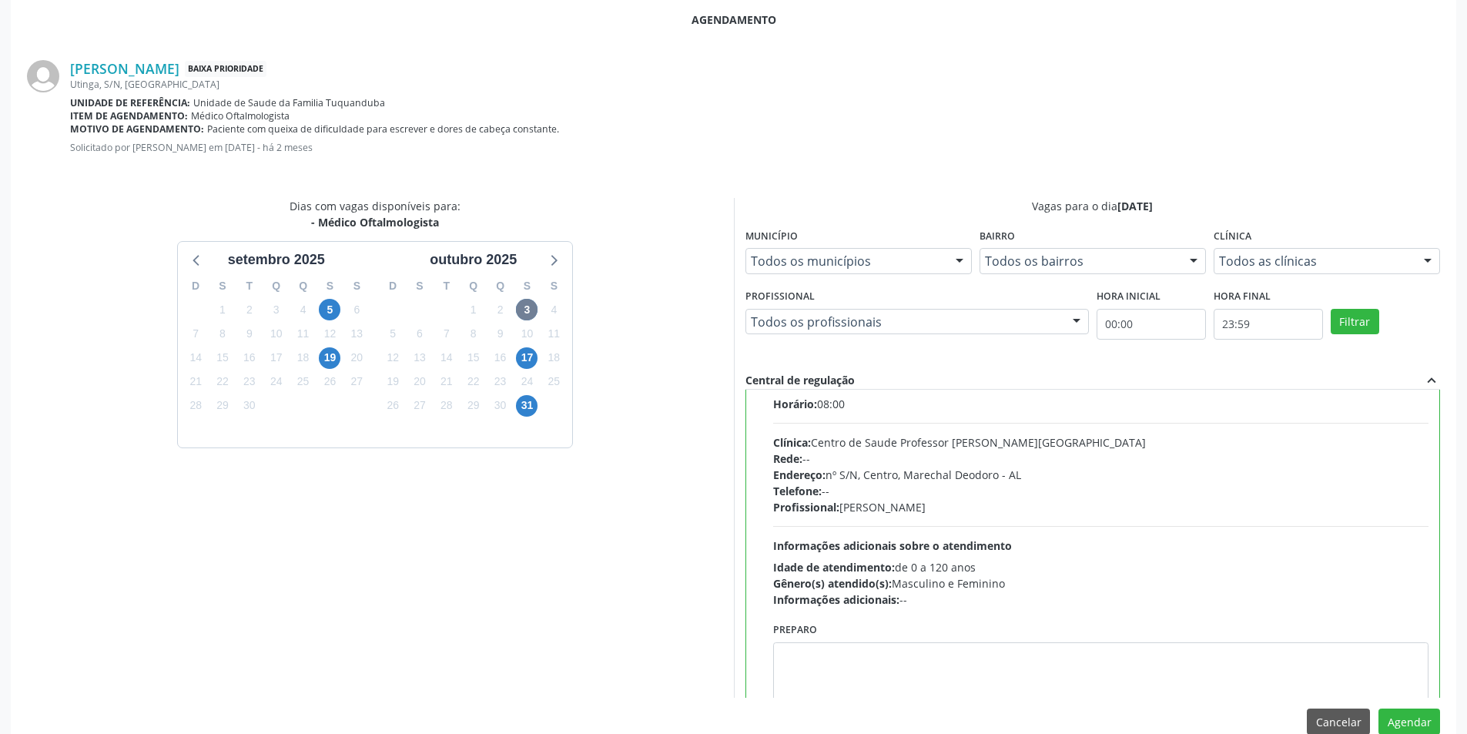
scroll to position [76, 0]
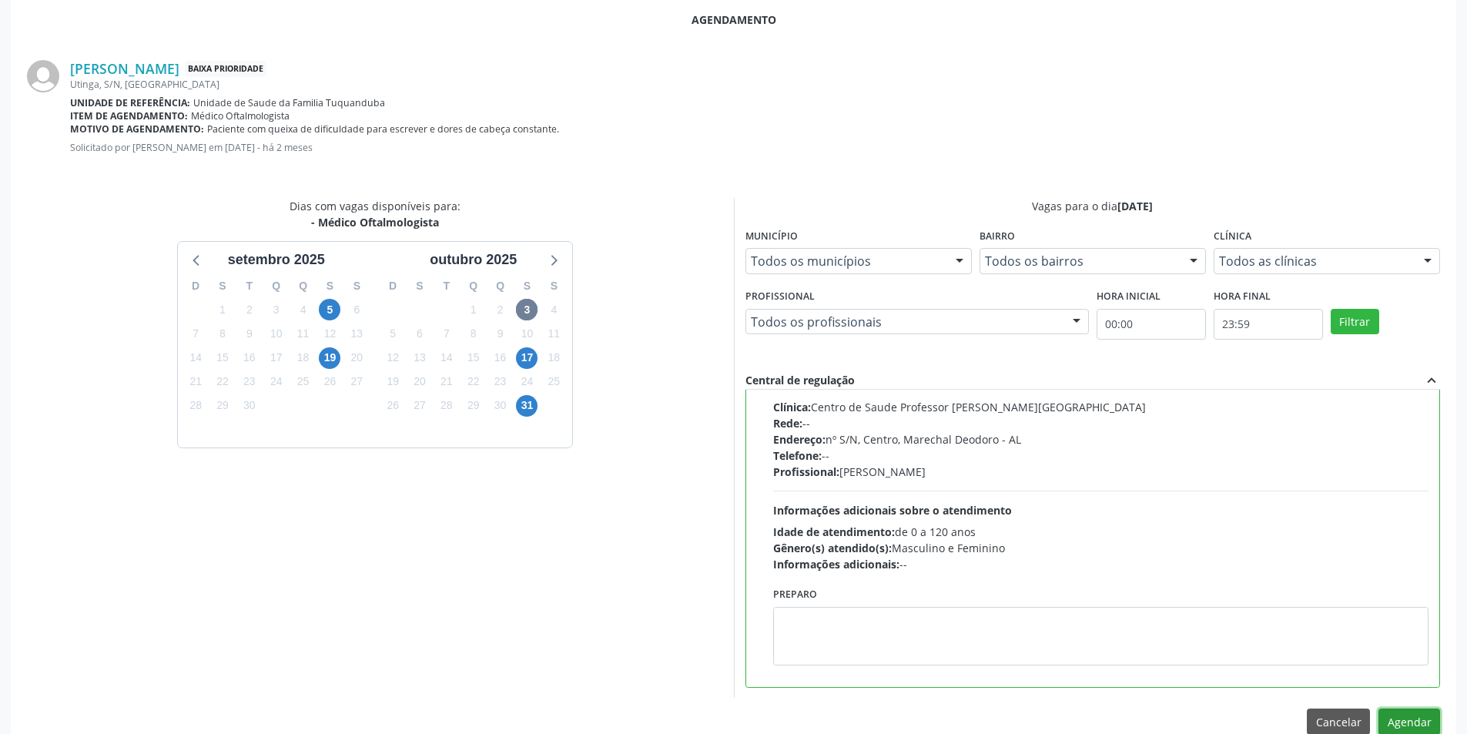
click at [1426, 723] on button "Agendar" at bounding box center [1410, 722] width 62 height 26
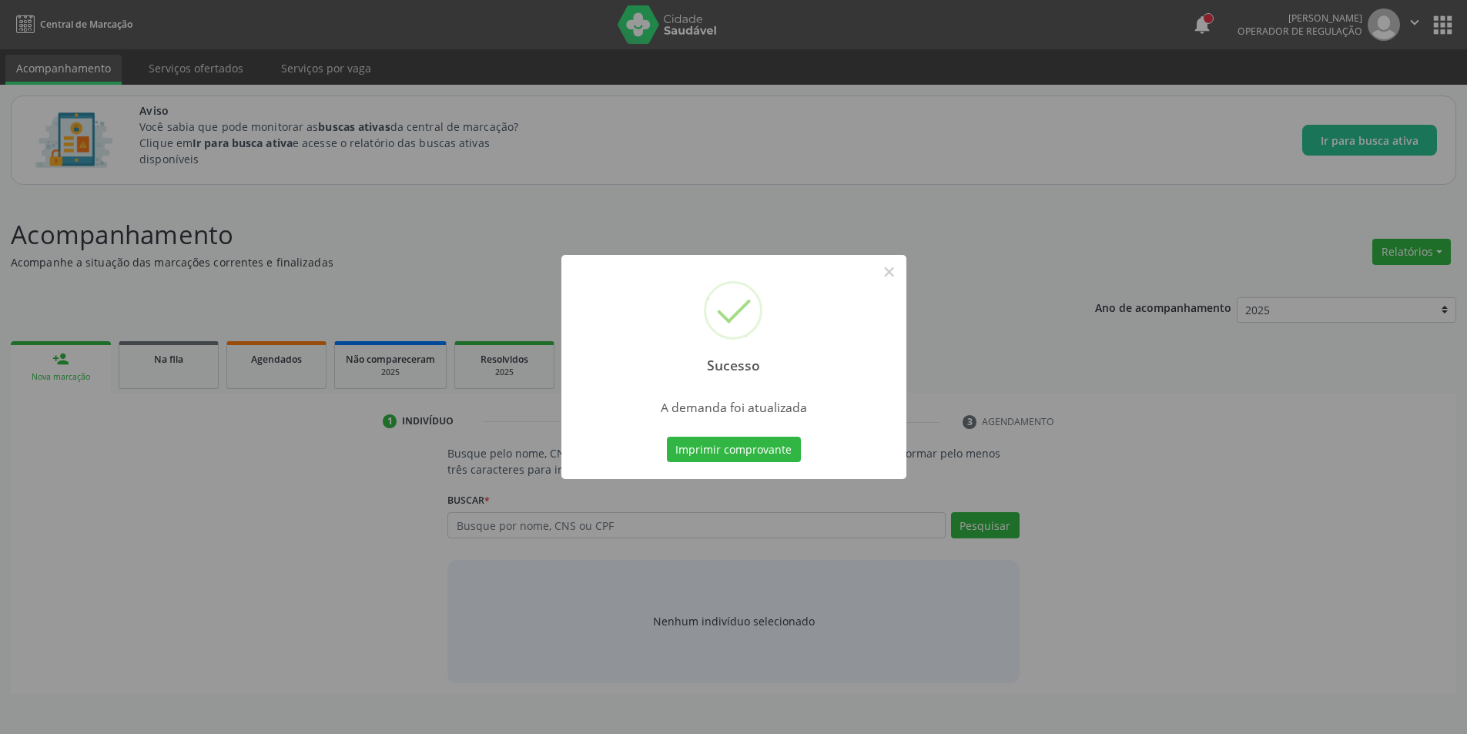
scroll to position [0, 0]
click at [894, 270] on button "×" at bounding box center [895, 272] width 26 height 26
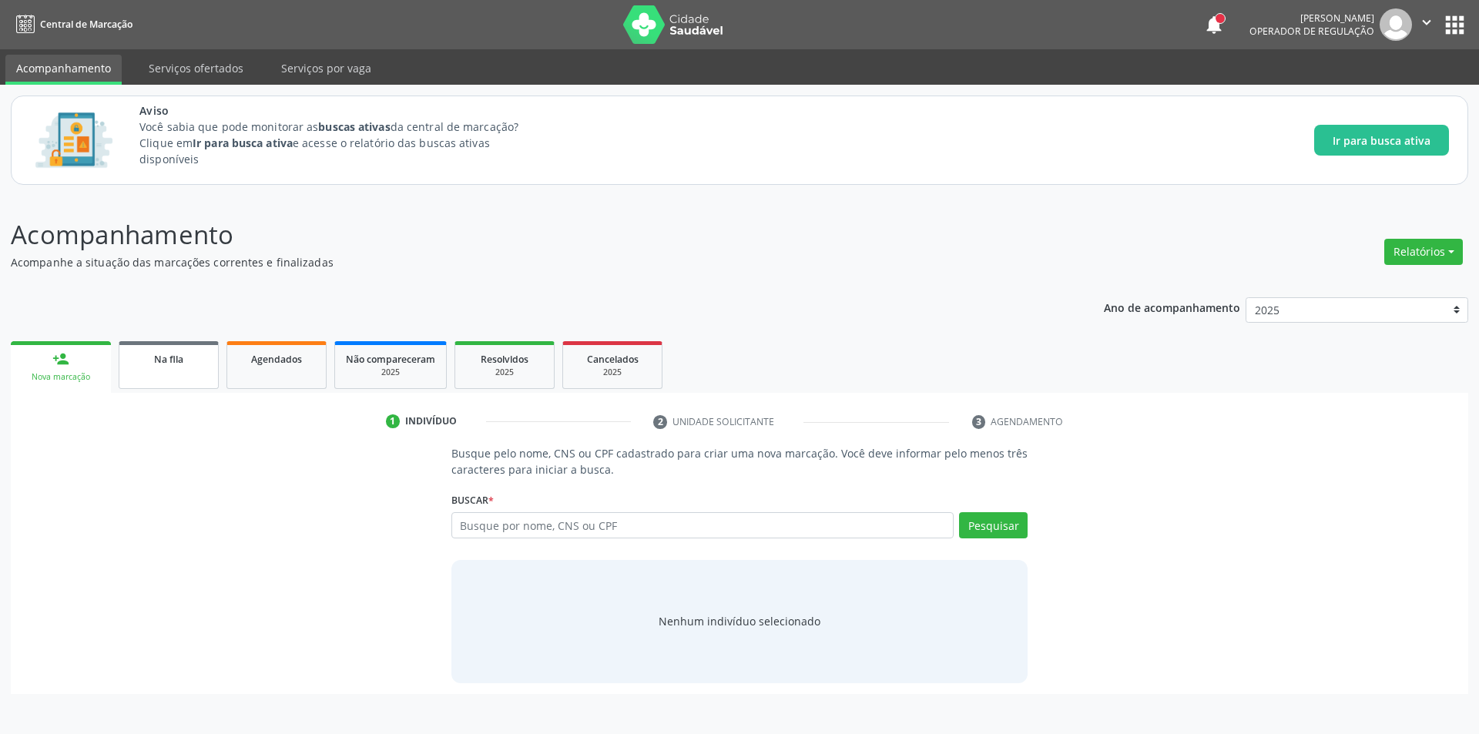
click at [173, 370] on link "Na fila" at bounding box center [169, 365] width 100 height 48
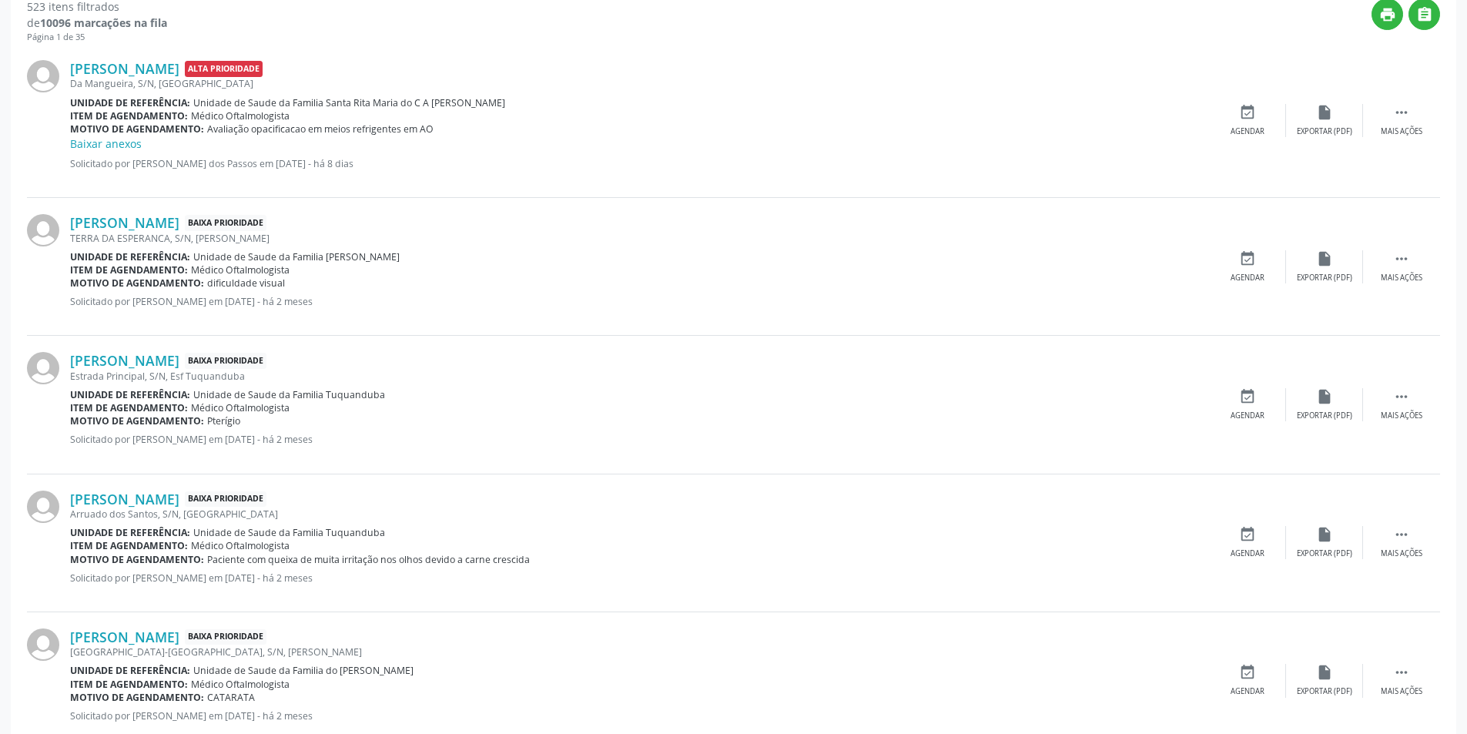
scroll to position [539, 0]
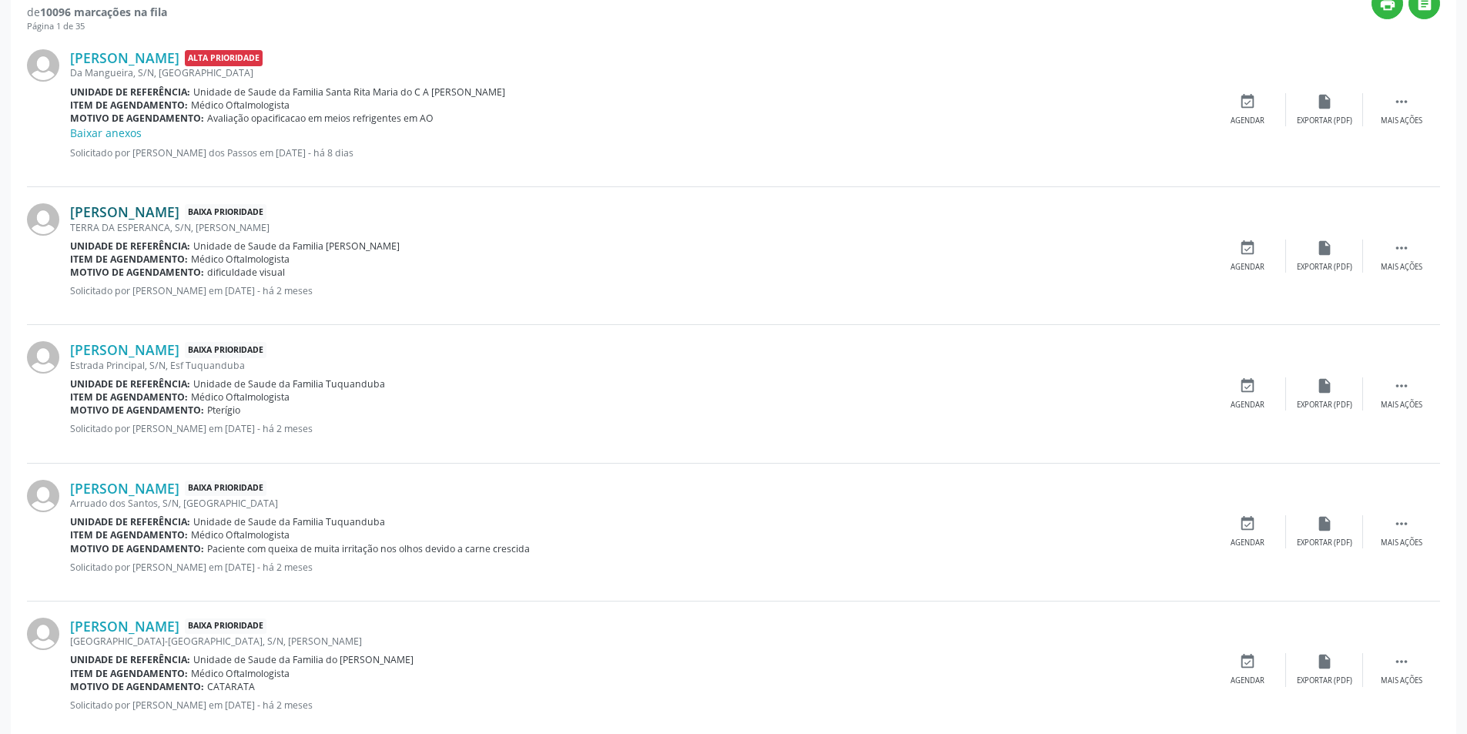
click at [131, 216] on link "[PERSON_NAME]" at bounding box center [124, 211] width 109 height 17
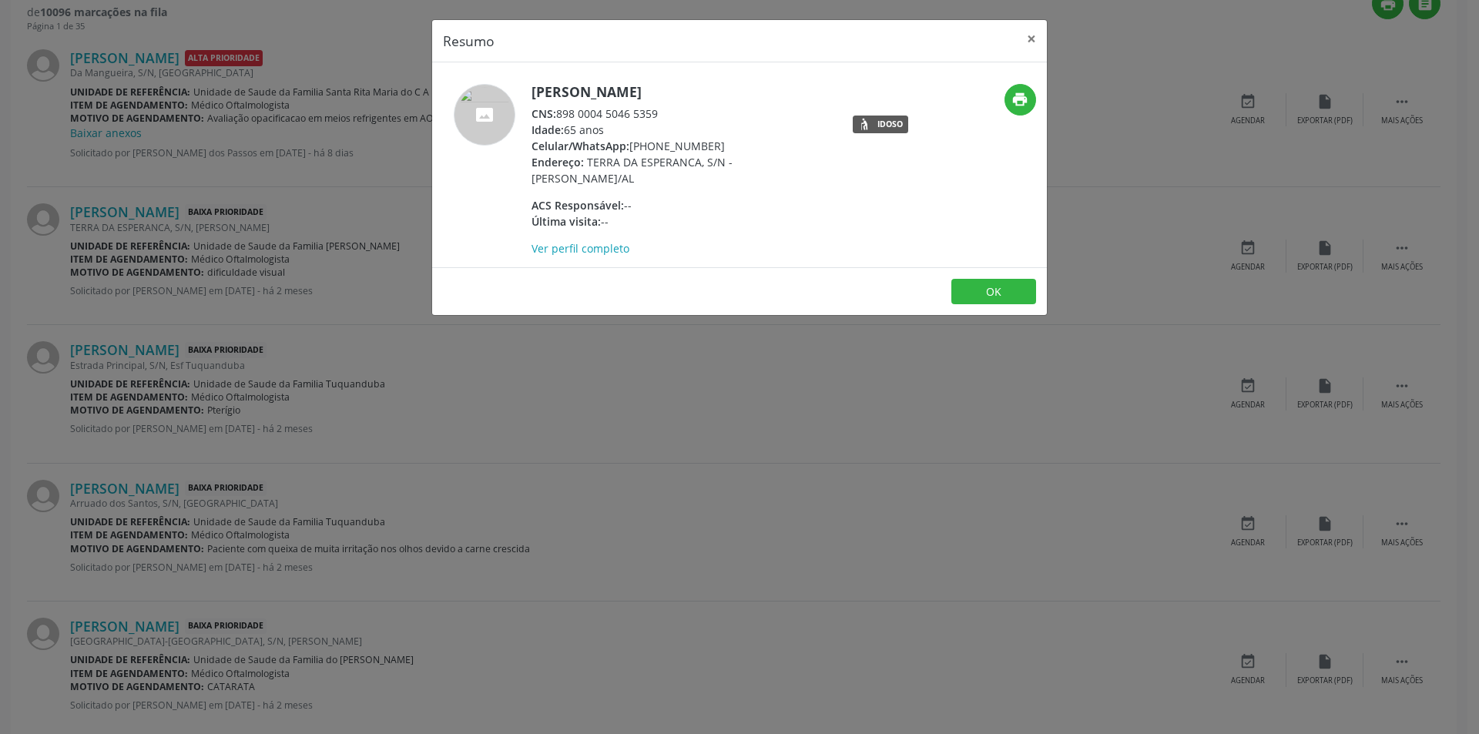
drag, startPoint x: 557, startPoint y: 116, endPoint x: 661, endPoint y: 110, distance: 104.2
click at [661, 110] on div "CNS: 898 0004 5046 5359" at bounding box center [681, 114] width 300 height 16
click at [603, 114] on div "CNS: 898 0004 5046 5359" at bounding box center [681, 114] width 300 height 16
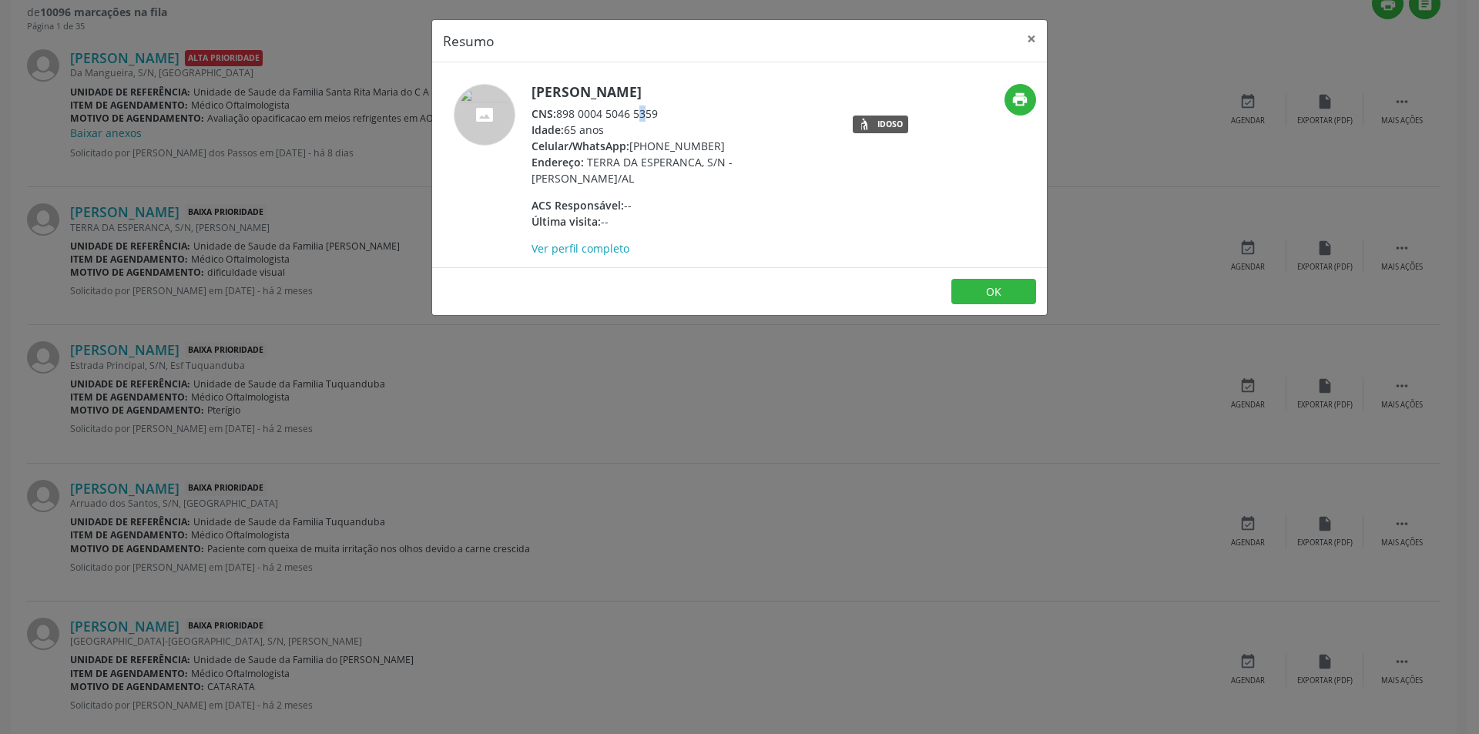
click at [603, 114] on div "CNS: 898 0004 5046 5359" at bounding box center [681, 114] width 300 height 16
click at [624, 110] on div "CNS: 898 0004 5046 5359" at bounding box center [681, 114] width 300 height 16
drag, startPoint x: 656, startPoint y: 114, endPoint x: 559, endPoint y: 114, distance: 97.0
click at [559, 114] on div "CNS: 898 0004 5046 5359" at bounding box center [681, 114] width 300 height 16
copy div "898 0004 5046 5359"
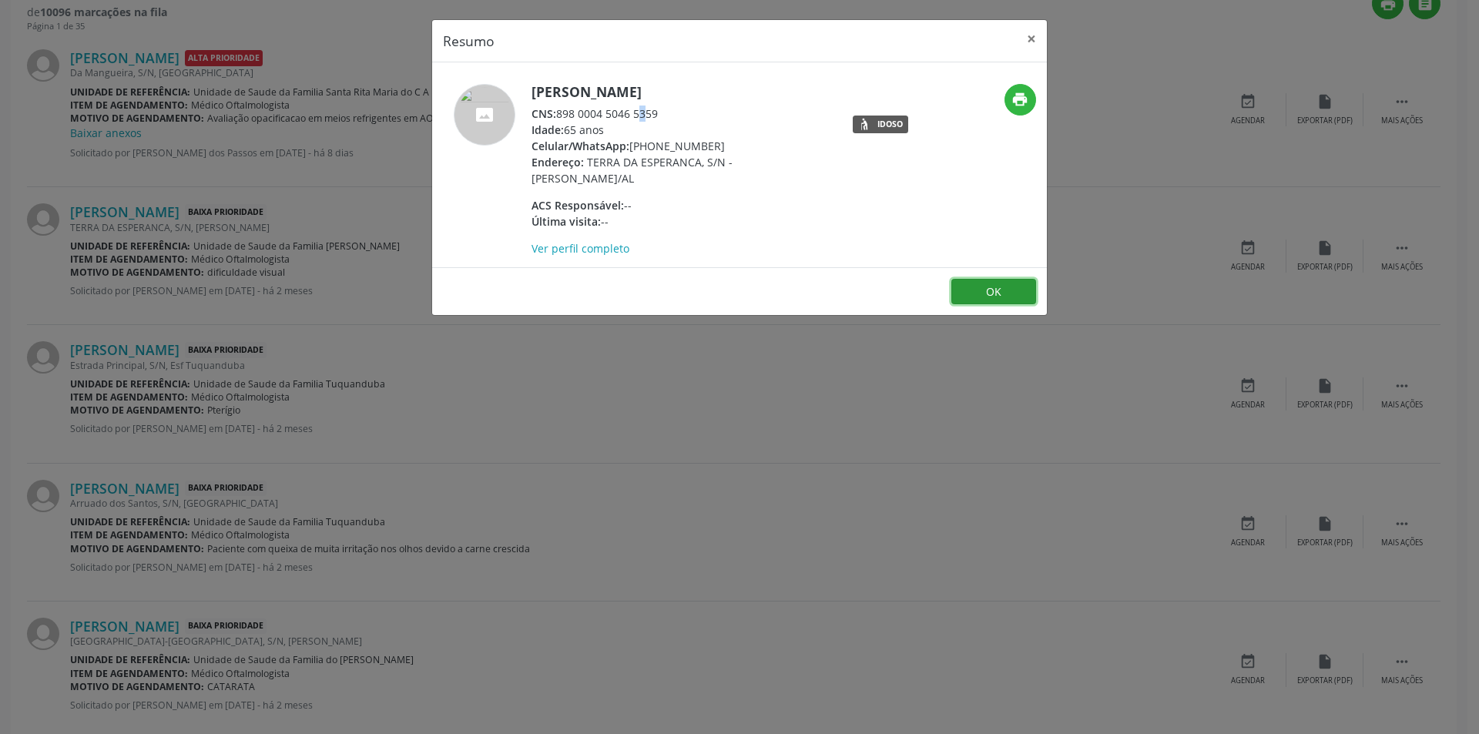
click at [999, 289] on button "OK" at bounding box center [993, 292] width 85 height 26
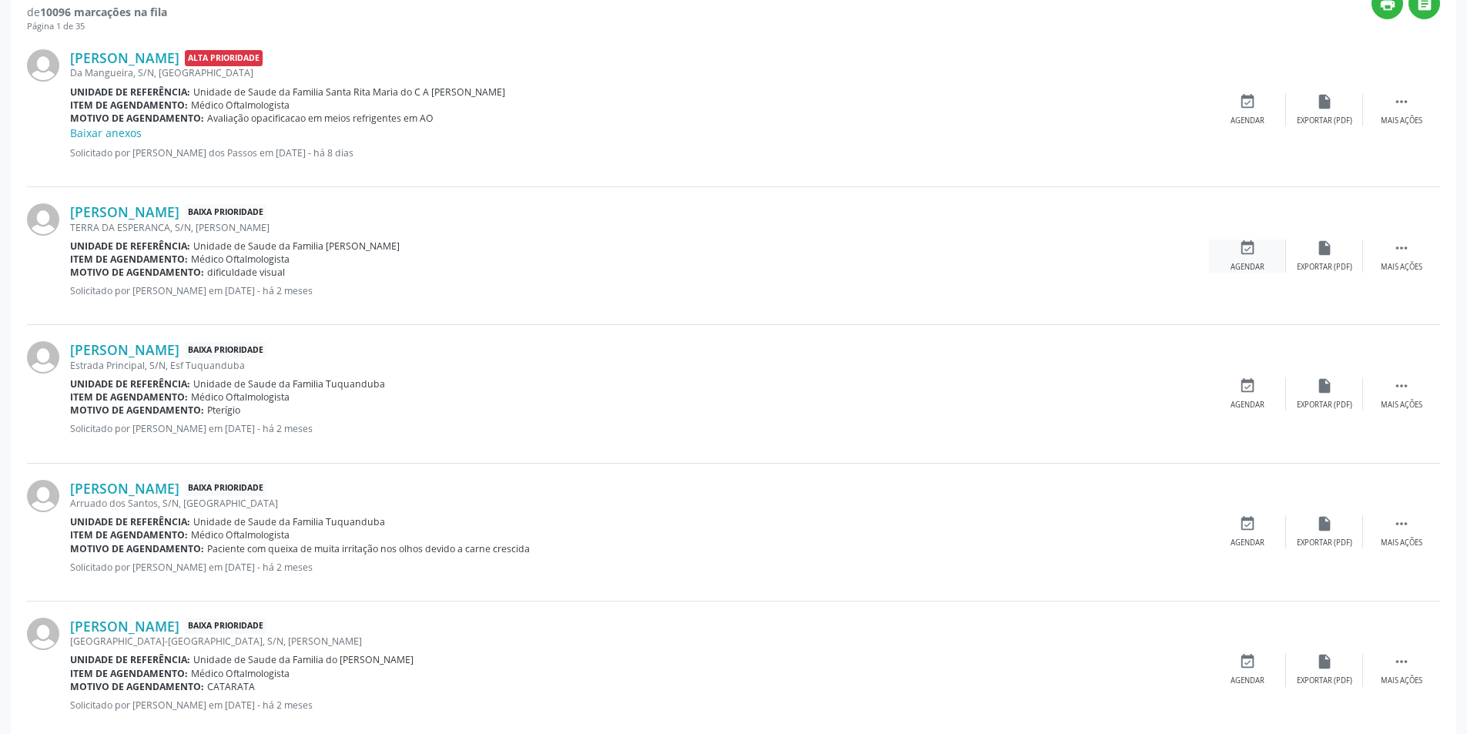
click at [1254, 252] on icon "event_available" at bounding box center [1247, 248] width 17 height 17
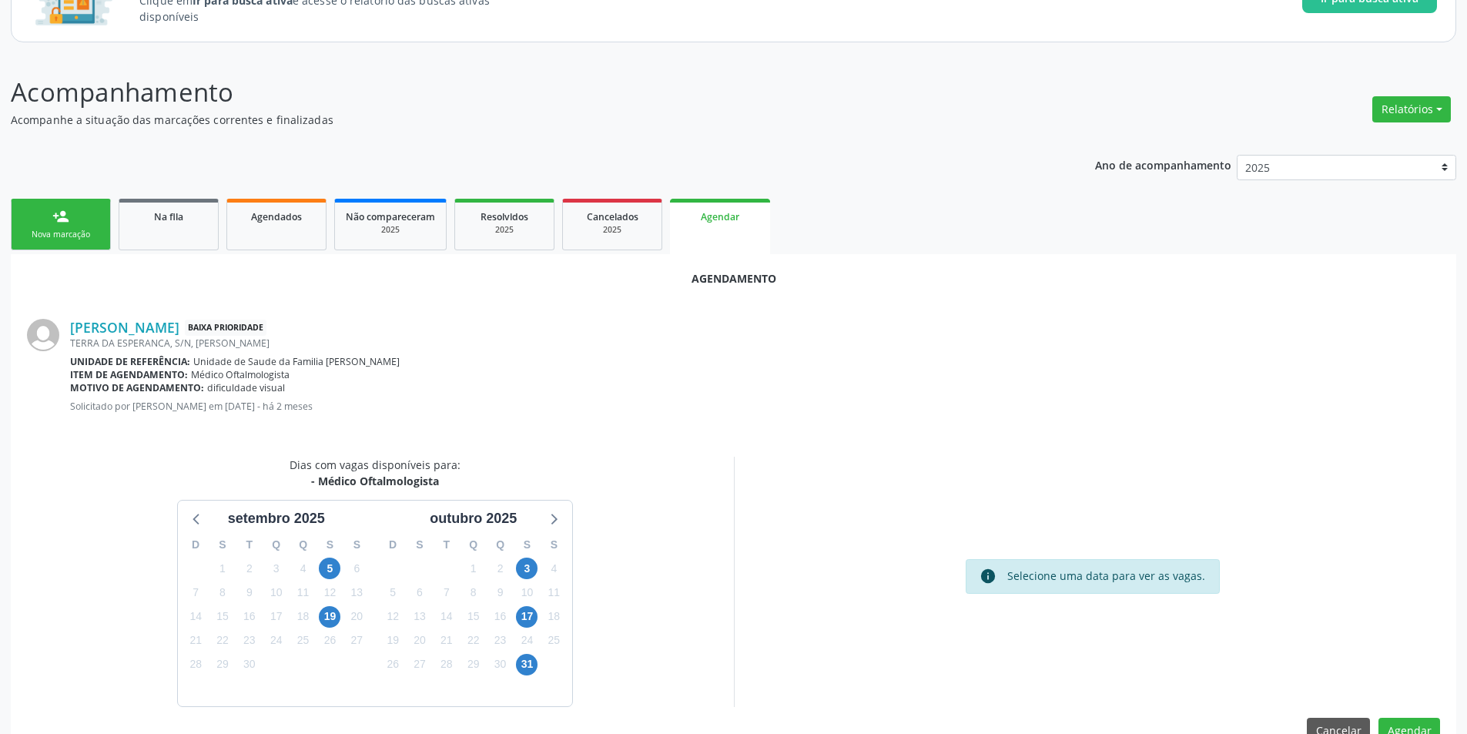
scroll to position [179, 0]
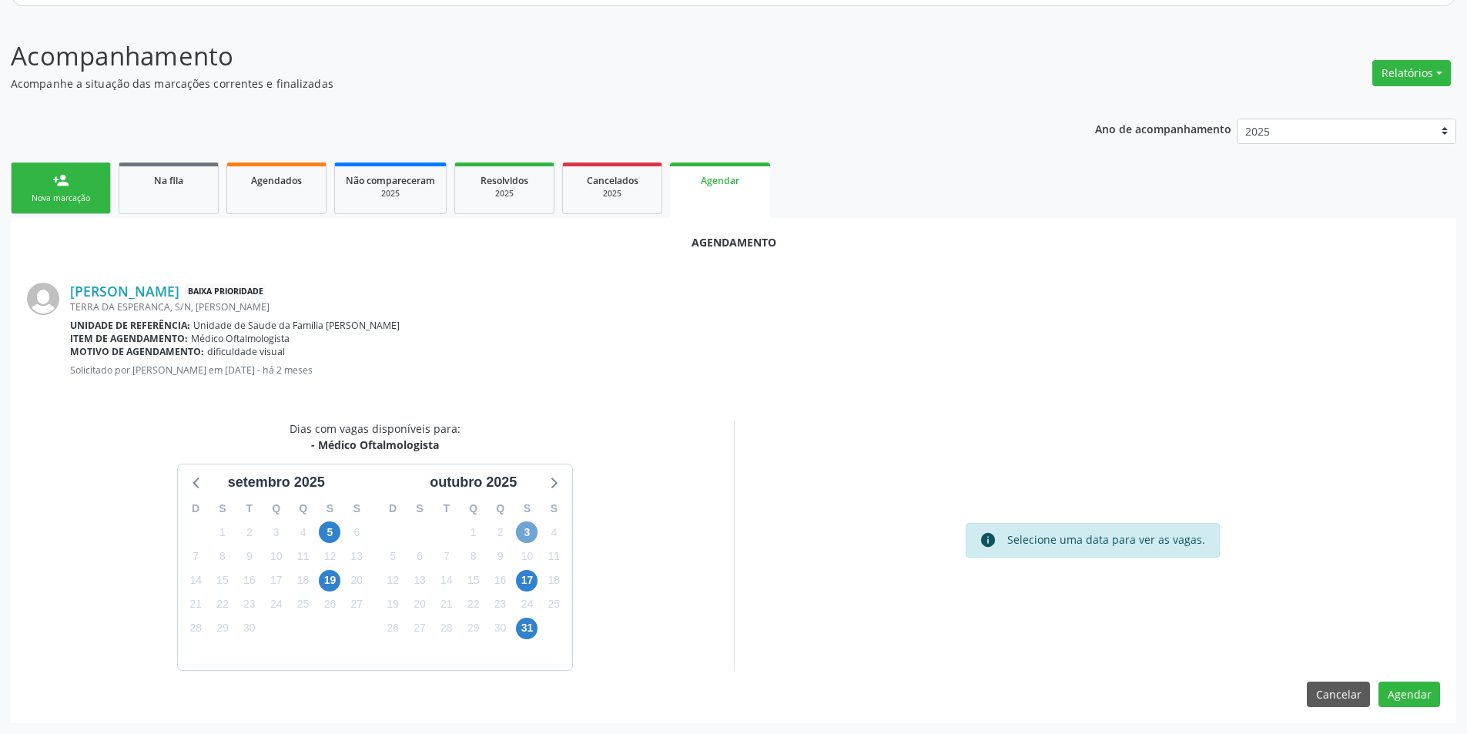
click at [519, 533] on span "3" at bounding box center [527, 532] width 22 height 22
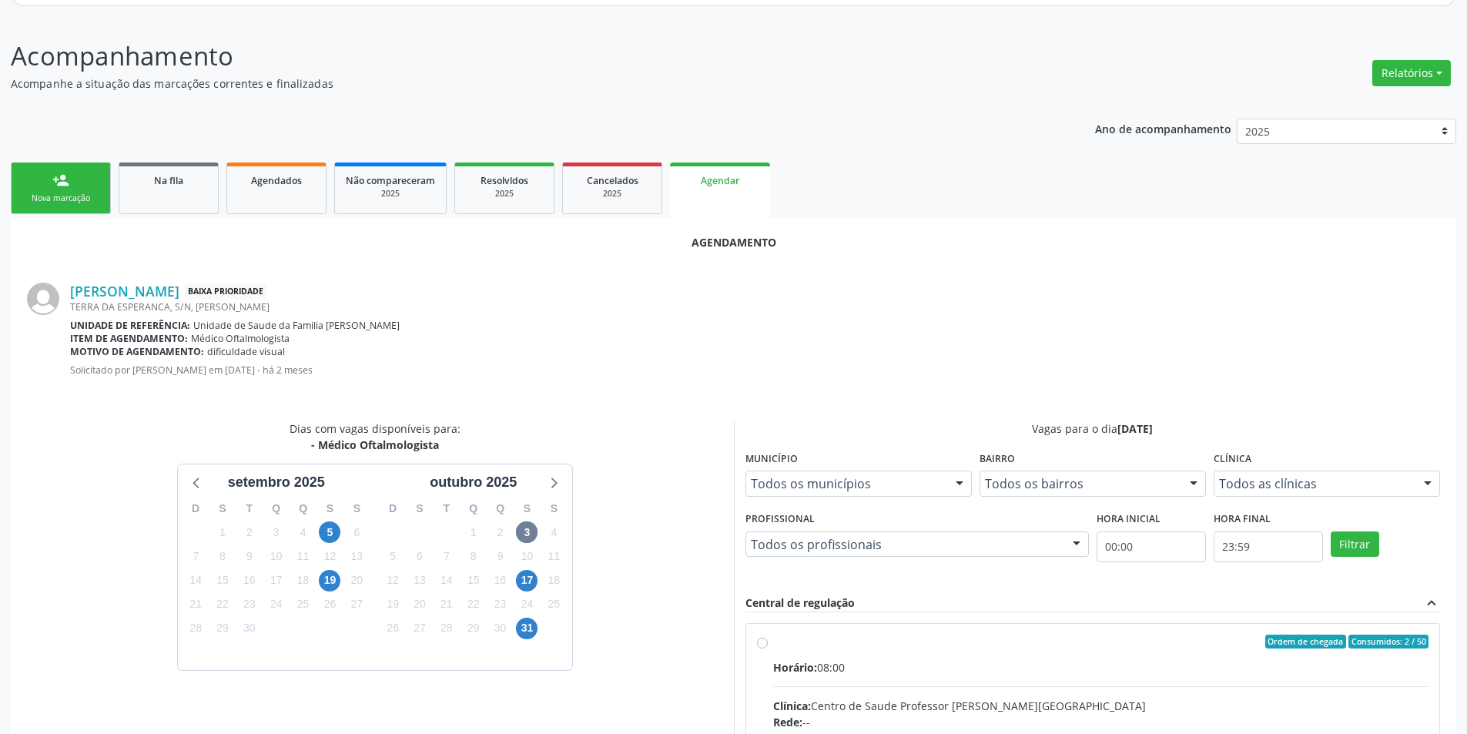
click at [759, 641] on input "Ordem de chegada Consumidos: 2 / 50 Horário: 08:00 Clínica: Centro de Saude Pro…" at bounding box center [762, 642] width 11 height 14
radio input "true"
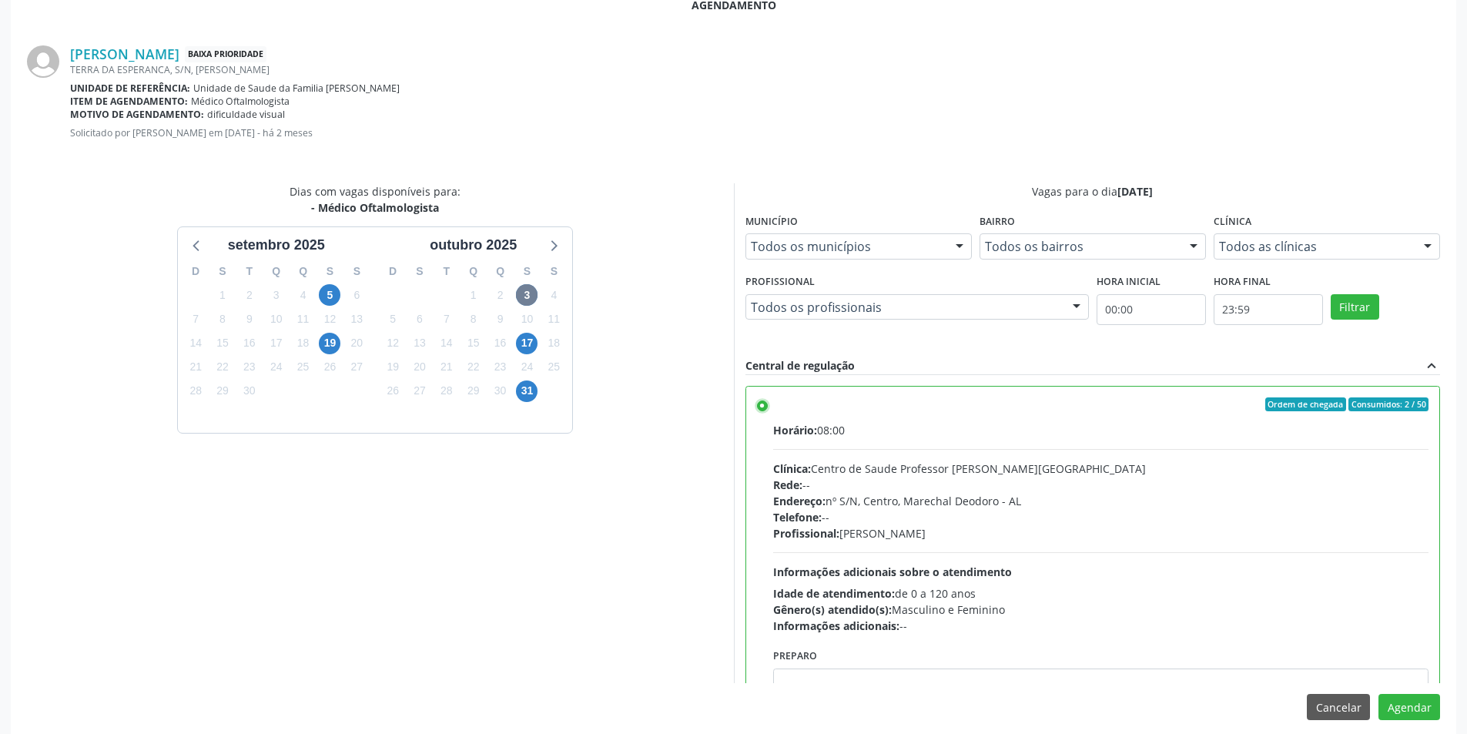
scroll to position [429, 0]
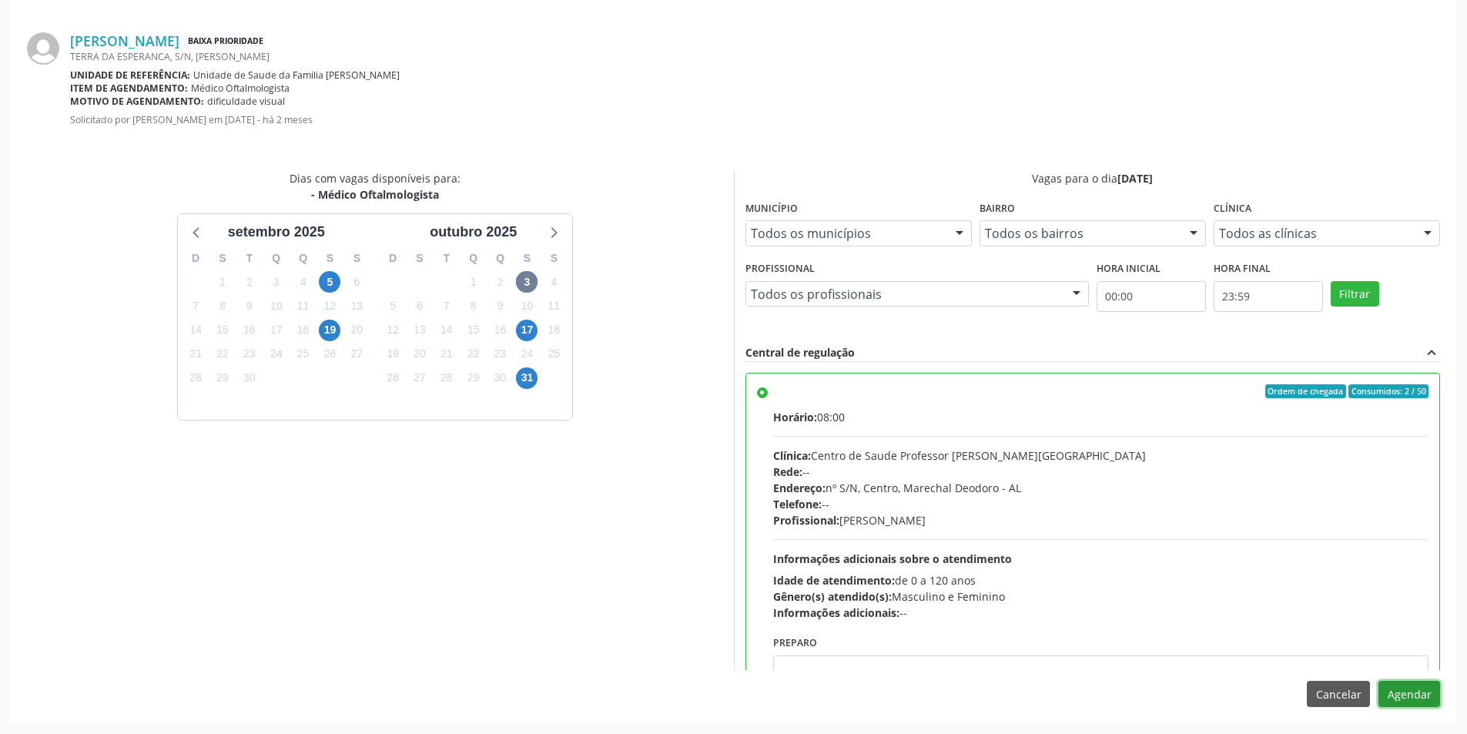
click at [1402, 698] on button "Agendar" at bounding box center [1410, 694] width 62 height 26
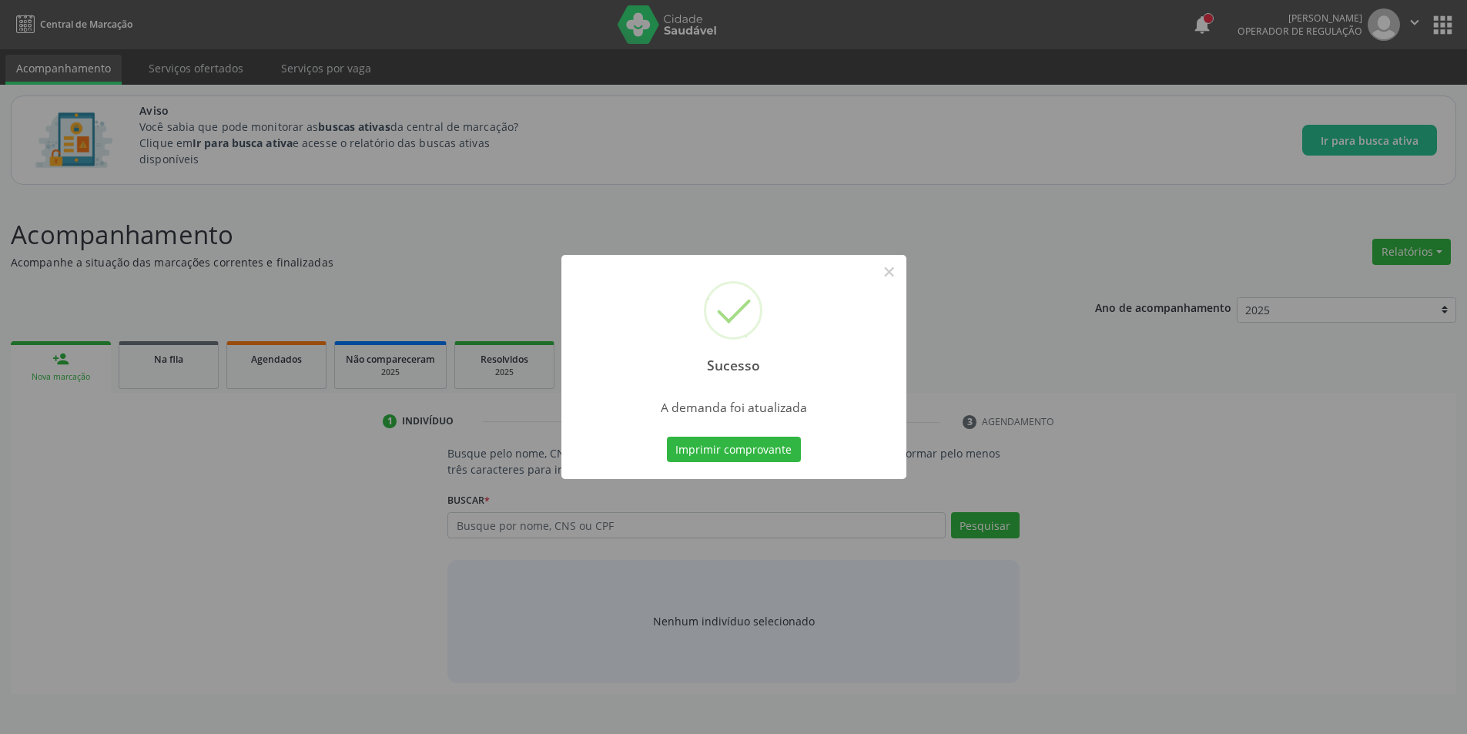
scroll to position [0, 0]
click at [894, 273] on button "×" at bounding box center [895, 272] width 26 height 26
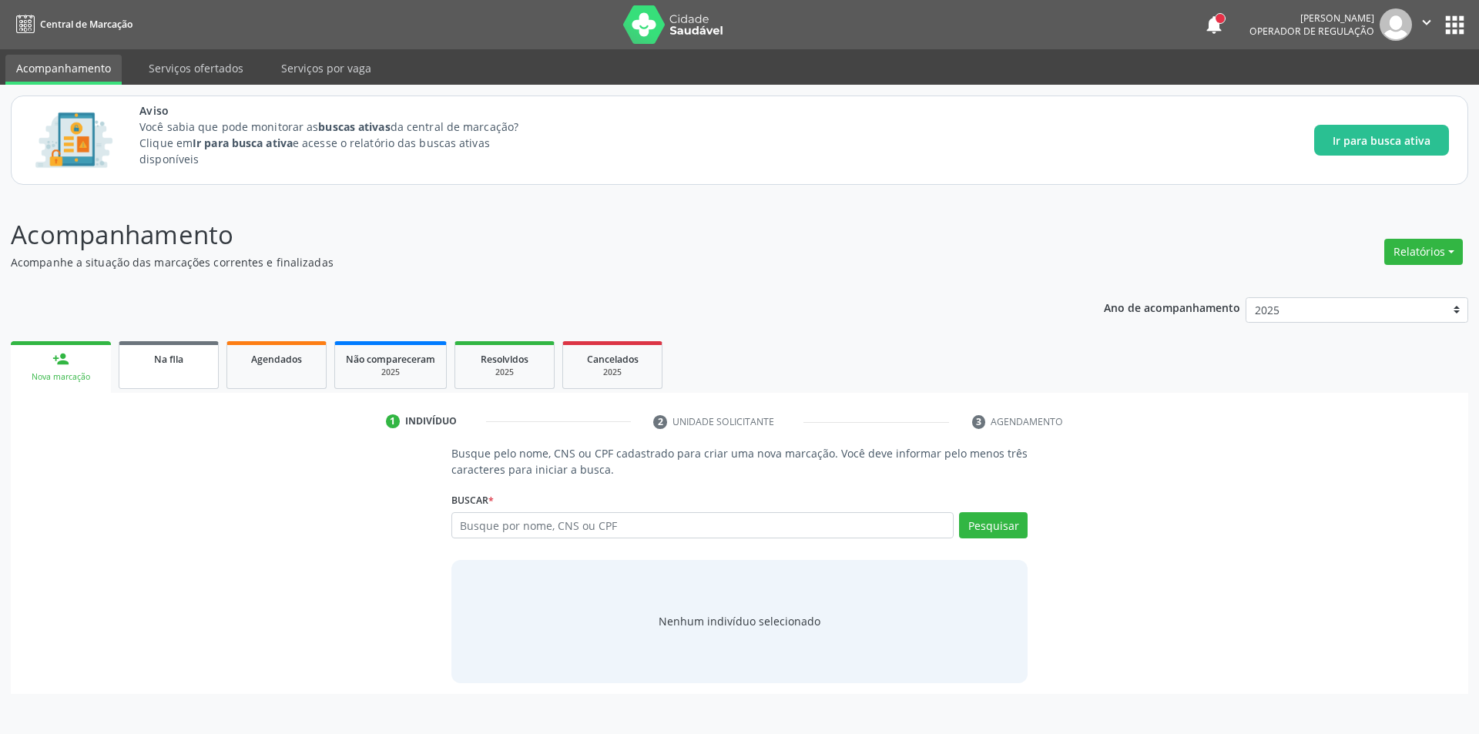
click at [176, 385] on link "Na fila" at bounding box center [169, 365] width 100 height 48
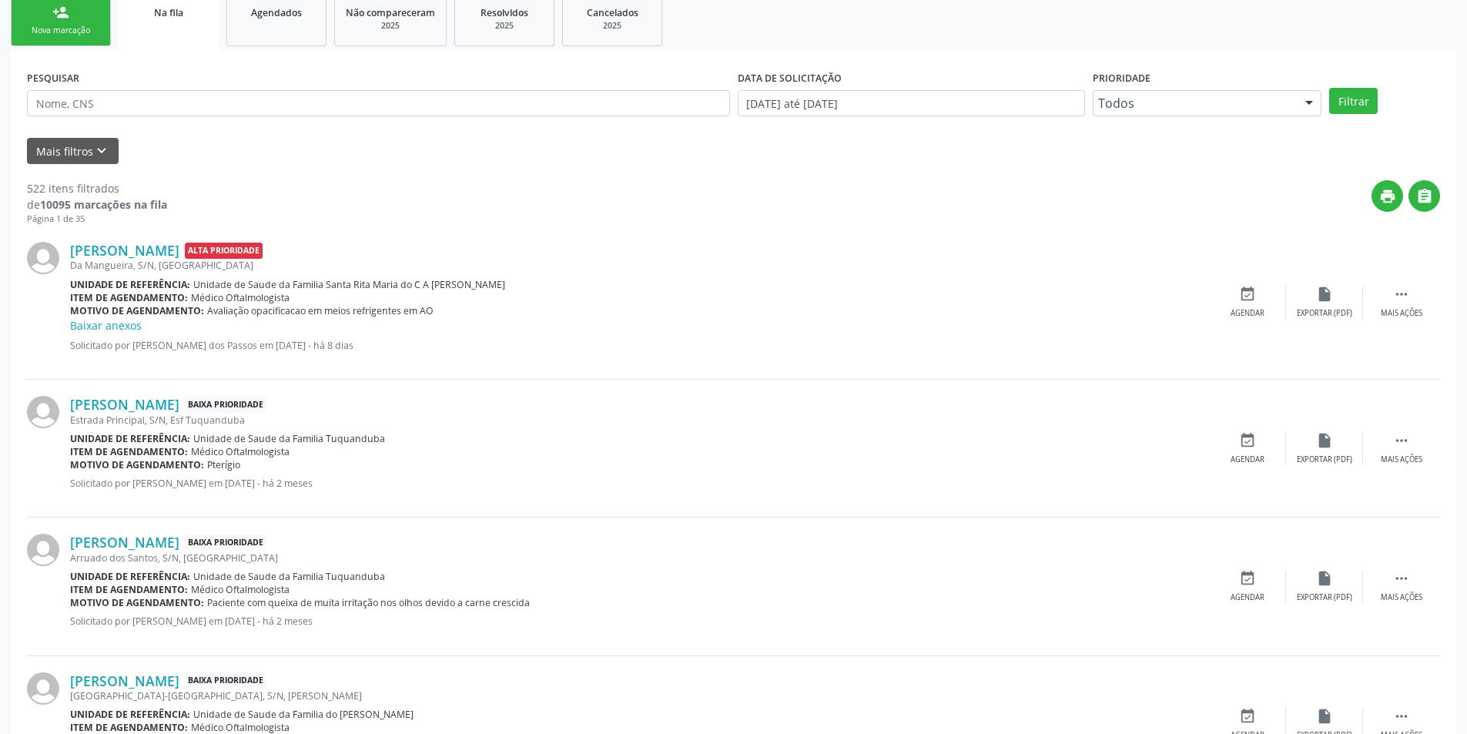
scroll to position [385, 0]
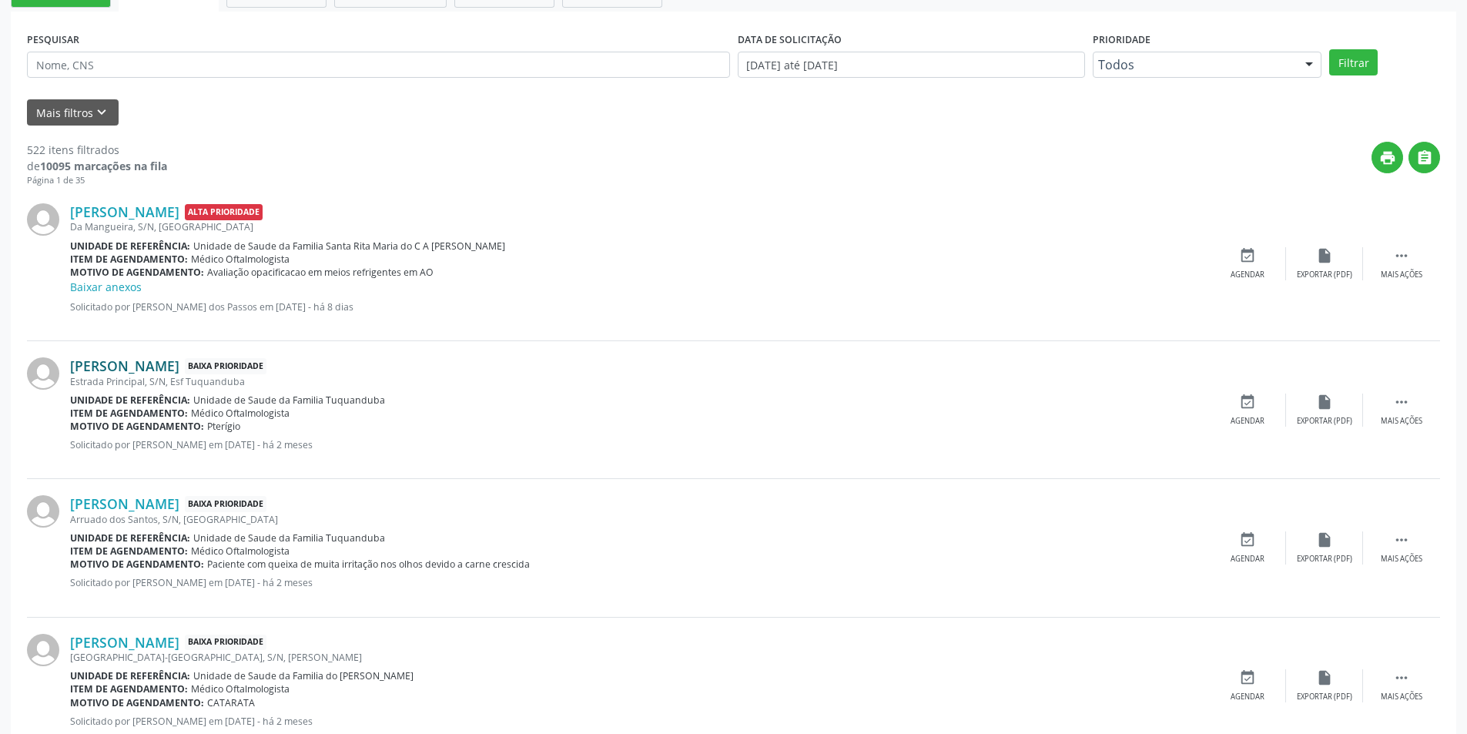
click at [179, 365] on link "[PERSON_NAME]" at bounding box center [124, 365] width 109 height 17
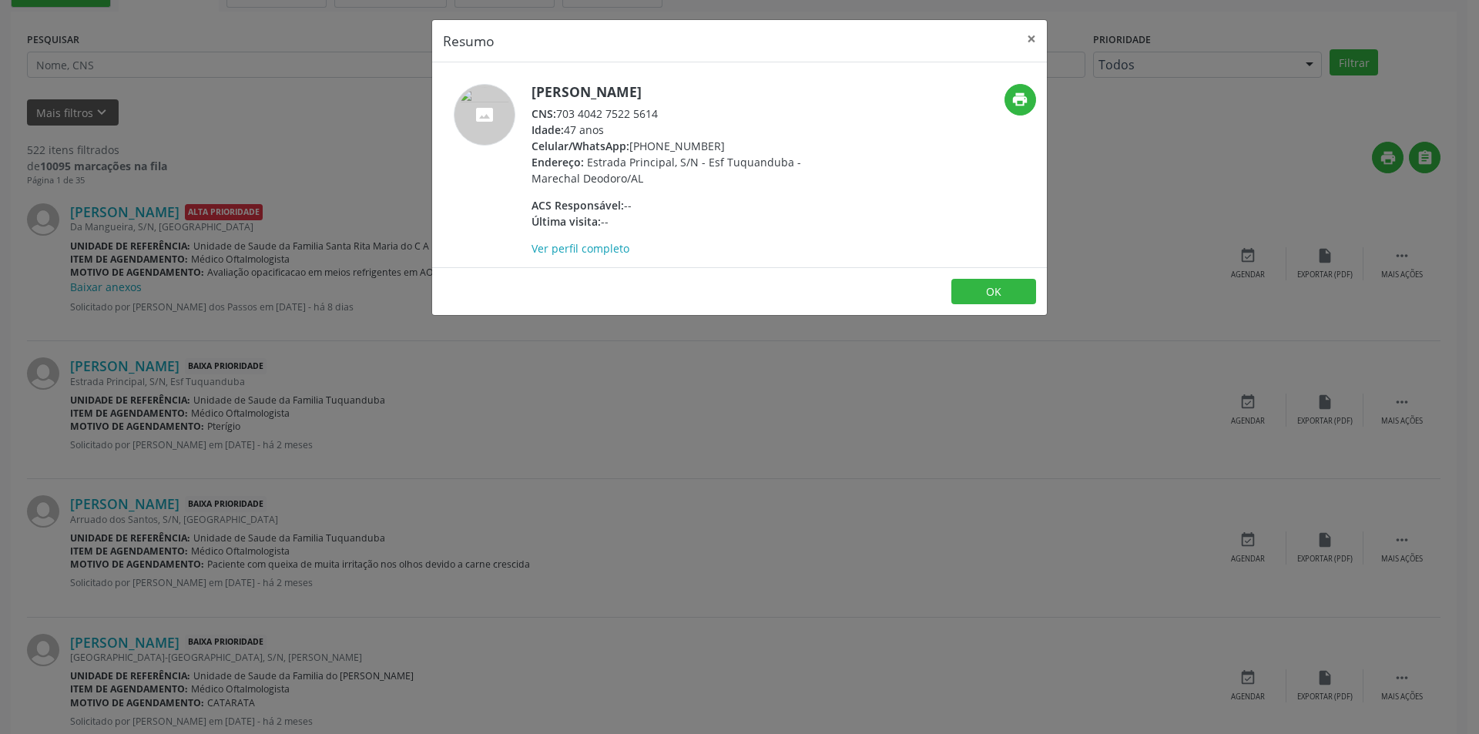
drag, startPoint x: 558, startPoint y: 112, endPoint x: 672, endPoint y: 112, distance: 113.2
click at [672, 112] on div "CNS: 703 4042 7522 5614" at bounding box center [681, 114] width 300 height 16
copy div "703 4042 7522 5614"
click at [996, 285] on button "OK" at bounding box center [993, 292] width 85 height 26
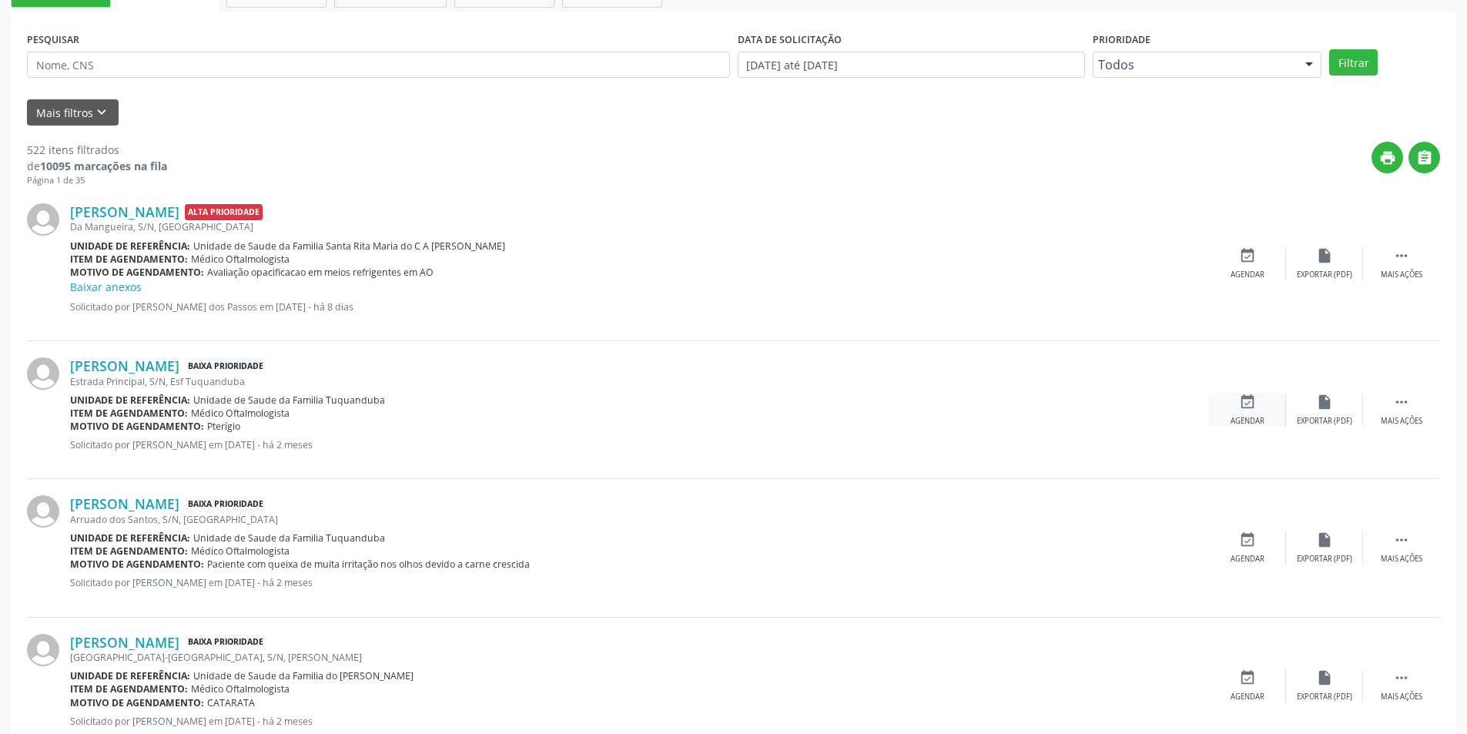
click at [1240, 407] on icon "event_available" at bounding box center [1247, 402] width 17 height 17
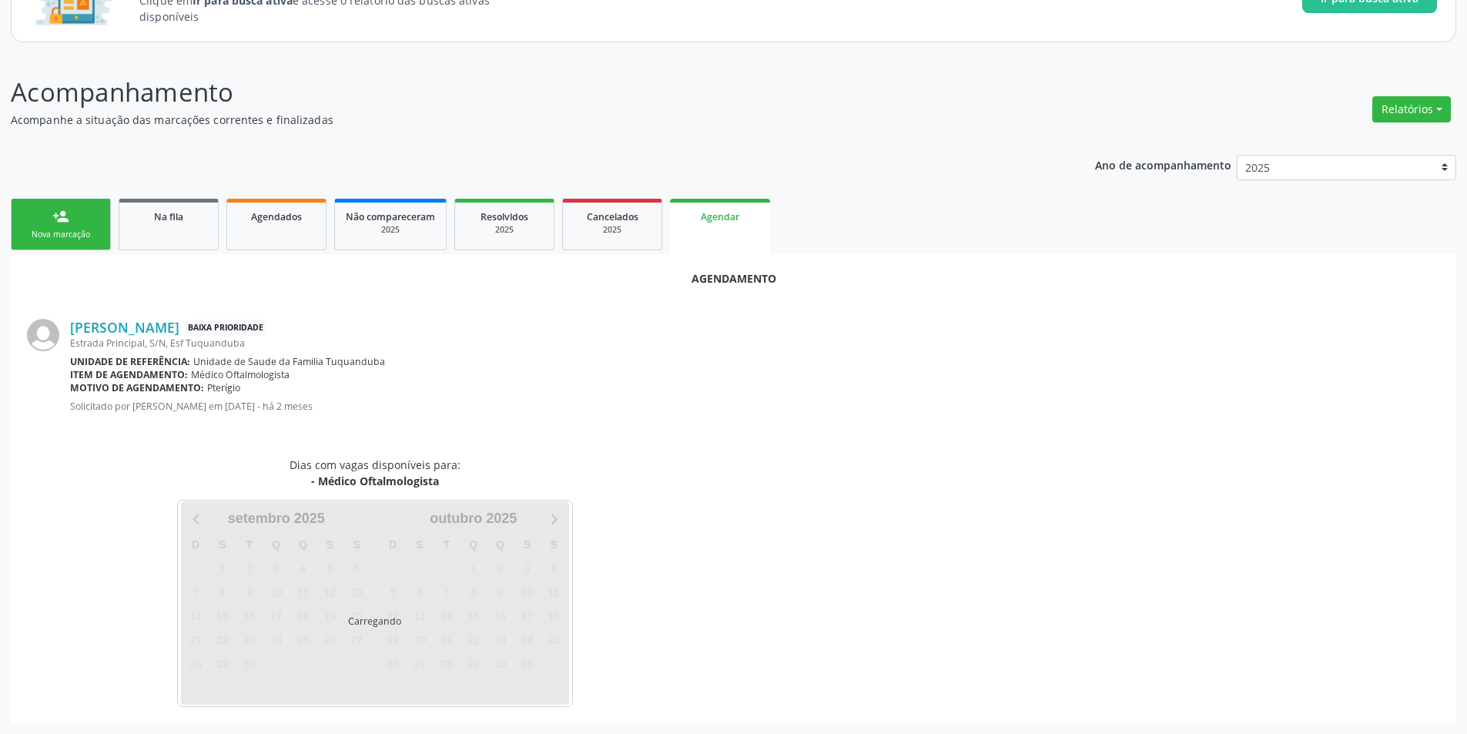
scroll to position [179, 0]
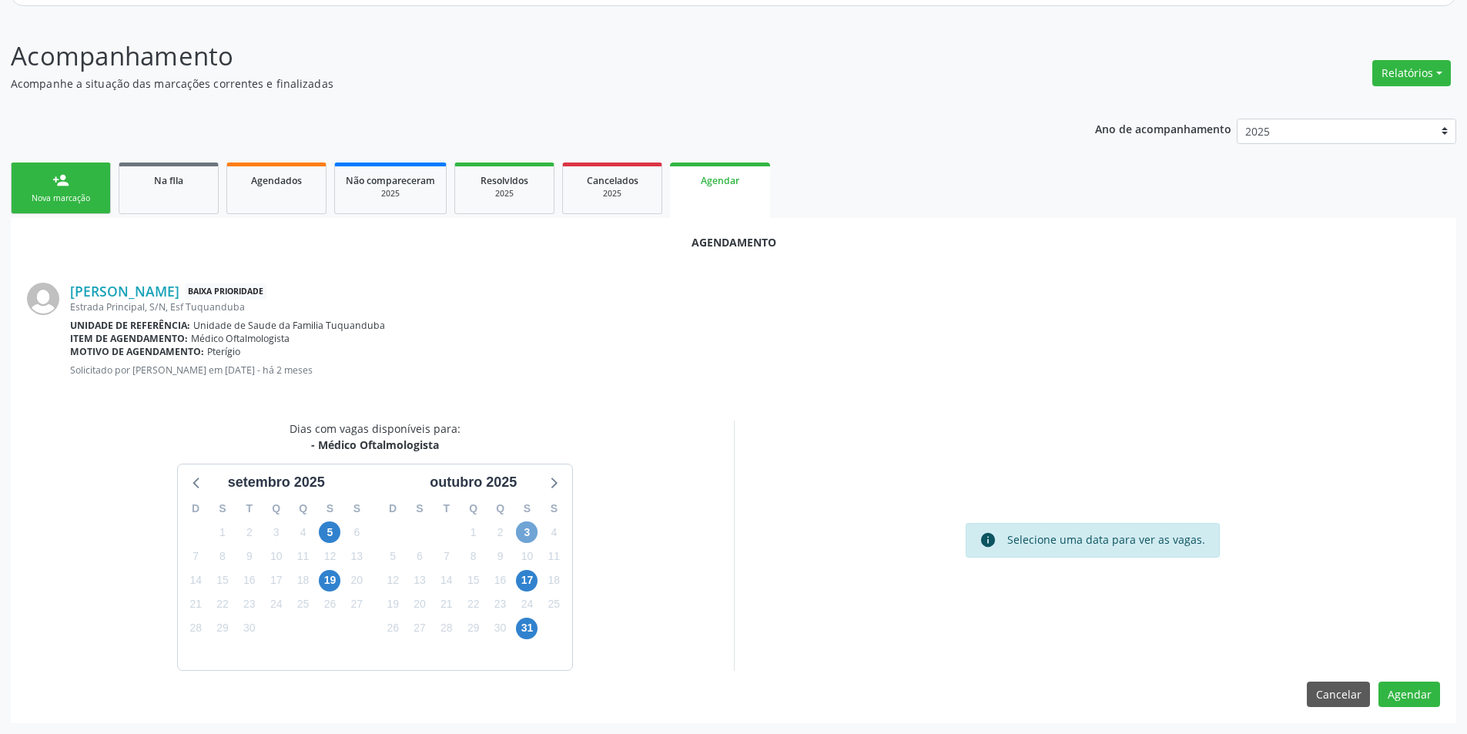
click at [528, 531] on span "3" at bounding box center [527, 532] width 22 height 22
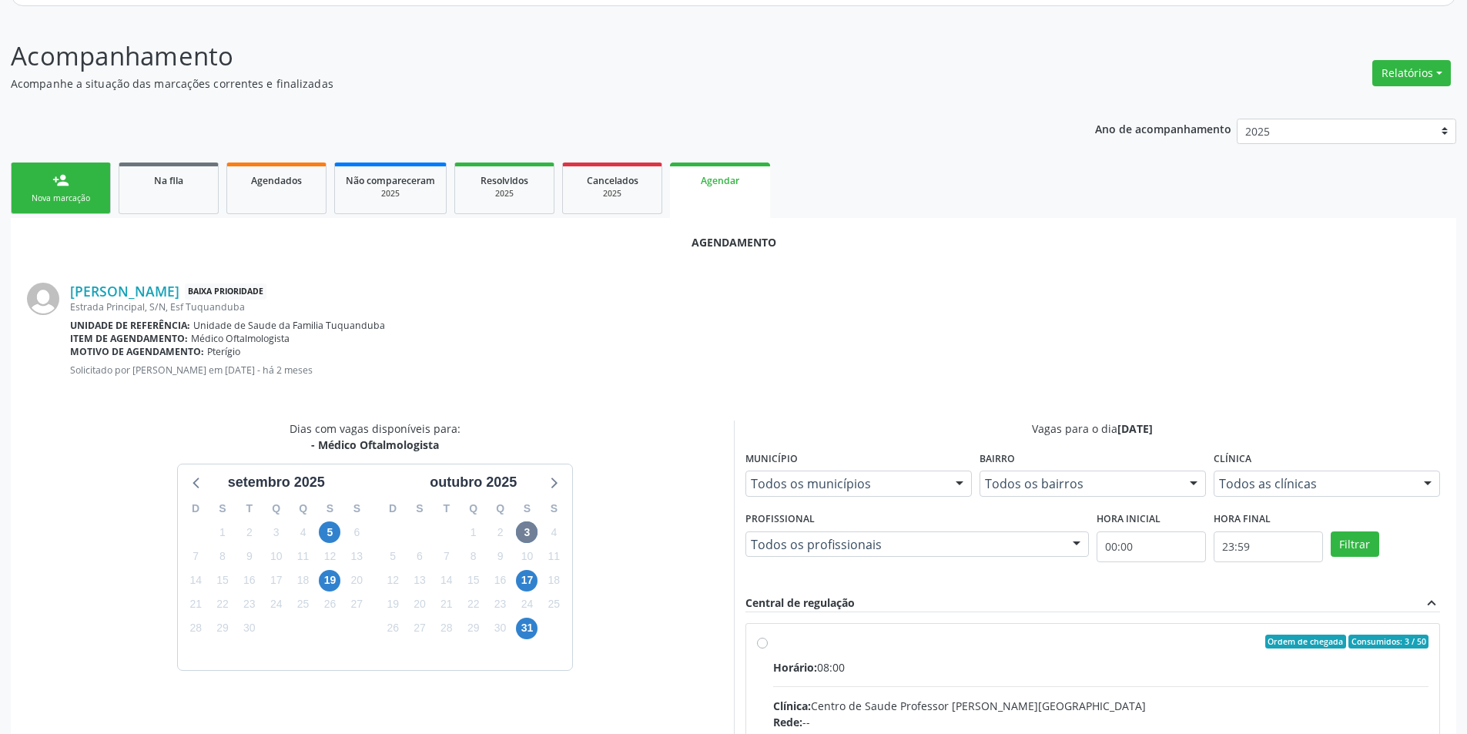
click at [758, 643] on input "Ordem de chegada Consumidos: 3 / 50 Horário: 08:00 Clínica: Centro de Saude Pro…" at bounding box center [762, 642] width 11 height 14
radio input "true"
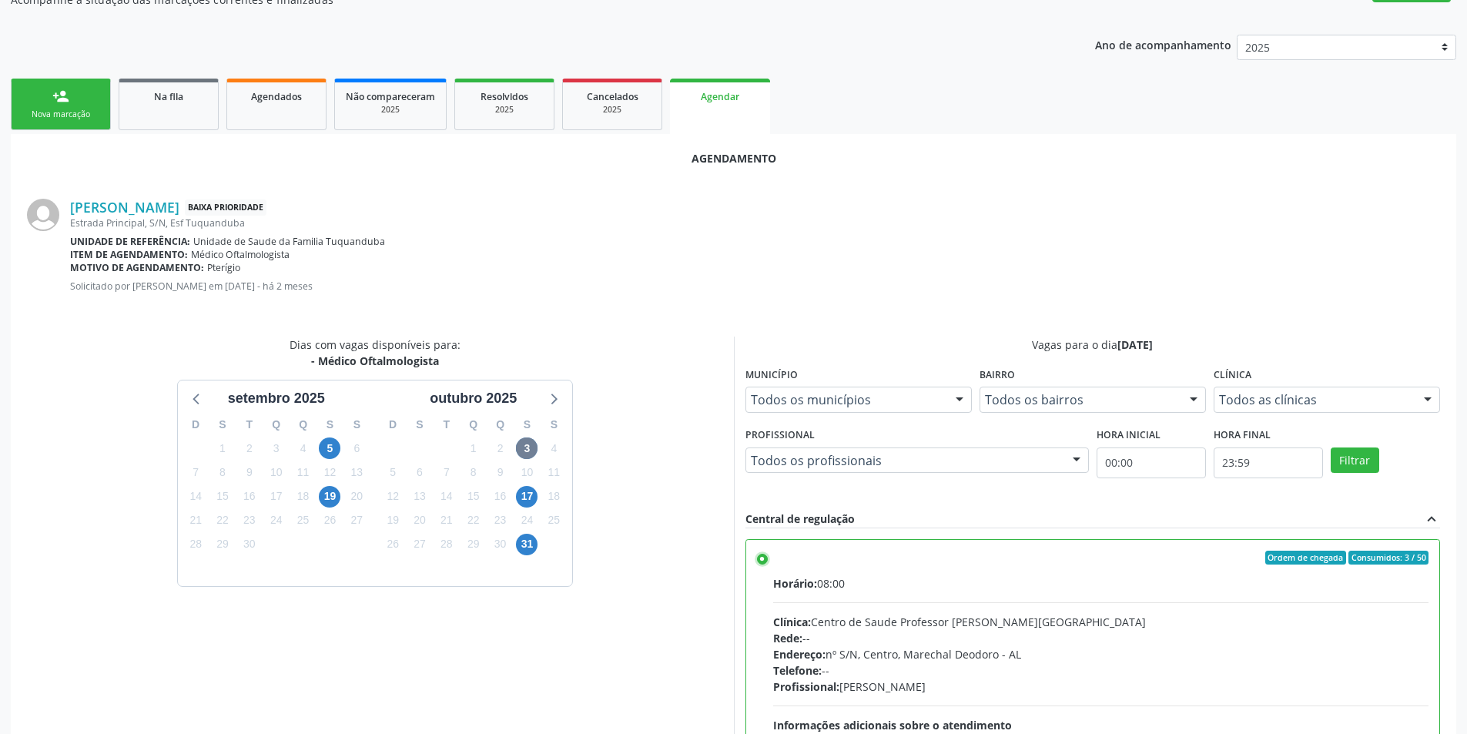
scroll to position [429, 0]
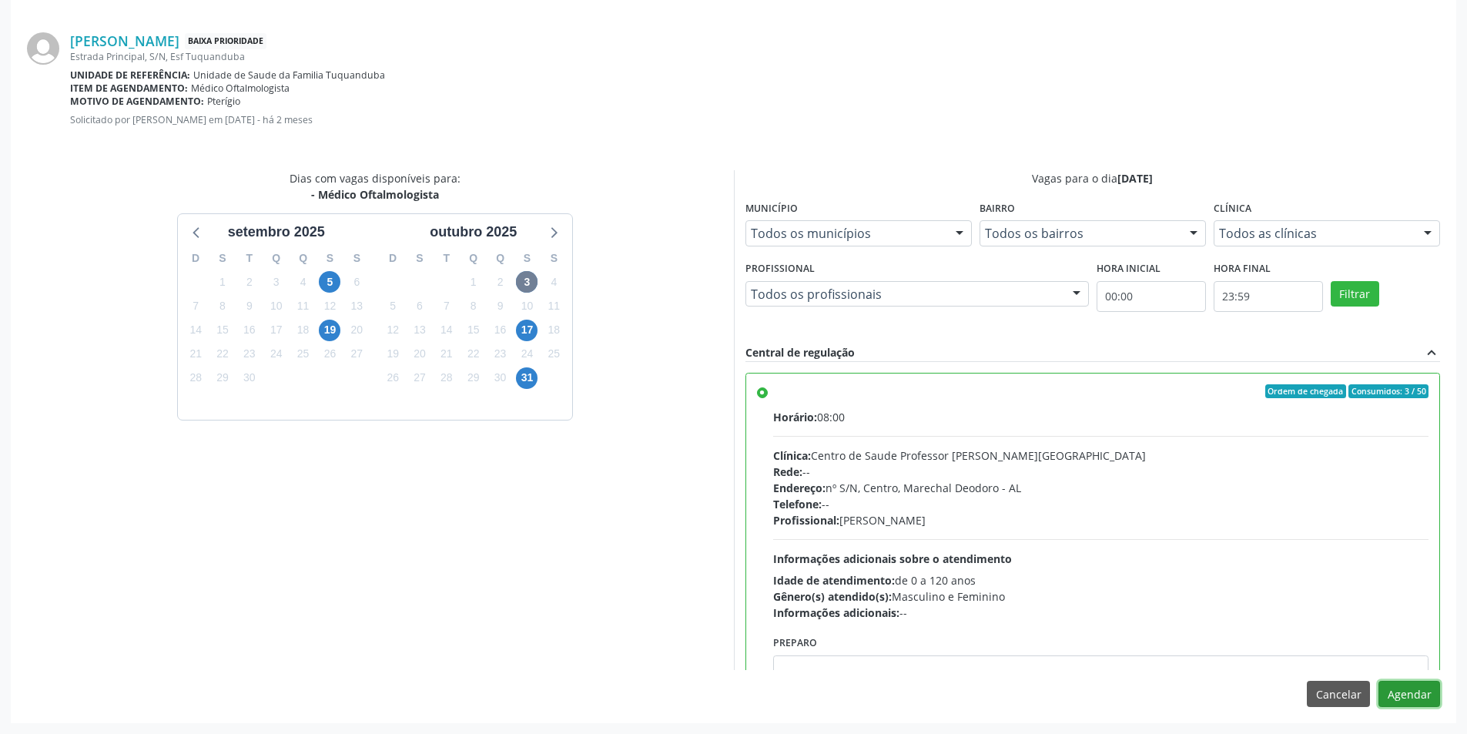
click at [1416, 695] on button "Agendar" at bounding box center [1410, 694] width 62 height 26
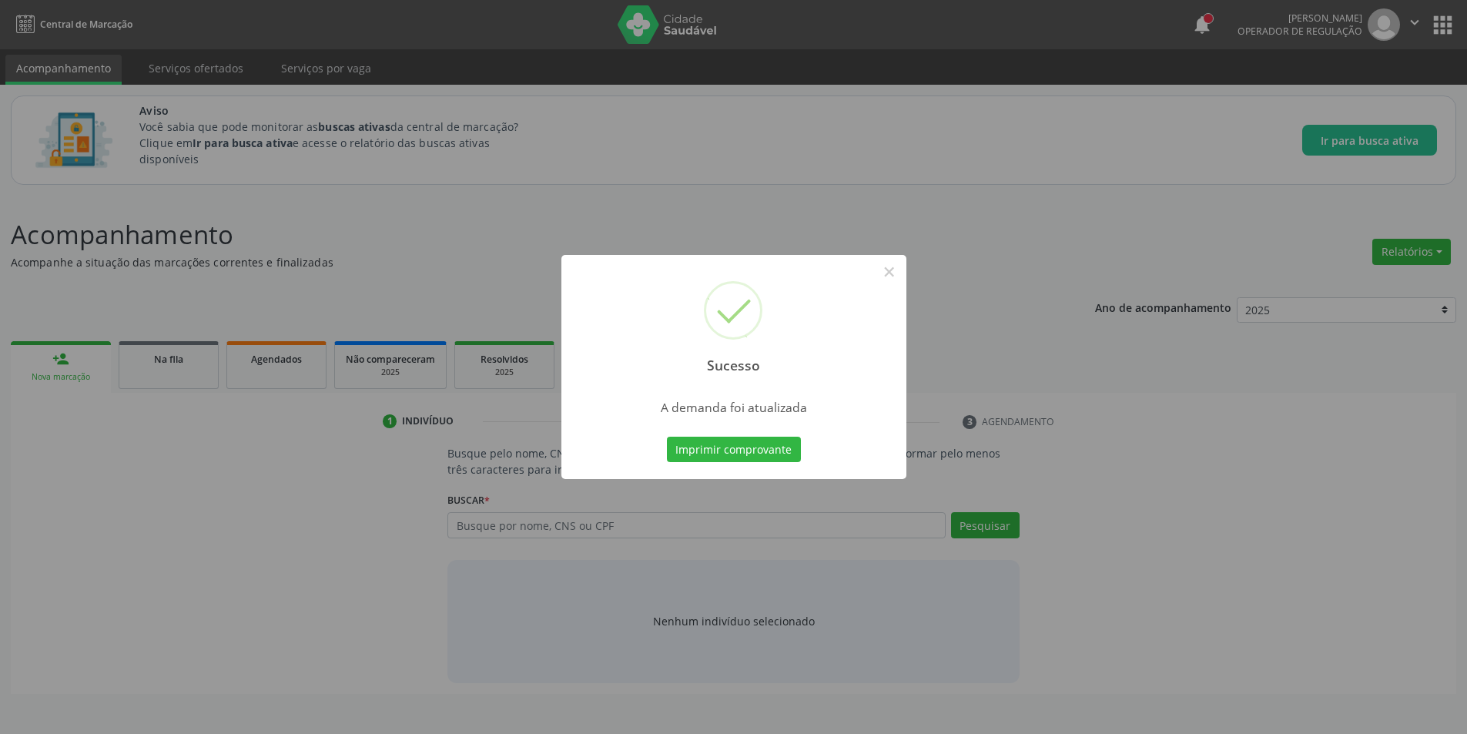
scroll to position [0, 0]
click at [901, 273] on button "×" at bounding box center [895, 272] width 26 height 26
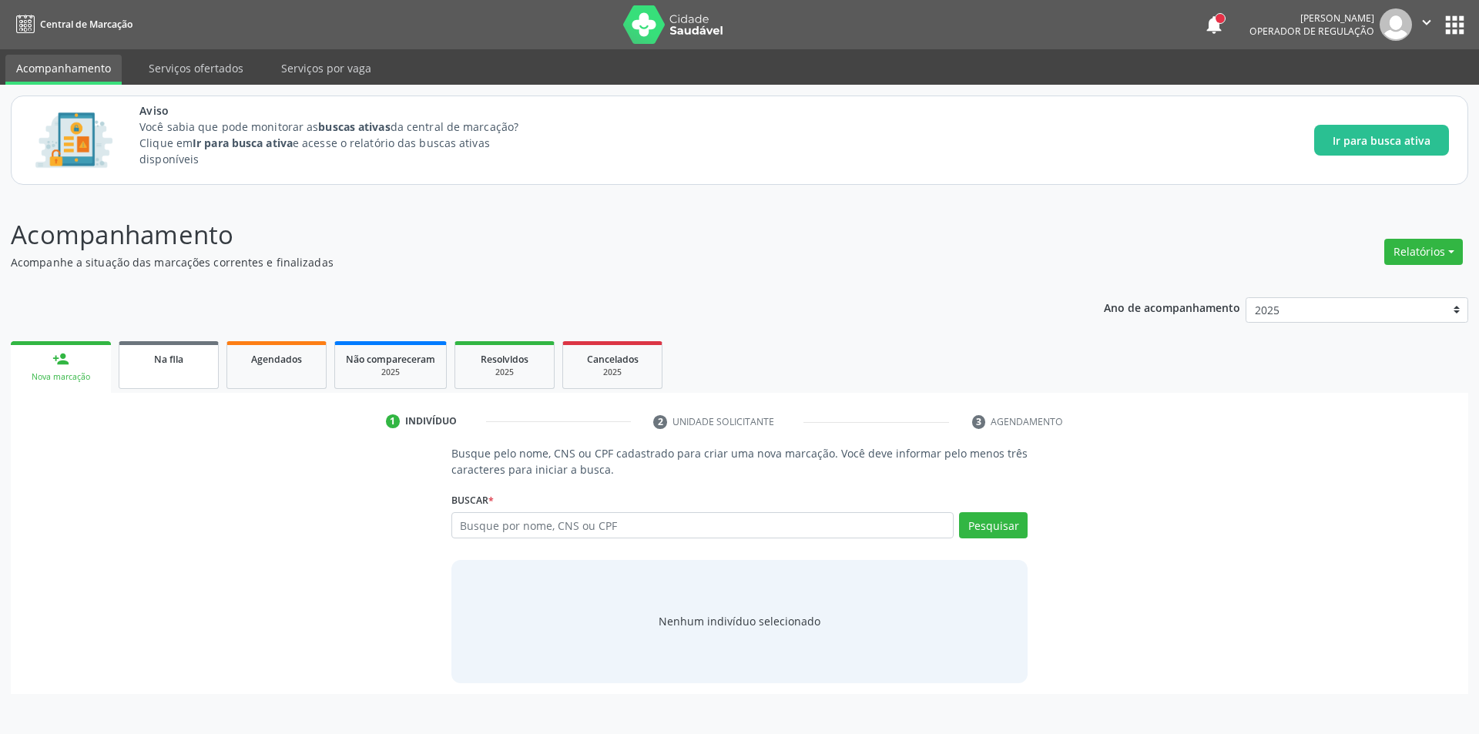
click at [170, 357] on span "Na fila" at bounding box center [168, 359] width 29 height 13
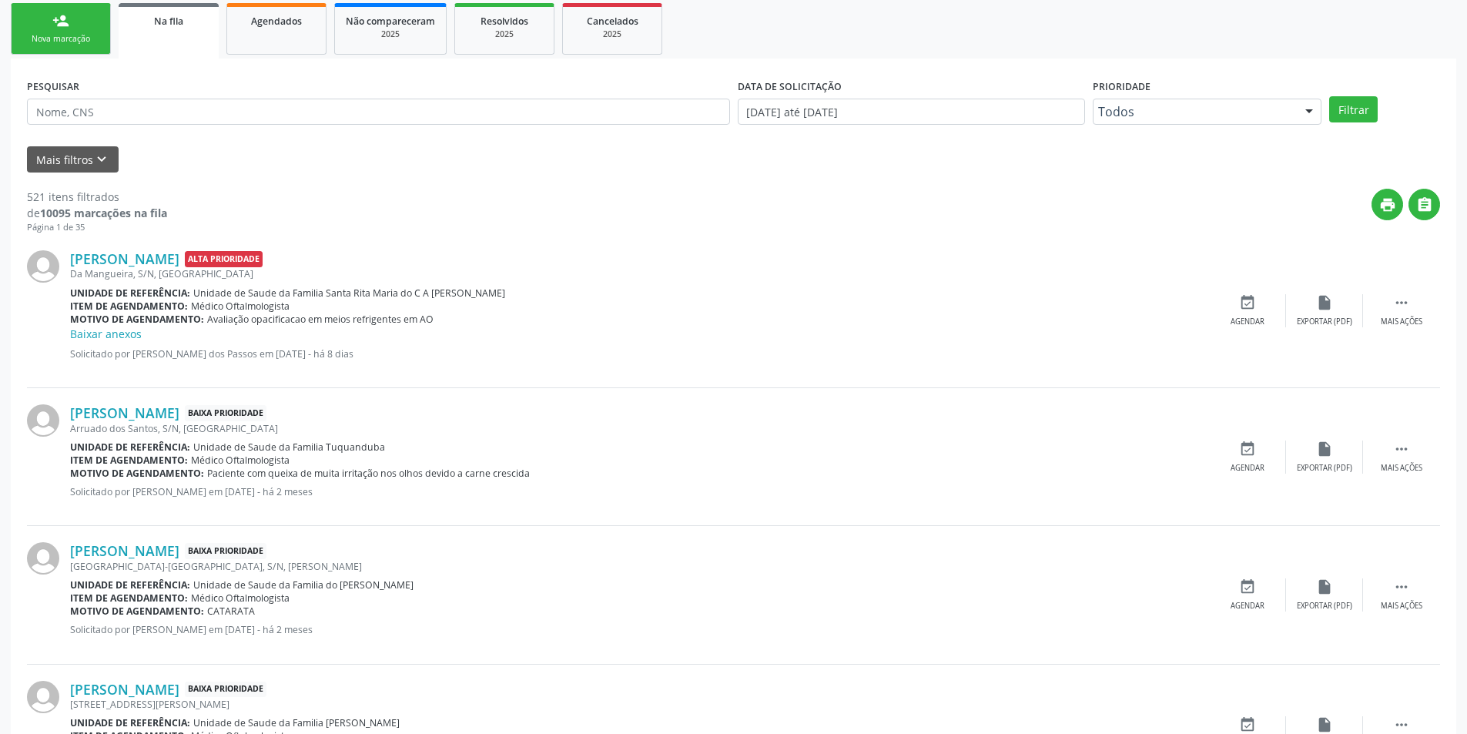
scroll to position [385, 0]
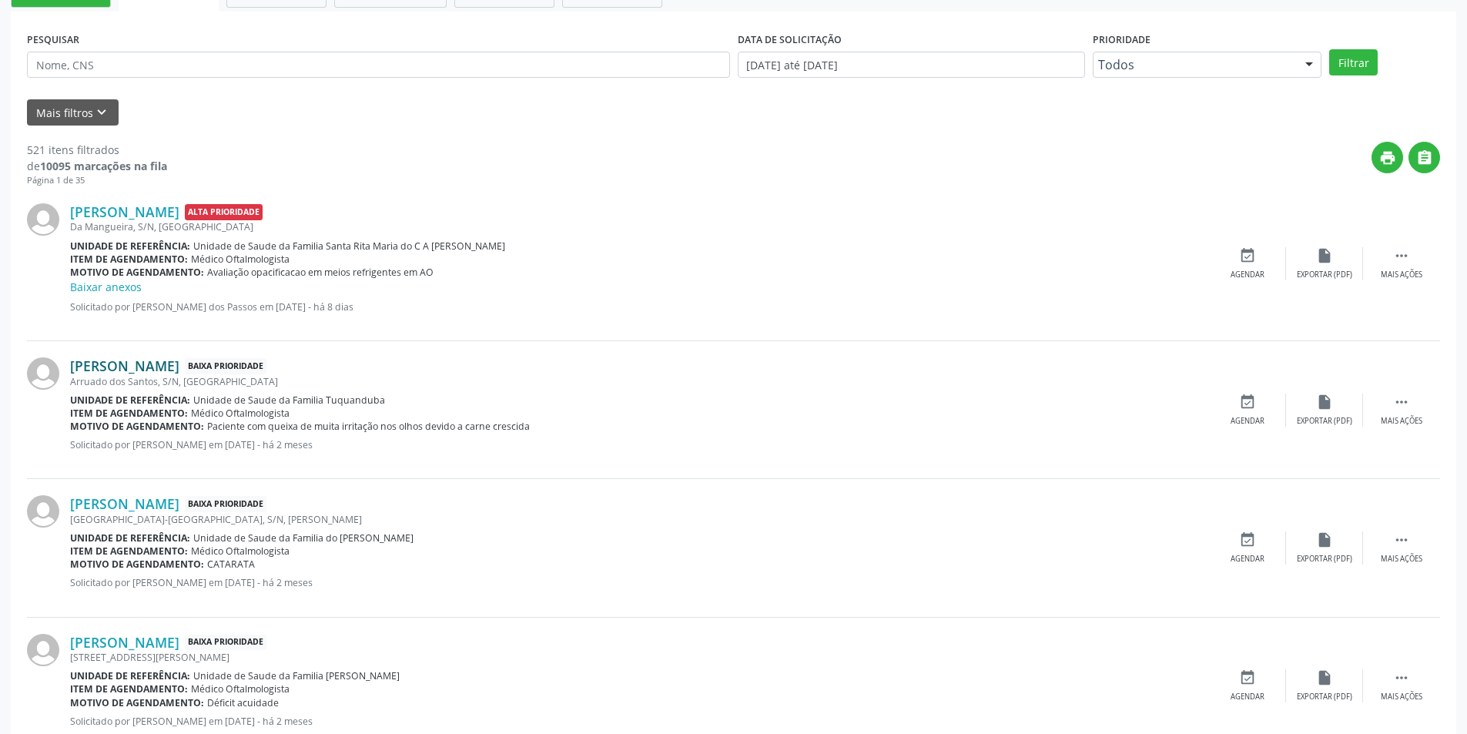
click at [179, 368] on link "[PERSON_NAME]" at bounding box center [124, 365] width 109 height 17
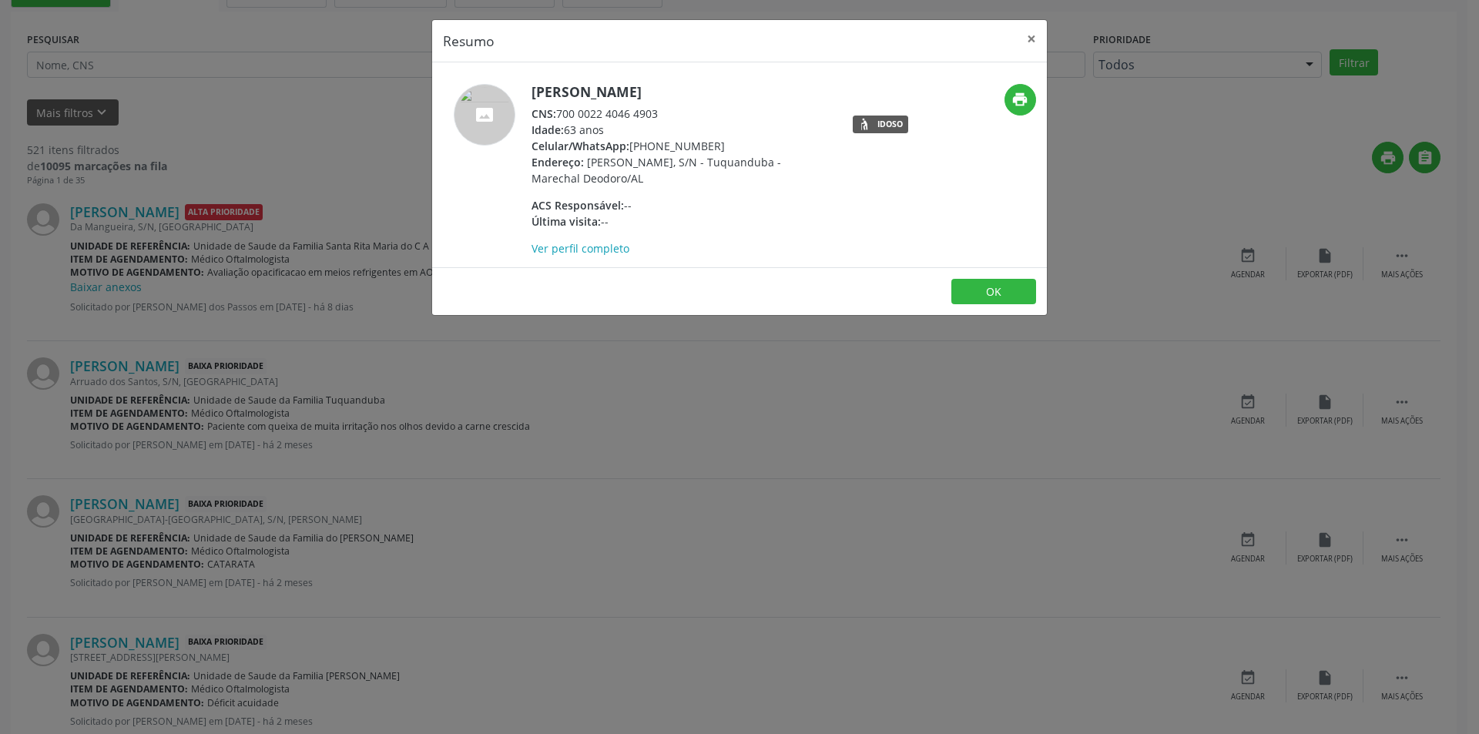
drag, startPoint x: 561, startPoint y: 112, endPoint x: 650, endPoint y: 112, distance: 88.6
click at [672, 112] on div "CNS: 700 0022 4046 4903" at bounding box center [681, 114] width 300 height 16
copy div "700 0022 4046 4903"
click at [988, 288] on button "OK" at bounding box center [993, 292] width 85 height 26
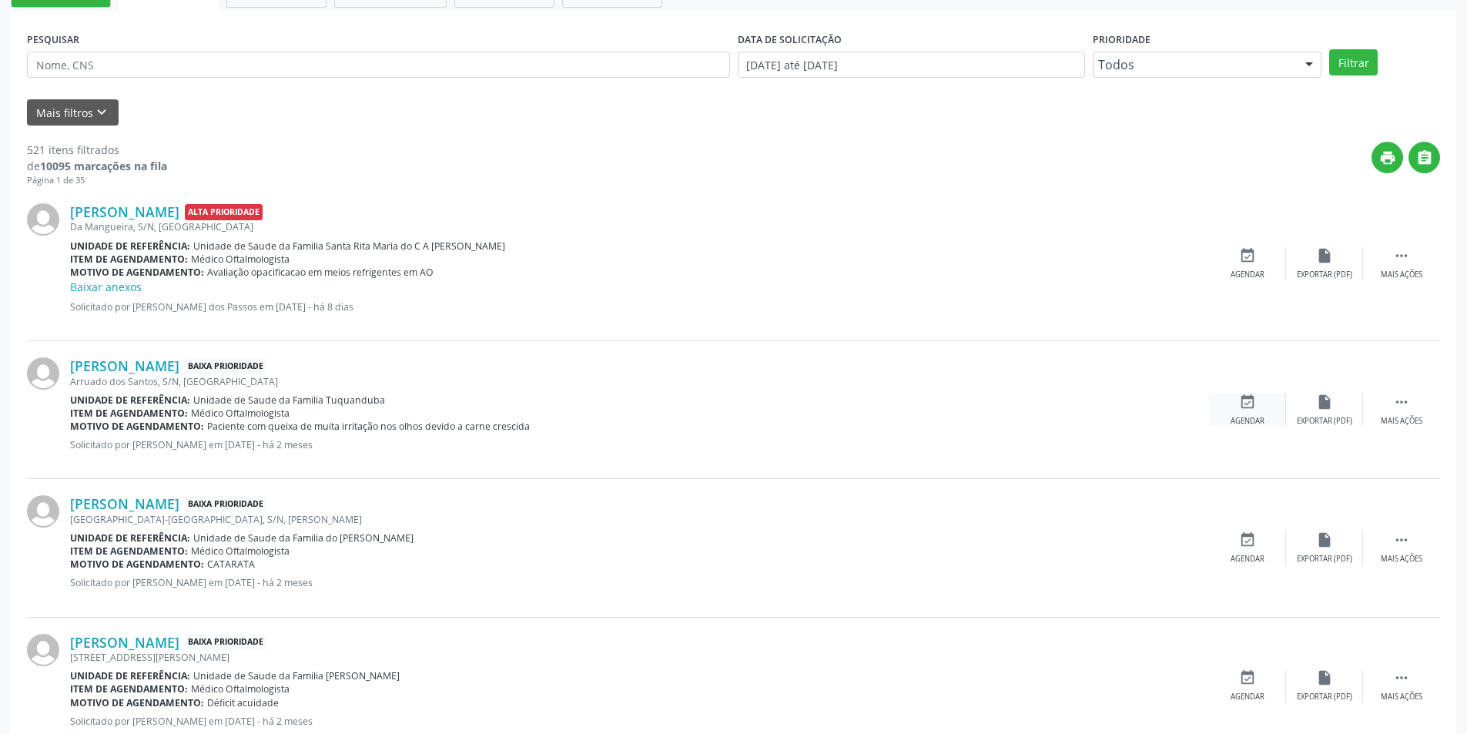
click at [1235, 406] on div "event_available Agendar" at bounding box center [1247, 410] width 77 height 33
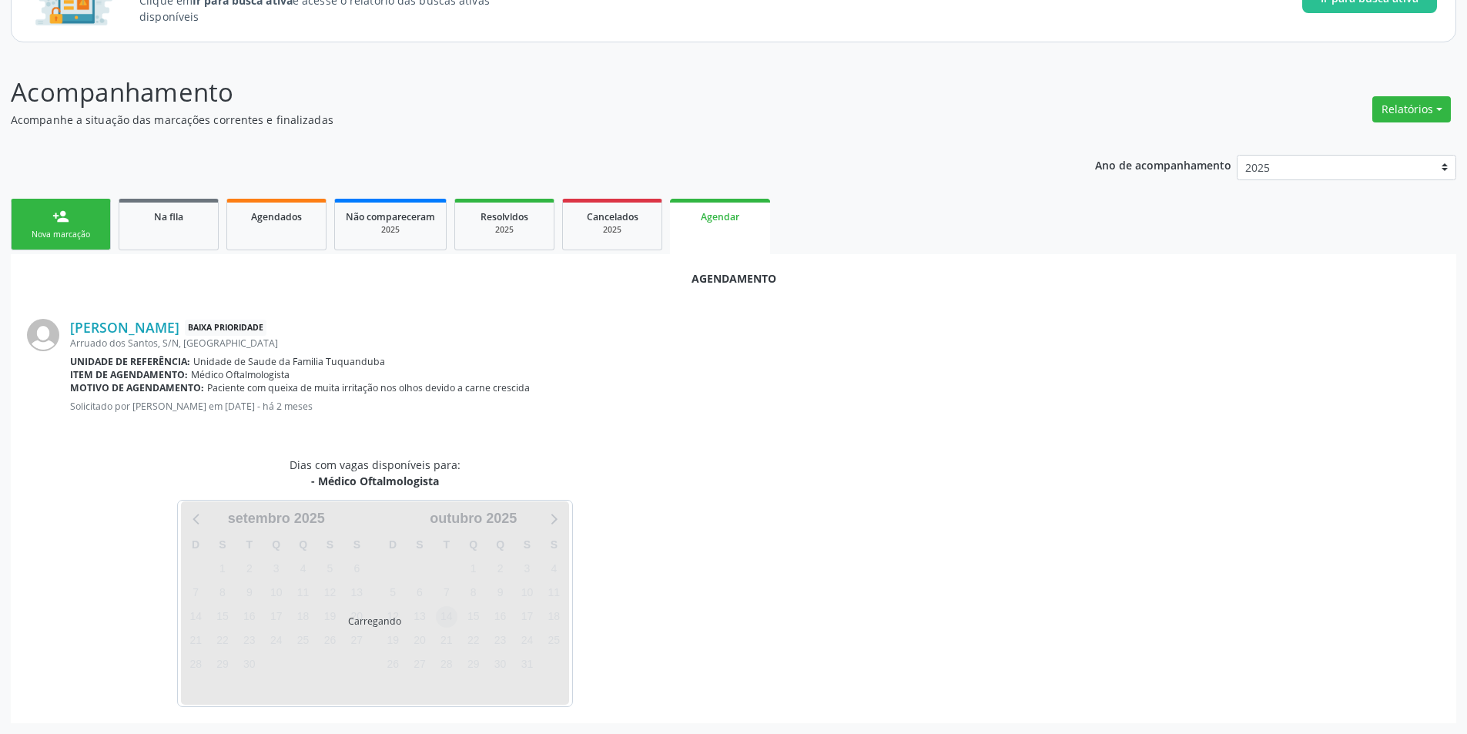
scroll to position [179, 0]
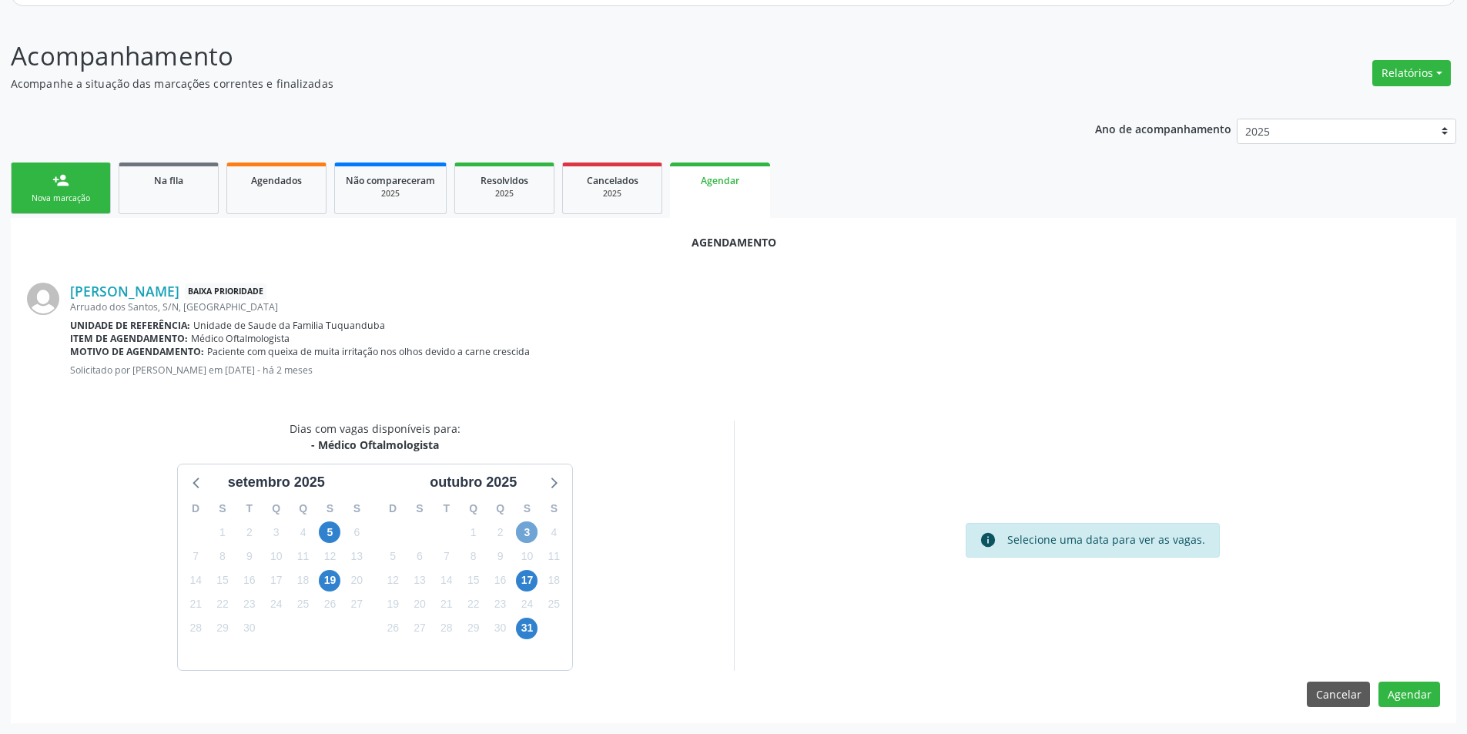
click at [519, 531] on span "3" at bounding box center [527, 532] width 22 height 22
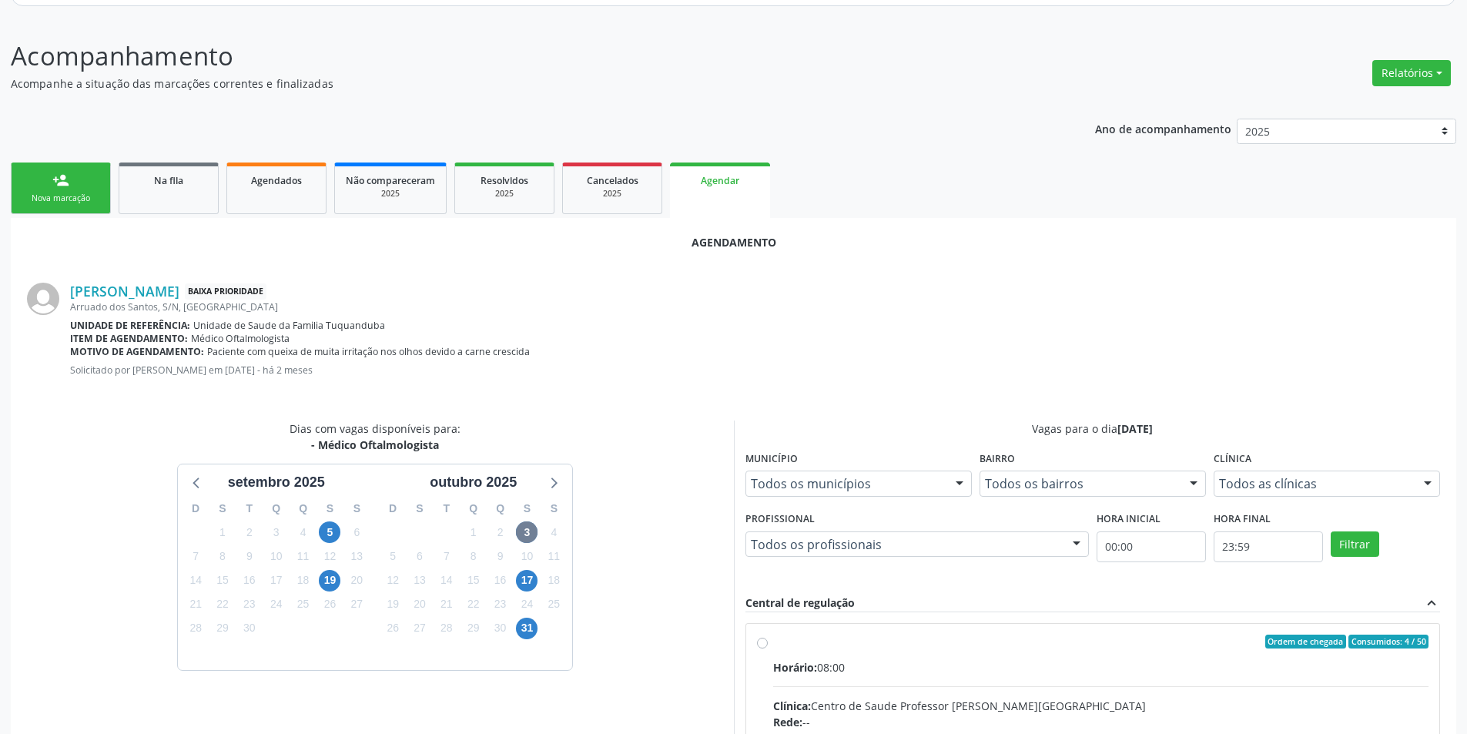
click at [762, 644] on input "Ordem de chegada Consumidos: 4 / 50 Horário: 08:00 Clínica: Centro de Saude Pro…" at bounding box center [762, 642] width 11 height 14
radio input "true"
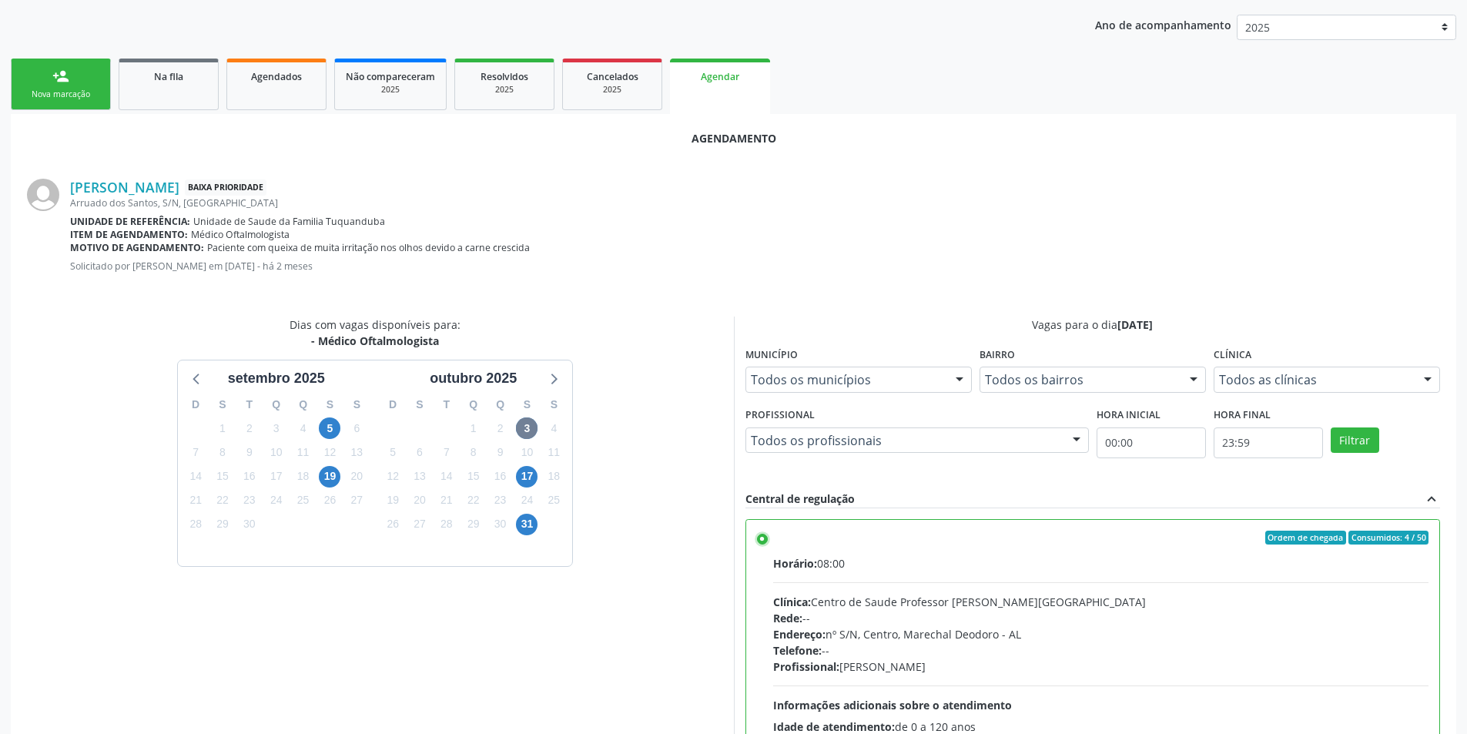
scroll to position [429, 0]
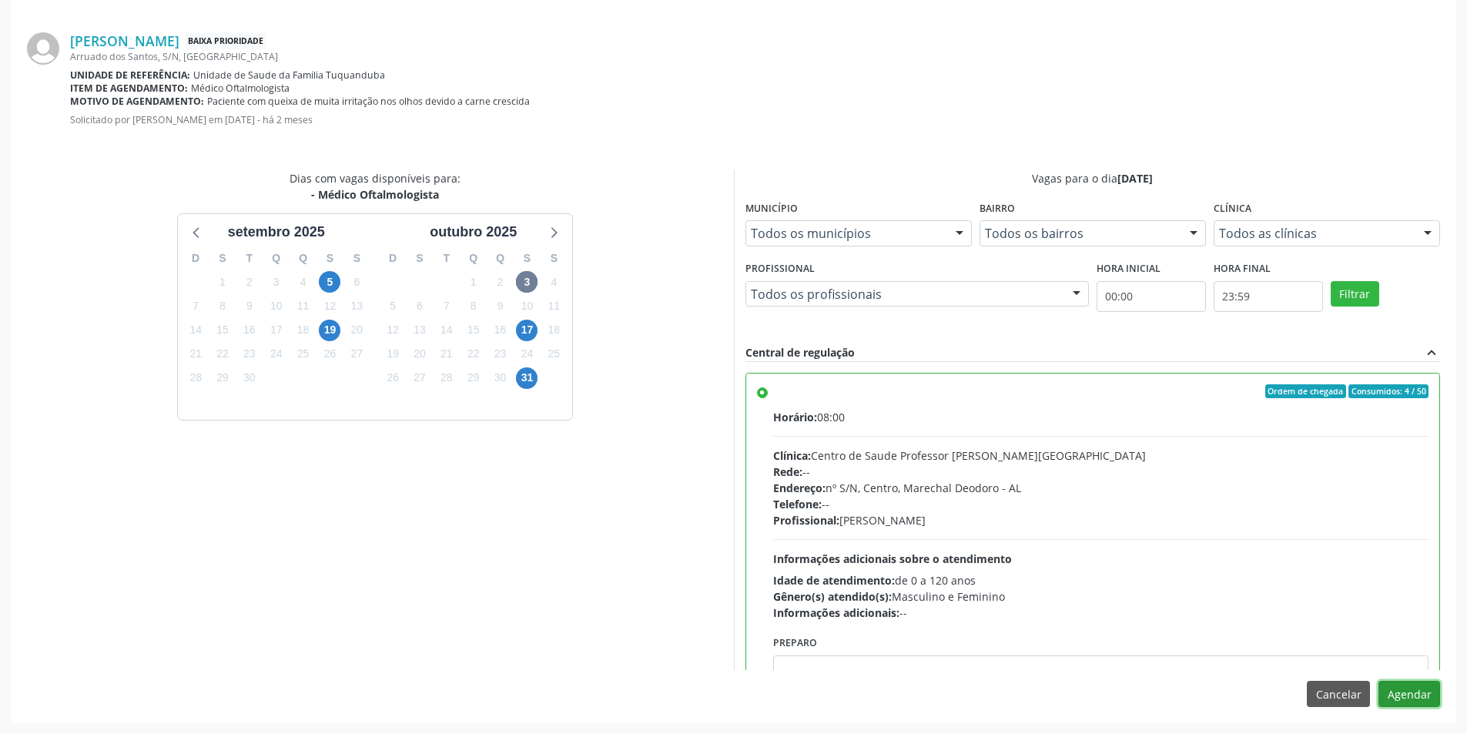
click at [1426, 698] on button "Agendar" at bounding box center [1410, 694] width 62 height 26
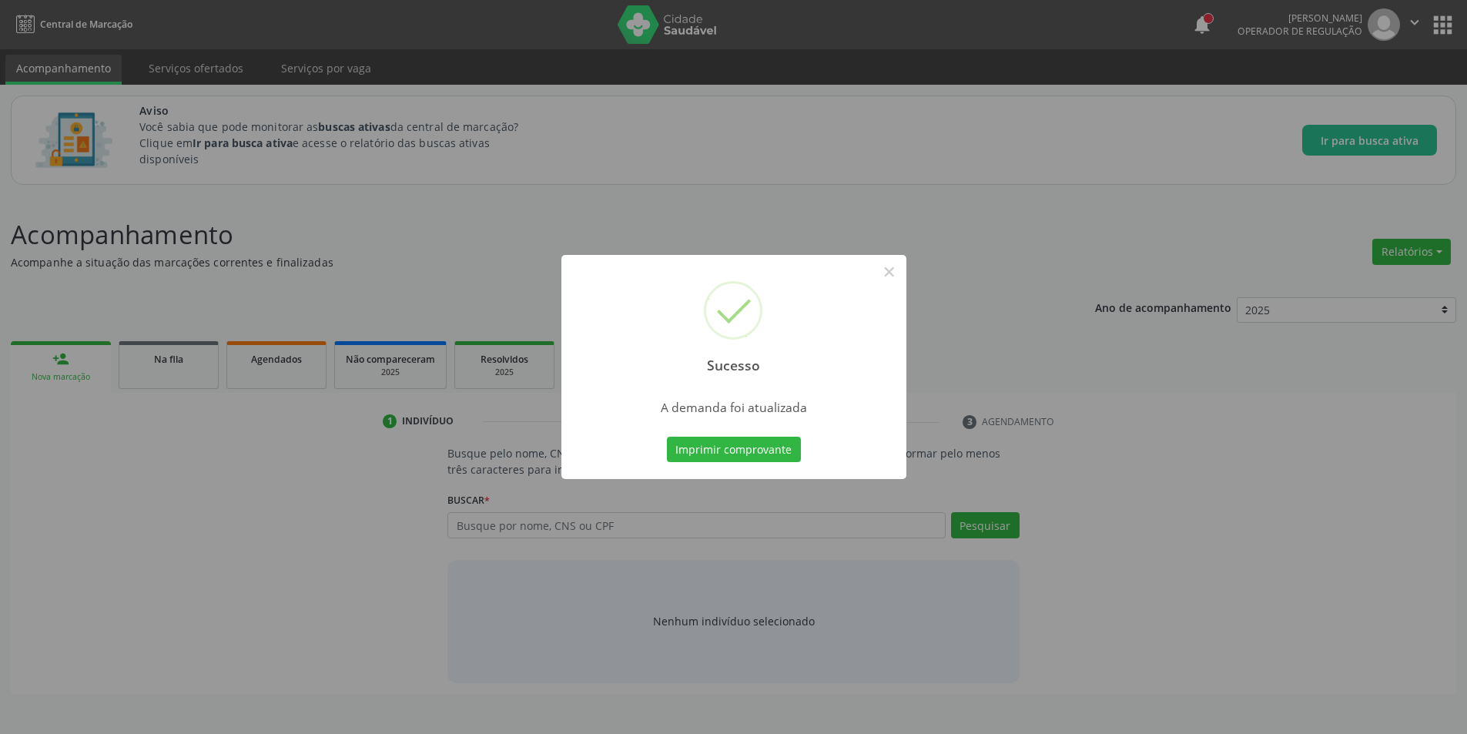
scroll to position [0, 0]
click at [897, 277] on button "×" at bounding box center [895, 272] width 26 height 26
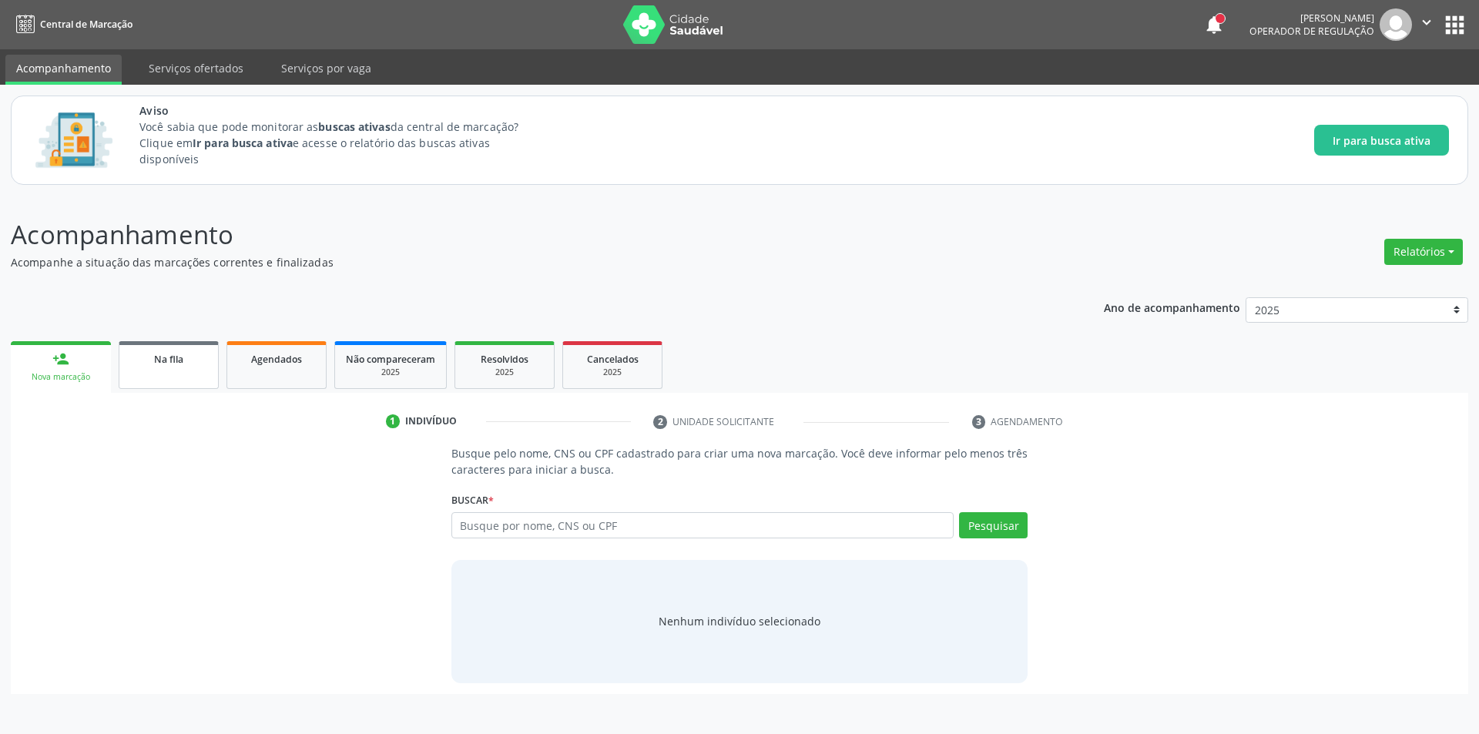
click at [167, 380] on link "Na fila" at bounding box center [169, 365] width 100 height 48
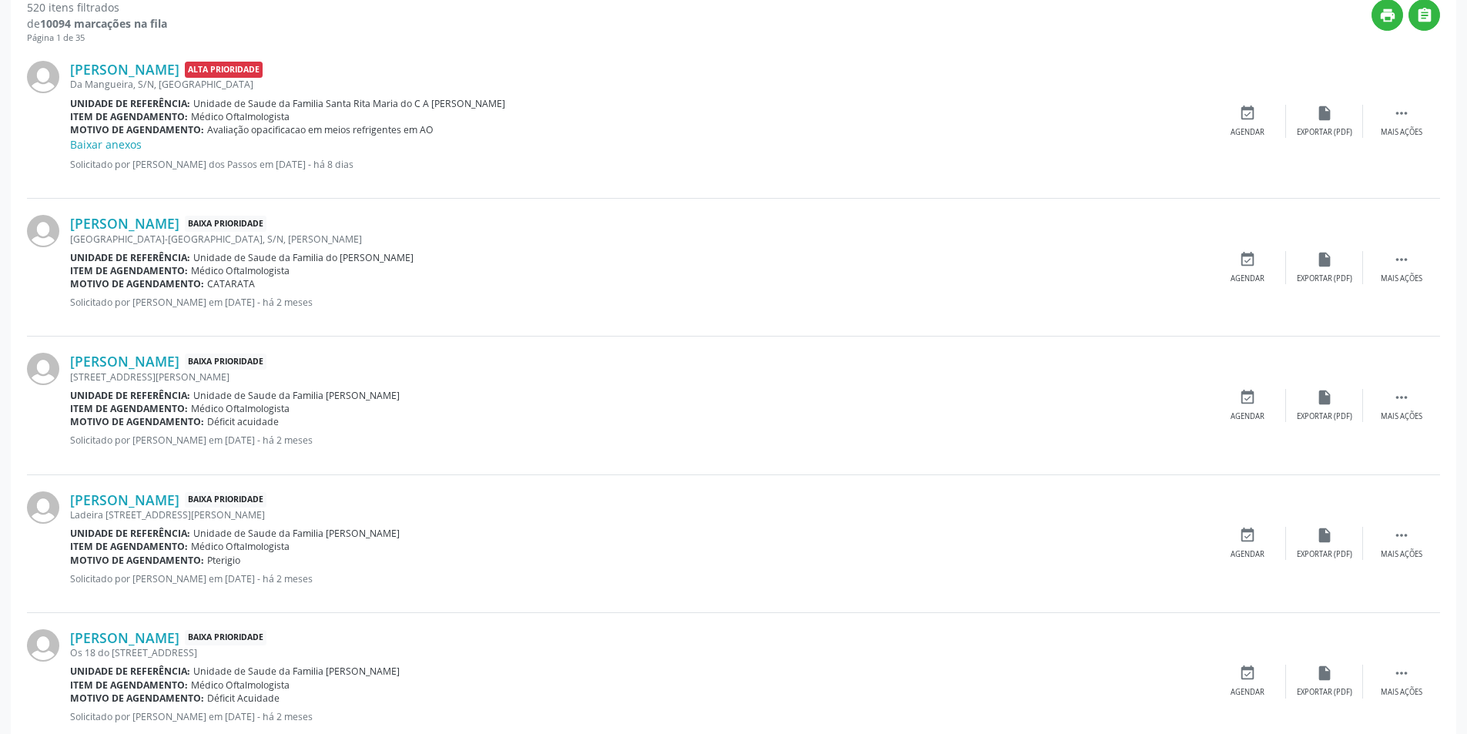
scroll to position [539, 0]
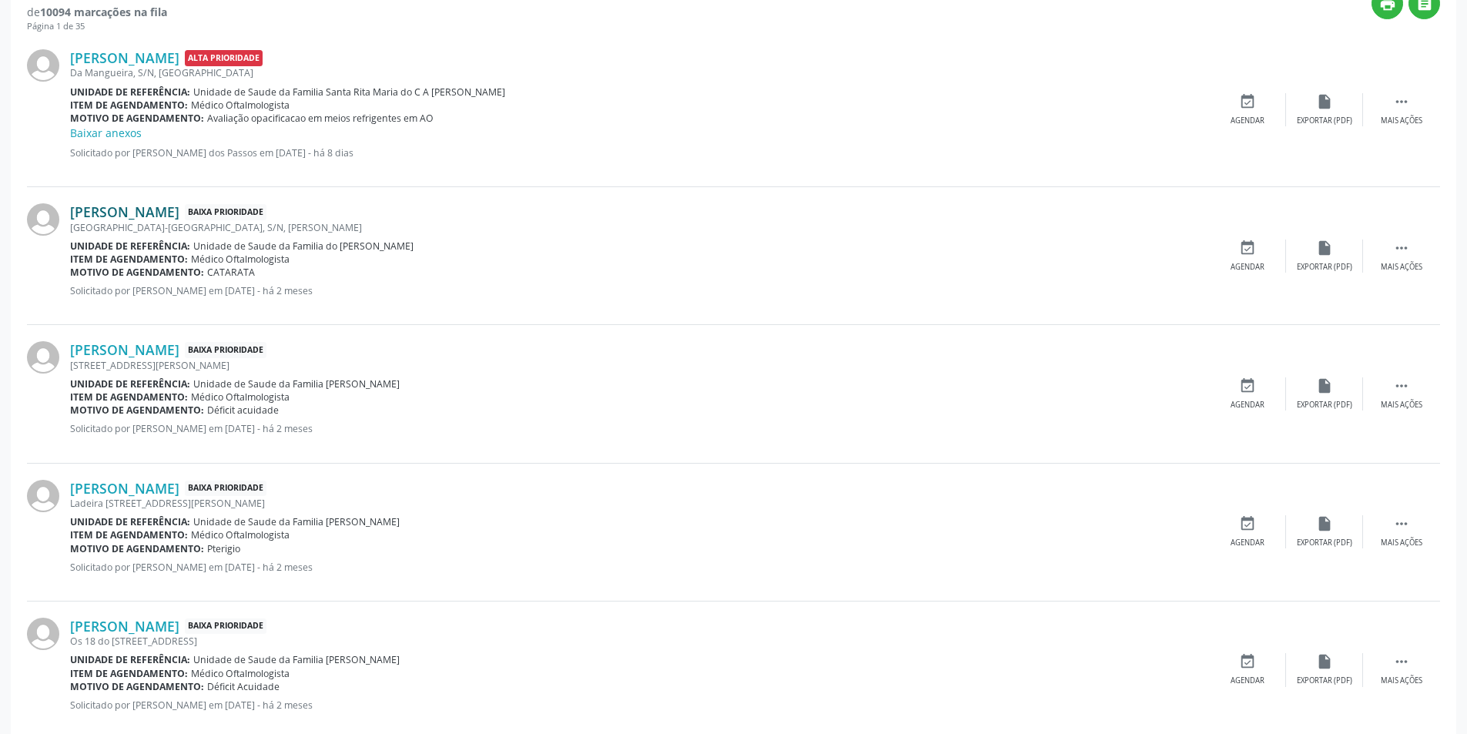
click at [171, 211] on link "[PERSON_NAME]" at bounding box center [124, 211] width 109 height 17
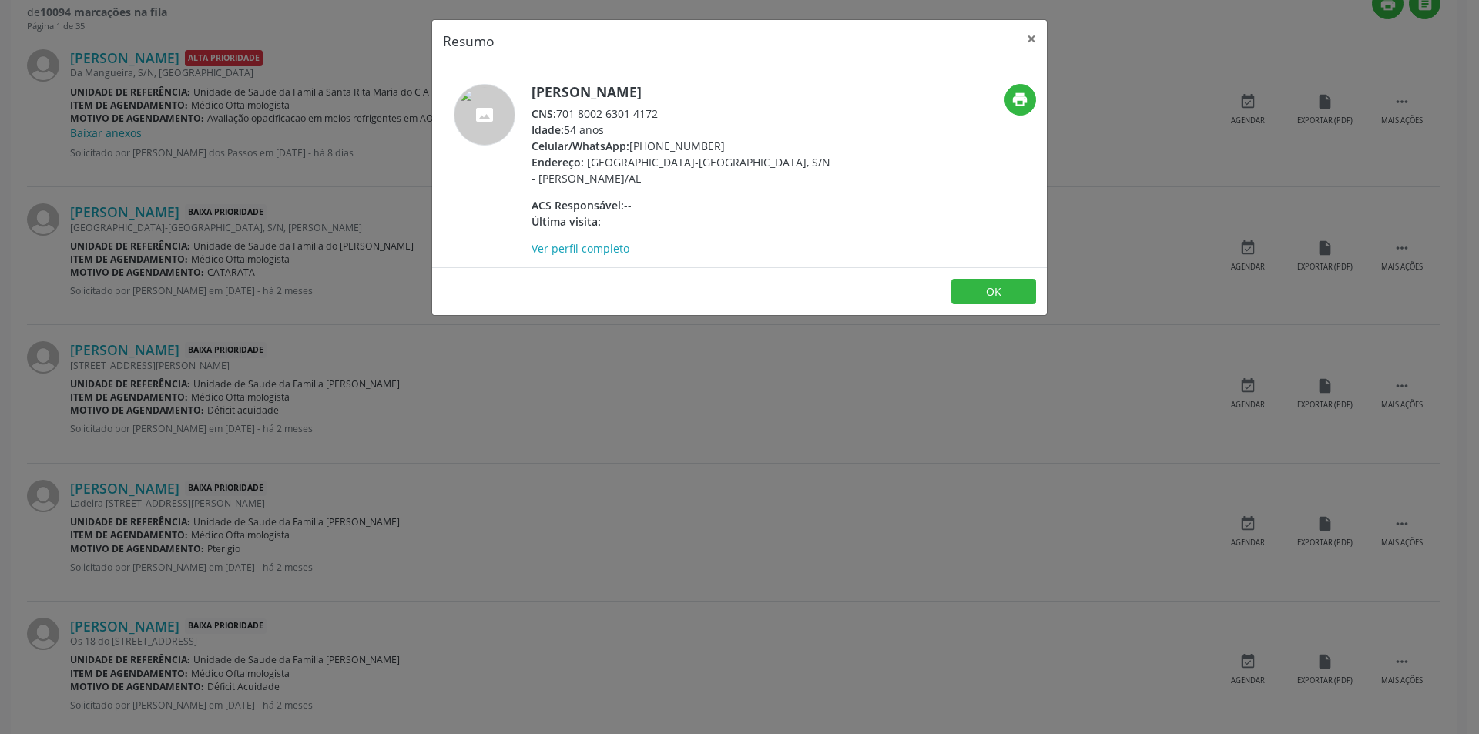
drag, startPoint x: 561, startPoint y: 110, endPoint x: 669, endPoint y: 114, distance: 107.9
click at [669, 114] on div "CNS: 701 8002 6301 4172" at bounding box center [681, 114] width 300 height 16
copy div "701 8002 6301 4172"
